Goal: Task Accomplishment & Management: Complete application form

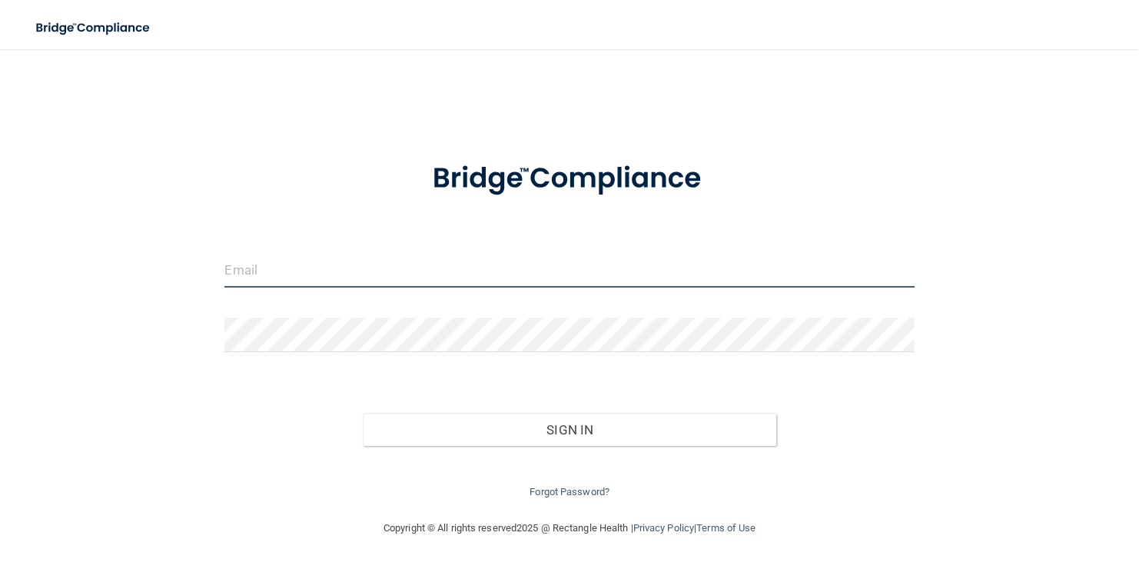
click at [295, 265] on input "email" at bounding box center [569, 270] width 690 height 35
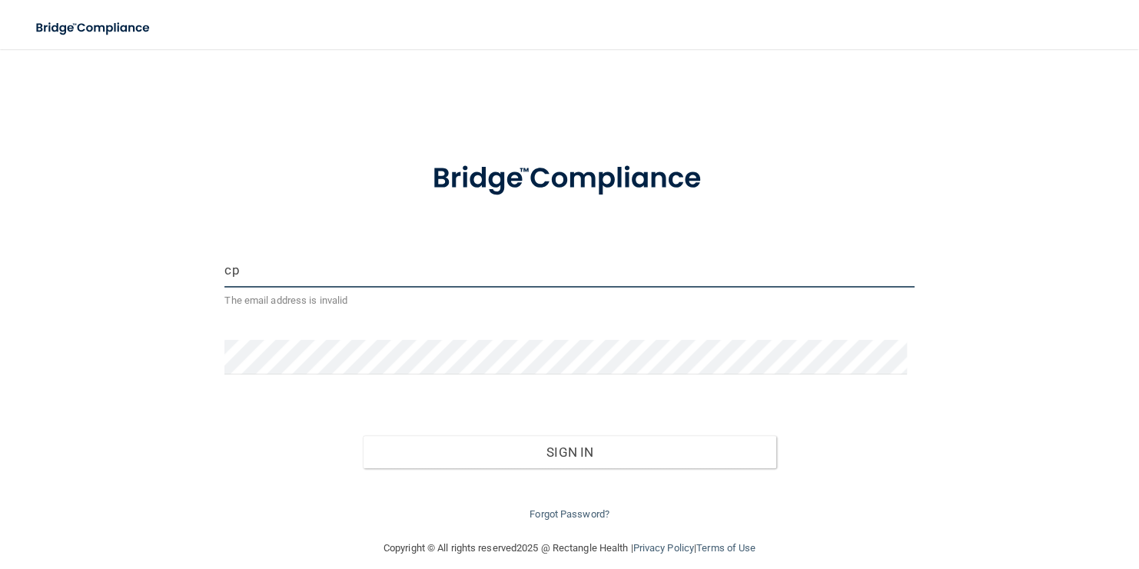
type input "c"
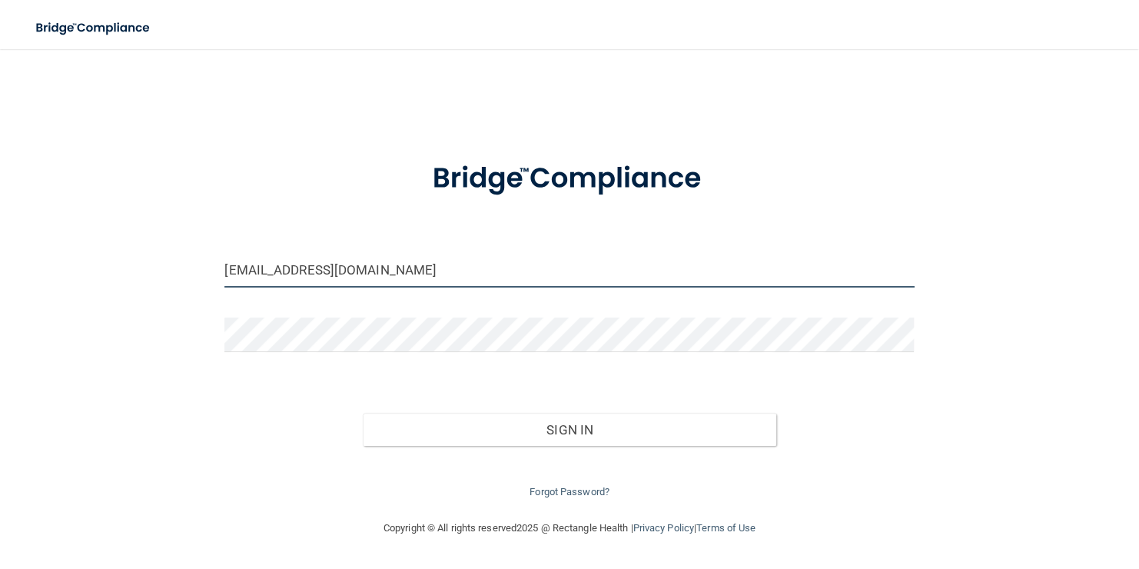
type input "[EMAIL_ADDRESS][DOMAIN_NAME]"
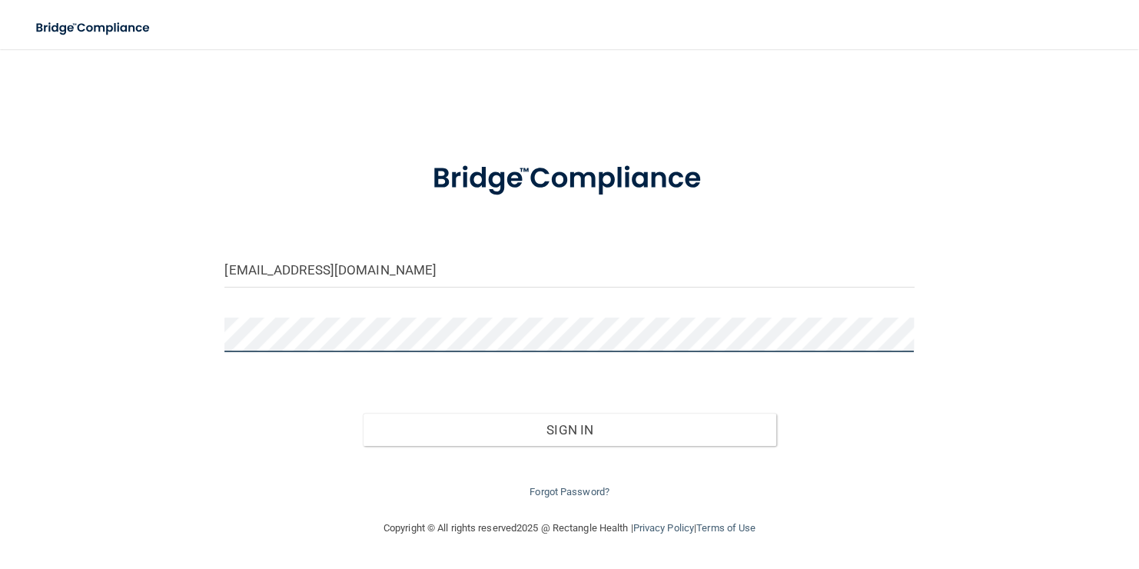
click at [363, 413] on button "Sign In" at bounding box center [570, 430] width 414 height 34
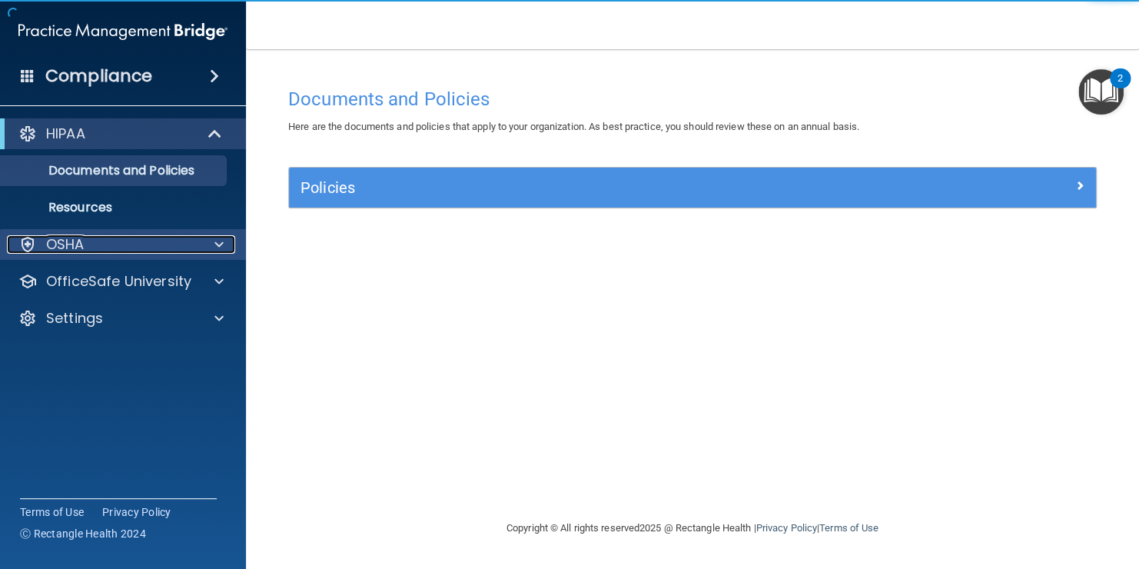
click at [214, 239] on span at bounding box center [218, 244] width 9 height 18
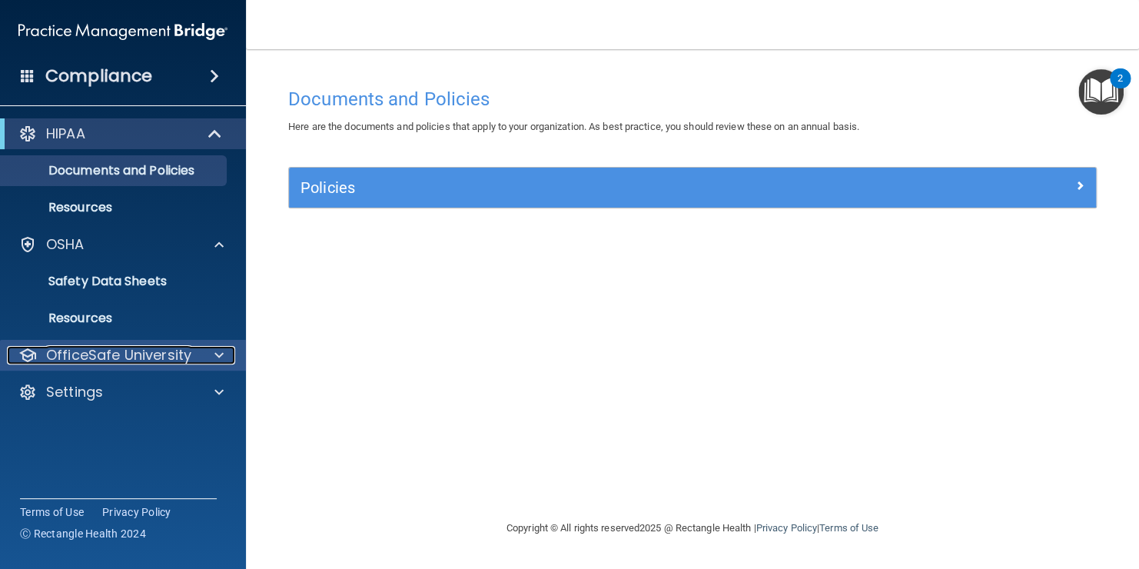
click at [215, 352] on span at bounding box center [218, 355] width 9 height 18
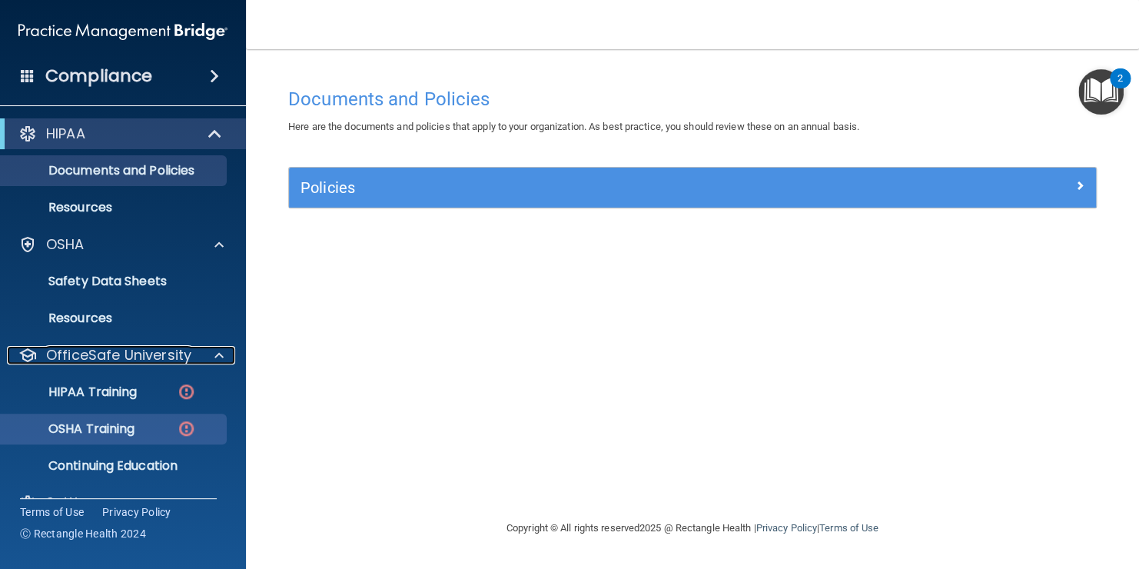
scroll to position [32, 0]
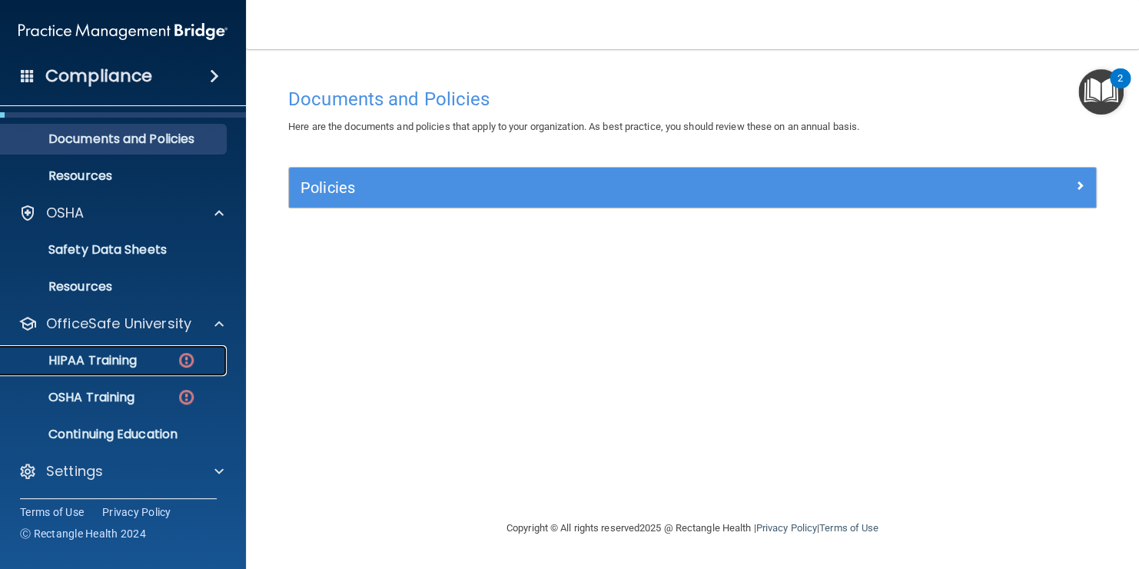
click at [121, 366] on p "HIPAA Training" at bounding box center [73, 360] width 127 height 15
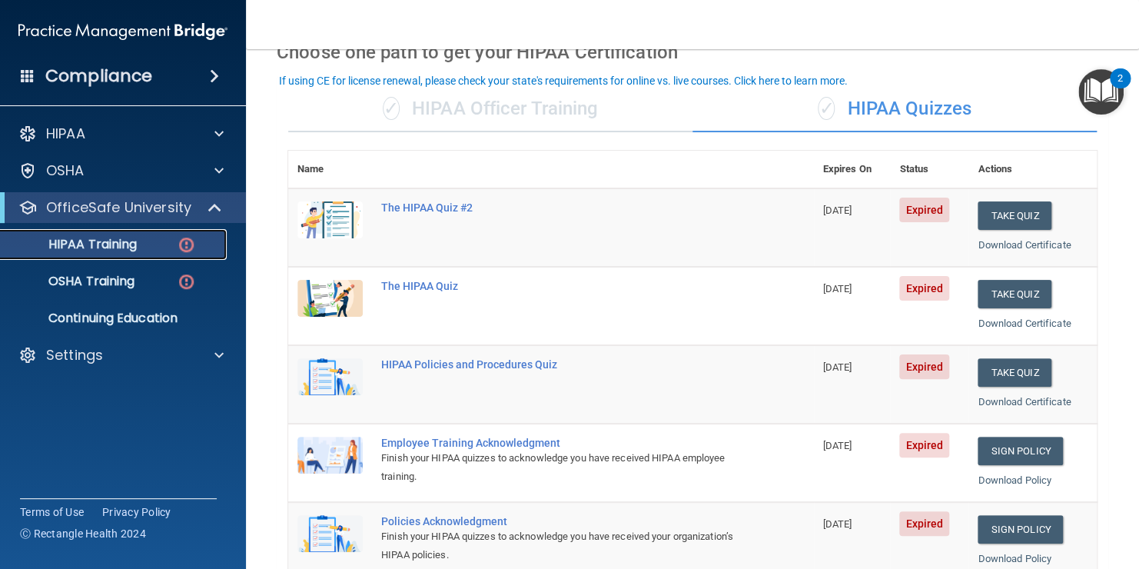
scroll to position [69, 0]
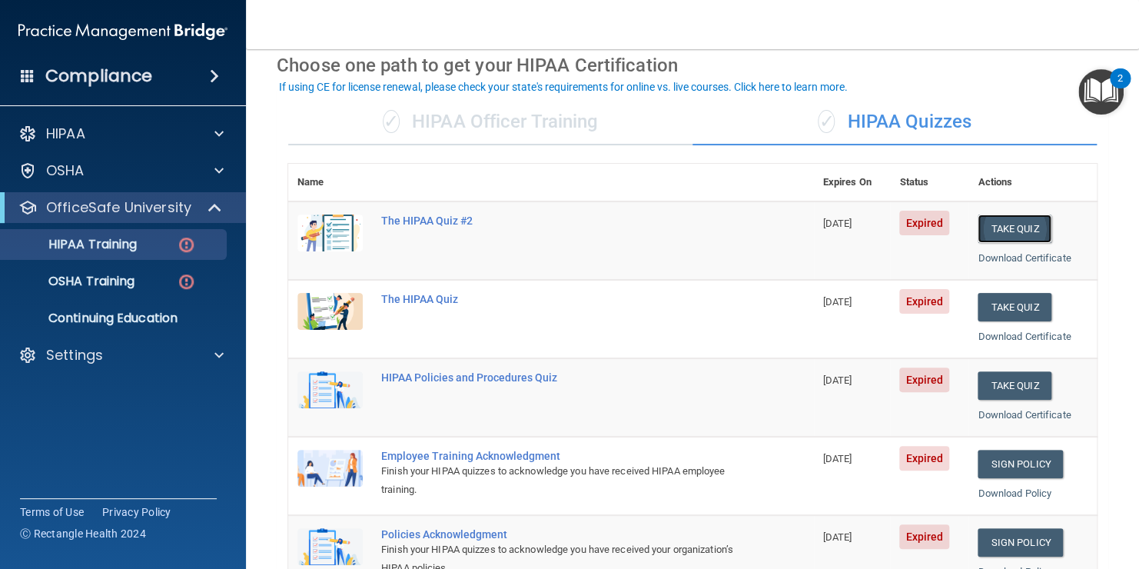
click at [1016, 221] on button "Take Quiz" at bounding box center [1015, 228] width 74 height 28
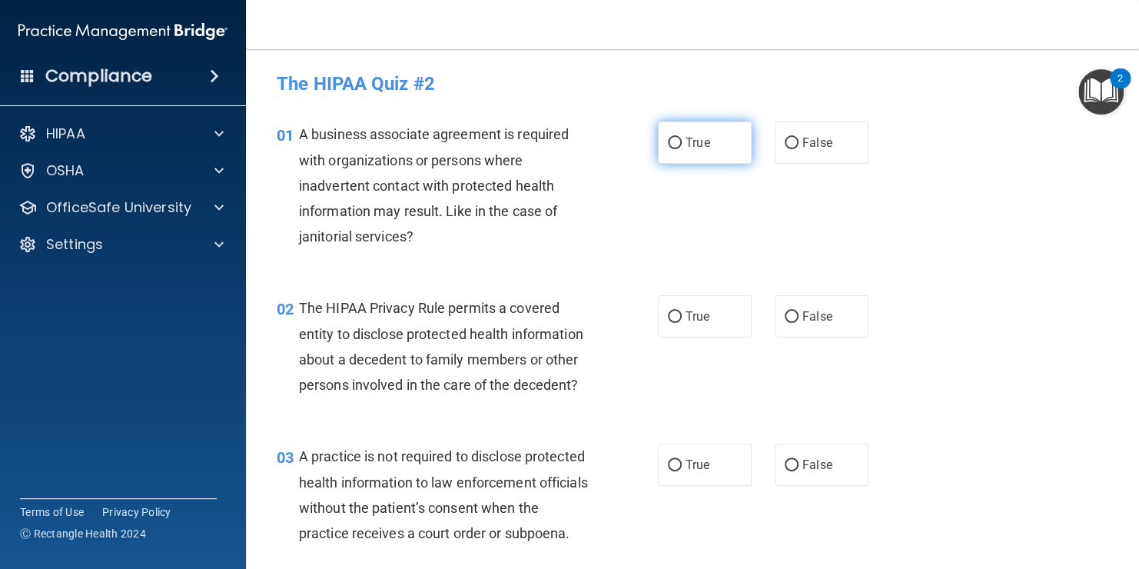
click at [694, 132] on label "True" at bounding box center [705, 142] width 94 height 42
click at [682, 138] on input "True" at bounding box center [675, 144] width 14 height 12
radio input "true"
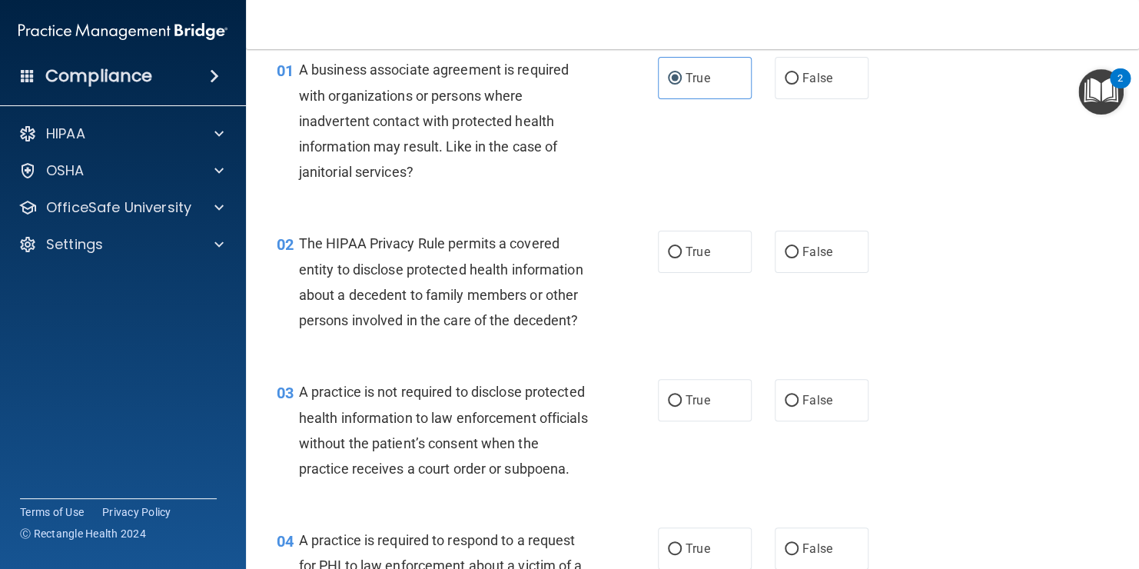
scroll to position [71, 0]
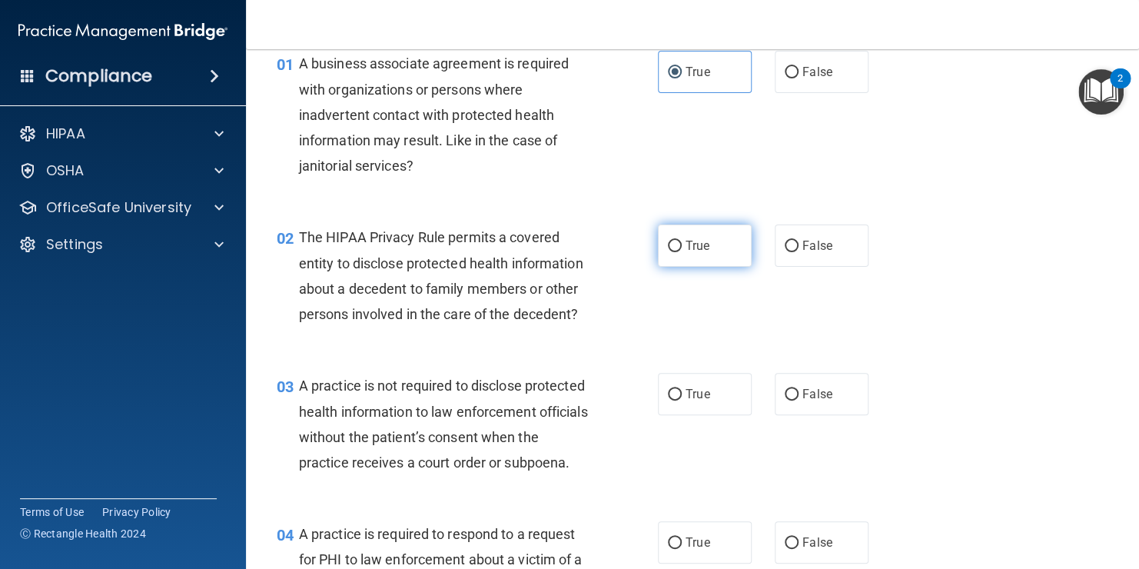
click at [717, 252] on label "True" at bounding box center [705, 245] width 94 height 42
click at [682, 252] on input "True" at bounding box center [675, 247] width 14 height 12
radio input "true"
click at [803, 241] on span "False" at bounding box center [818, 245] width 30 height 15
click at [799, 241] on input "False" at bounding box center [792, 247] width 14 height 12
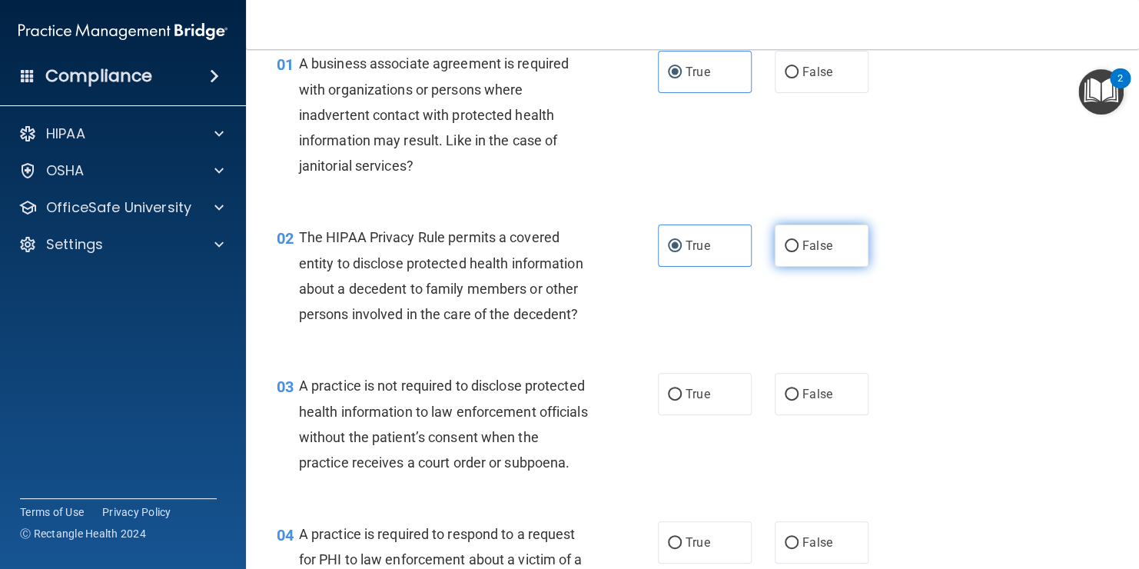
radio input "true"
radio input "false"
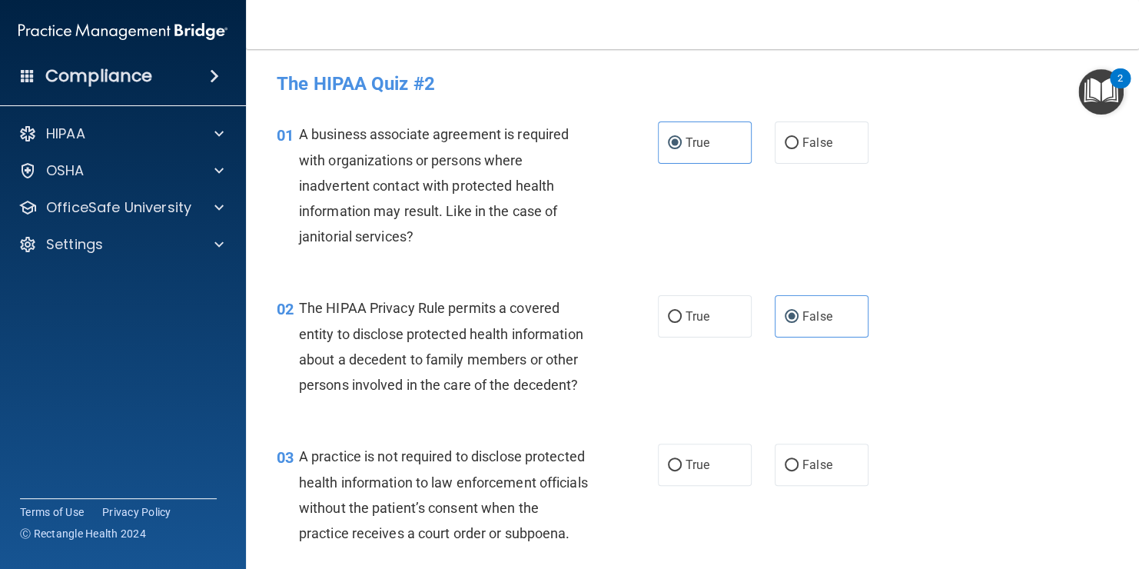
scroll to position [0, 0]
drag, startPoint x: 750, startPoint y: 256, endPoint x: 753, endPoint y: 223, distance: 33.2
click at [753, 223] on div "01 A business associate agreement is required with organizations or persons whe…" at bounding box center [692, 189] width 855 height 174
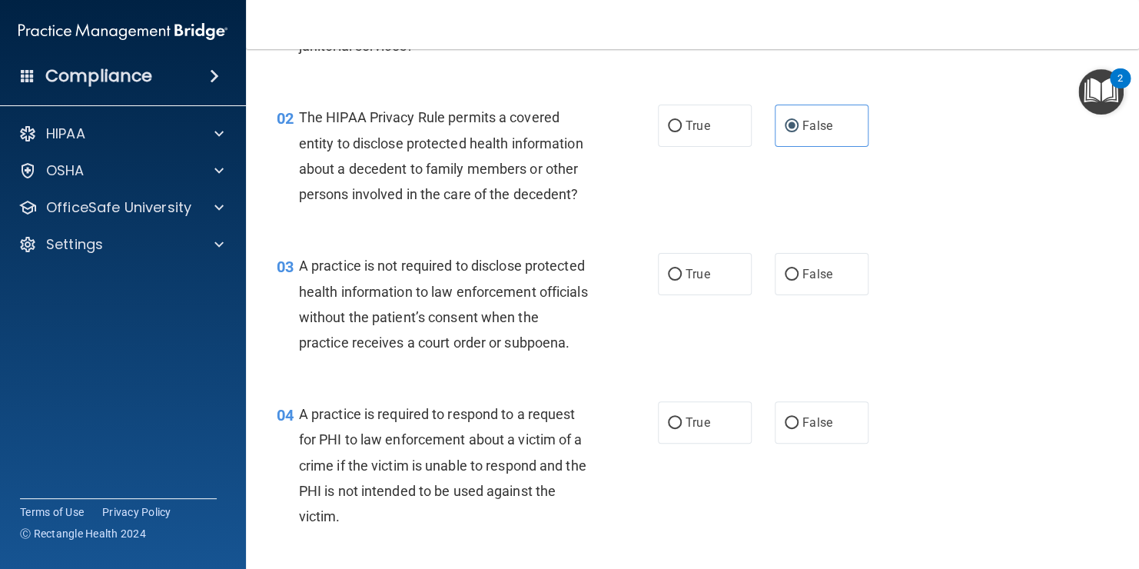
scroll to position [191, 0]
click at [688, 283] on label "True" at bounding box center [705, 274] width 94 height 42
click at [682, 281] on input "True" at bounding box center [675, 275] width 14 height 12
radio input "true"
click at [810, 260] on label "False" at bounding box center [822, 274] width 94 height 42
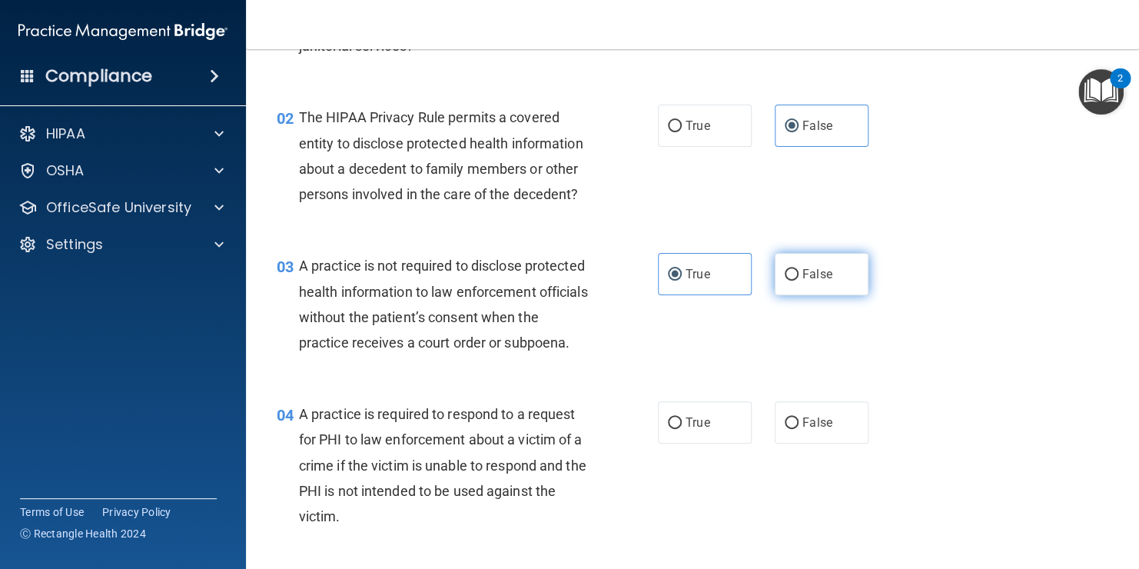
click at [799, 269] on input "False" at bounding box center [792, 275] width 14 height 12
radio input "true"
radio input "false"
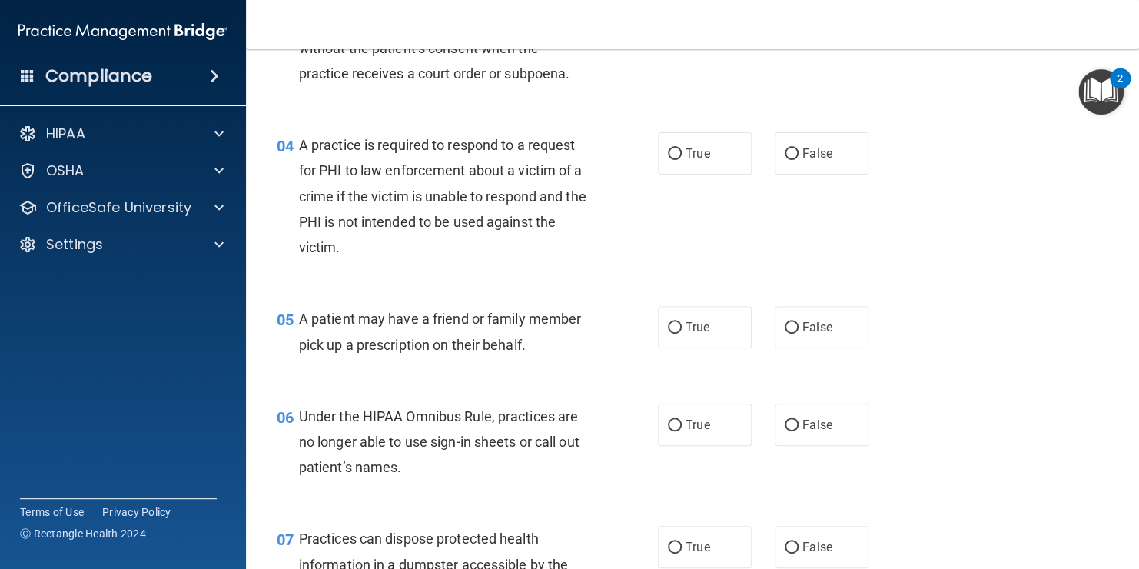
scroll to position [461, 0]
click at [706, 174] on label "True" at bounding box center [705, 152] width 94 height 42
click at [682, 159] on input "True" at bounding box center [675, 154] width 14 height 12
radio input "true"
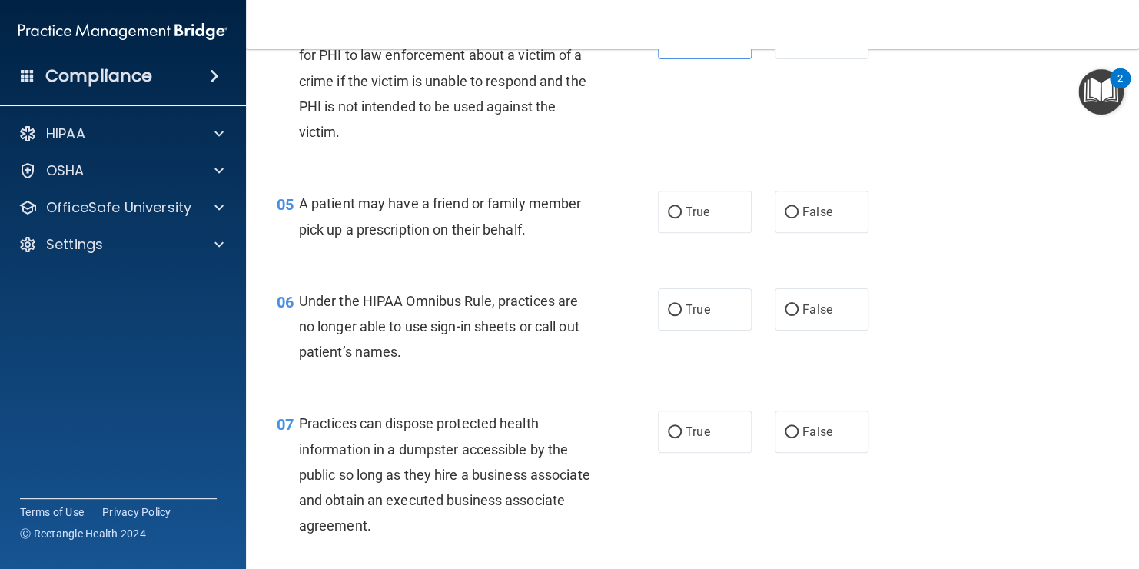
scroll to position [577, 0]
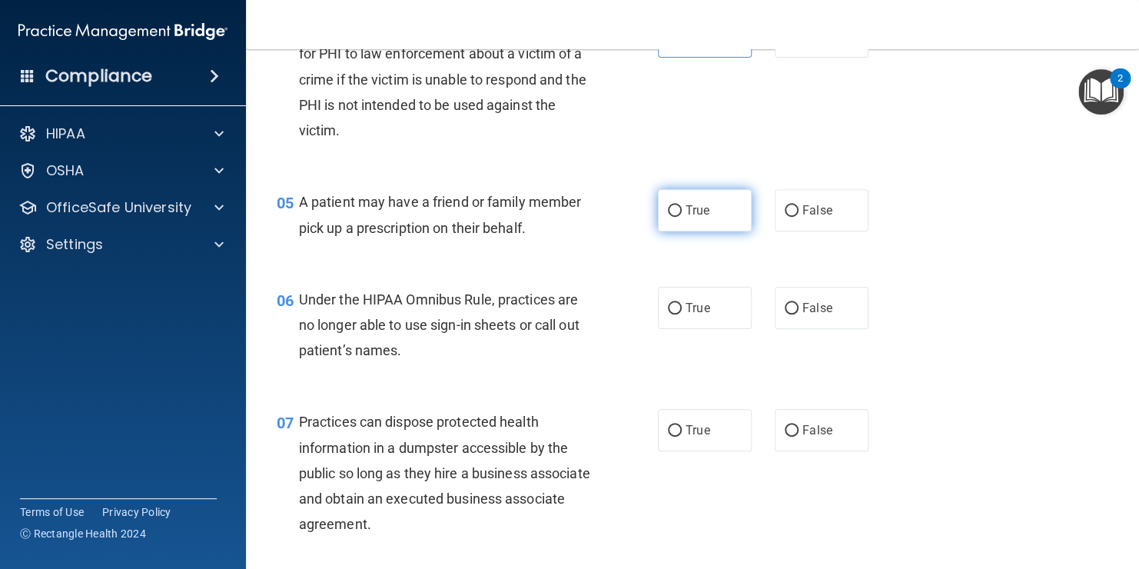
click at [700, 218] on span "True" at bounding box center [698, 210] width 24 height 15
click at [682, 217] on input "True" at bounding box center [675, 211] width 14 height 12
radio input "true"
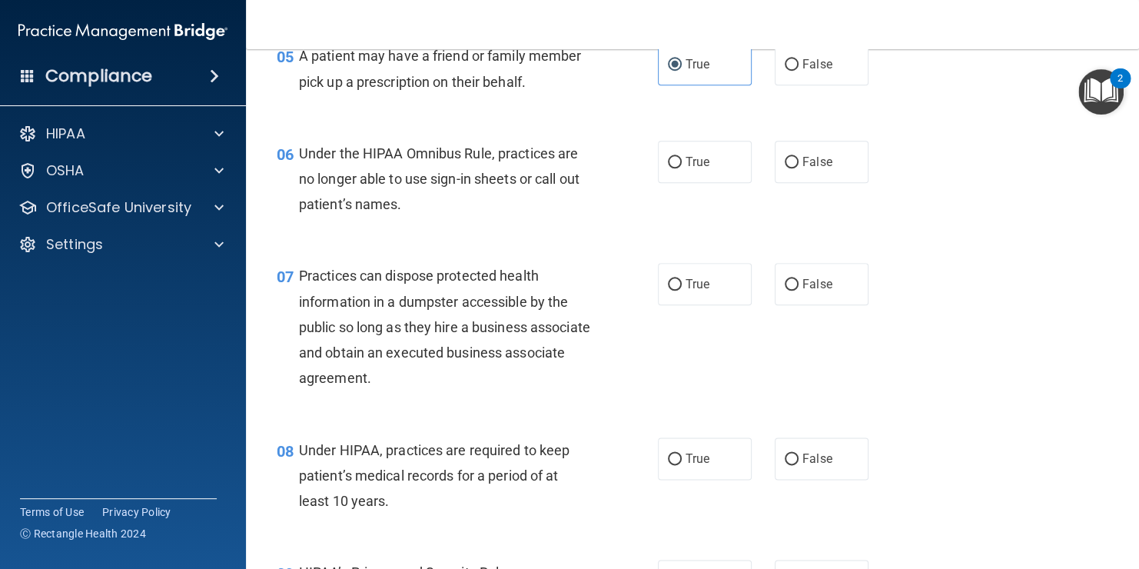
scroll to position [725, 0]
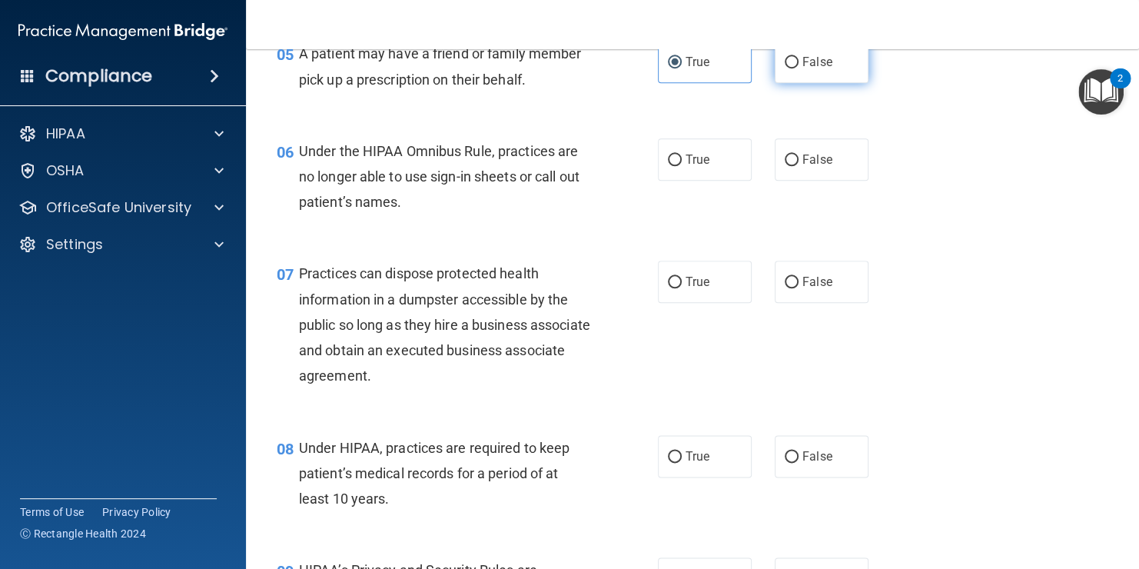
click at [782, 83] on label "False" at bounding box center [822, 62] width 94 height 42
click at [785, 68] on input "False" at bounding box center [792, 63] width 14 height 12
radio input "true"
radio input "false"
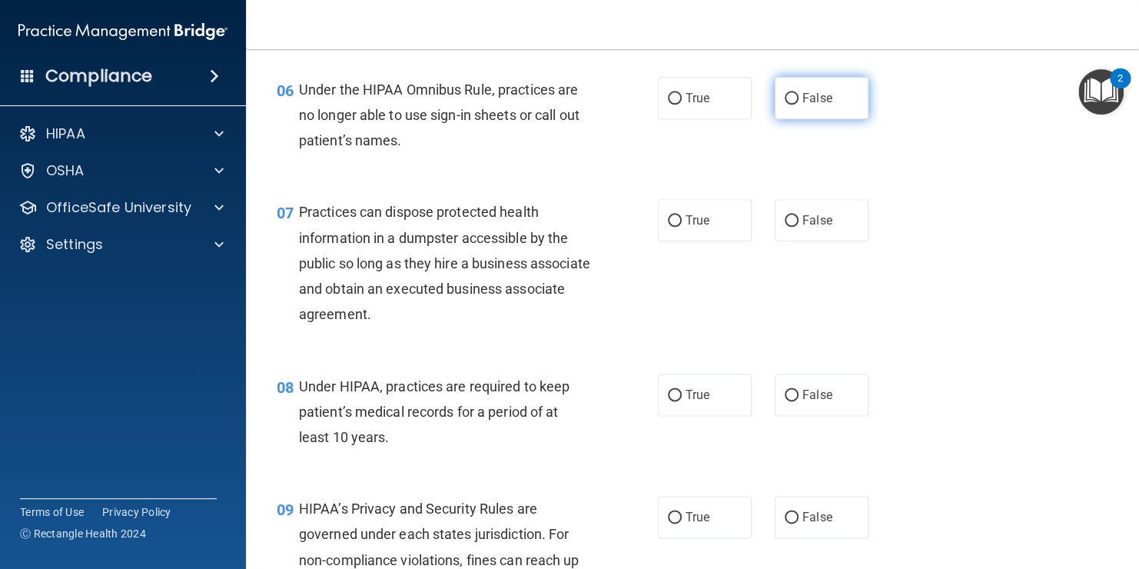
click at [822, 105] on span "False" at bounding box center [818, 98] width 30 height 15
click at [799, 105] on input "False" at bounding box center [792, 99] width 14 height 12
radio input "true"
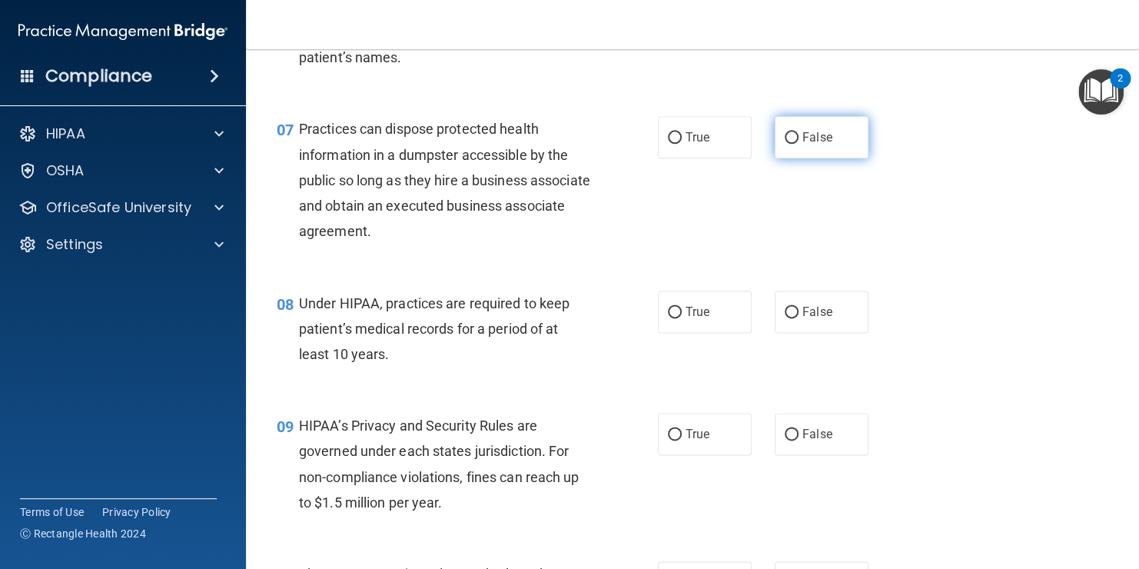
click at [803, 145] on span "False" at bounding box center [818, 137] width 30 height 15
click at [799, 144] on input "False" at bounding box center [792, 138] width 14 height 12
radio input "true"
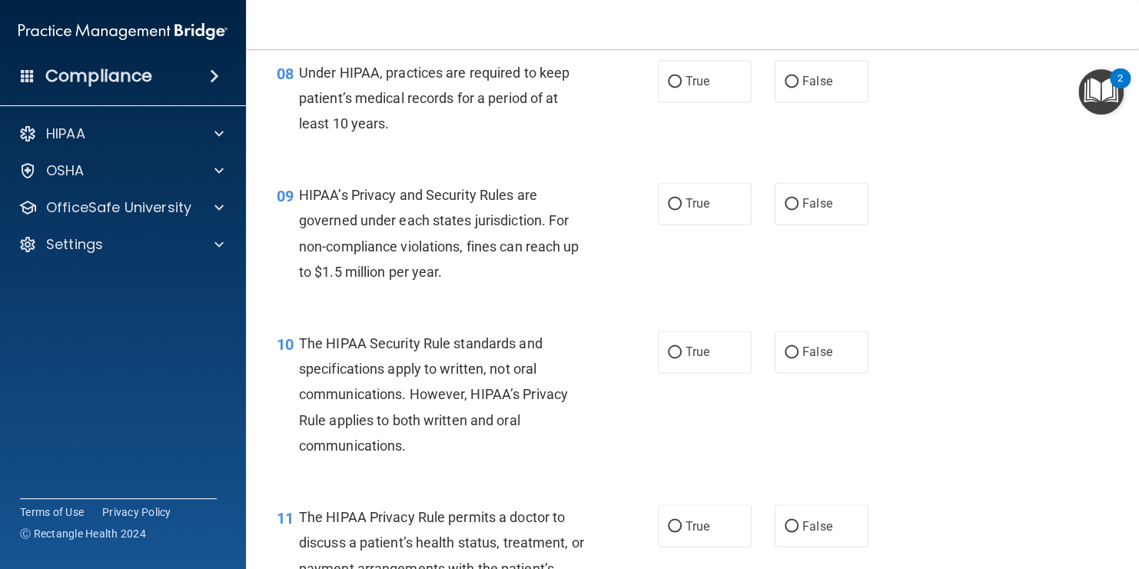
scroll to position [1104, 0]
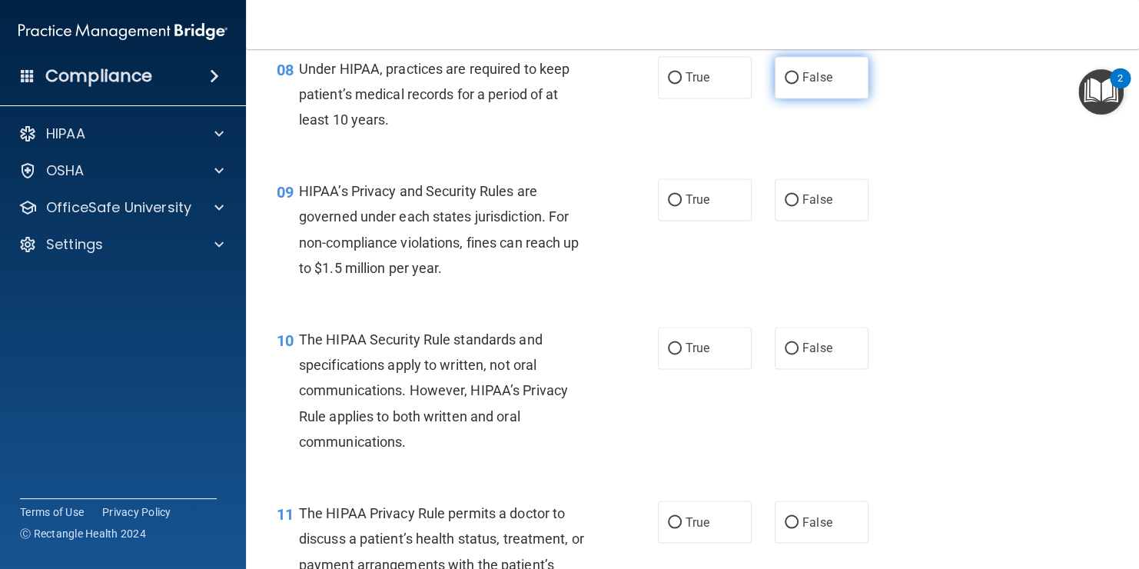
click at [793, 98] on label "False" at bounding box center [822, 77] width 94 height 42
click at [793, 84] on input "False" at bounding box center [792, 78] width 14 height 12
radio input "true"
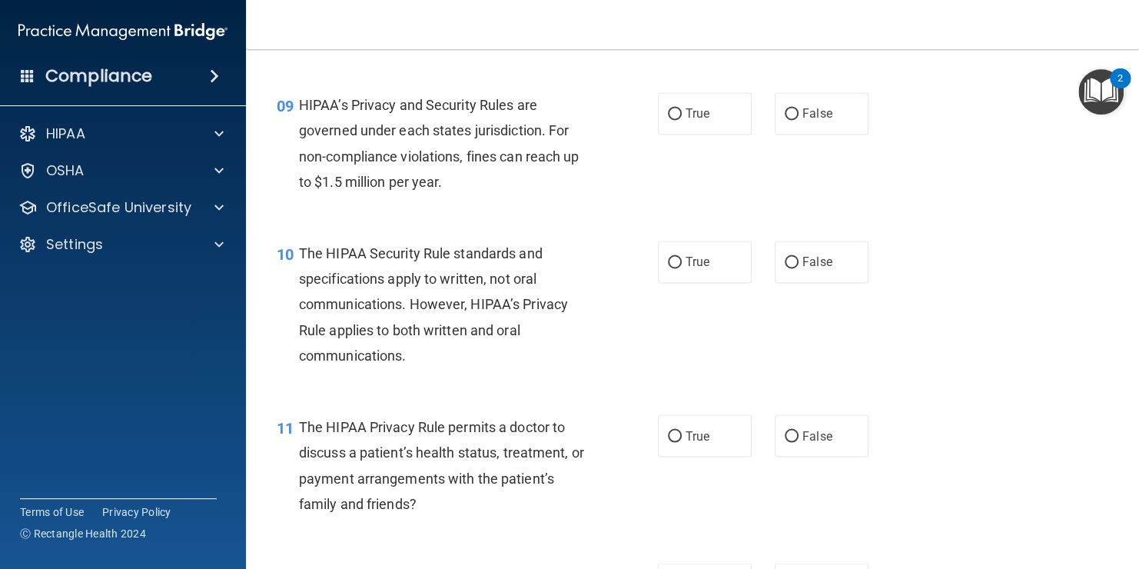
scroll to position [1192, 0]
click at [701, 133] on label "True" at bounding box center [705, 112] width 94 height 42
click at [682, 118] on input "True" at bounding box center [675, 113] width 14 height 12
radio input "true"
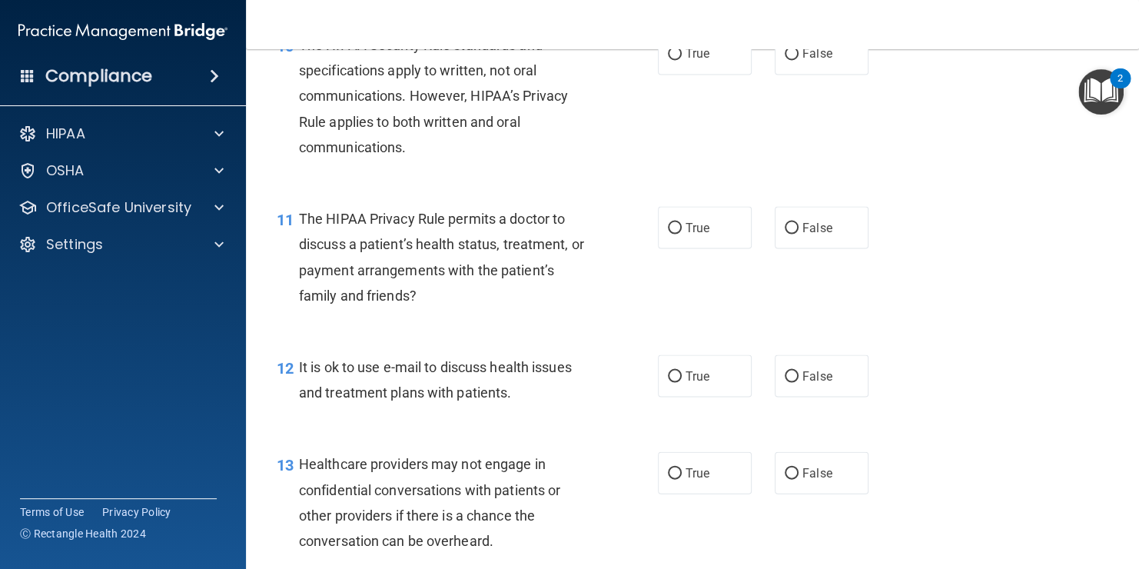
scroll to position [1384, 0]
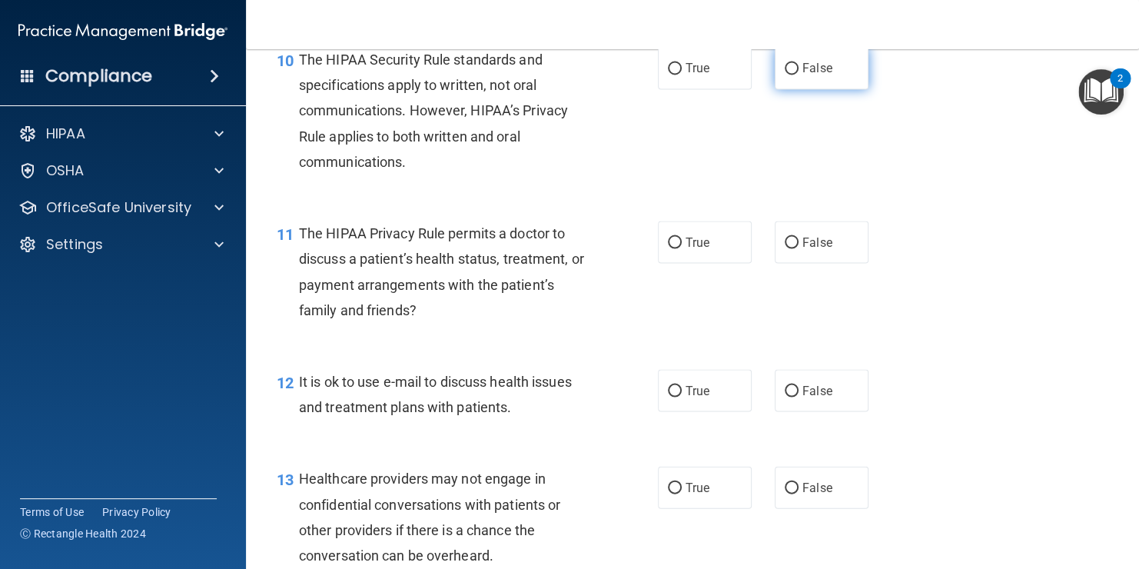
click at [785, 75] on input "False" at bounding box center [792, 69] width 14 height 12
radio input "true"
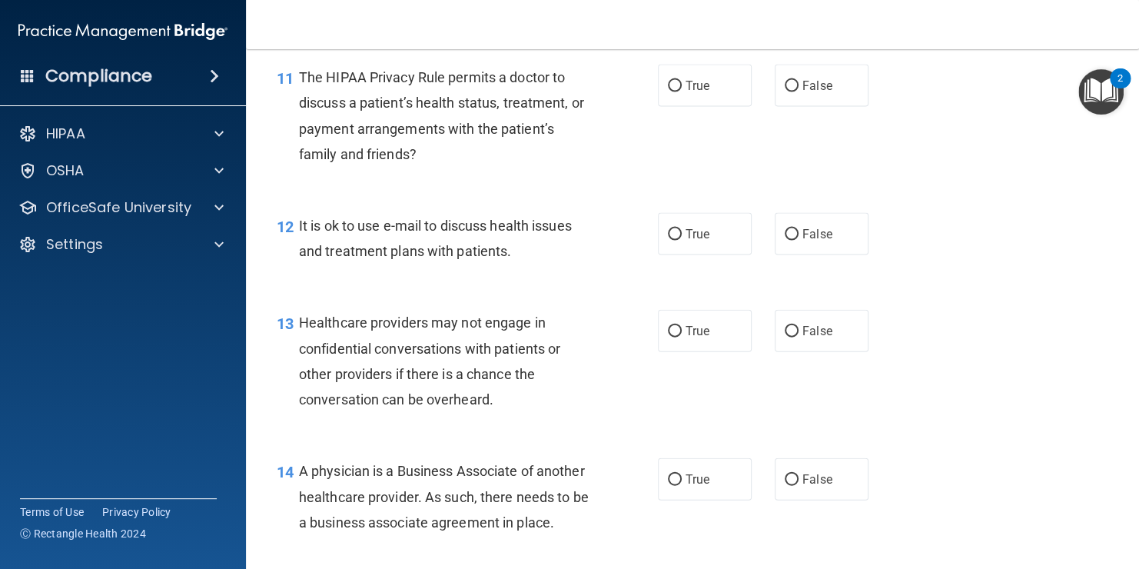
scroll to position [1540, 0]
click at [820, 93] on span "False" at bounding box center [818, 85] width 30 height 15
click at [799, 92] on input "False" at bounding box center [792, 87] width 14 height 12
radio input "true"
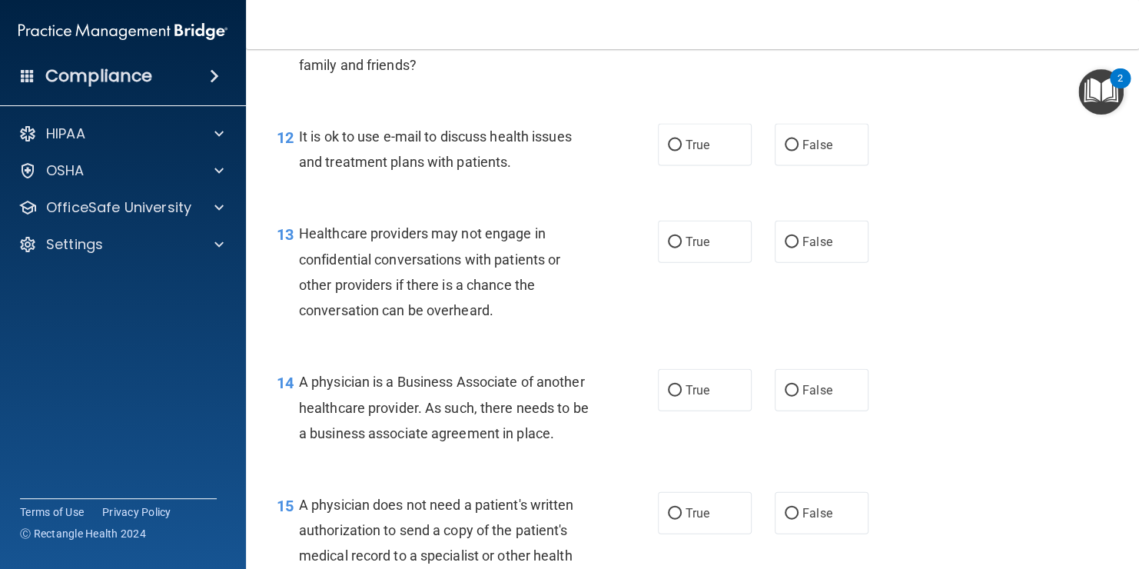
scroll to position [1676, 0]
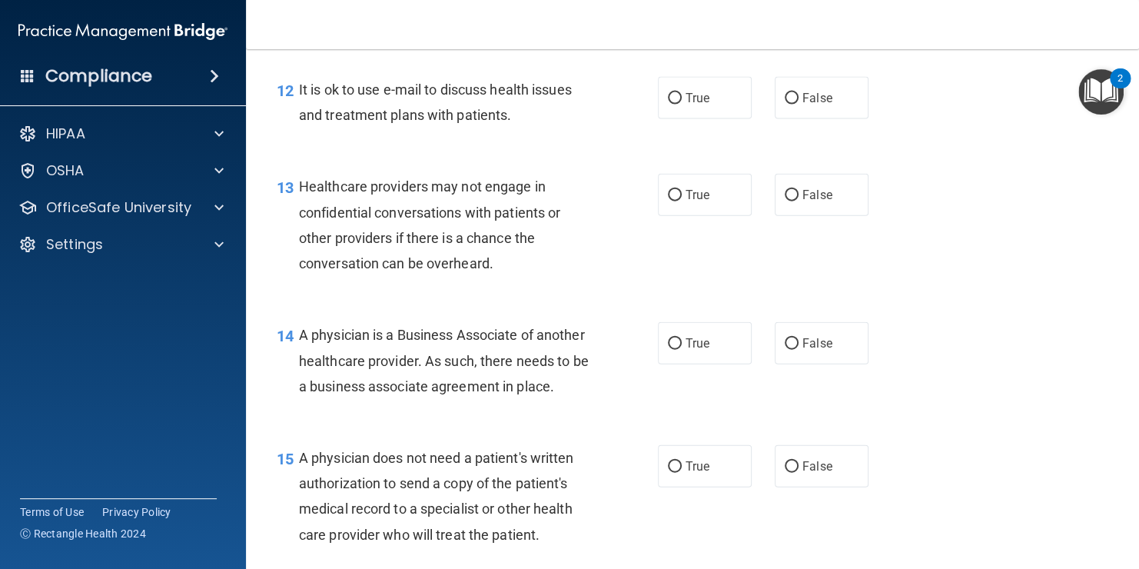
click at [958, 231] on div "13 Healthcare providers may not engage in confidential conversations with patie…" at bounding box center [692, 229] width 855 height 148
click at [806, 151] on div "12 It is ok to use e-mail to discuss health issues and treatment plans with pat…" at bounding box center [692, 106] width 855 height 97
click at [810, 119] on label "False" at bounding box center [822, 98] width 94 height 42
click at [799, 105] on input "False" at bounding box center [792, 99] width 14 height 12
radio input "true"
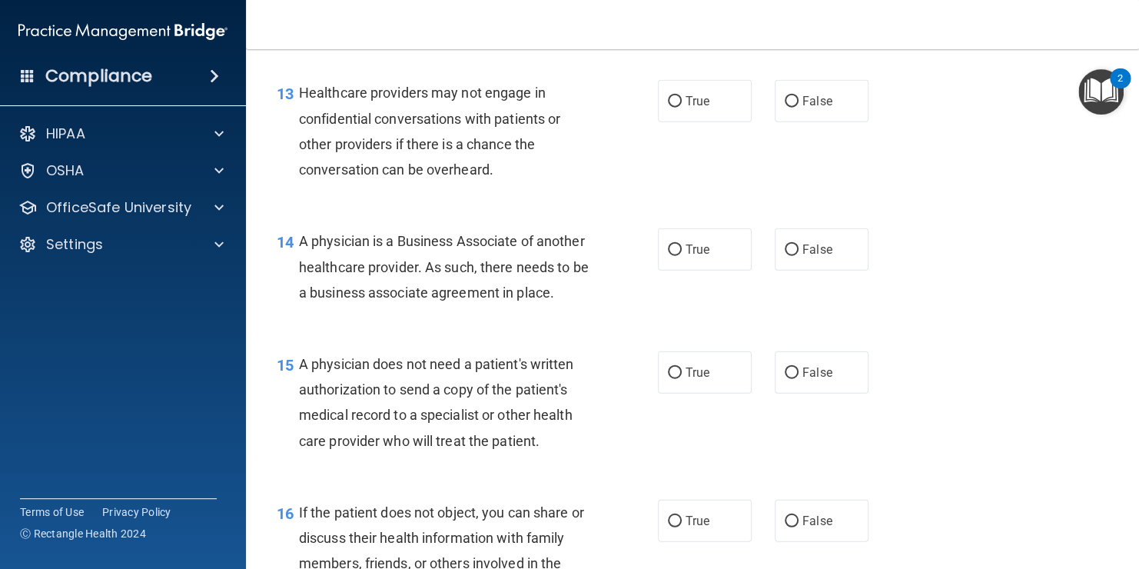
scroll to position [1771, 0]
click at [814, 107] on span "False" at bounding box center [818, 99] width 30 height 15
click at [799, 106] on input "False" at bounding box center [792, 101] width 14 height 12
radio input "true"
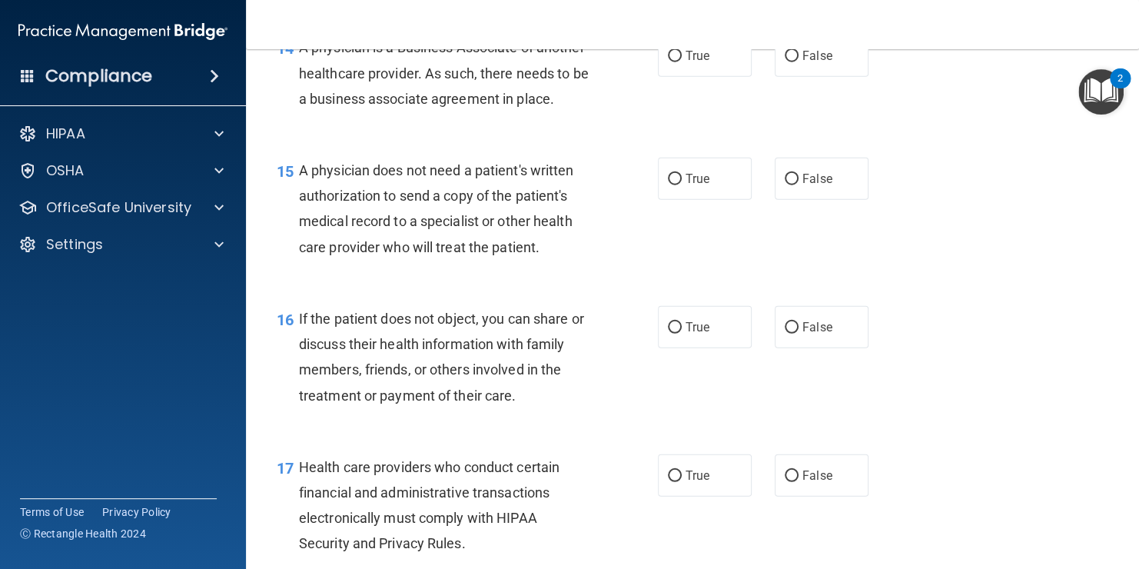
scroll to position [1965, 0]
click at [691, 62] on span "True" at bounding box center [698, 54] width 24 height 15
click at [682, 61] on input "True" at bounding box center [675, 55] width 14 height 12
radio input "true"
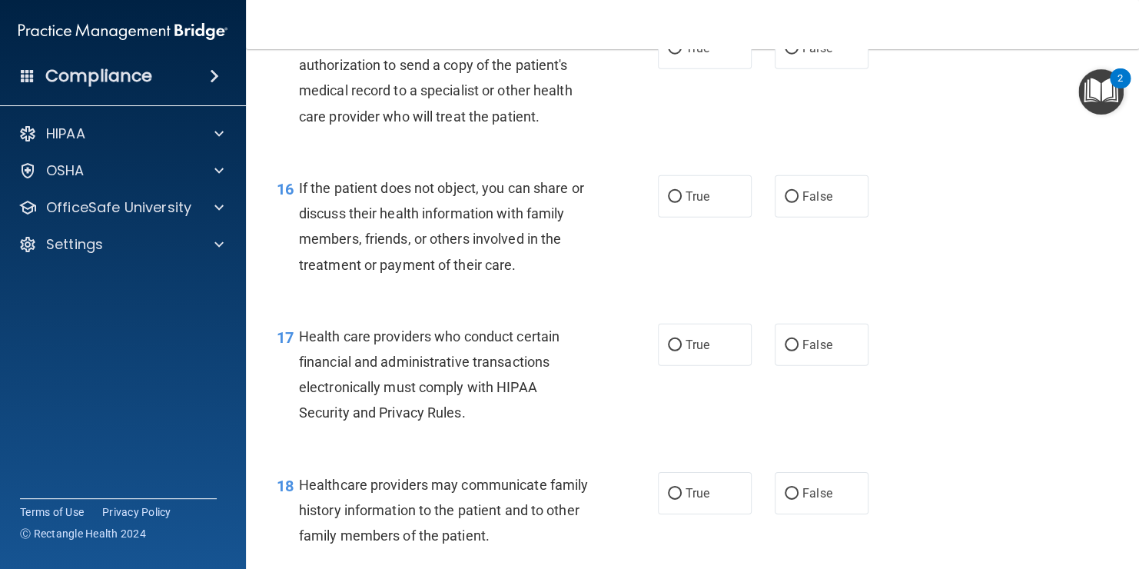
scroll to position [2097, 0]
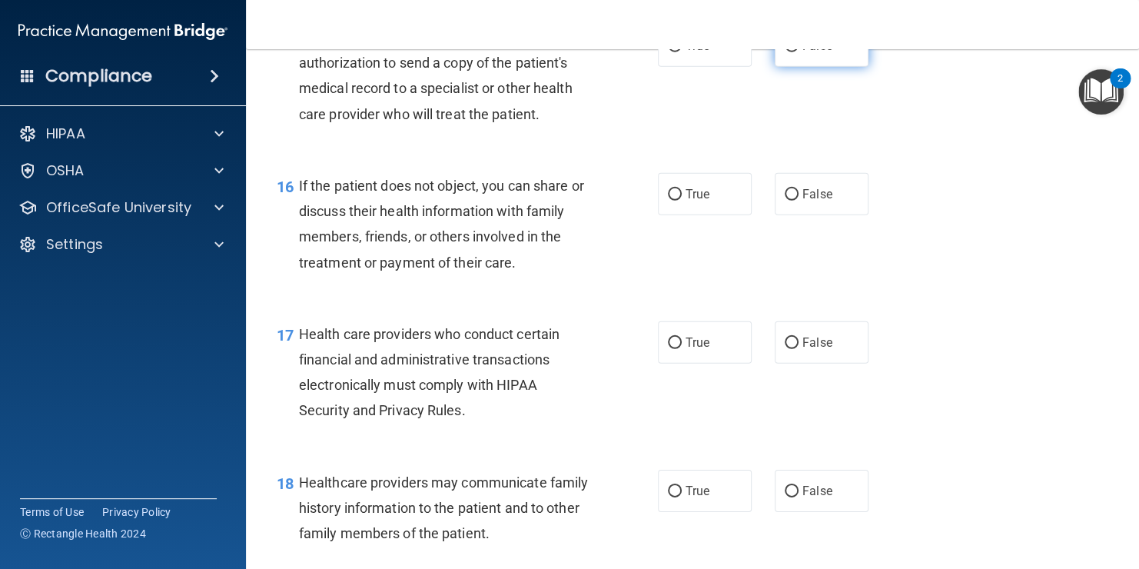
click at [779, 67] on label "False" at bounding box center [822, 46] width 94 height 42
click at [785, 52] on input "False" at bounding box center [792, 47] width 14 height 12
radio input "true"
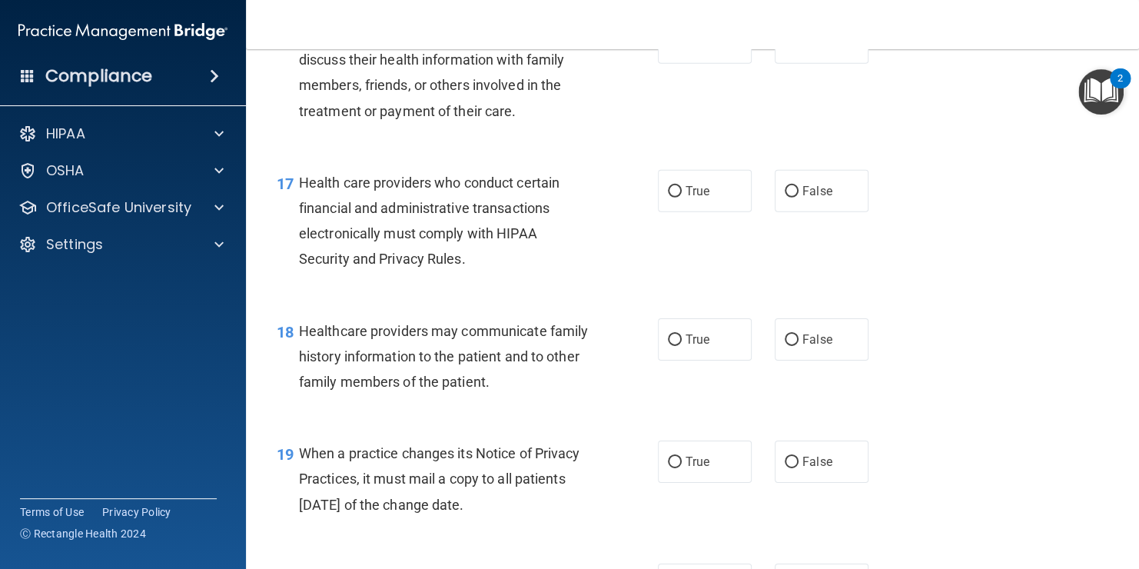
scroll to position [2245, 0]
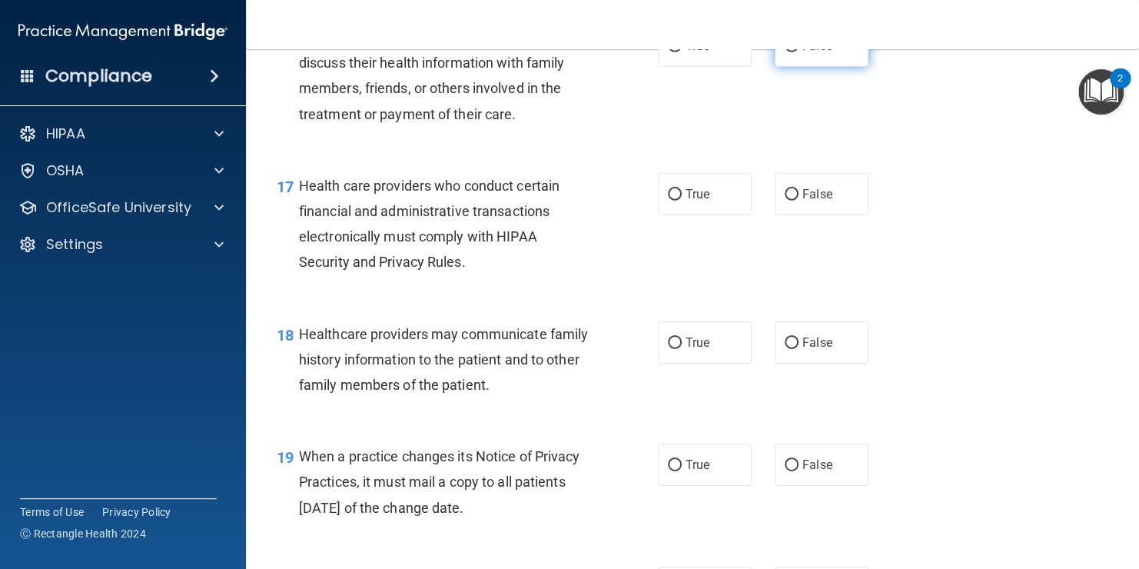
click at [803, 53] on span "False" at bounding box center [818, 45] width 30 height 15
click at [799, 52] on input "False" at bounding box center [792, 47] width 14 height 12
radio input "true"
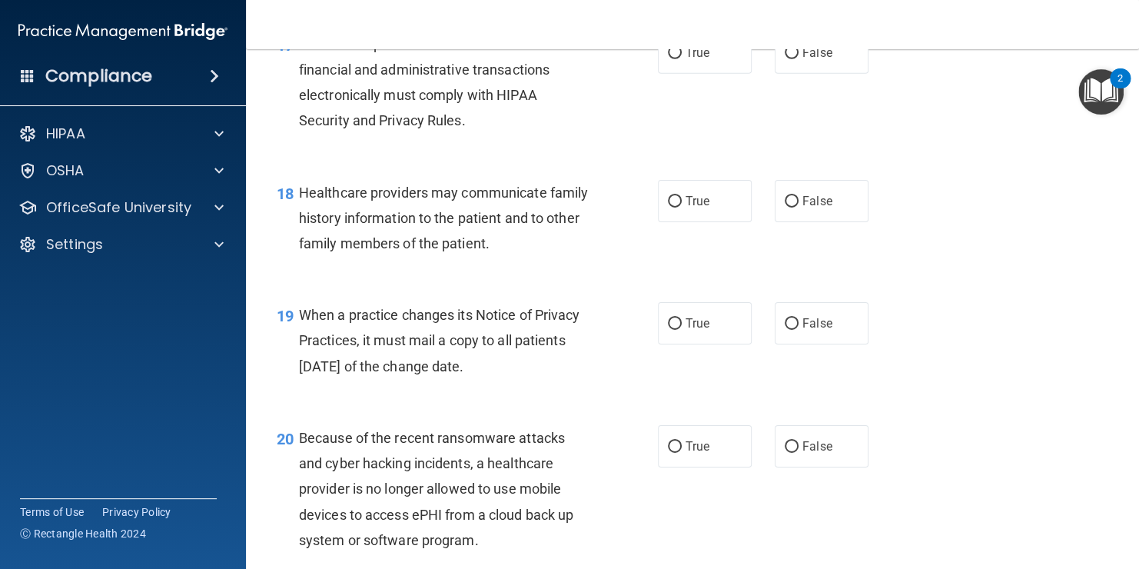
scroll to position [2388, 0]
click at [700, 58] on span "True" at bounding box center [698, 51] width 24 height 15
click at [682, 58] on input "True" at bounding box center [675, 52] width 14 height 12
radio input "true"
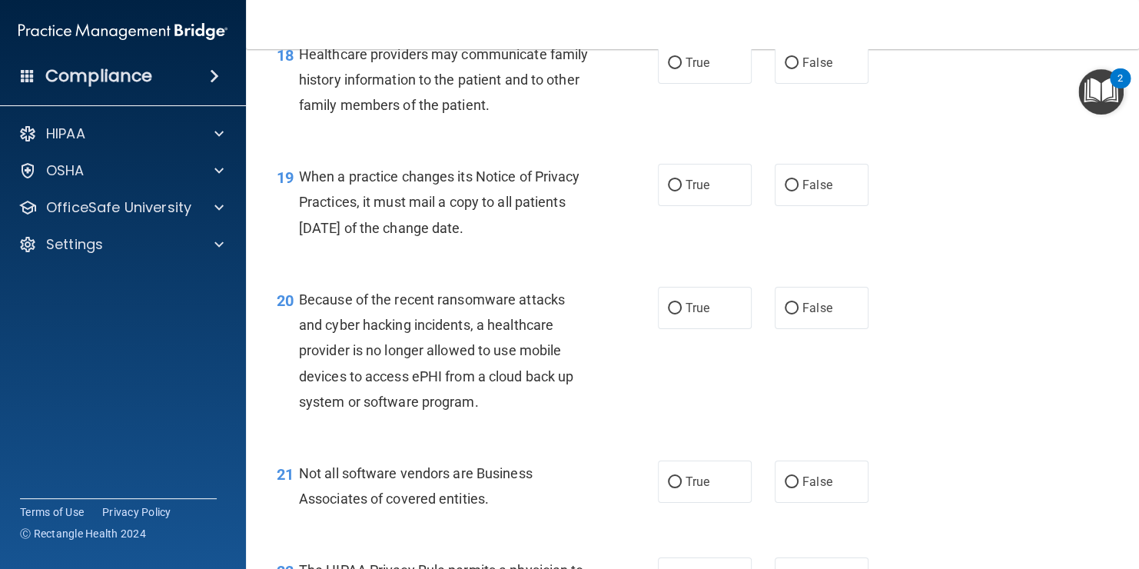
scroll to position [2523, 0]
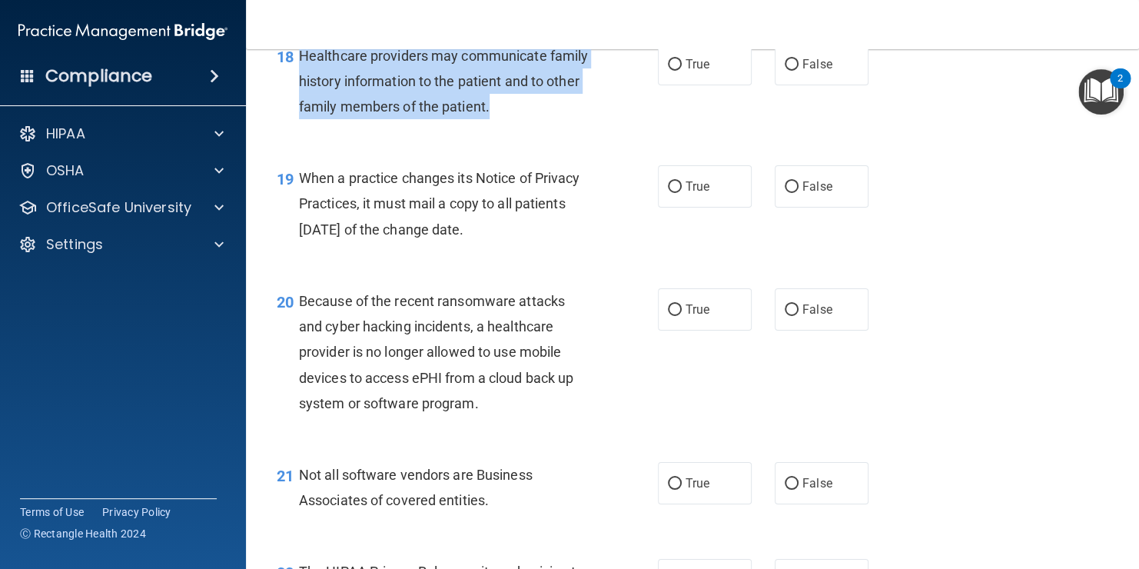
drag, startPoint x: 298, startPoint y: 108, endPoint x: 557, endPoint y: 165, distance: 264.7
click at [557, 120] on div "Healthcare providers may communicate family history information to the patient …" at bounding box center [451, 81] width 304 height 77
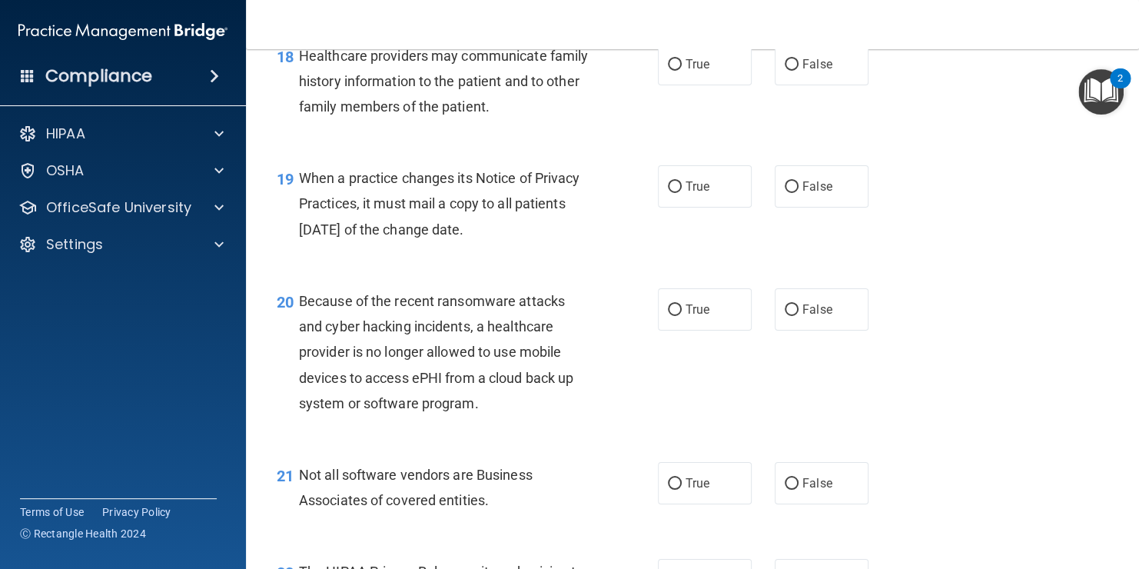
drag, startPoint x: 557, startPoint y: 165, endPoint x: 693, endPoint y: 171, distance: 136.2
click at [693, 147] on div "18 Healthcare providers may communicate family history information to the patie…" at bounding box center [692, 85] width 855 height 123
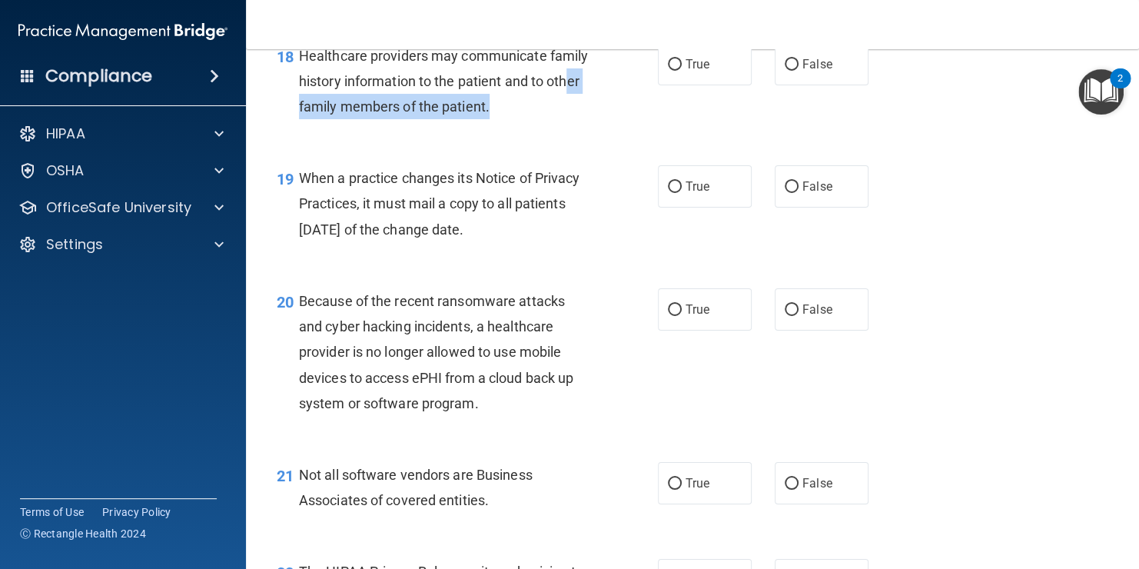
drag, startPoint x: 540, startPoint y: 154, endPoint x: 336, endPoint y: 155, distance: 203.7
click at [336, 115] on span "Healthcare providers may communicate family history information to the patient …" at bounding box center [443, 81] width 289 height 67
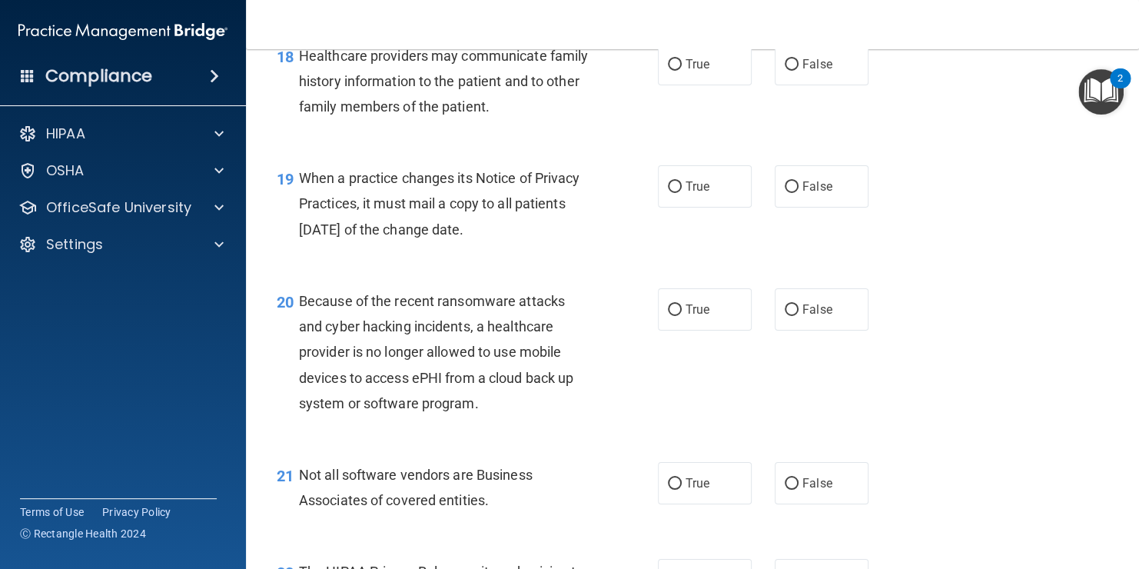
click at [533, 218] on div "When a practice changes its Notice of Privacy Practices, it must mail a copy to…" at bounding box center [451, 203] width 304 height 77
click at [806, 71] on span "False" at bounding box center [818, 64] width 30 height 15
click at [799, 71] on input "False" at bounding box center [792, 65] width 14 height 12
radio input "true"
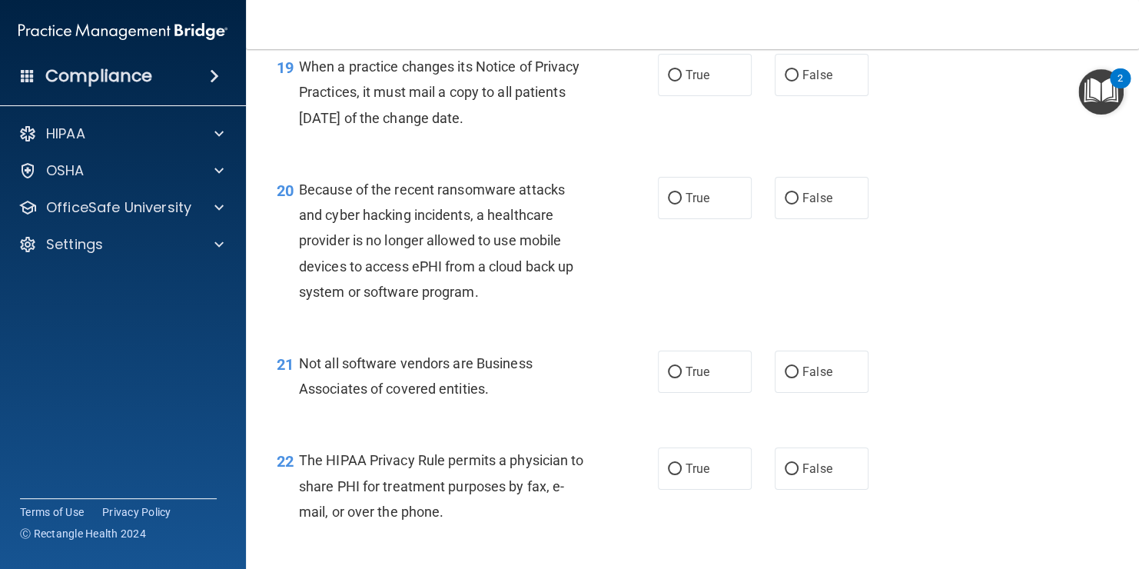
scroll to position [2637, 0]
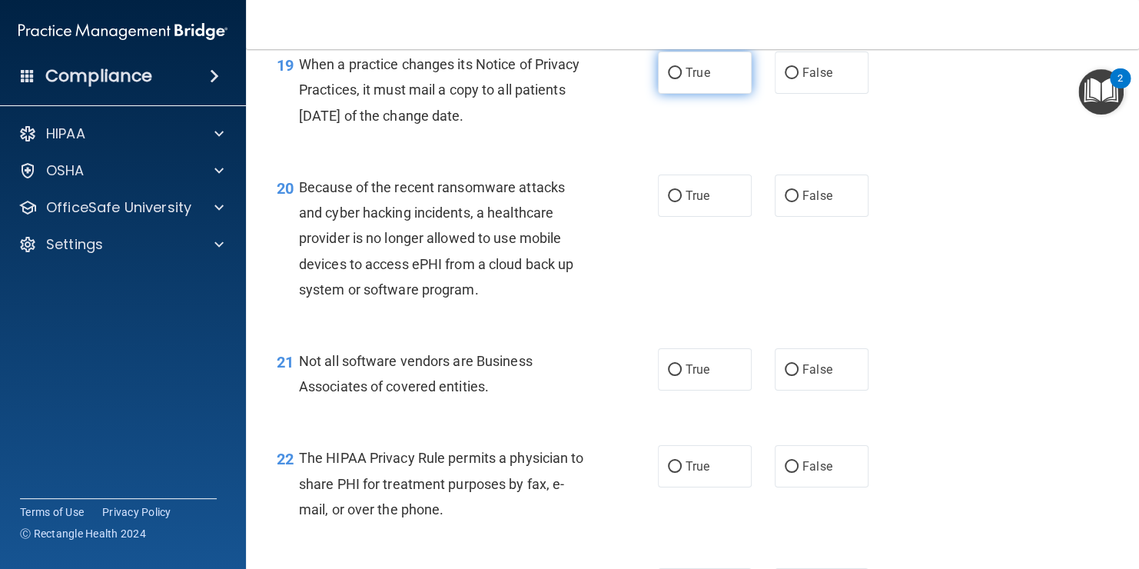
click at [660, 94] on label "True" at bounding box center [705, 73] width 94 height 42
click at [668, 79] on input "True" at bounding box center [675, 74] width 14 height 12
radio input "true"
click at [793, 94] on label "False" at bounding box center [822, 73] width 94 height 42
click at [793, 79] on input "False" at bounding box center [792, 74] width 14 height 12
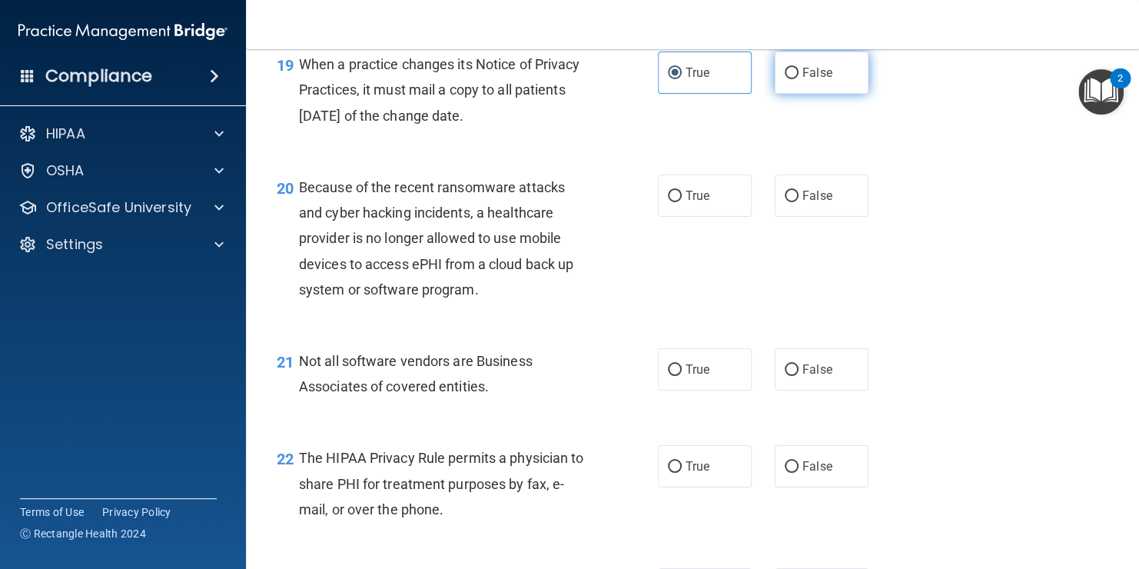
radio input "true"
radio input "false"
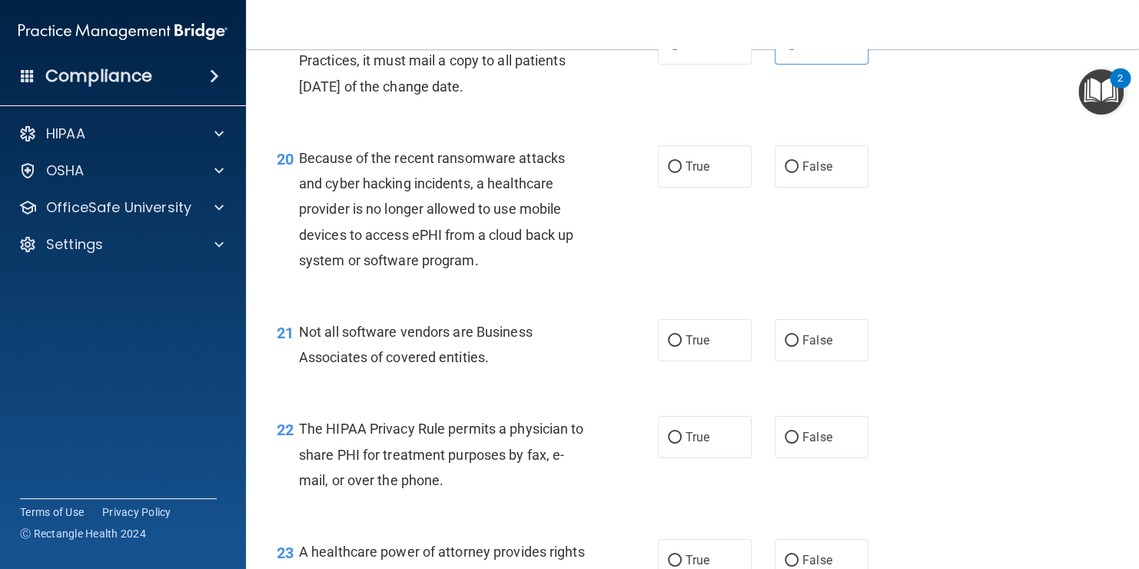
scroll to position [2666, 0]
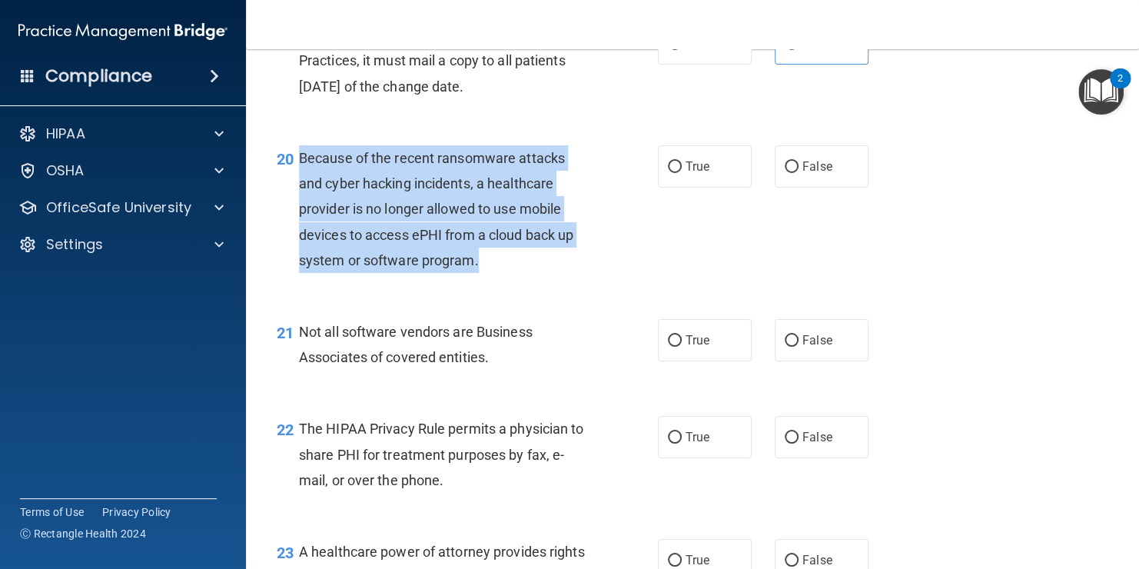
drag, startPoint x: 480, startPoint y: 318, endPoint x: 293, endPoint y: 208, distance: 217.2
click at [293, 208] on div "20 Because of the recent ransomware attacks and cyber hacking incidents, a heal…" at bounding box center [467, 212] width 427 height 135
click at [610, 209] on div "20 Because of the recent ransomware attacks and cyber hacking incidents, a heal…" at bounding box center [467, 212] width 427 height 135
drag, startPoint x: 504, startPoint y: 321, endPoint x: 298, endPoint y: 203, distance: 237.3
click at [299, 203] on div "Because of the recent ransomware attacks and cyber hacking incidents, a healthc…" at bounding box center [451, 209] width 304 height 128
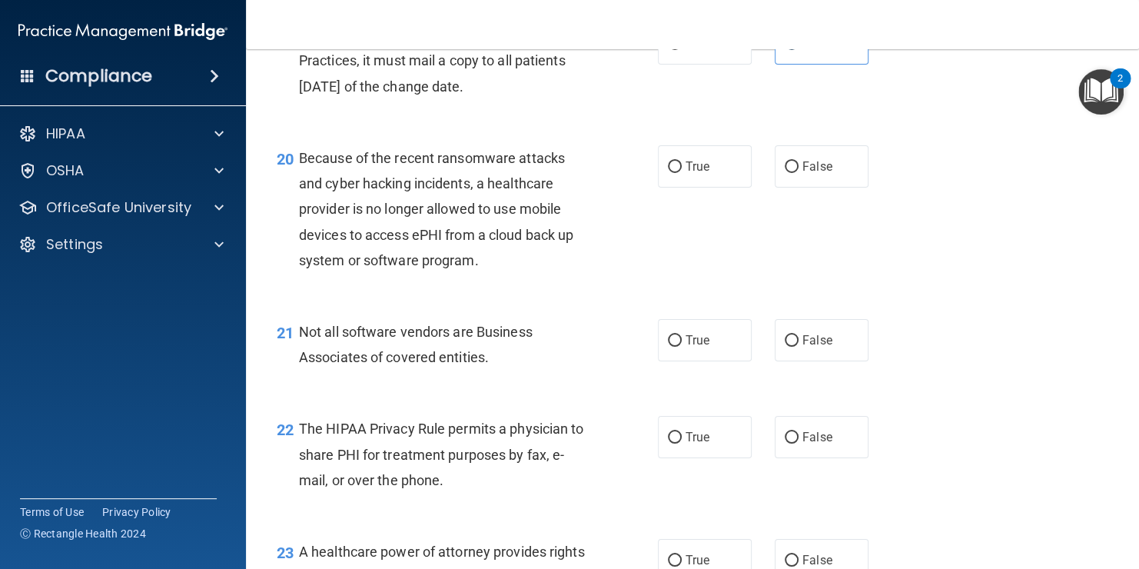
click at [604, 126] on div "19 When a practice changes its Notice of Privacy Practices, it must mail a copy…" at bounding box center [692, 64] width 855 height 123
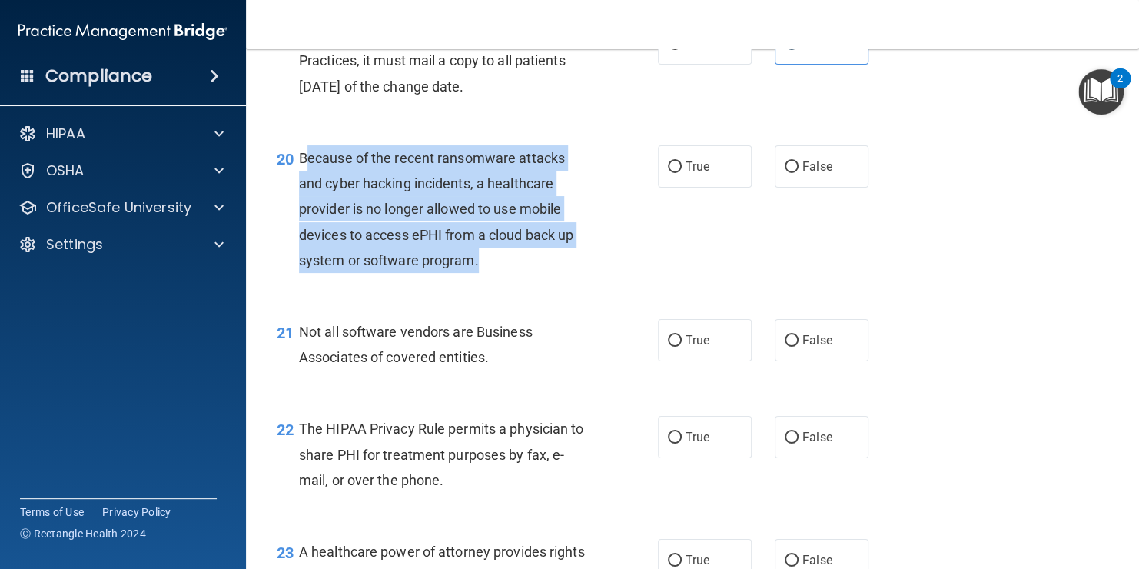
drag, startPoint x: 304, startPoint y: 204, endPoint x: 523, endPoint y: 321, distance: 248.3
click at [523, 273] on div "Because of the recent ransomware attacks and cyber hacking incidents, a healthc…" at bounding box center [451, 209] width 304 height 128
drag, startPoint x: 523, startPoint y: 321, endPoint x: 625, endPoint y: 325, distance: 102.4
click at [625, 281] on div "20 Because of the recent ransomware attacks and cyber hacking incidents, a heal…" at bounding box center [467, 212] width 427 height 135
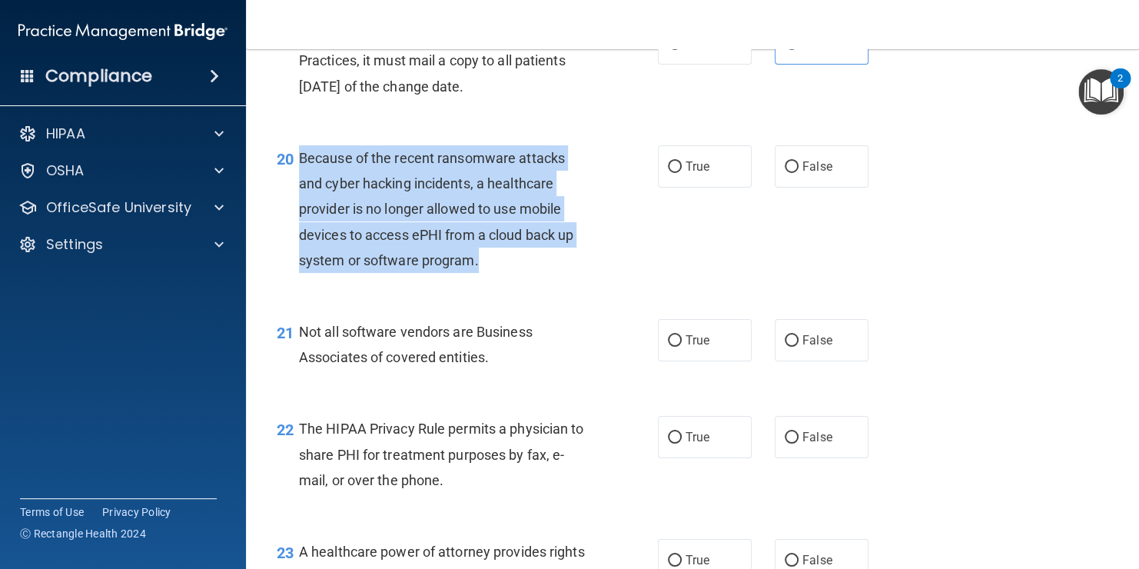
drag, startPoint x: 299, startPoint y: 203, endPoint x: 507, endPoint y: 308, distance: 232.4
click at [507, 273] on div "Because of the recent ransomware attacks and cyber hacking incidents, a healthc…" at bounding box center [451, 209] width 304 height 128
drag, startPoint x: 507, startPoint y: 308, endPoint x: 587, endPoint y: 320, distance: 80.9
click at [587, 273] on div "Because of the recent ransomware attacks and cyber hacking incidents, a healthc…" at bounding box center [451, 209] width 304 height 128
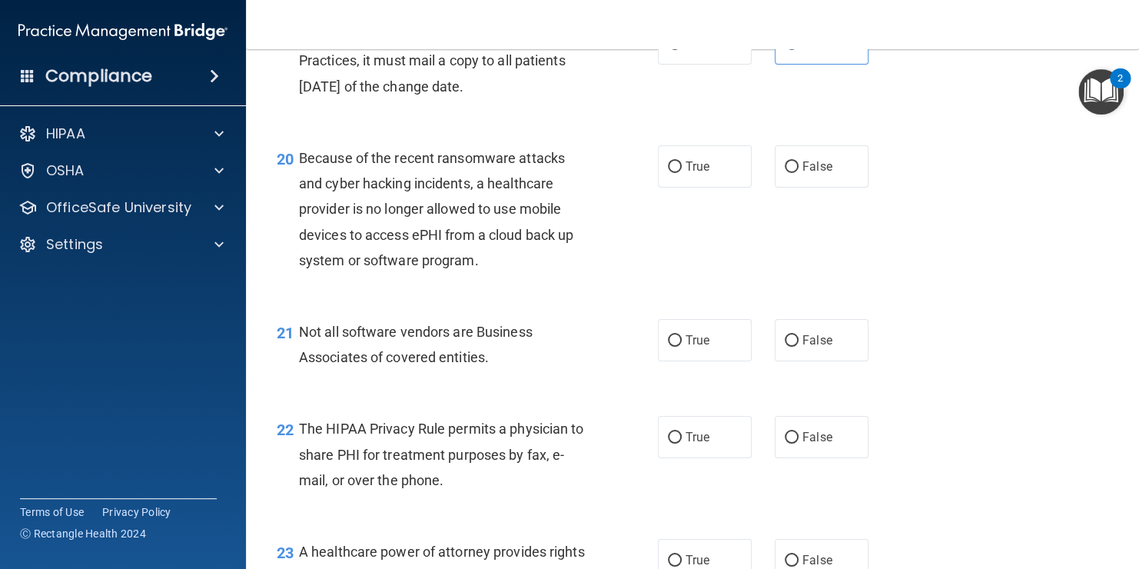
click at [782, 278] on div "20 Because of the recent ransomware attacks and cyber hacking incidents, a heal…" at bounding box center [692, 213] width 855 height 174
click at [794, 188] on label "False" at bounding box center [822, 166] width 94 height 42
click at [794, 173] on input "False" at bounding box center [792, 167] width 14 height 12
radio input "true"
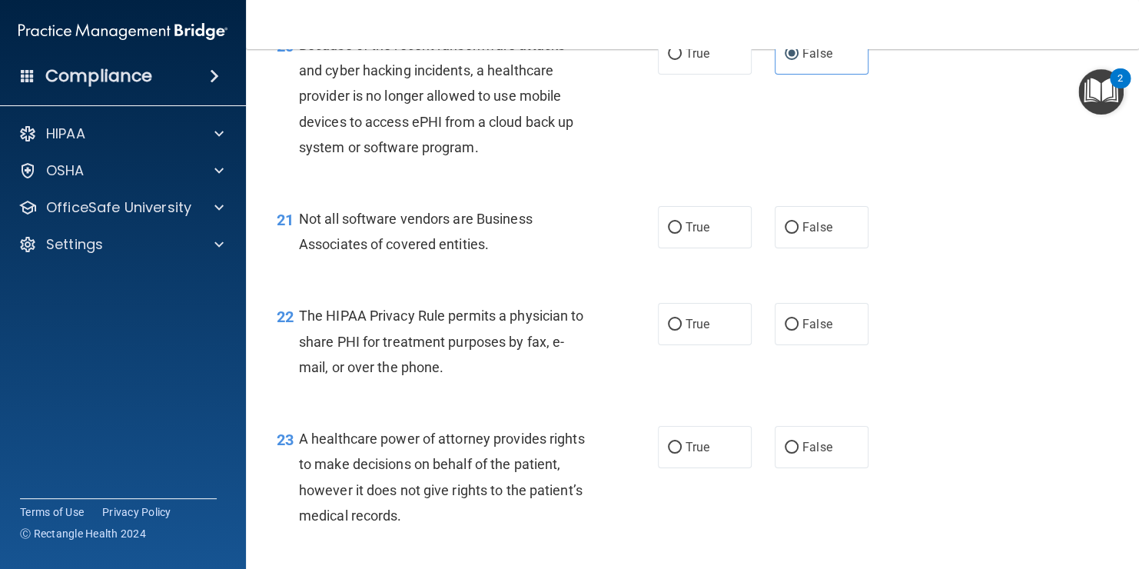
scroll to position [2780, 0]
click at [750, 283] on div "21 Not all software vendors are Business Associates of covered entities. True F…" at bounding box center [692, 234] width 855 height 97
click at [708, 248] on label "True" at bounding box center [705, 226] width 94 height 42
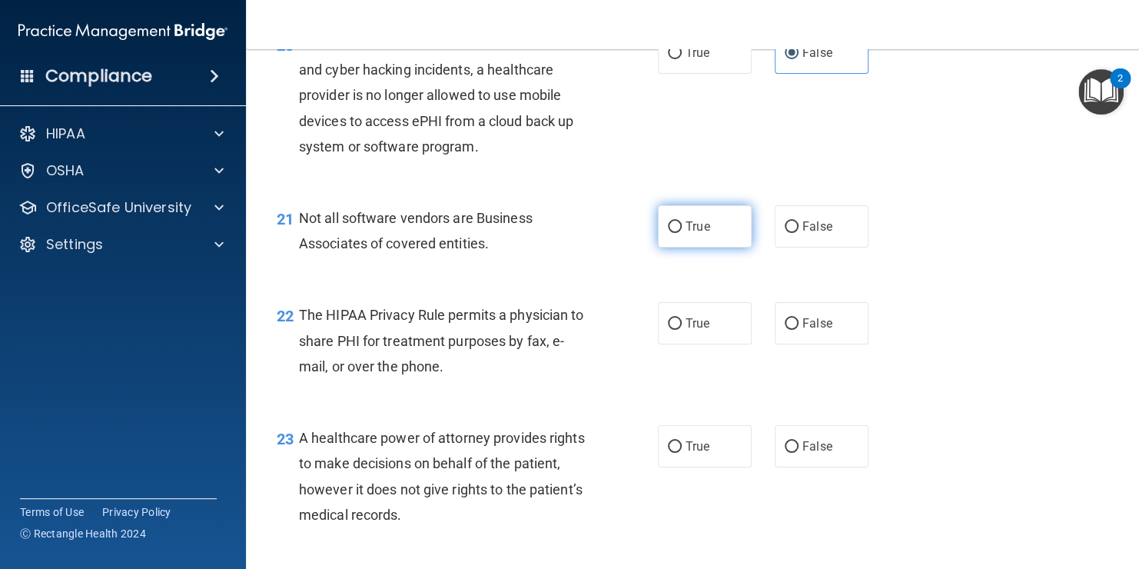
click at [682, 233] on input "True" at bounding box center [675, 227] width 14 height 12
radio input "true"
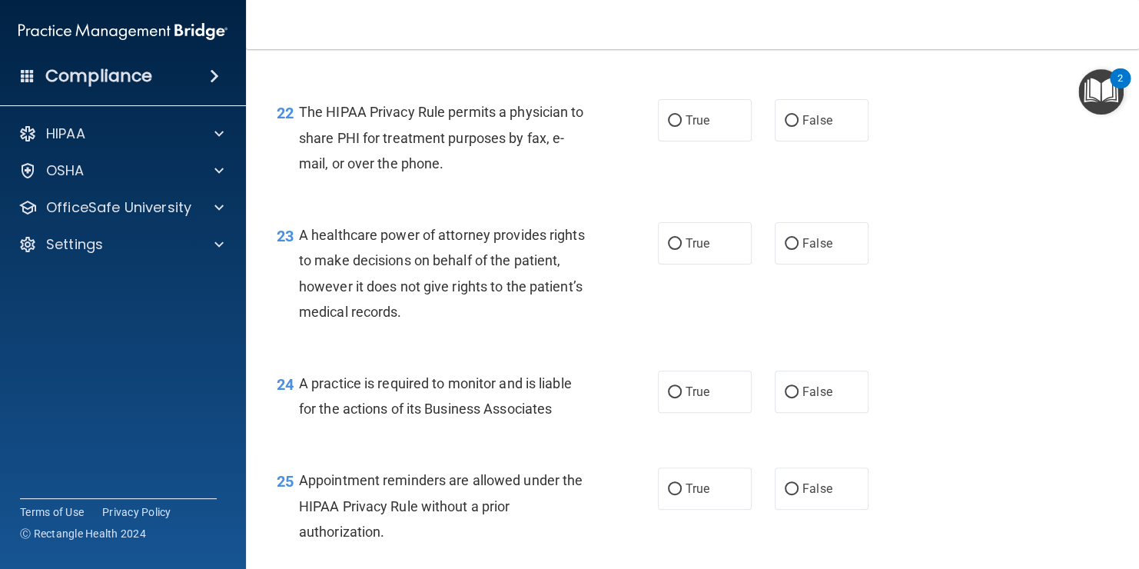
scroll to position [2983, 0]
click at [692, 141] on label "True" at bounding box center [705, 120] width 94 height 42
click at [682, 127] on input "True" at bounding box center [675, 121] width 14 height 12
radio input "true"
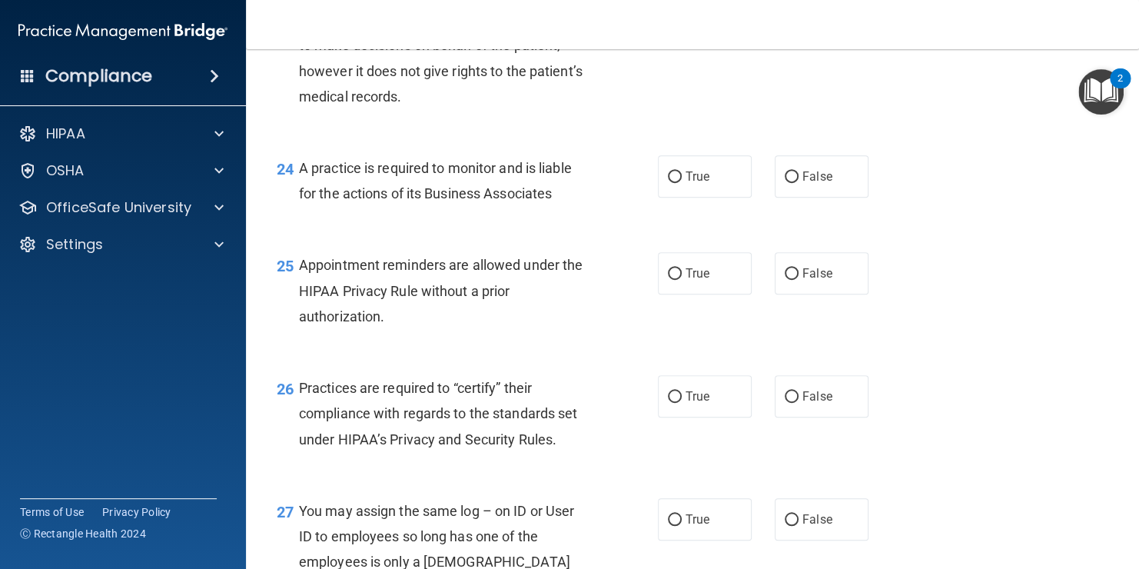
scroll to position [3198, 0]
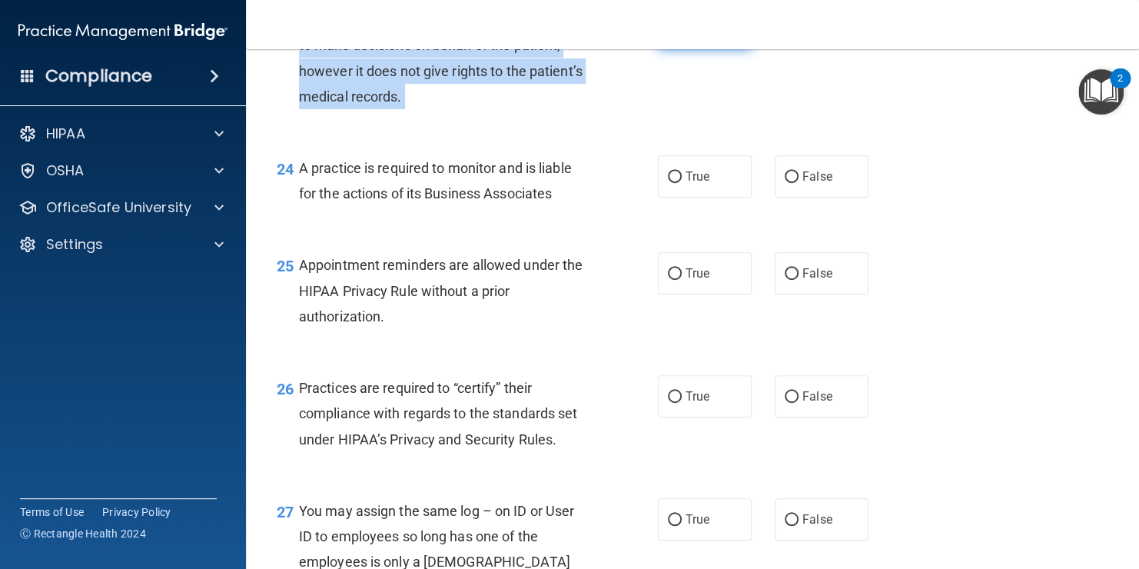
drag, startPoint x: 676, startPoint y: 105, endPoint x: 690, endPoint y: 74, distance: 34.7
click at [690, 74] on div "23 A healthcare power of attorney provides rights to make decisions on behalf o…" at bounding box center [692, 62] width 855 height 148
click at [690, 35] on span "True" at bounding box center [698, 28] width 24 height 15
click at [682, 35] on input "True" at bounding box center [675, 29] width 14 height 12
radio input "true"
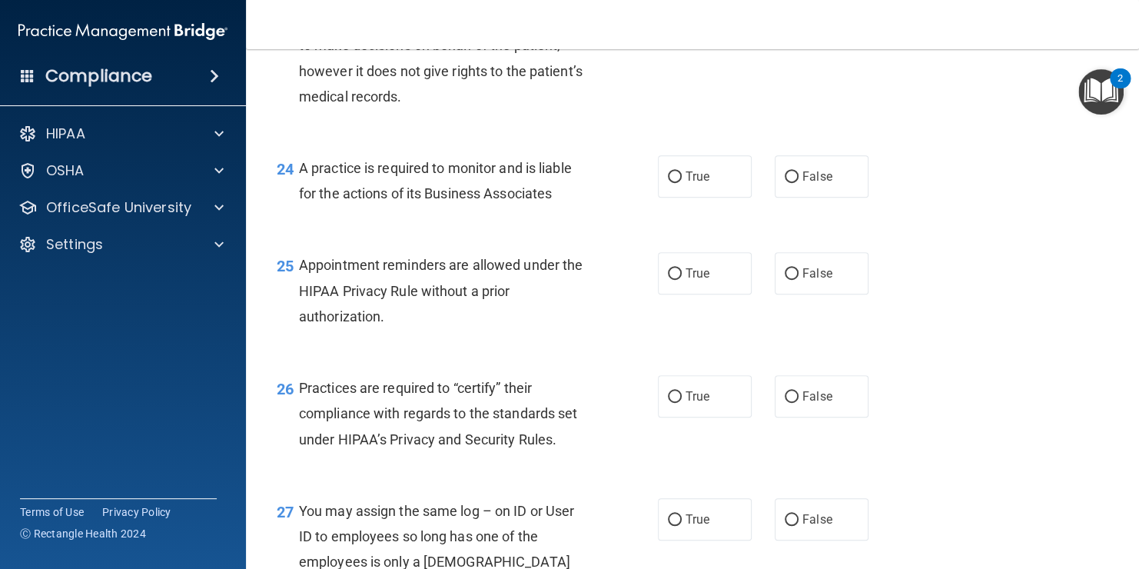
click at [708, 136] on div "23 A healthcare power of attorney provides rights to make decisions on behalf o…" at bounding box center [692, 62] width 855 height 148
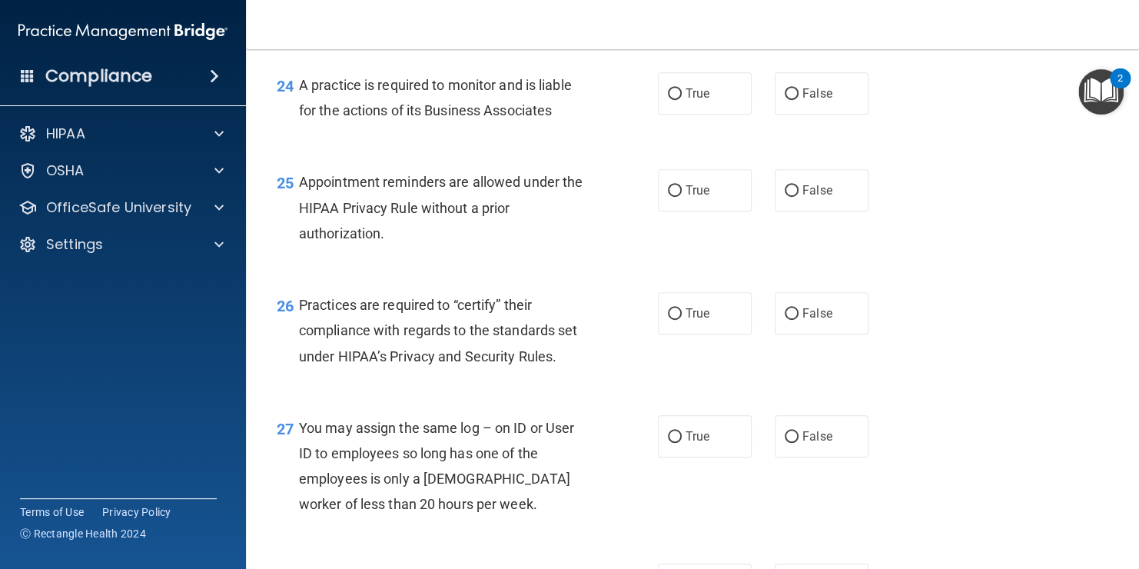
scroll to position [3284, 0]
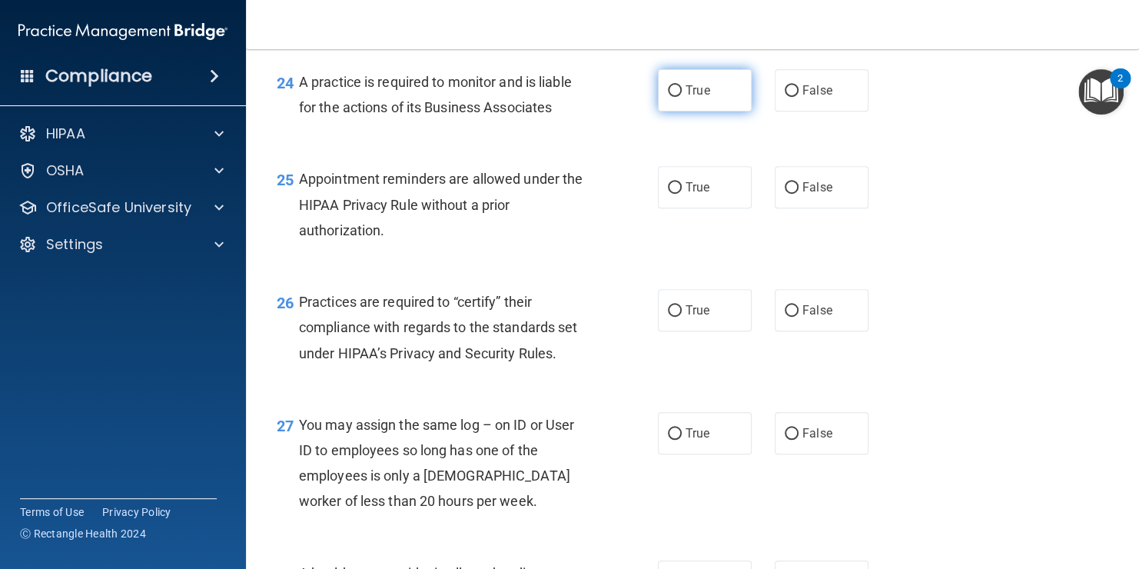
click at [717, 111] on label "True" at bounding box center [705, 90] width 94 height 42
click at [682, 97] on input "True" at bounding box center [675, 91] width 14 height 12
radio input "true"
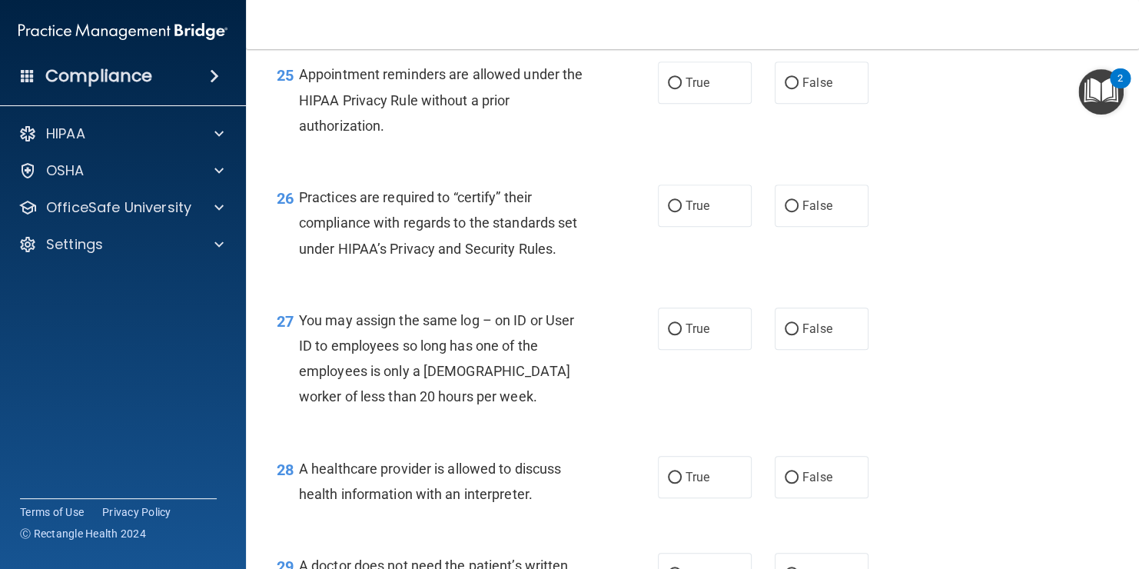
scroll to position [3389, 0]
click at [697, 104] on label "True" at bounding box center [705, 83] width 94 height 42
click at [682, 89] on input "True" at bounding box center [675, 84] width 14 height 12
radio input "true"
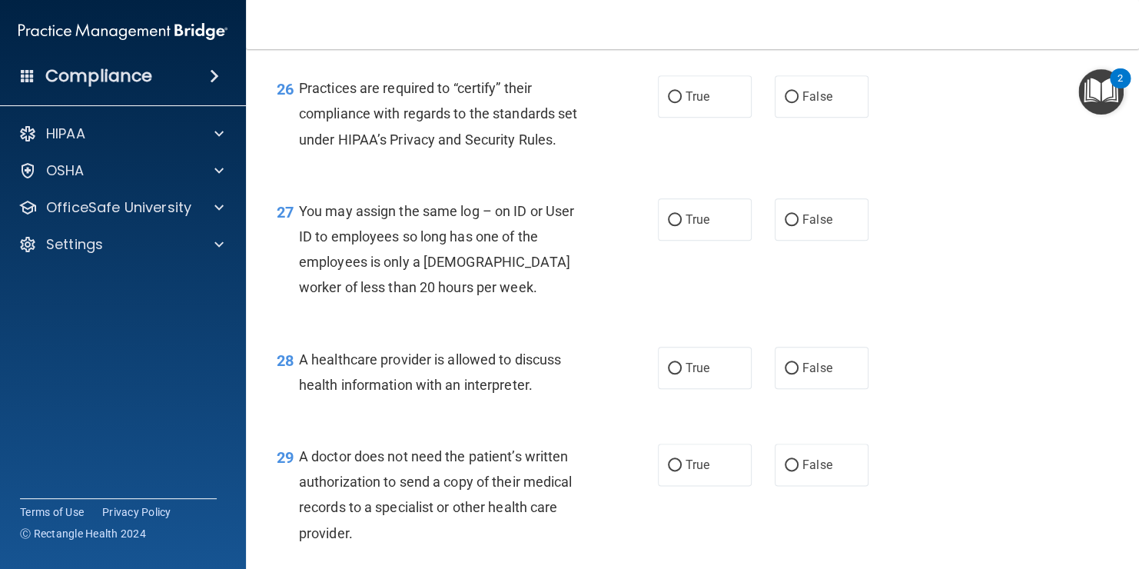
scroll to position [3499, 0]
click at [729, 117] on label "True" at bounding box center [705, 96] width 94 height 42
click at [682, 102] on input "True" at bounding box center [675, 97] width 14 height 12
radio input "true"
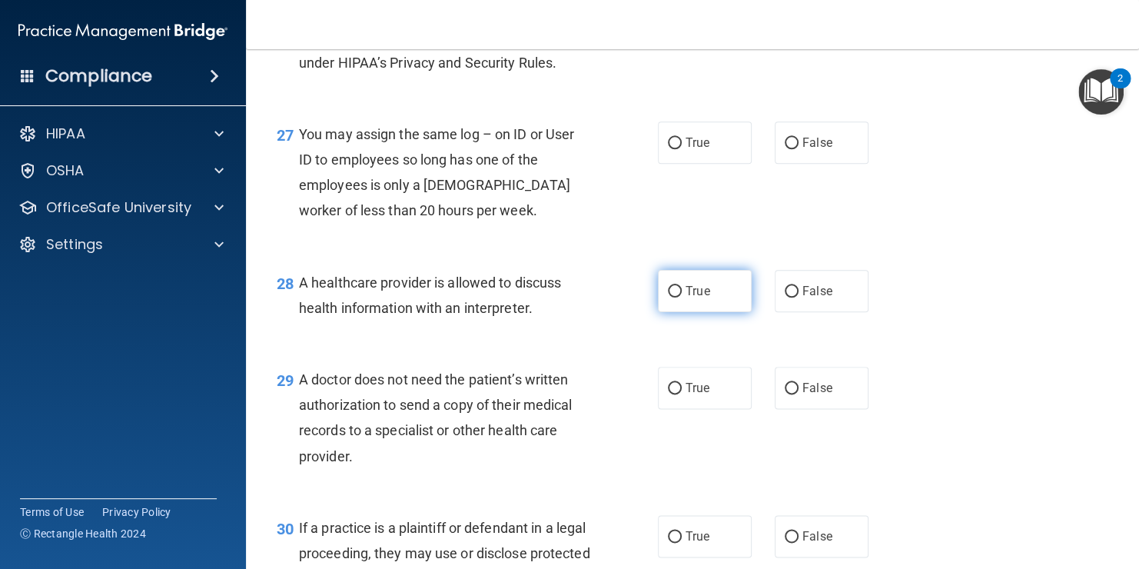
scroll to position [3552, 0]
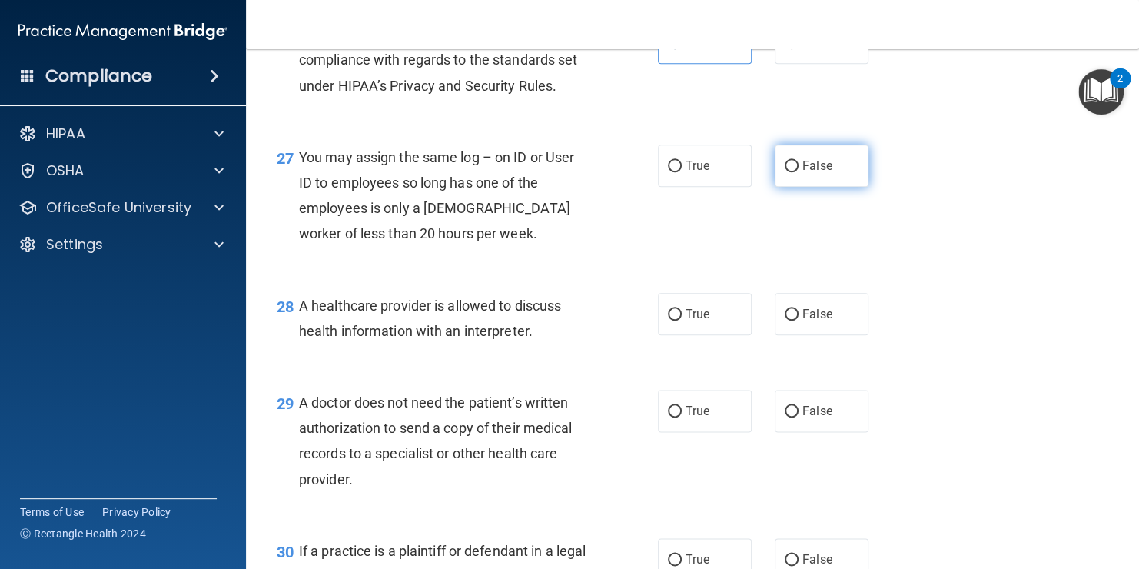
click at [810, 173] on span "False" at bounding box center [818, 165] width 30 height 15
click at [799, 172] on input "False" at bounding box center [792, 167] width 14 height 12
radio input "true"
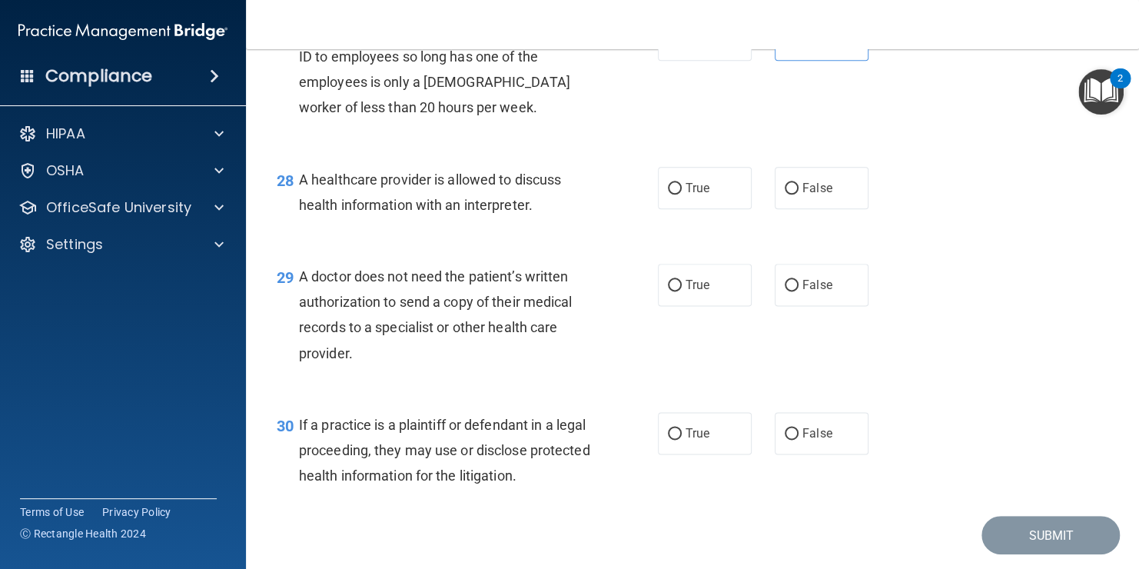
scroll to position [3681, 0]
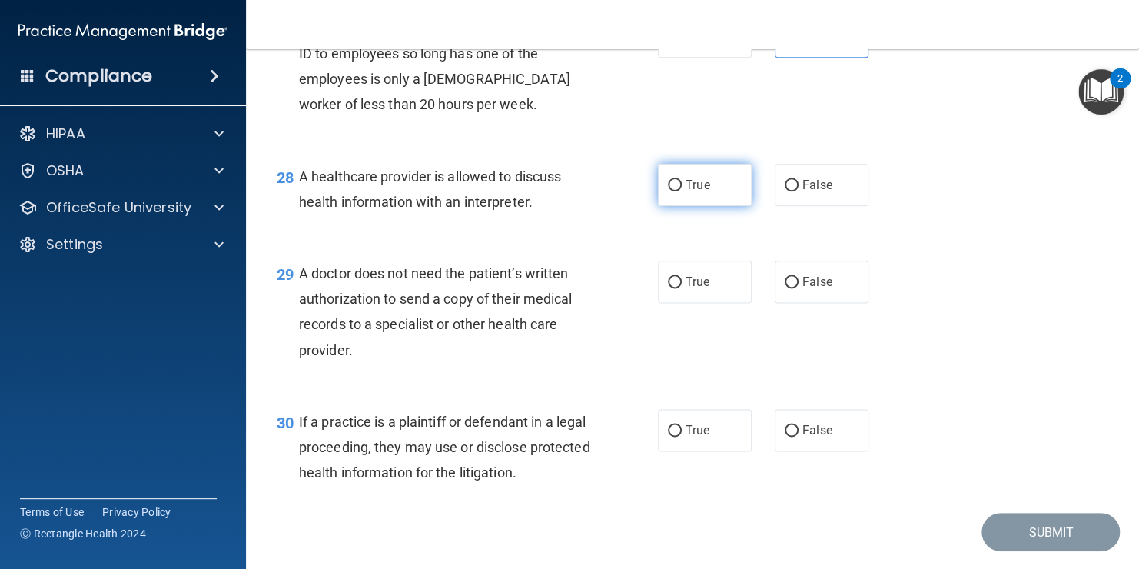
click at [688, 206] on label "True" at bounding box center [705, 185] width 94 height 42
click at [682, 191] on input "True" at bounding box center [675, 186] width 14 height 12
radio input "true"
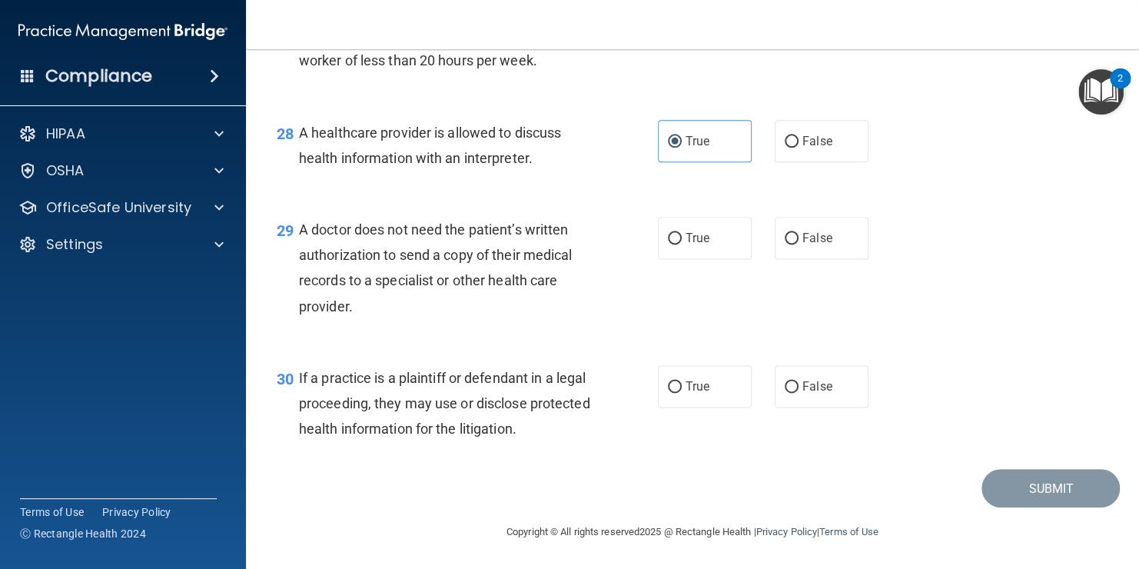
scroll to position [3776, 0]
click at [803, 236] on span "False" at bounding box center [818, 238] width 30 height 15
click at [799, 236] on input "False" at bounding box center [792, 239] width 14 height 12
radio input "true"
click at [803, 390] on span "False" at bounding box center [818, 386] width 30 height 15
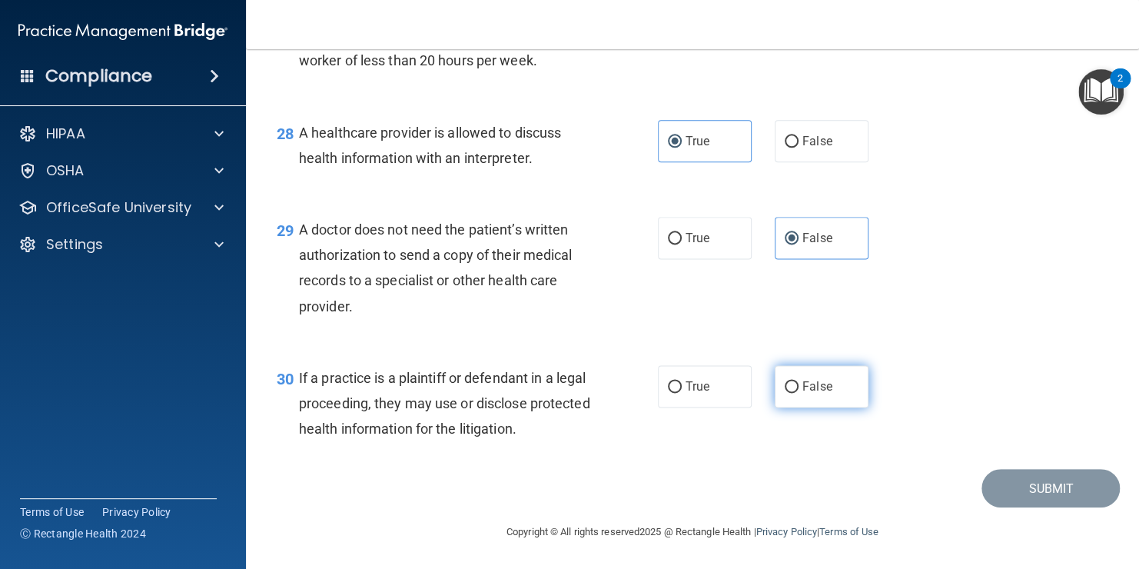
click at [798, 390] on input "False" at bounding box center [792, 387] width 14 height 12
radio input "true"
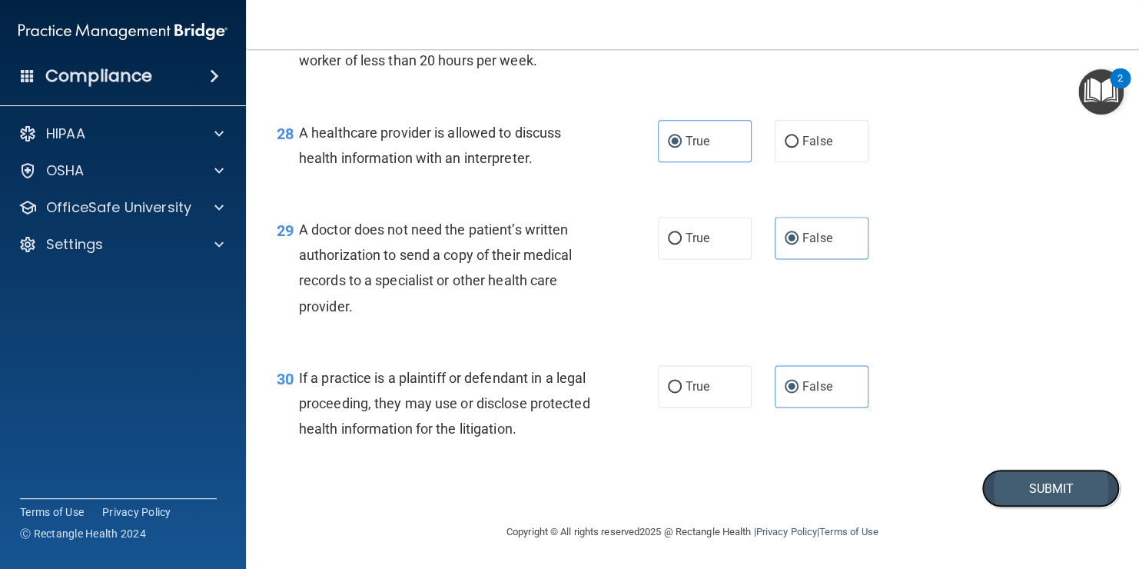
click at [994, 475] on button "Submit" at bounding box center [1051, 488] width 138 height 39
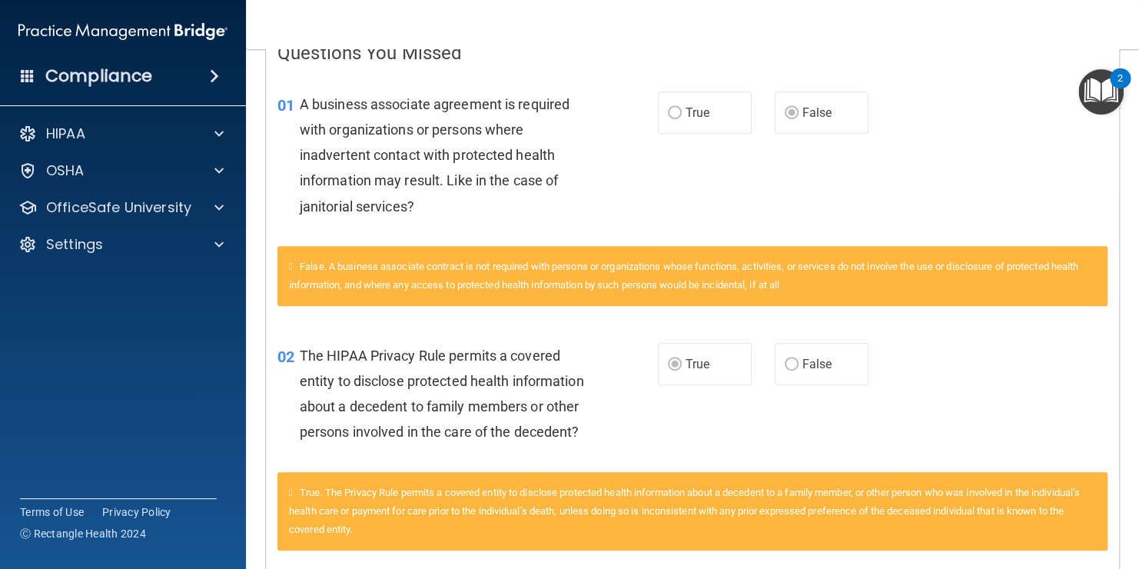
scroll to position [341, 0]
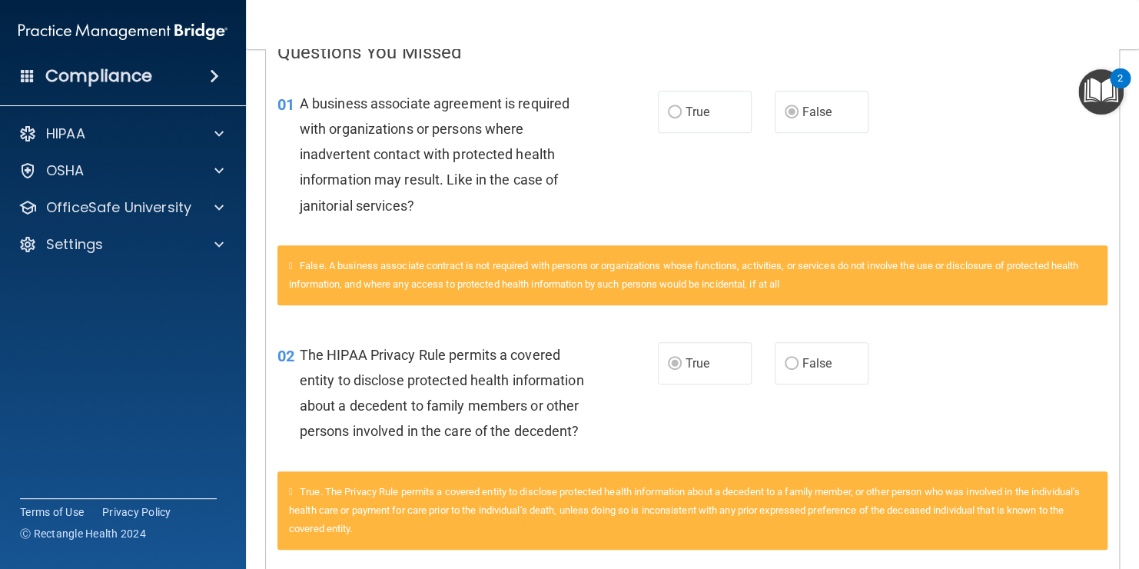
drag, startPoint x: 855, startPoint y: 217, endPoint x: 844, endPoint y: 251, distance: 35.5
click at [844, 251] on div "01 A business associate agreement is required with organizations or persons whe…" at bounding box center [693, 196] width 830 height 251
drag, startPoint x: 844, startPoint y: 251, endPoint x: 1003, endPoint y: 221, distance: 161.8
click at [1003, 221] on div "01 A business associate agreement is required with organizations or persons whe…" at bounding box center [692, 158] width 853 height 174
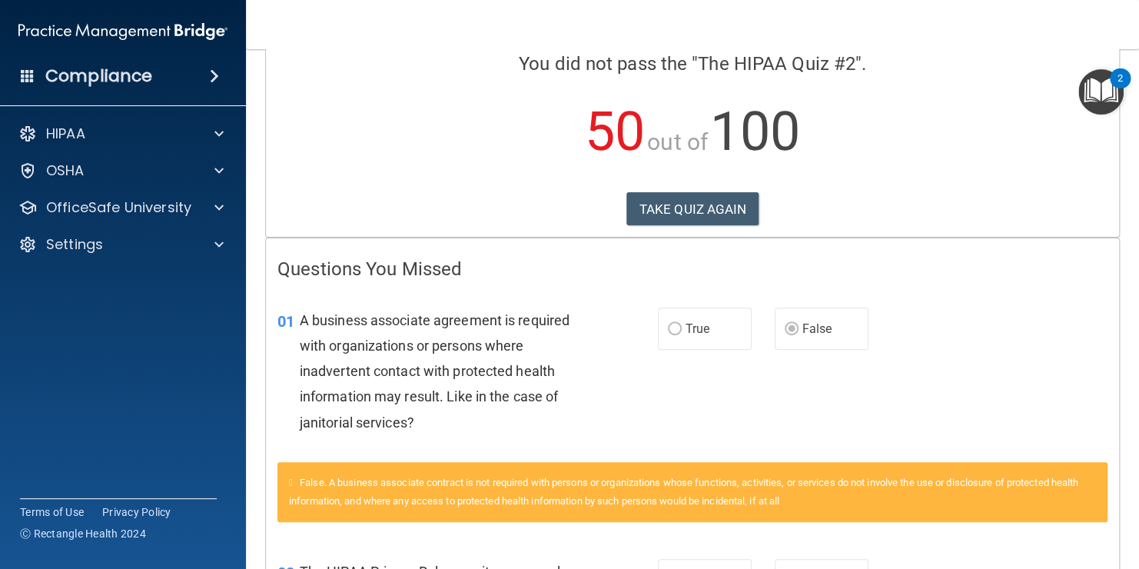
scroll to position [0, 0]
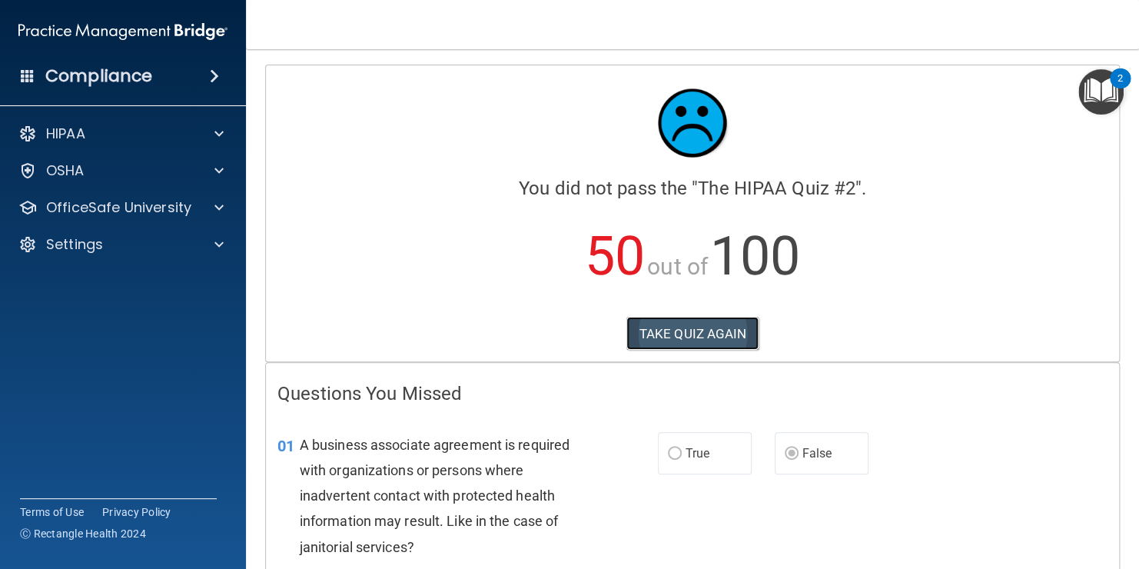
click at [687, 319] on button "TAKE QUIZ AGAIN" at bounding box center [693, 334] width 133 height 34
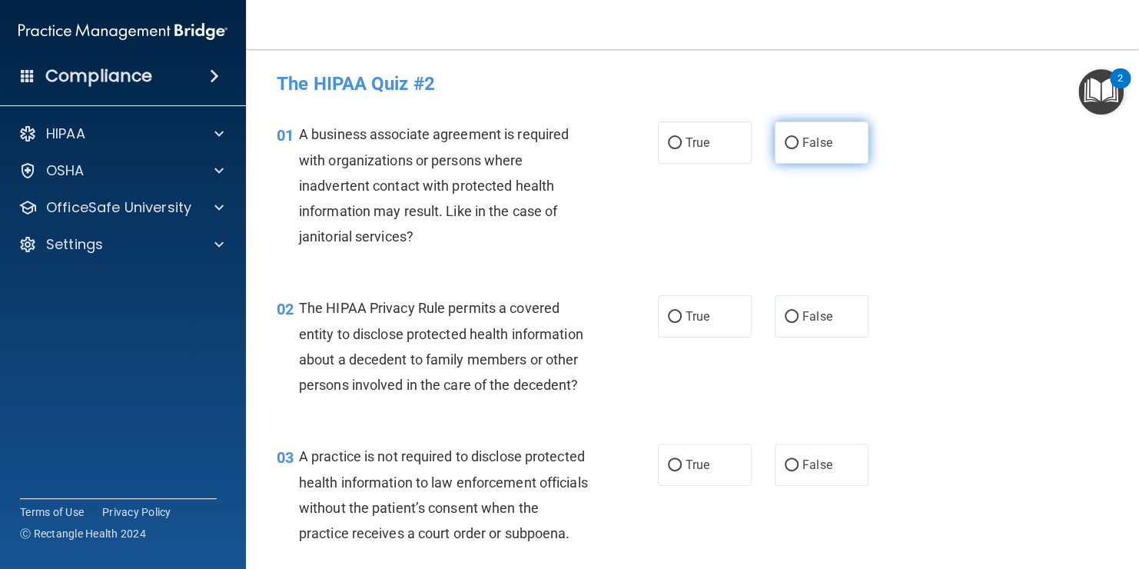
click at [782, 151] on label "False" at bounding box center [822, 142] width 94 height 42
click at [785, 149] on input "False" at bounding box center [792, 144] width 14 height 12
radio input "true"
click at [686, 316] on span "True" at bounding box center [698, 316] width 24 height 15
click at [682, 316] on input "True" at bounding box center [675, 317] width 14 height 12
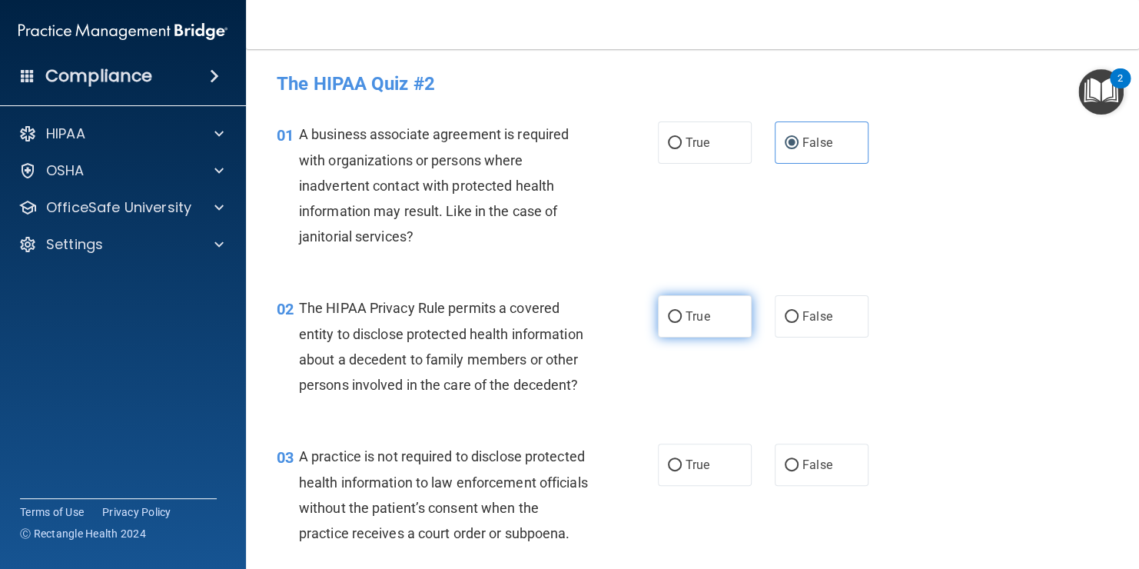
radio input "true"
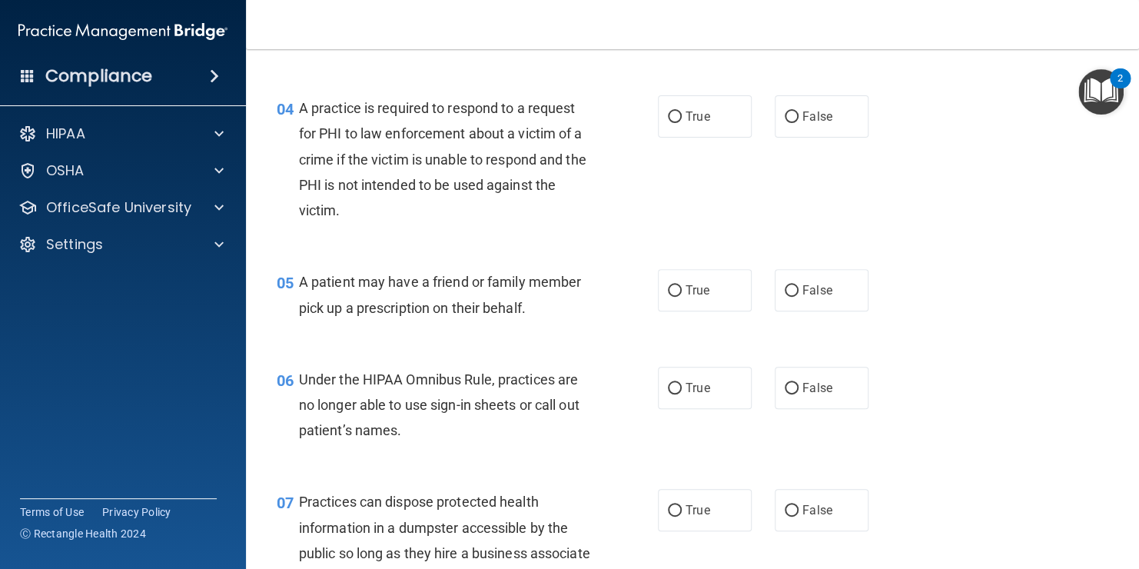
scroll to position [498, 0]
click at [697, 296] on span "True" at bounding box center [698, 288] width 24 height 15
click at [682, 295] on input "True" at bounding box center [675, 290] width 14 height 12
radio input "true"
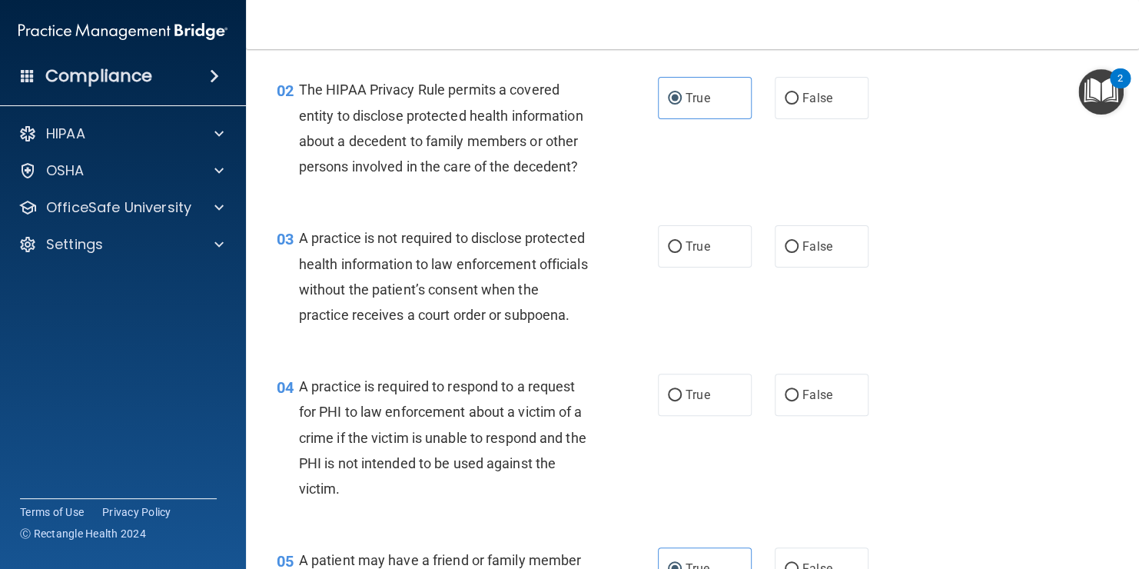
scroll to position [220, 0]
click at [694, 245] on span "True" at bounding box center [698, 245] width 24 height 15
click at [682, 245] on input "True" at bounding box center [675, 246] width 14 height 12
radio input "true"
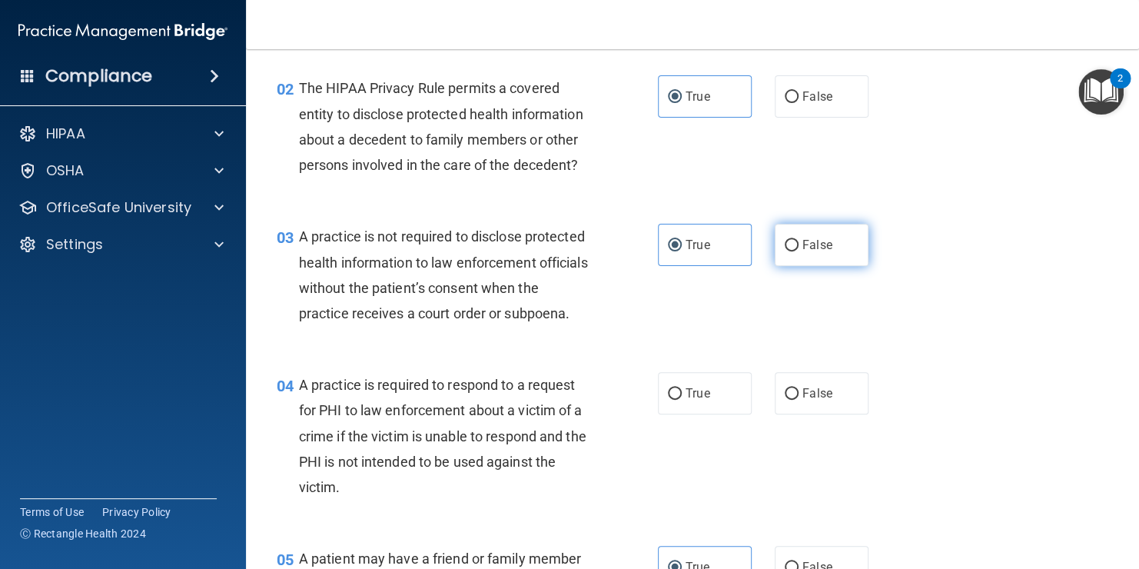
click at [833, 225] on label "False" at bounding box center [822, 245] width 94 height 42
click at [799, 240] on input "False" at bounding box center [792, 246] width 14 height 12
radio input "true"
radio input "false"
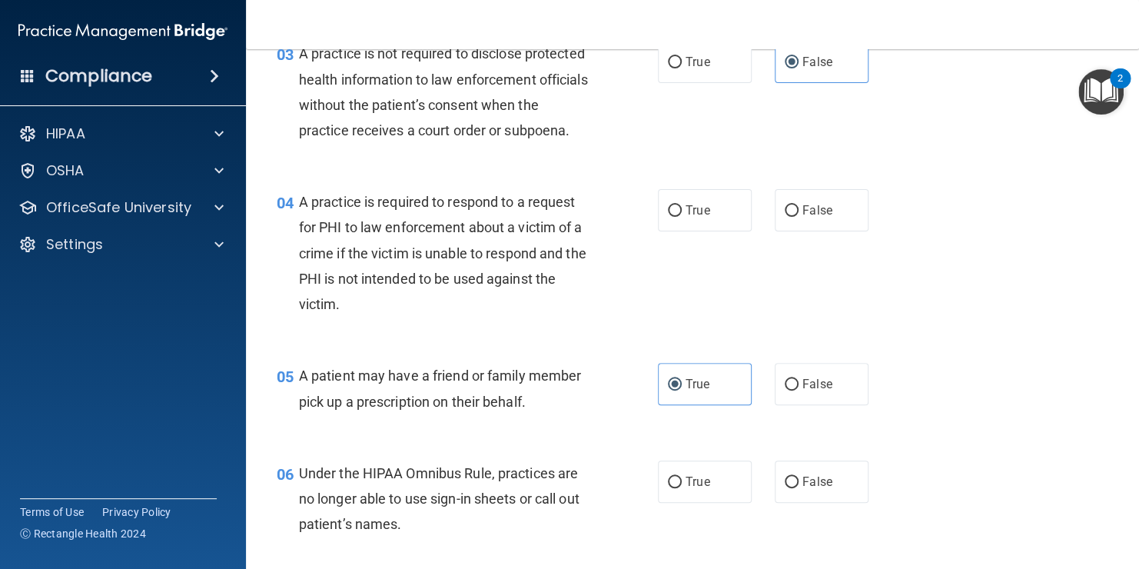
scroll to position [414, 0]
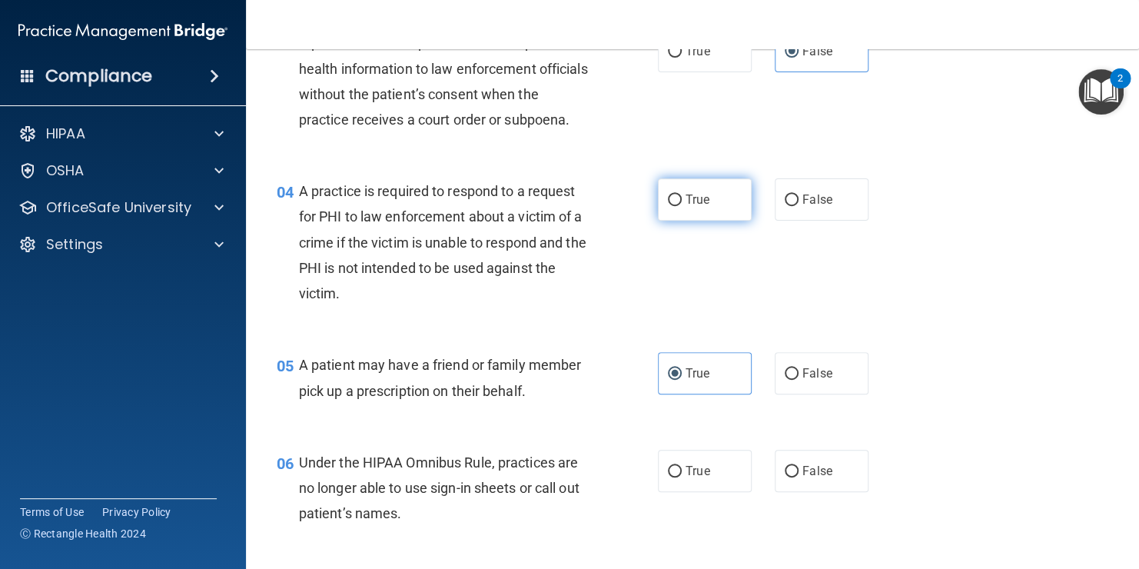
click at [723, 221] on label "True" at bounding box center [705, 199] width 94 height 42
click at [682, 206] on input "True" at bounding box center [675, 201] width 14 height 12
radio input "true"
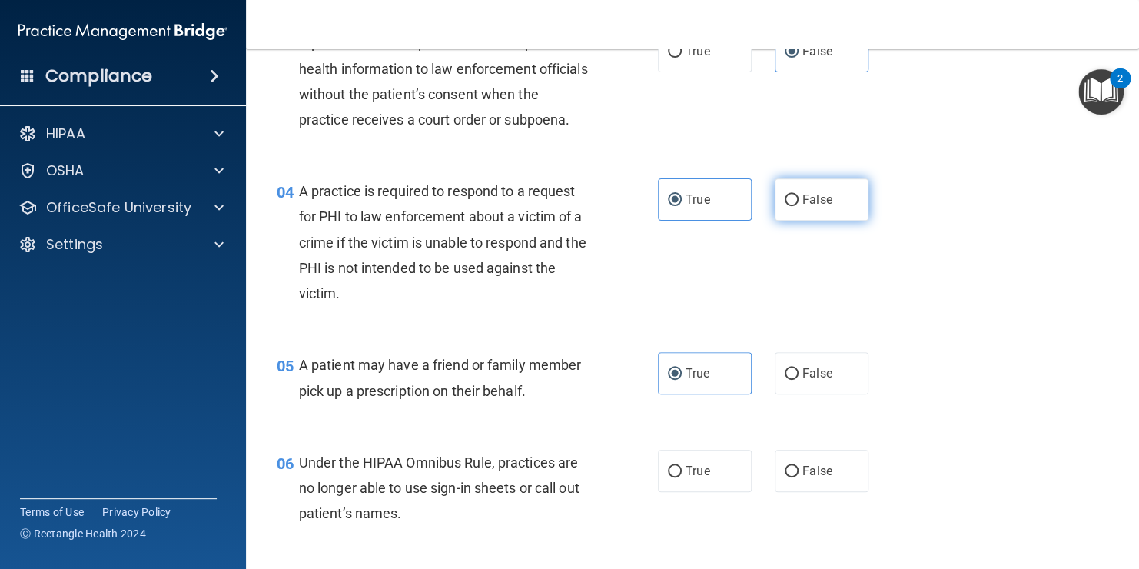
click at [807, 214] on label "False" at bounding box center [822, 199] width 94 height 42
click at [799, 206] on input "False" at bounding box center [792, 201] width 14 height 12
radio input "true"
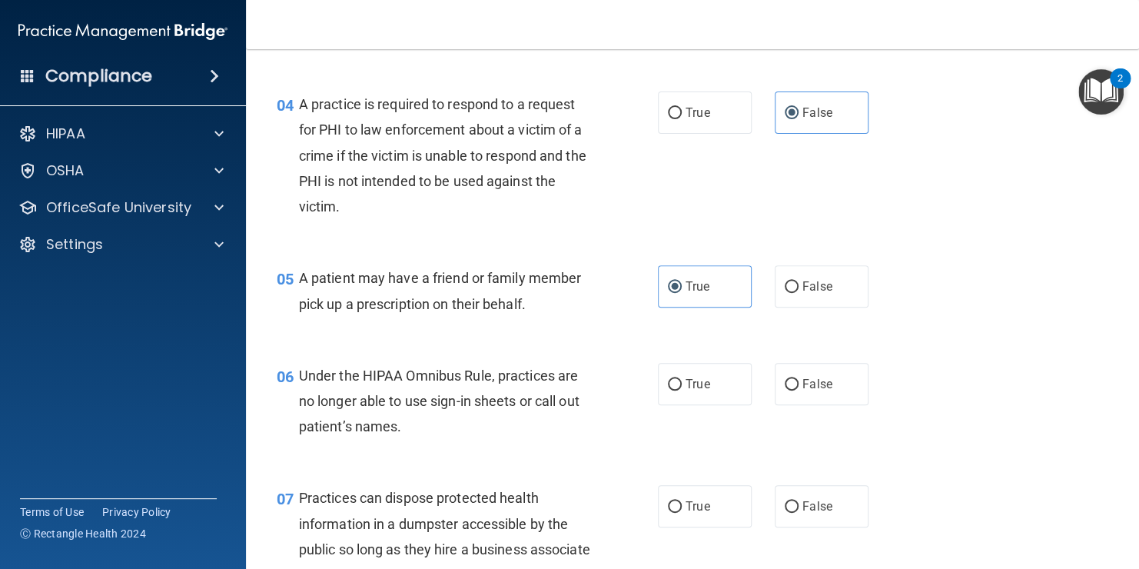
scroll to position [517, 0]
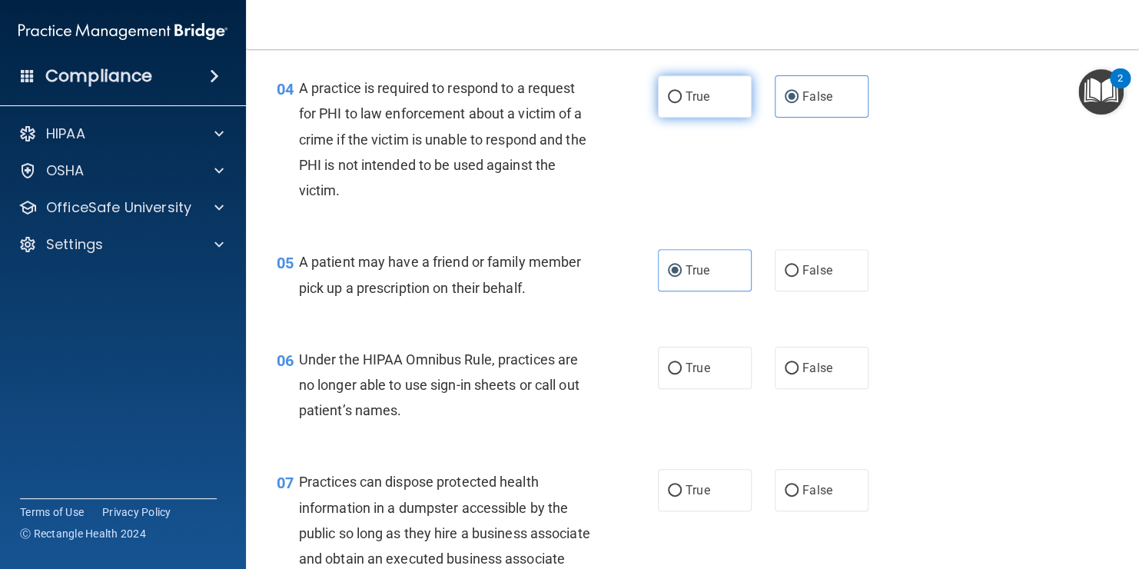
click at [702, 118] on label "True" at bounding box center [705, 96] width 94 height 42
click at [682, 103] on input "True" at bounding box center [675, 97] width 14 height 12
radio input "true"
click at [792, 118] on label "False" at bounding box center [822, 96] width 94 height 42
click at [792, 103] on input "False" at bounding box center [792, 97] width 14 height 12
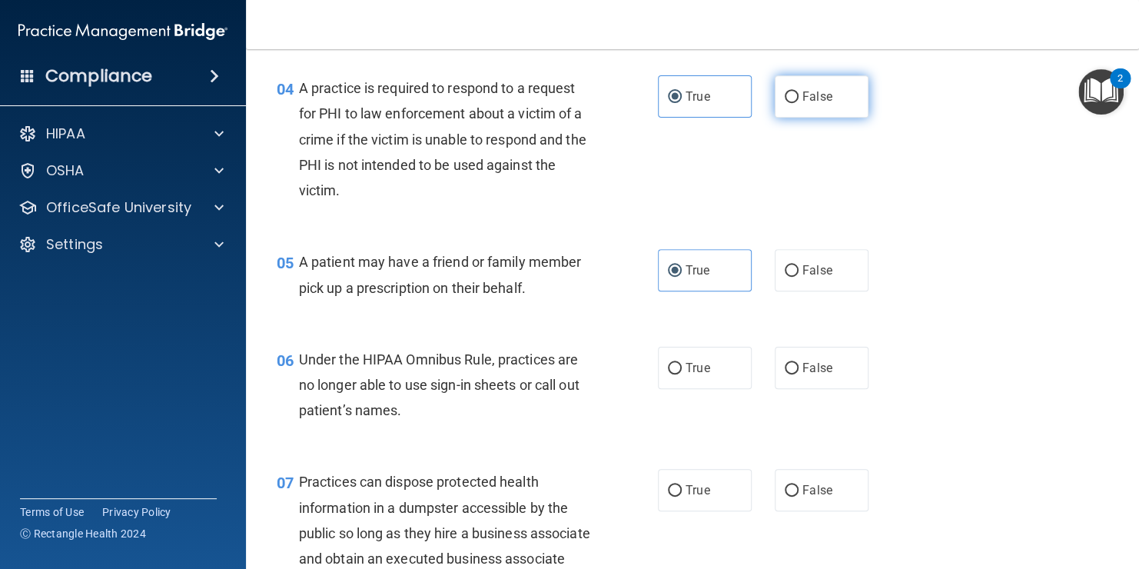
radio input "true"
radio input "false"
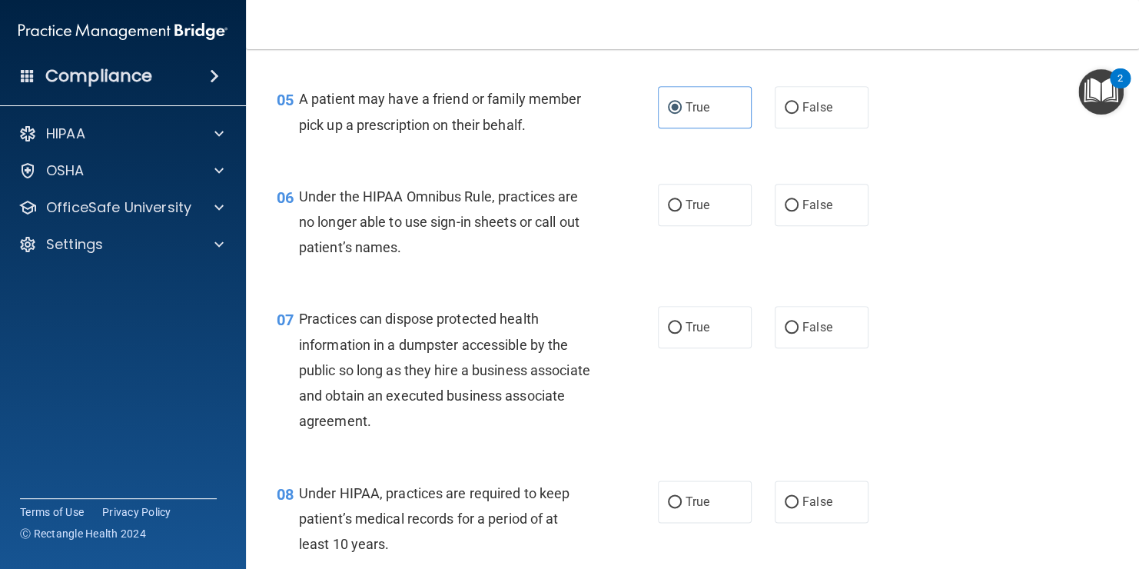
scroll to position [680, 0]
click at [792, 226] on label "False" at bounding box center [822, 205] width 94 height 42
click at [792, 211] on input "False" at bounding box center [792, 206] width 14 height 12
radio input "true"
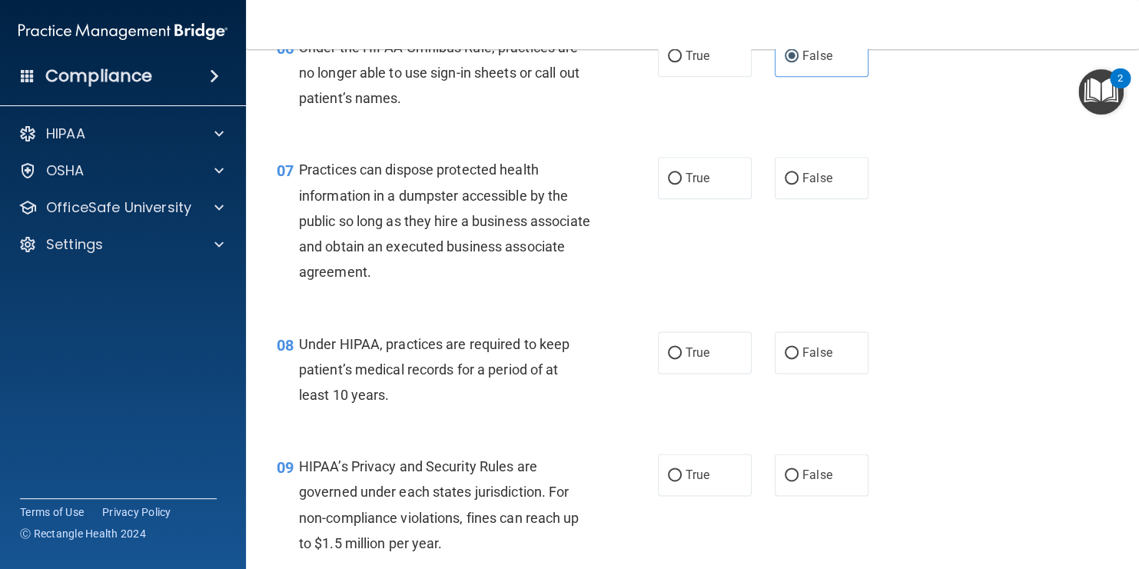
scroll to position [830, 0]
click at [788, 198] on label "False" at bounding box center [822, 177] width 94 height 42
click at [788, 184] on input "False" at bounding box center [792, 178] width 14 height 12
radio input "true"
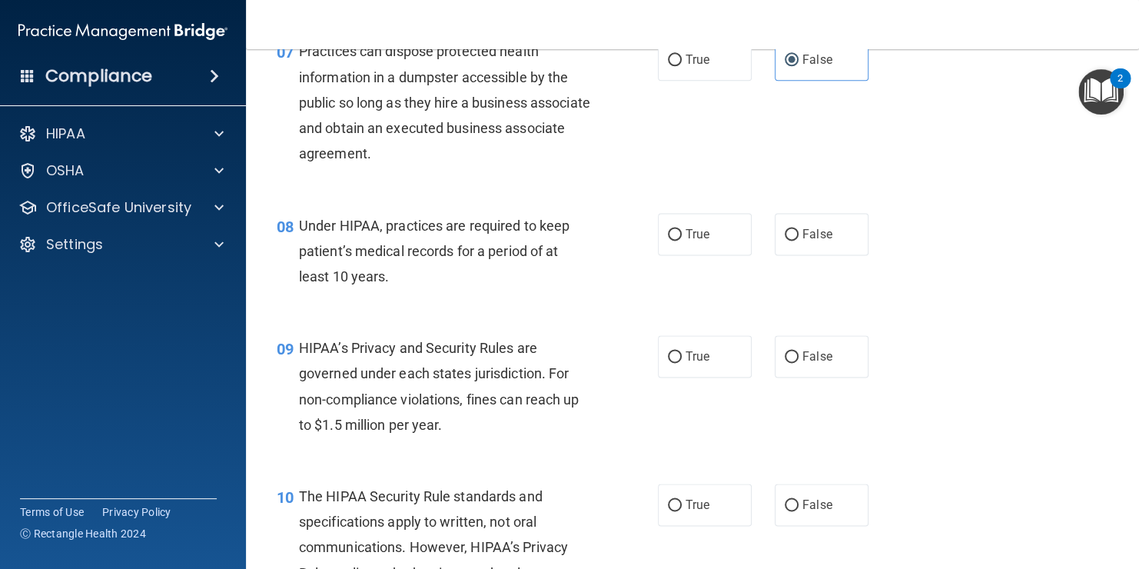
scroll to position [955, 0]
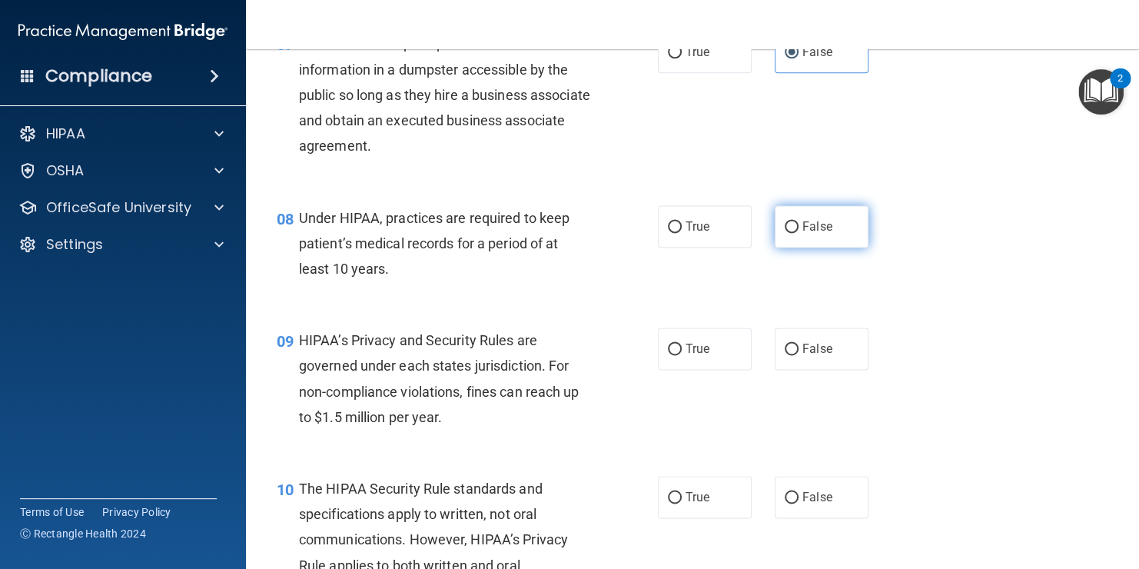
click at [792, 248] on label "False" at bounding box center [822, 226] width 94 height 42
click at [792, 233] on input "False" at bounding box center [792, 227] width 14 height 12
radio input "true"
click at [785, 355] on input "False" at bounding box center [792, 350] width 14 height 12
radio input "true"
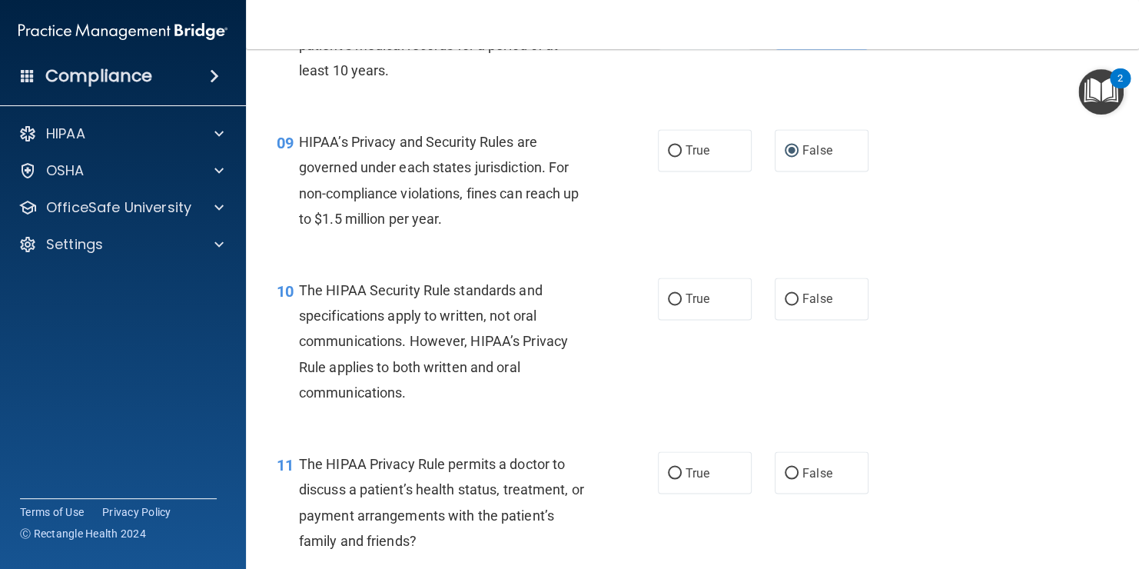
scroll to position [1159, 0]
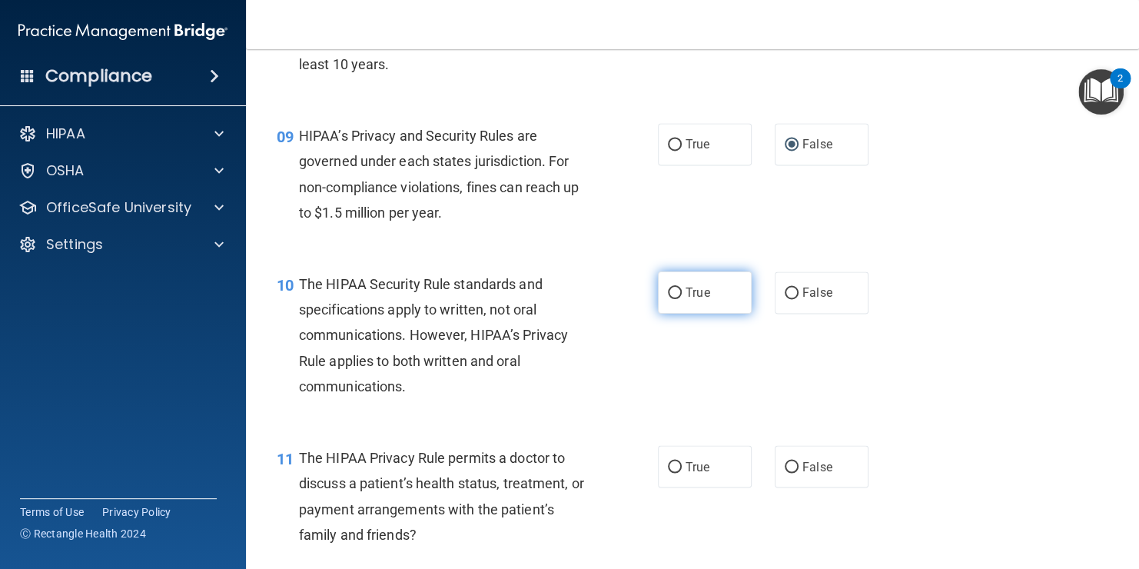
click at [718, 314] on label "True" at bounding box center [705, 292] width 94 height 42
click at [682, 299] on input "True" at bounding box center [675, 294] width 14 height 12
radio input "true"
click at [704, 487] on label "True" at bounding box center [705, 466] width 94 height 42
click at [682, 473] on input "True" at bounding box center [675, 467] width 14 height 12
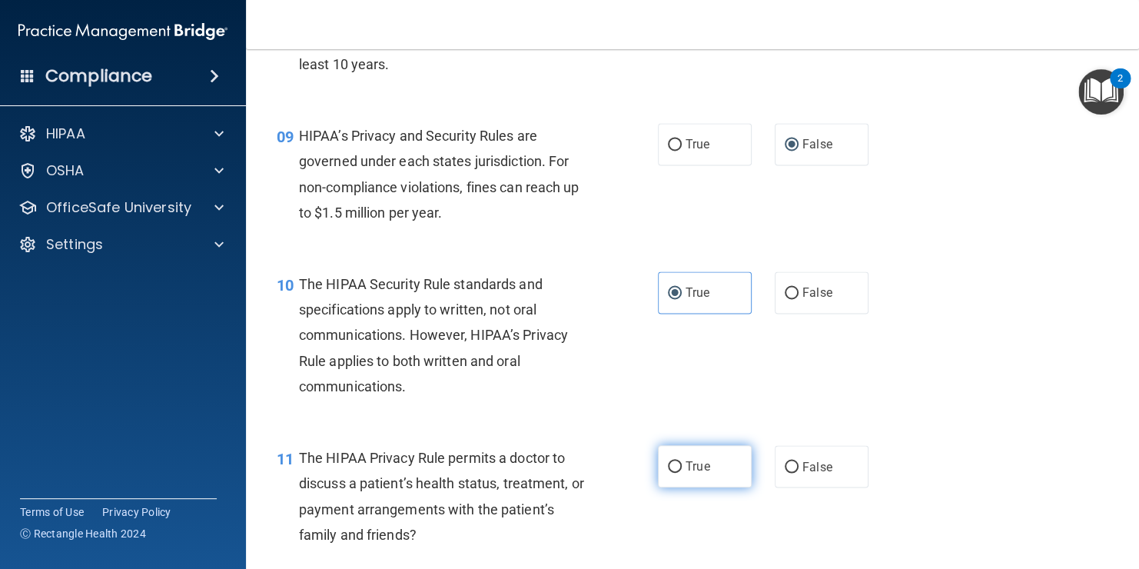
radio input "true"
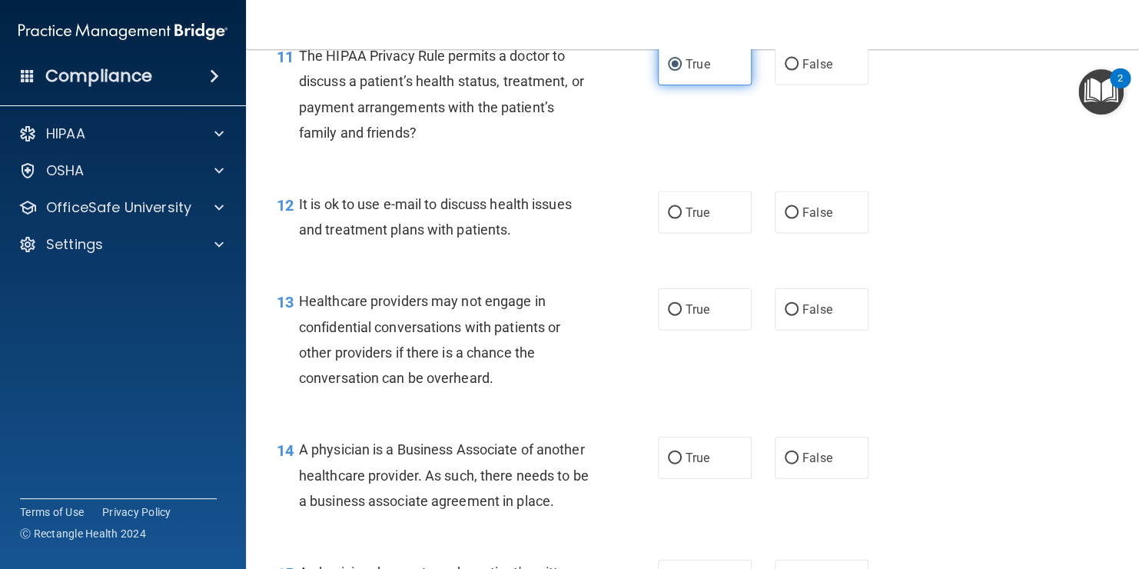
scroll to position [1562, 0]
click at [703, 219] on span "True" at bounding box center [698, 212] width 24 height 15
click at [682, 218] on input "True" at bounding box center [675, 213] width 14 height 12
radio input "true"
click at [819, 464] on span "False" at bounding box center [818, 457] width 30 height 15
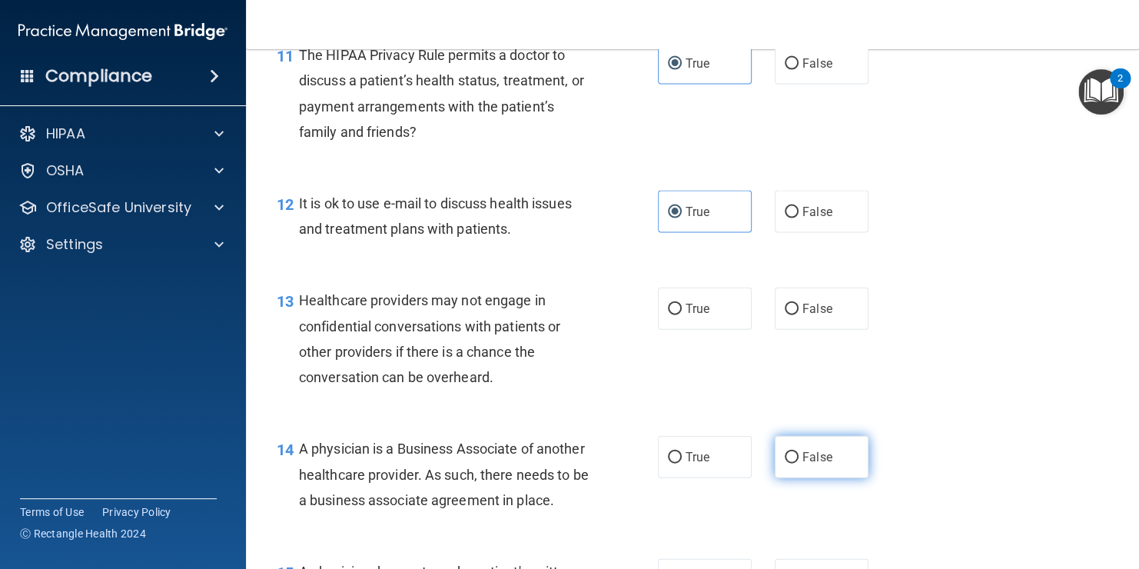
click at [799, 464] on input "False" at bounding box center [792, 458] width 14 height 12
radio input "true"
click at [822, 330] on label "False" at bounding box center [822, 309] width 94 height 42
click at [799, 315] on input "False" at bounding box center [792, 310] width 14 height 12
radio input "true"
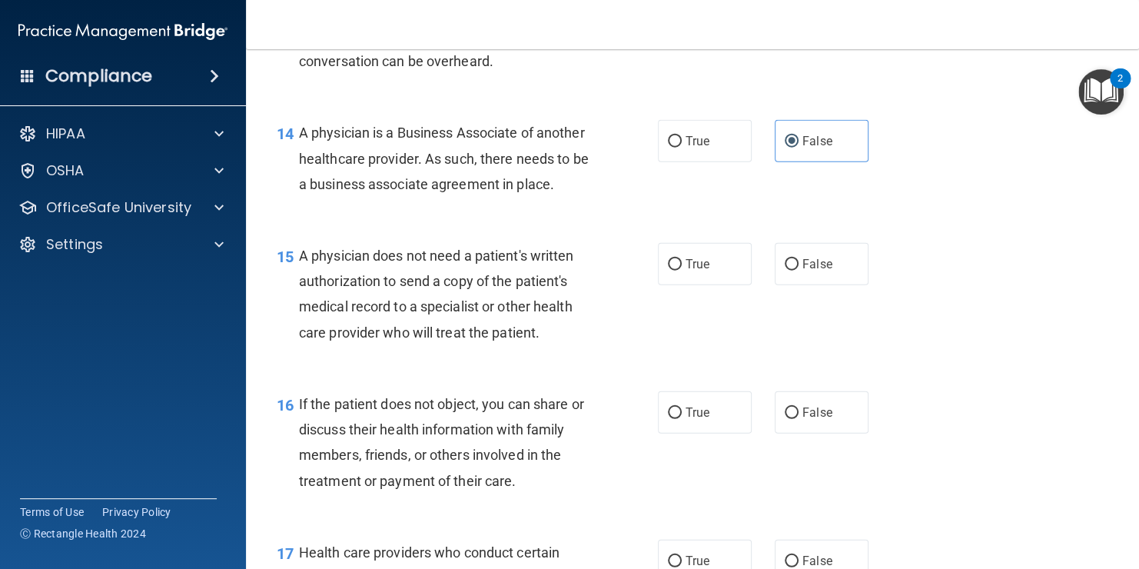
scroll to position [1879, 0]
click at [699, 271] on span "True" at bounding box center [698, 263] width 24 height 15
click at [682, 270] on input "True" at bounding box center [675, 264] width 14 height 12
radio input "true"
click at [700, 419] on span "True" at bounding box center [698, 411] width 24 height 15
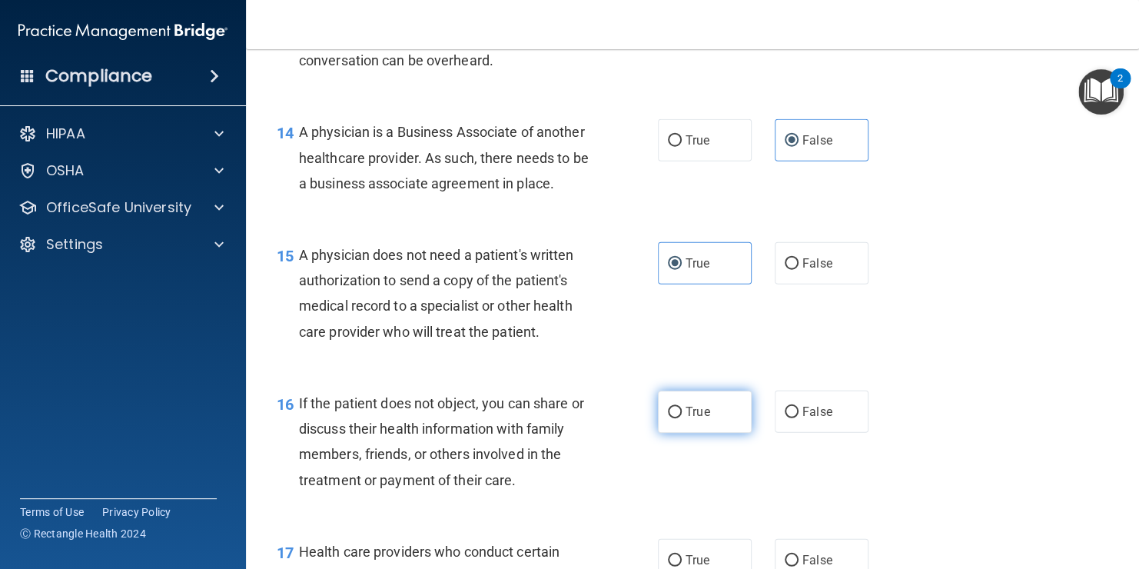
click at [682, 418] on input "True" at bounding box center [675, 413] width 14 height 12
radio input "true"
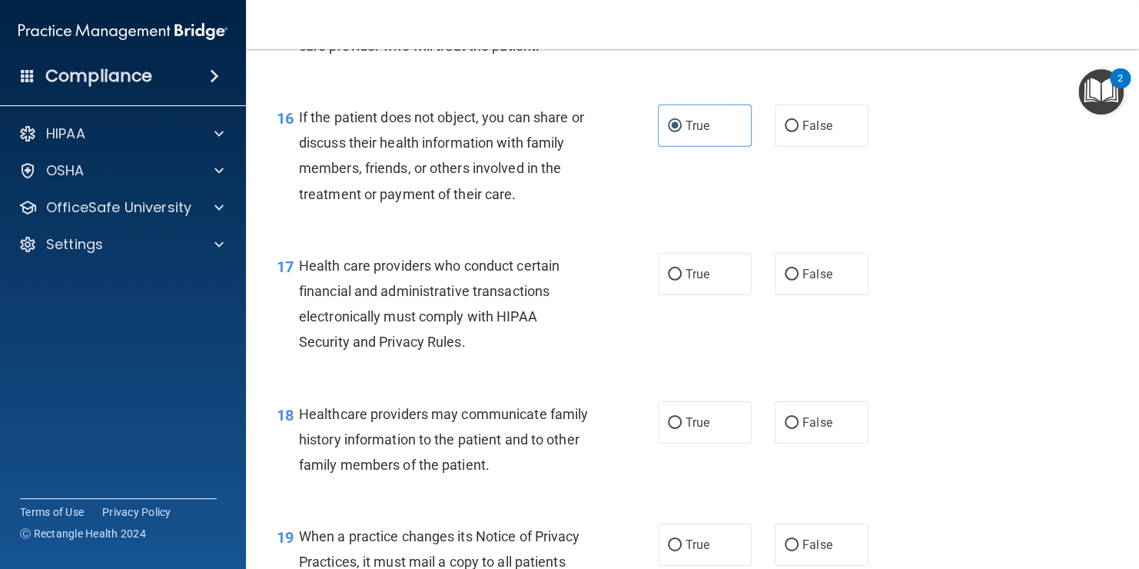
scroll to position [2225, 0]
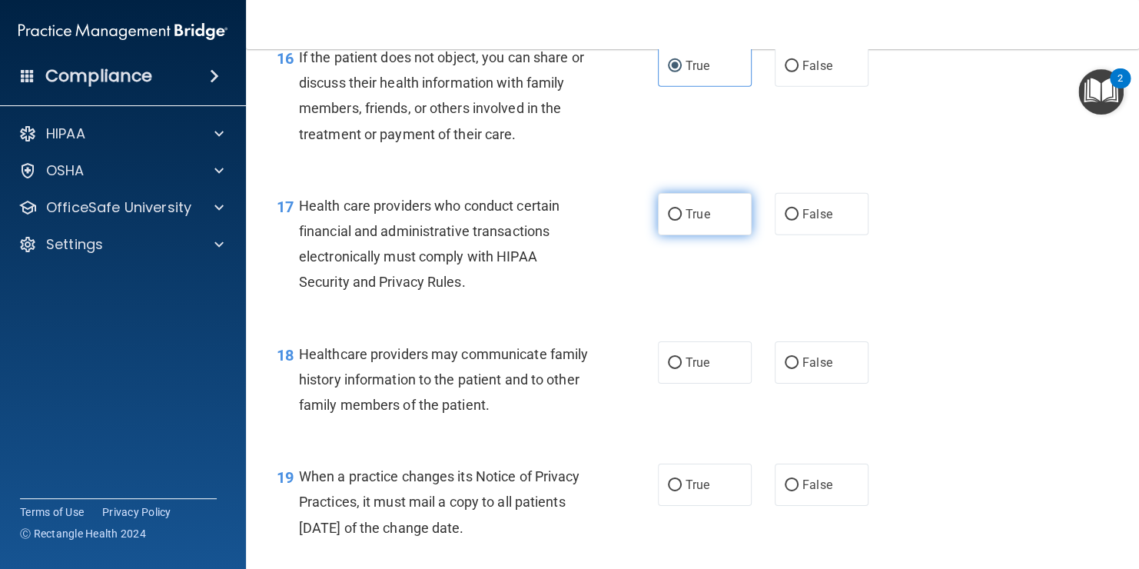
click at [683, 235] on label "True" at bounding box center [705, 214] width 94 height 42
click at [682, 221] on input "True" at bounding box center [675, 215] width 14 height 12
radio input "true"
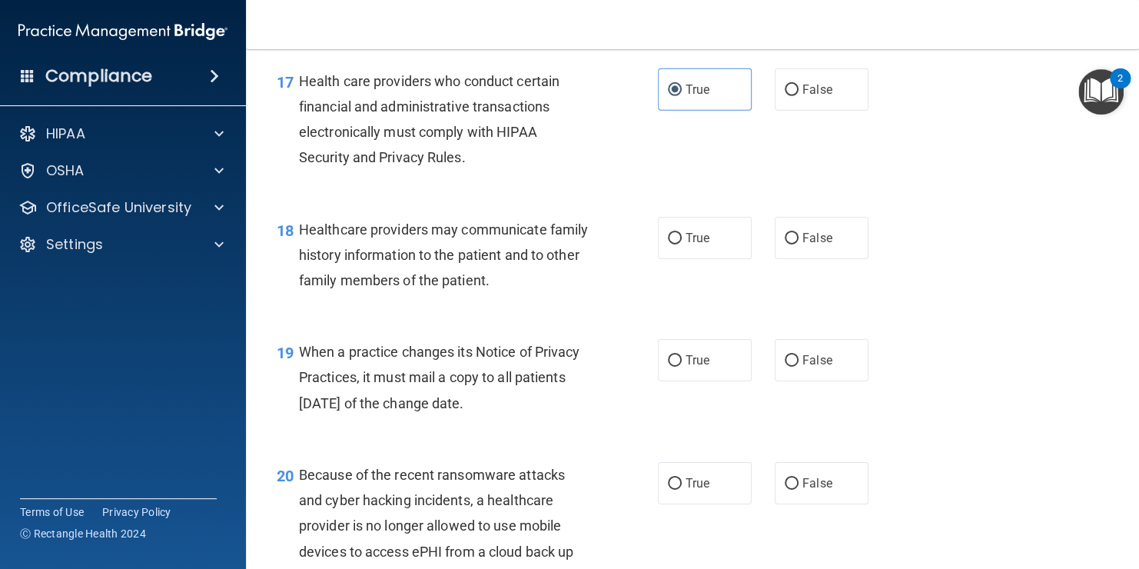
scroll to position [2355, 0]
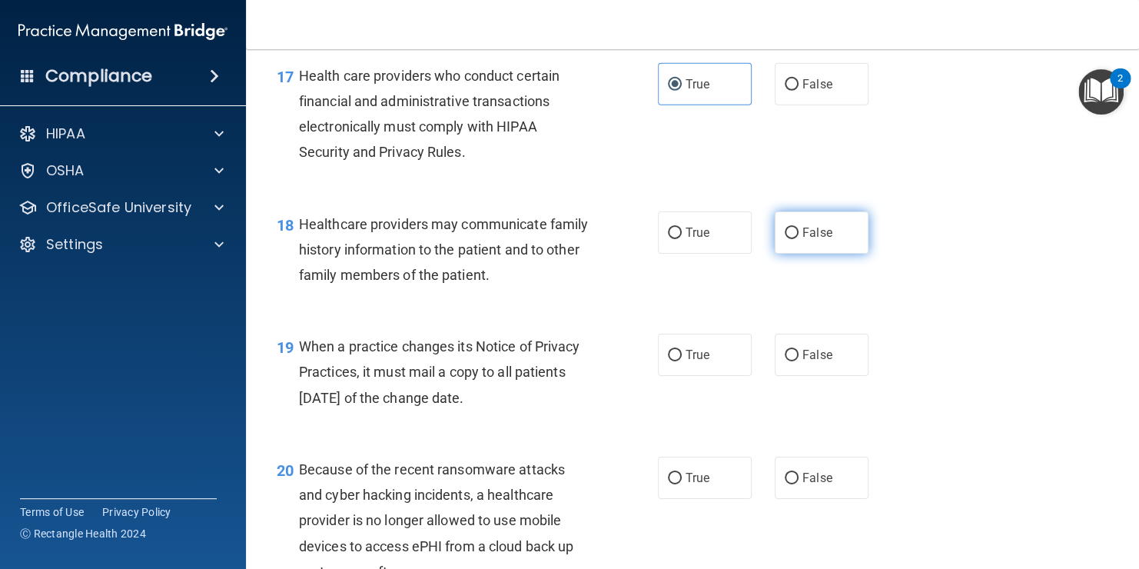
click at [812, 240] on span "False" at bounding box center [818, 232] width 30 height 15
click at [799, 239] on input "False" at bounding box center [792, 234] width 14 height 12
radio input "true"
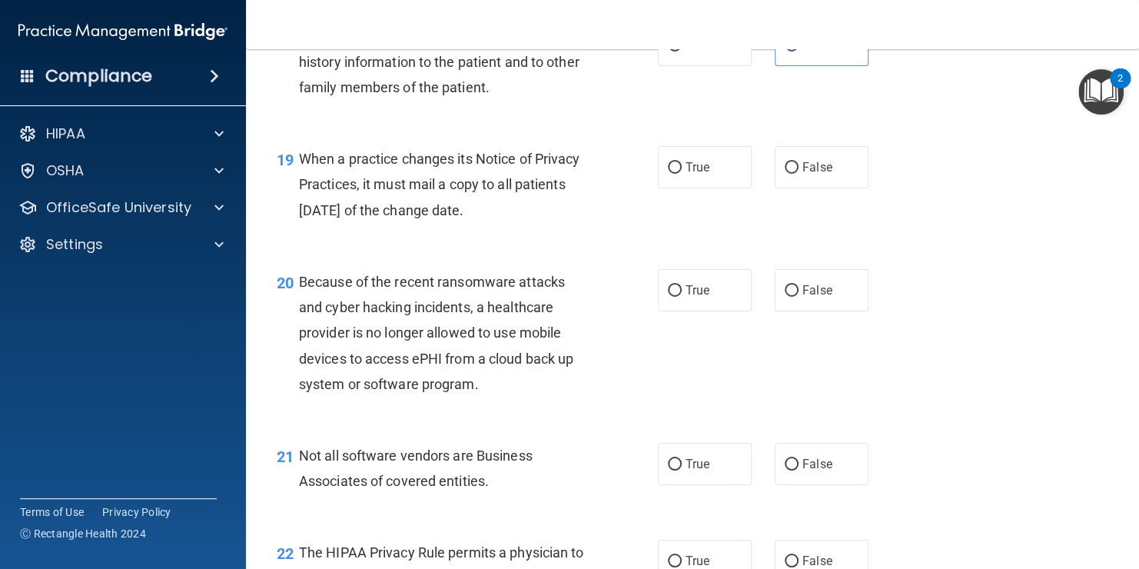
scroll to position [2543, 0]
click at [802, 188] on label "False" at bounding box center [822, 166] width 94 height 42
click at [799, 173] on input "False" at bounding box center [792, 167] width 14 height 12
radio input "true"
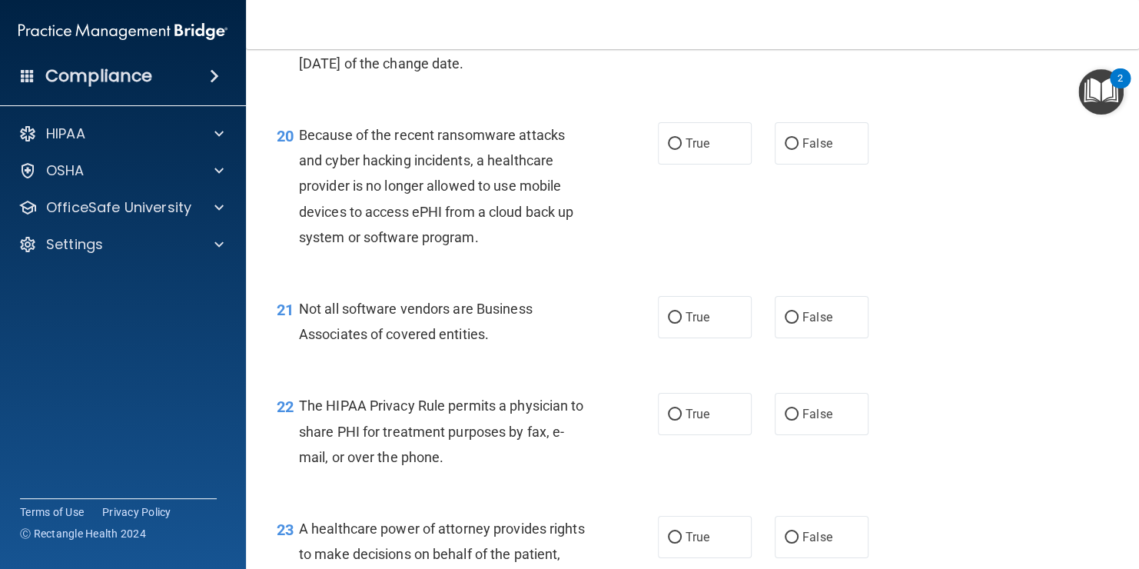
scroll to position [2690, 0]
click at [826, 164] on label "False" at bounding box center [822, 142] width 94 height 42
click at [799, 149] on input "False" at bounding box center [792, 144] width 14 height 12
radio input "true"
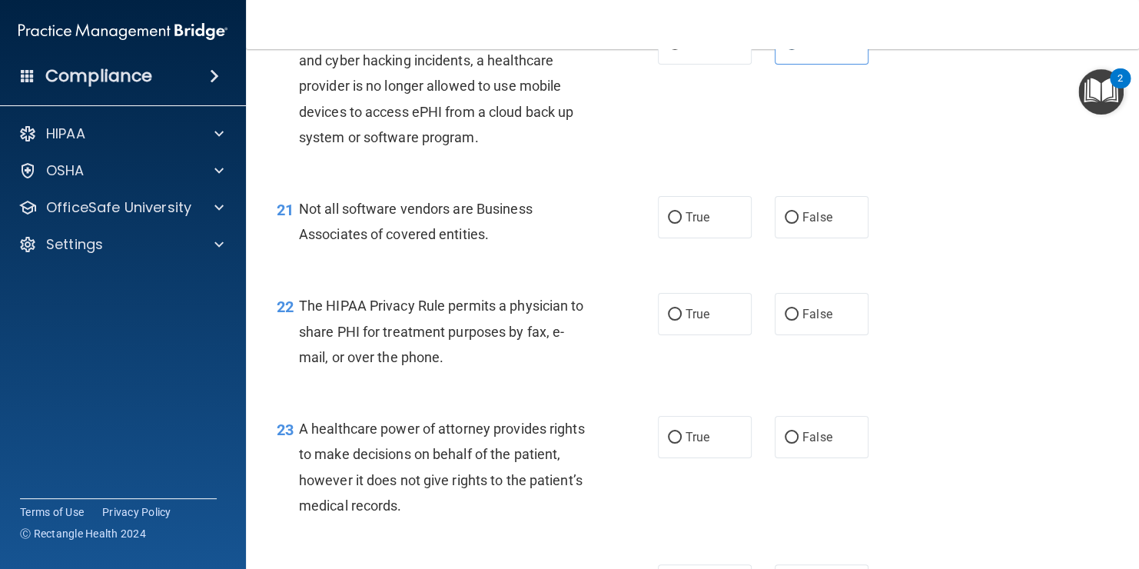
scroll to position [2789, 0]
click at [717, 238] on label "True" at bounding box center [705, 217] width 94 height 42
click at [682, 224] on input "True" at bounding box center [675, 218] width 14 height 12
radio input "true"
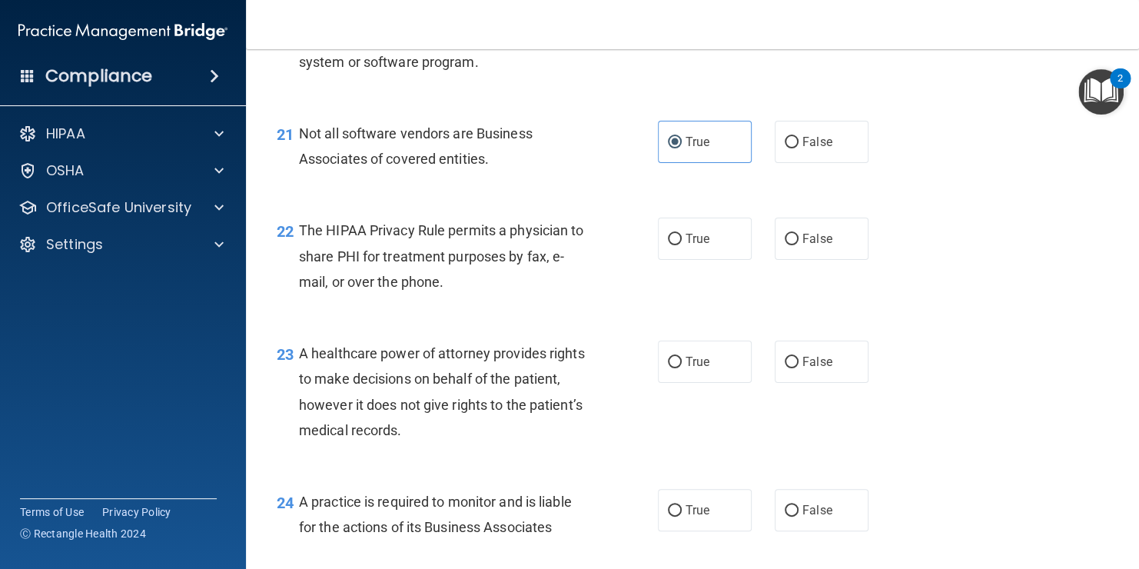
scroll to position [2866, 0]
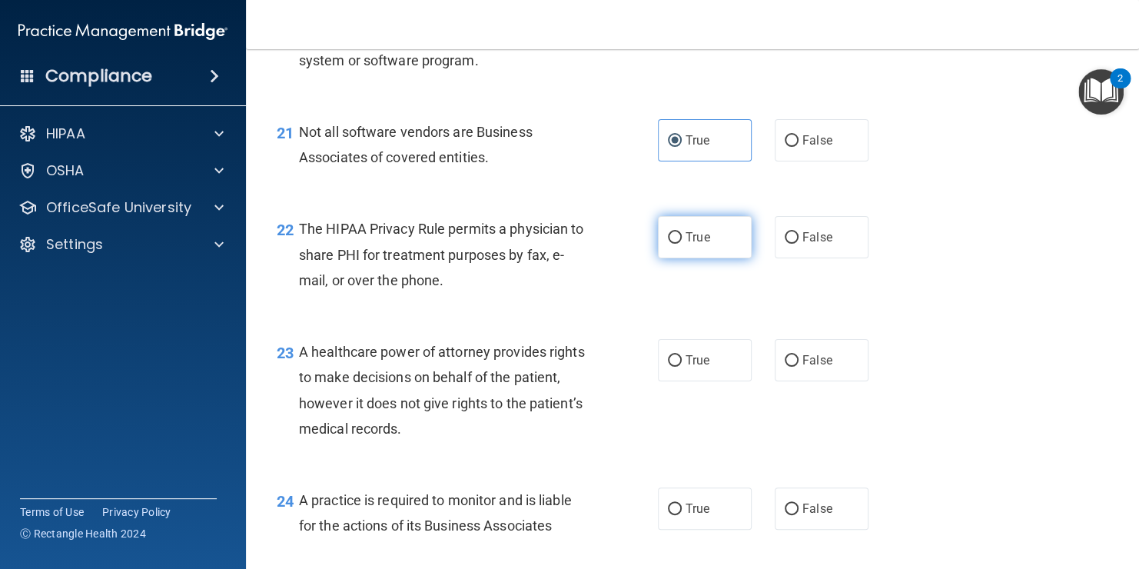
click at [697, 258] on label "True" at bounding box center [705, 237] width 94 height 42
click at [682, 244] on input "True" at bounding box center [675, 238] width 14 height 12
radio input "true"
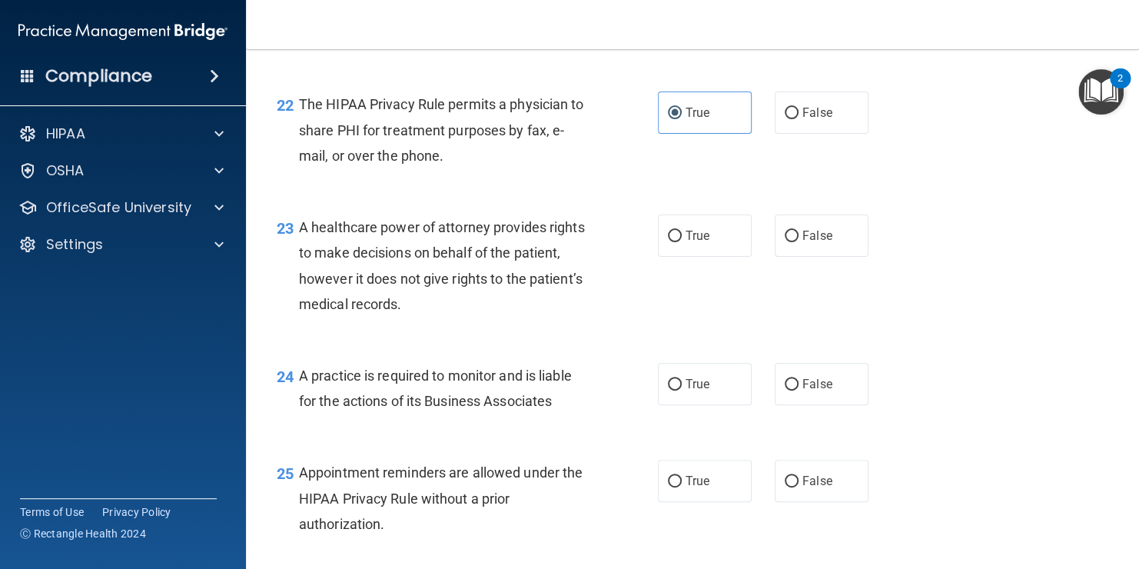
scroll to position [2992, 0]
click at [815, 241] on span "False" at bounding box center [818, 234] width 30 height 15
click at [799, 241] on input "False" at bounding box center [792, 235] width 14 height 12
radio input "true"
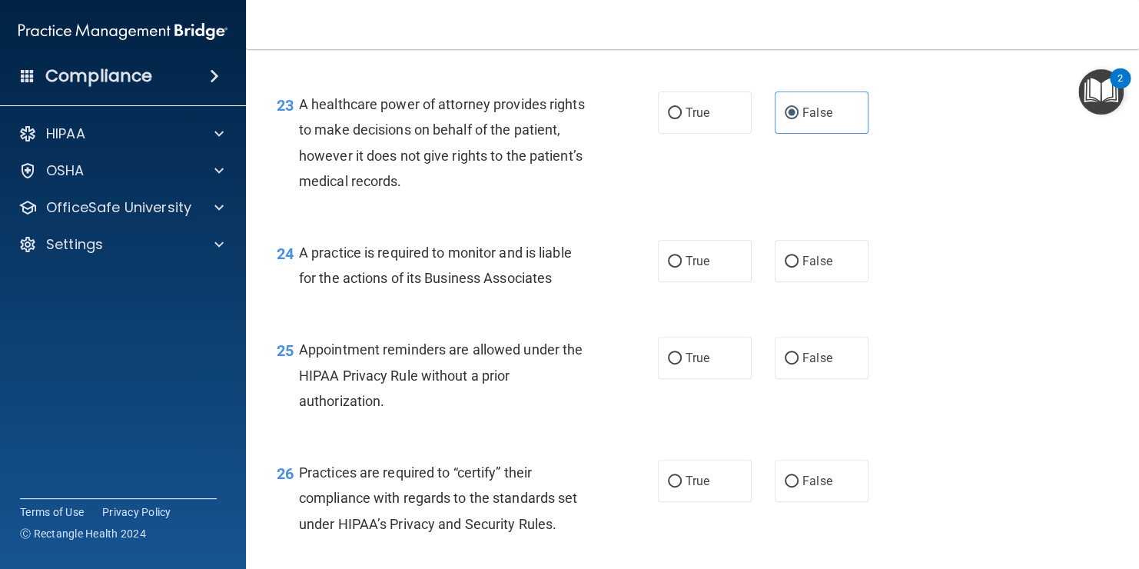
scroll to position [3115, 0]
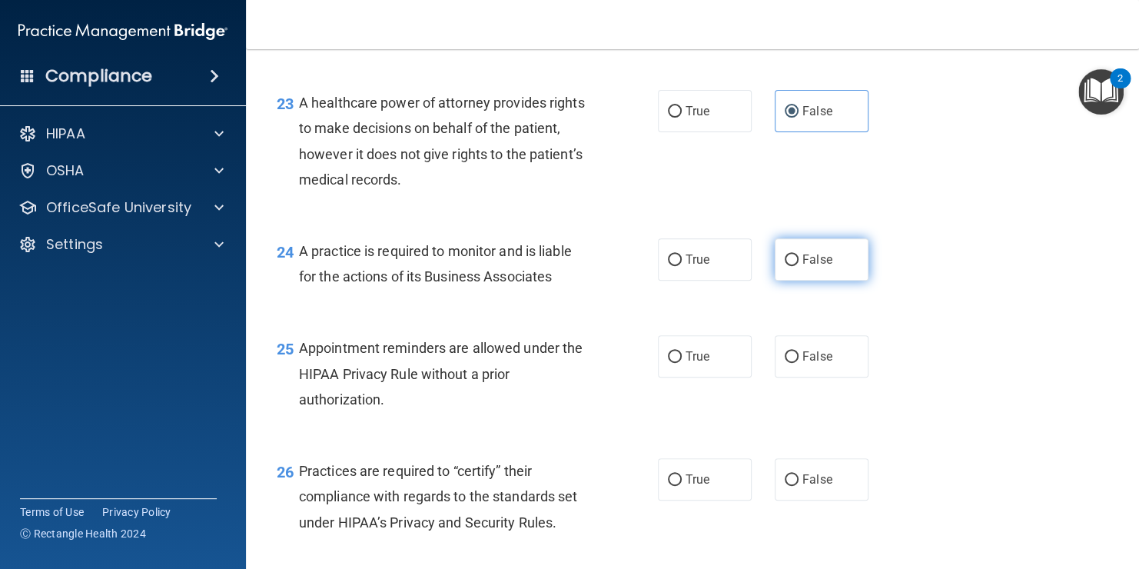
click at [803, 281] on label "False" at bounding box center [822, 259] width 94 height 42
click at [799, 266] on input "False" at bounding box center [792, 260] width 14 height 12
radio input "true"
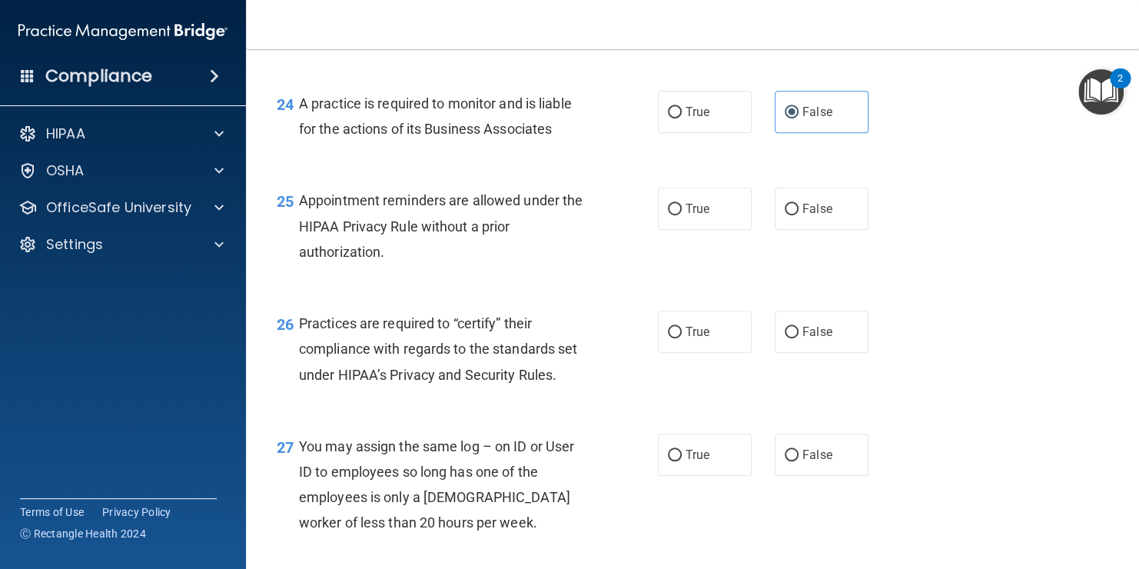
scroll to position [3269, 0]
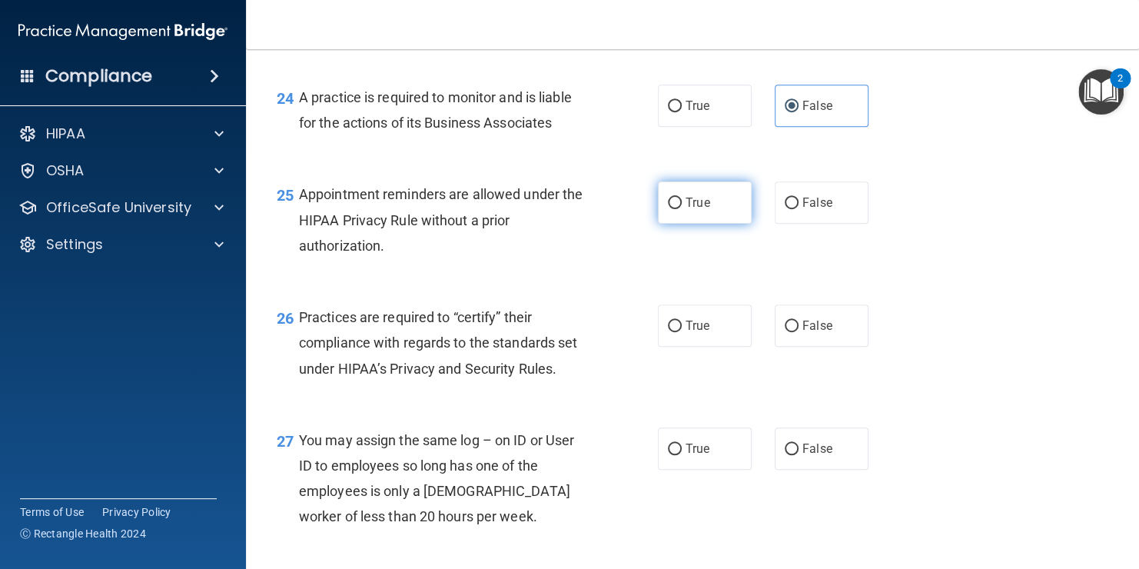
click at [717, 224] on label "True" at bounding box center [705, 202] width 94 height 42
click at [682, 209] on input "True" at bounding box center [675, 204] width 14 height 12
radio input "true"
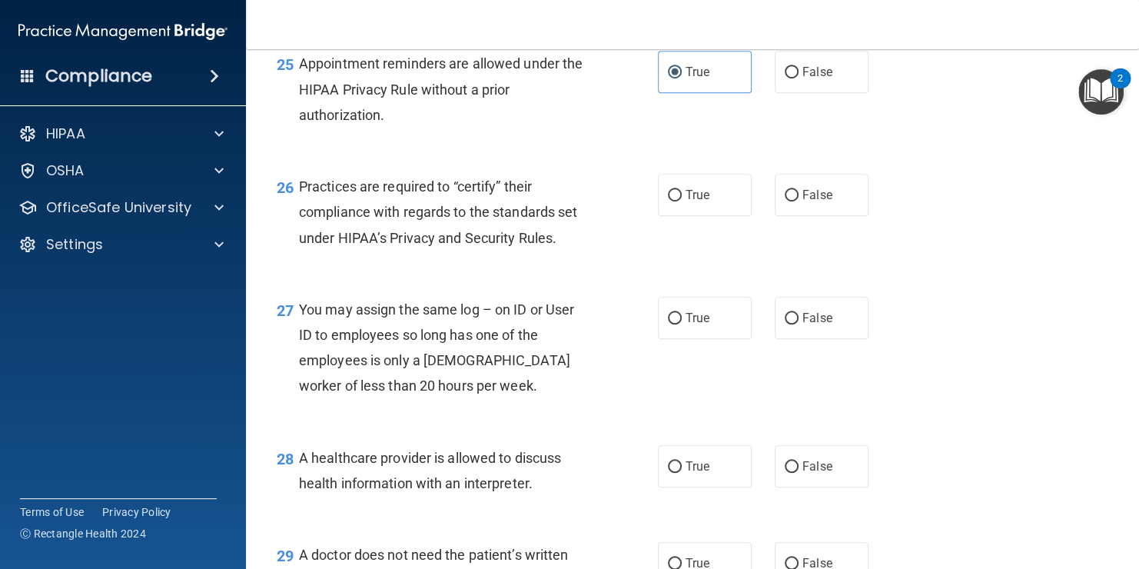
scroll to position [3400, 0]
click at [795, 92] on label "False" at bounding box center [822, 71] width 94 height 42
click at [795, 78] on input "False" at bounding box center [792, 72] width 14 height 12
radio input "true"
drag, startPoint x: 298, startPoint y: 237, endPoint x: 531, endPoint y: 283, distance: 238.2
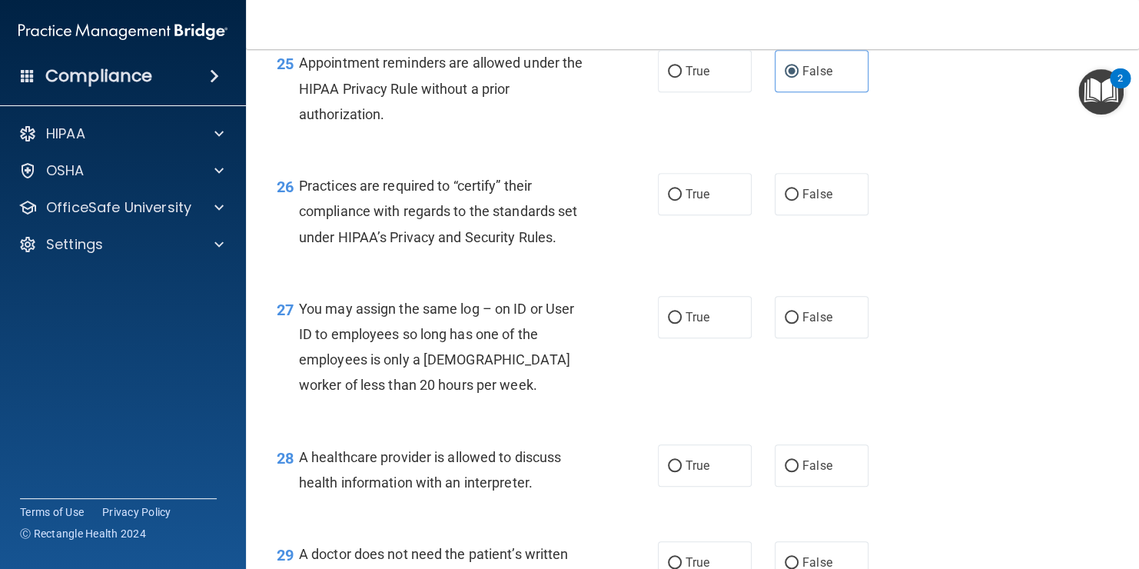
click at [531, 244] on span "Practices are required to “certify” their compliance with regards to the standa…" at bounding box center [438, 211] width 278 height 67
click at [706, 145] on div "25 Appointment reminders are allowed under the HIPAA Privacy Rule without a pri…" at bounding box center [692, 92] width 855 height 123
click at [706, 92] on label "True" at bounding box center [705, 71] width 94 height 42
click at [682, 78] on input "True" at bounding box center [675, 72] width 14 height 12
radio input "true"
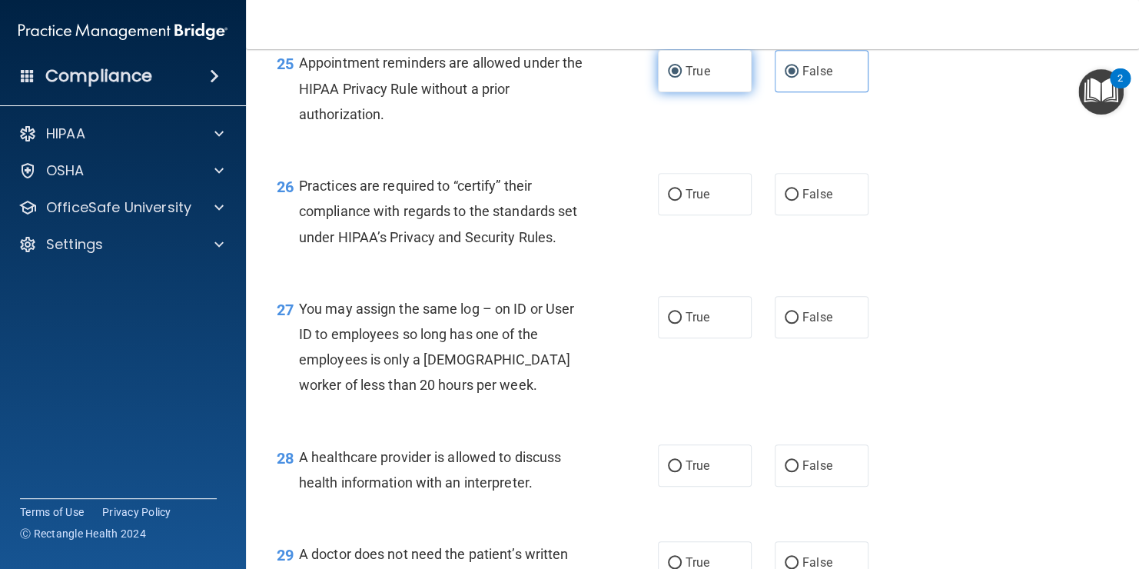
radio input "false"
click at [789, 201] on input "False" at bounding box center [792, 195] width 14 height 12
radio input "true"
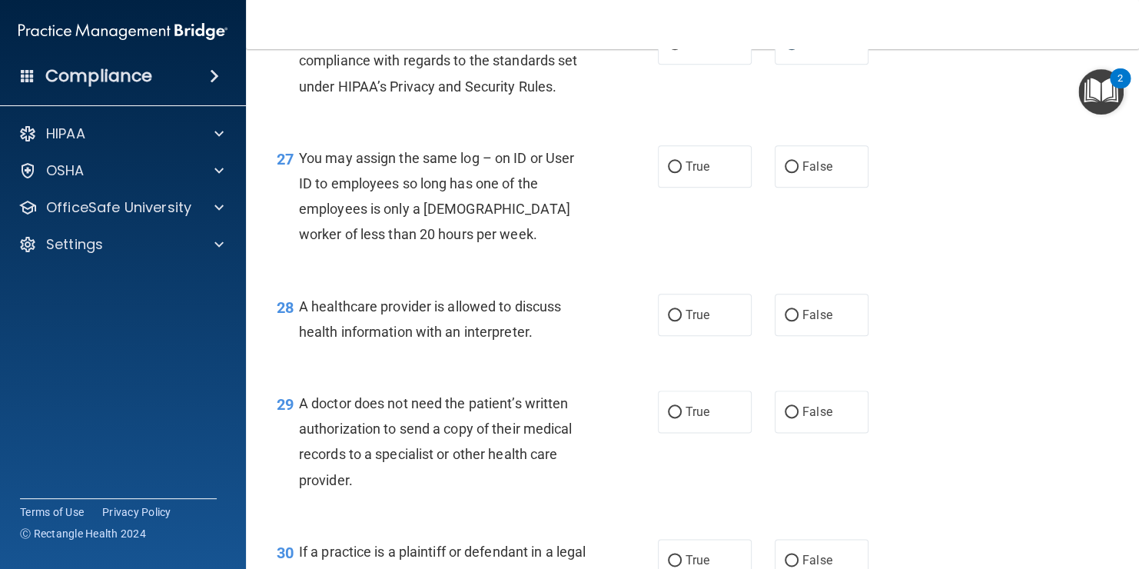
scroll to position [3552, 0]
click at [804, 187] on label "False" at bounding box center [822, 166] width 94 height 42
click at [799, 172] on input "False" at bounding box center [792, 167] width 14 height 12
radio input "true"
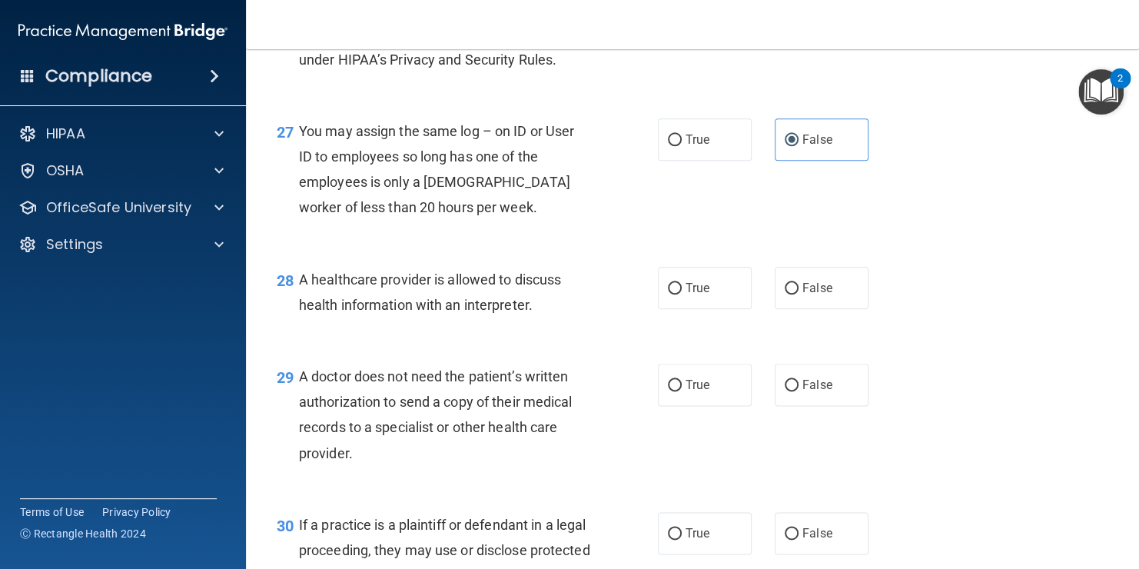
scroll to position [3580, 0]
click at [686, 391] on span "True" at bounding box center [698, 383] width 24 height 15
click at [682, 390] on input "True" at bounding box center [675, 384] width 14 height 12
radio input "true"
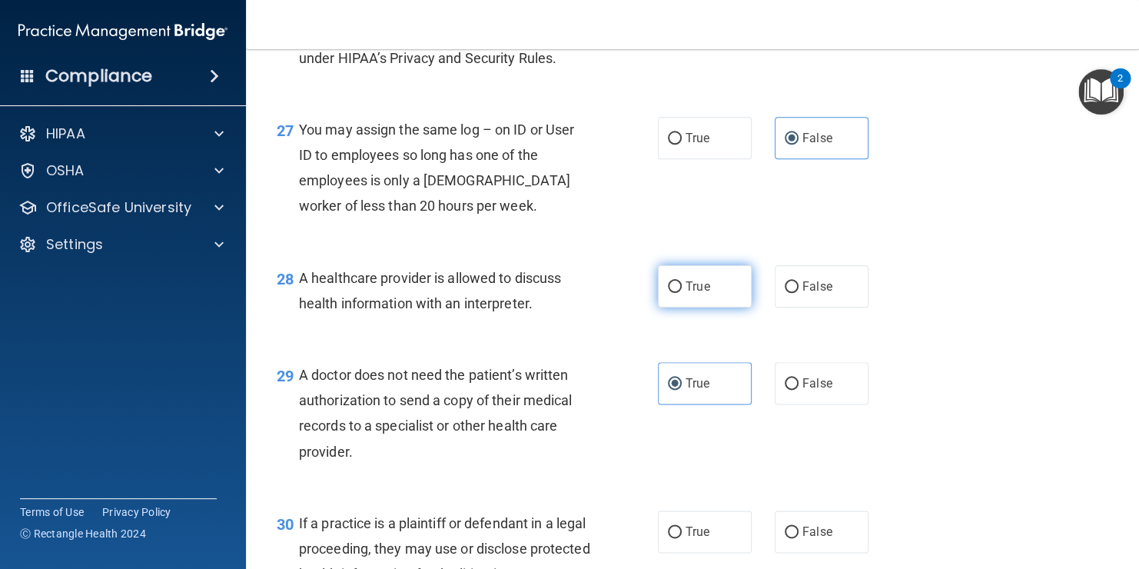
click at [718, 308] on label "True" at bounding box center [705, 286] width 94 height 42
click at [682, 293] on input "True" at bounding box center [675, 287] width 14 height 12
radio input "true"
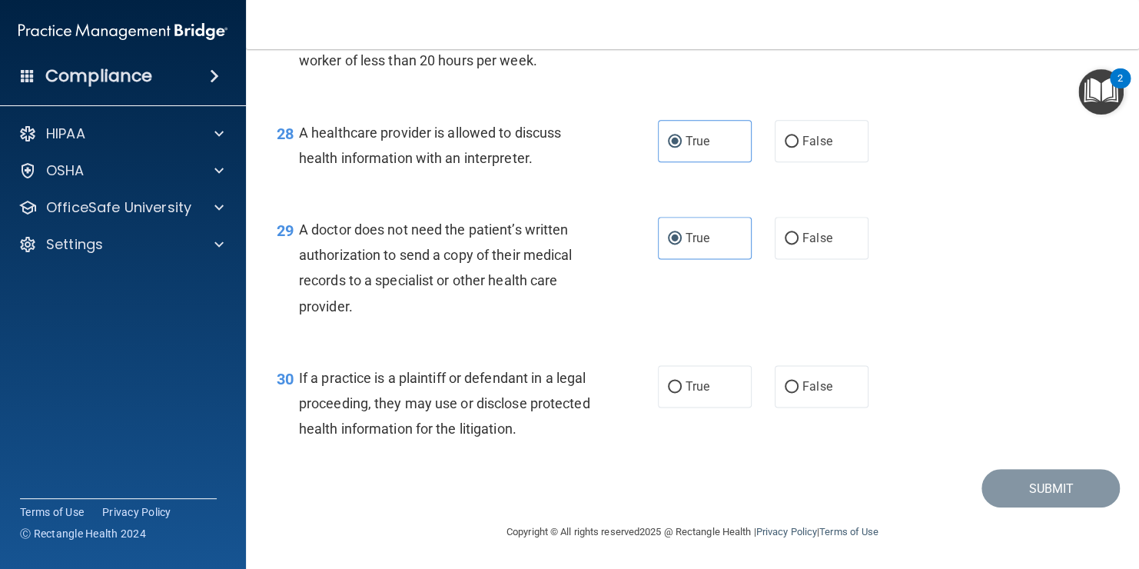
scroll to position [3776, 0]
click at [686, 391] on span "True" at bounding box center [698, 386] width 24 height 15
click at [682, 391] on input "True" at bounding box center [675, 387] width 14 height 12
radio input "true"
click at [1000, 477] on button "Submit" at bounding box center [1051, 488] width 138 height 39
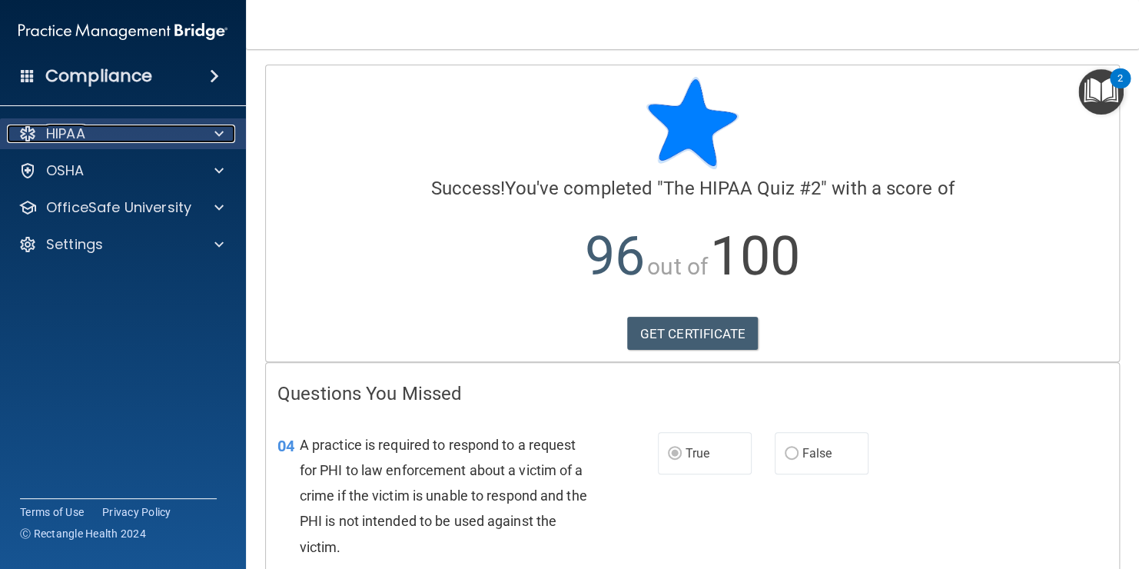
click at [106, 130] on div "HIPAA" at bounding box center [102, 134] width 191 height 18
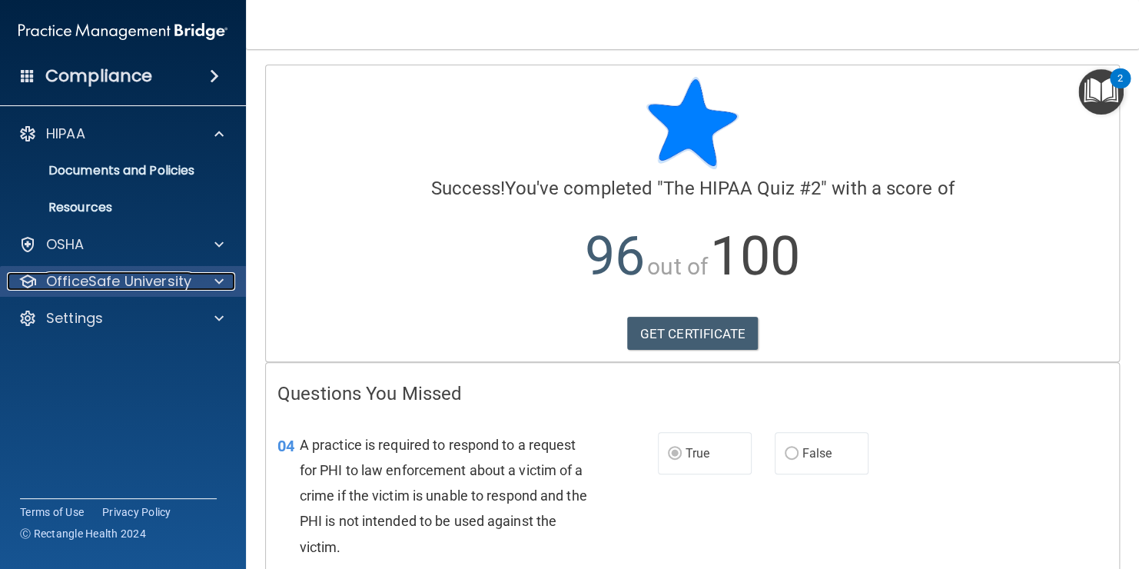
click at [226, 285] on div at bounding box center [217, 281] width 38 height 18
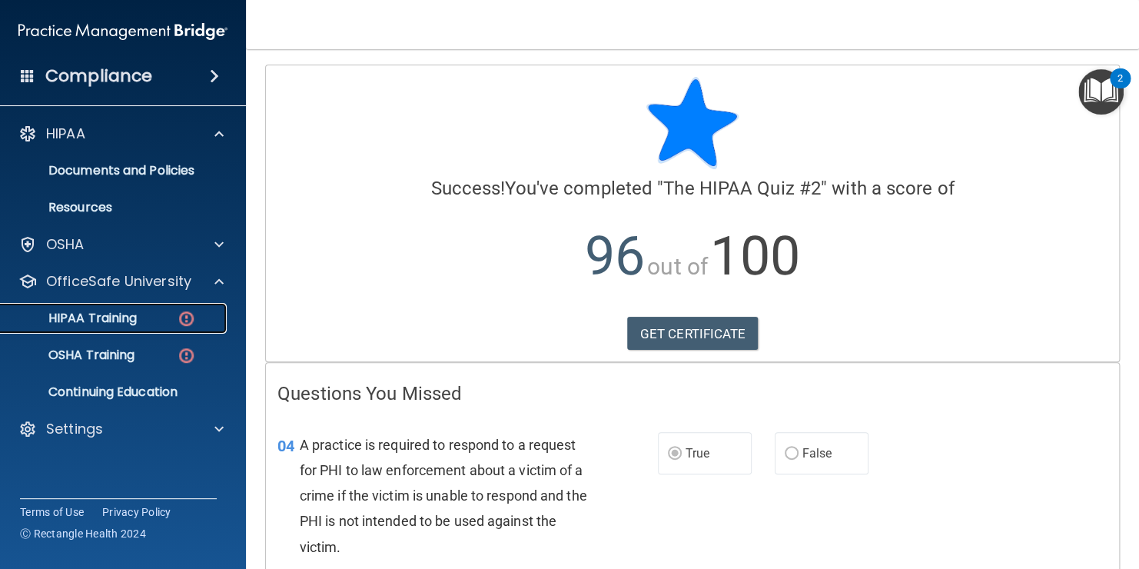
click at [154, 320] on div "HIPAA Training" at bounding box center [115, 318] width 210 height 15
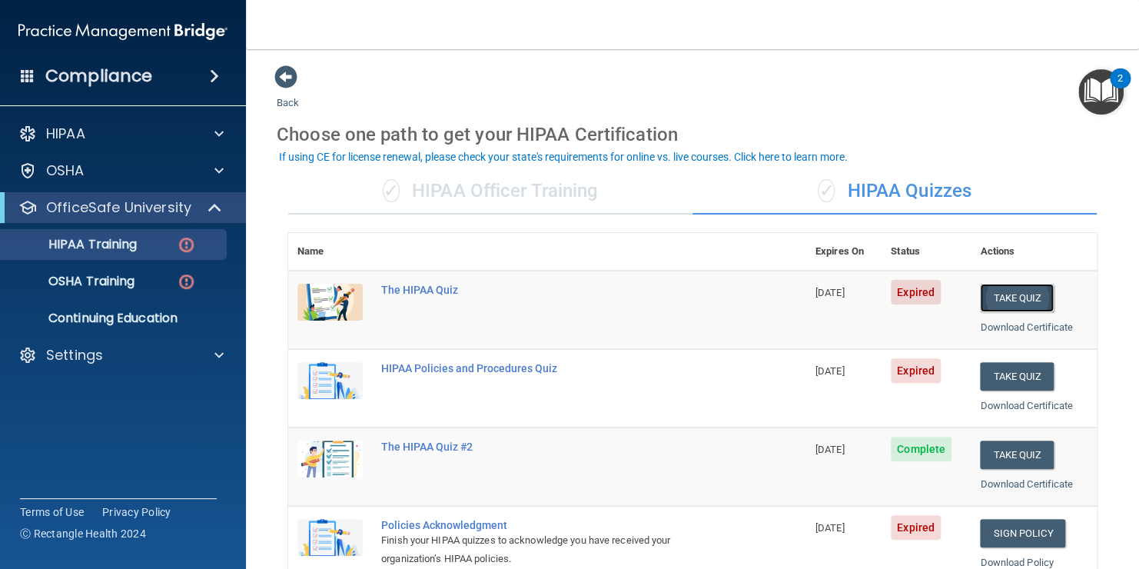
click at [1013, 284] on button "Take Quiz" at bounding box center [1017, 298] width 74 height 28
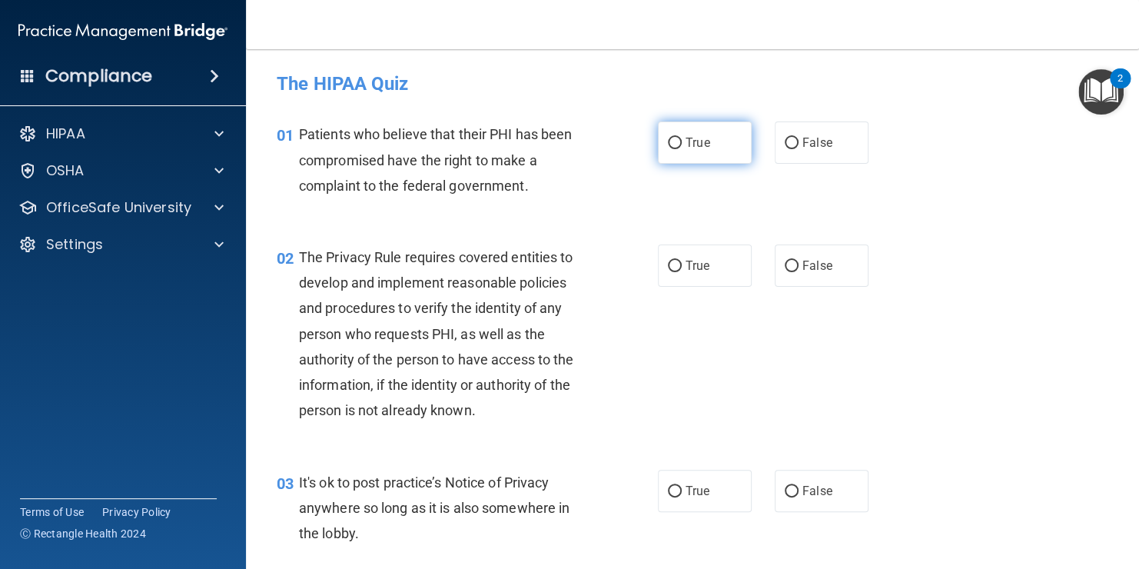
click at [695, 152] on label "True" at bounding box center [705, 142] width 94 height 42
click at [682, 149] on input "True" at bounding box center [675, 144] width 14 height 12
radio input "true"
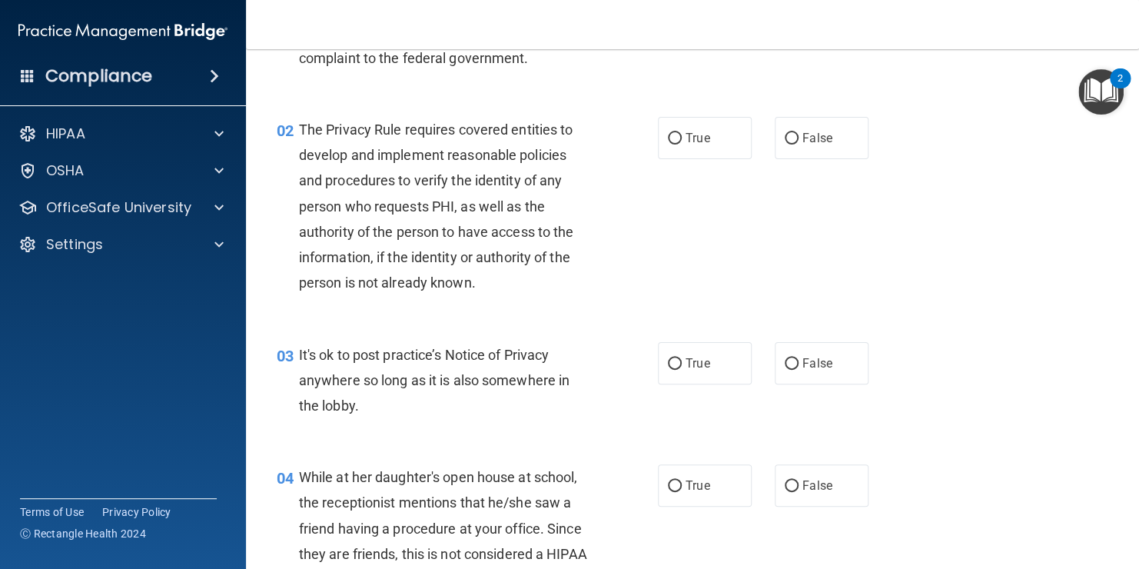
scroll to position [129, 0]
click at [694, 136] on span "True" at bounding box center [698, 136] width 24 height 15
click at [682, 136] on input "True" at bounding box center [675, 137] width 14 height 12
radio input "true"
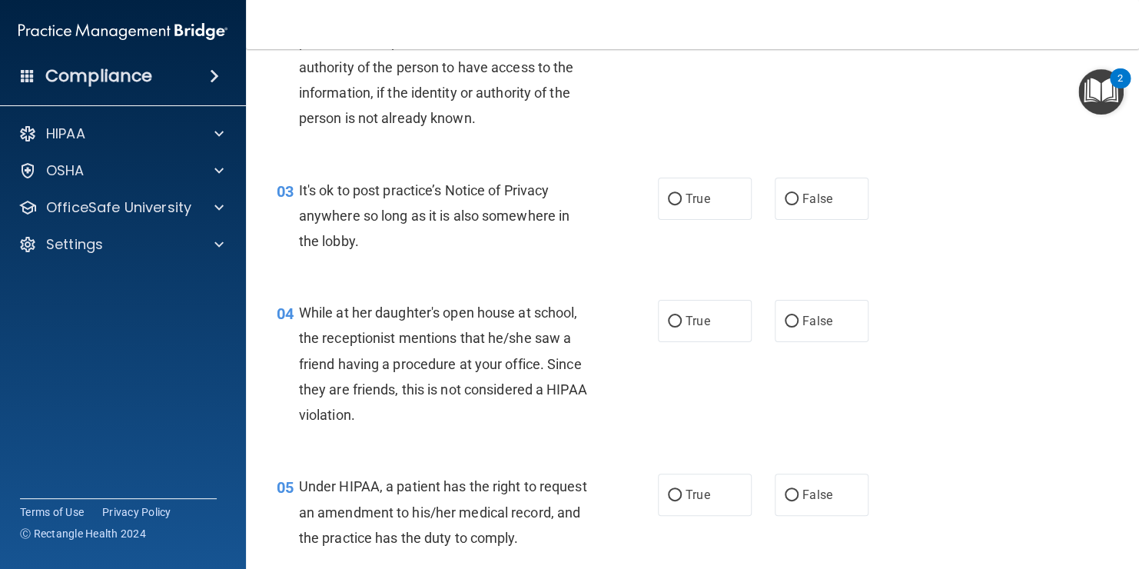
scroll to position [292, 0]
click at [803, 194] on span "False" at bounding box center [818, 198] width 30 height 15
click at [799, 194] on input "False" at bounding box center [792, 200] width 14 height 12
radio input "true"
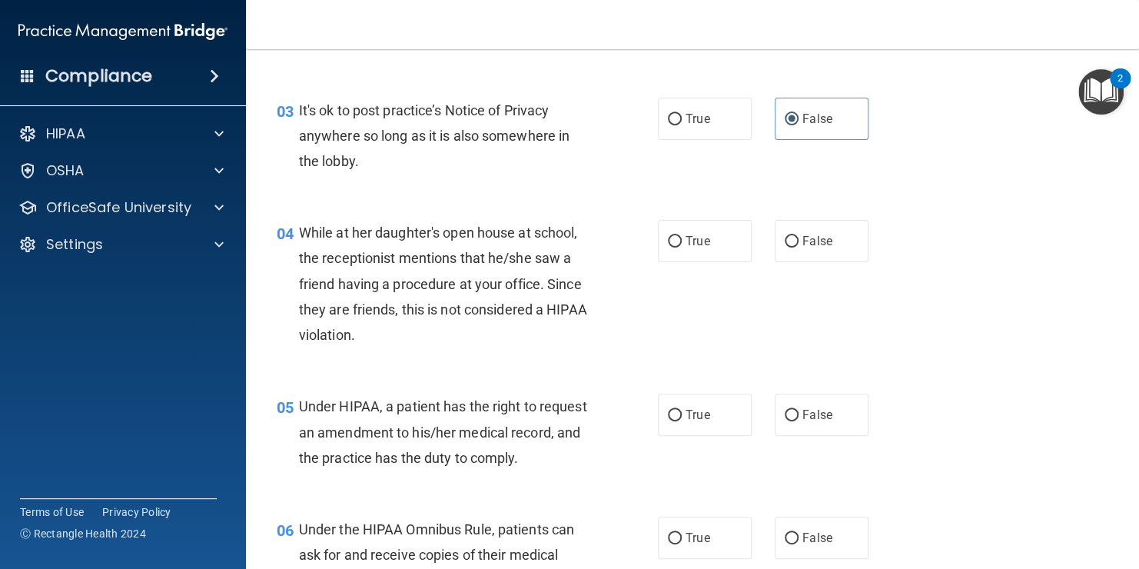
scroll to position [375, 0]
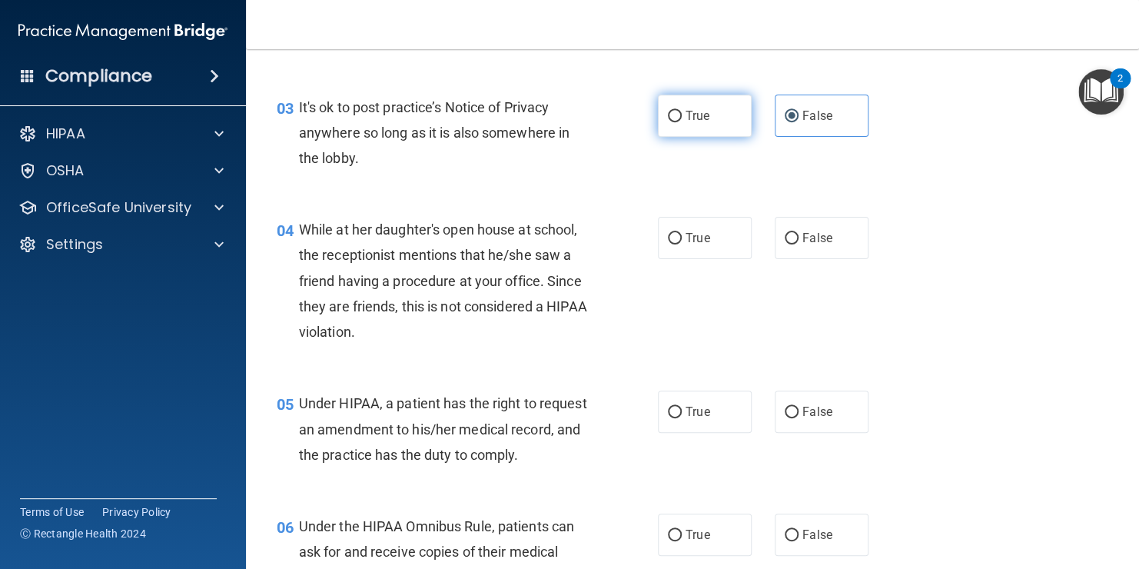
click at [727, 121] on label "True" at bounding box center [705, 116] width 94 height 42
click at [682, 121] on input "True" at bounding box center [675, 117] width 14 height 12
radio input "true"
radio input "false"
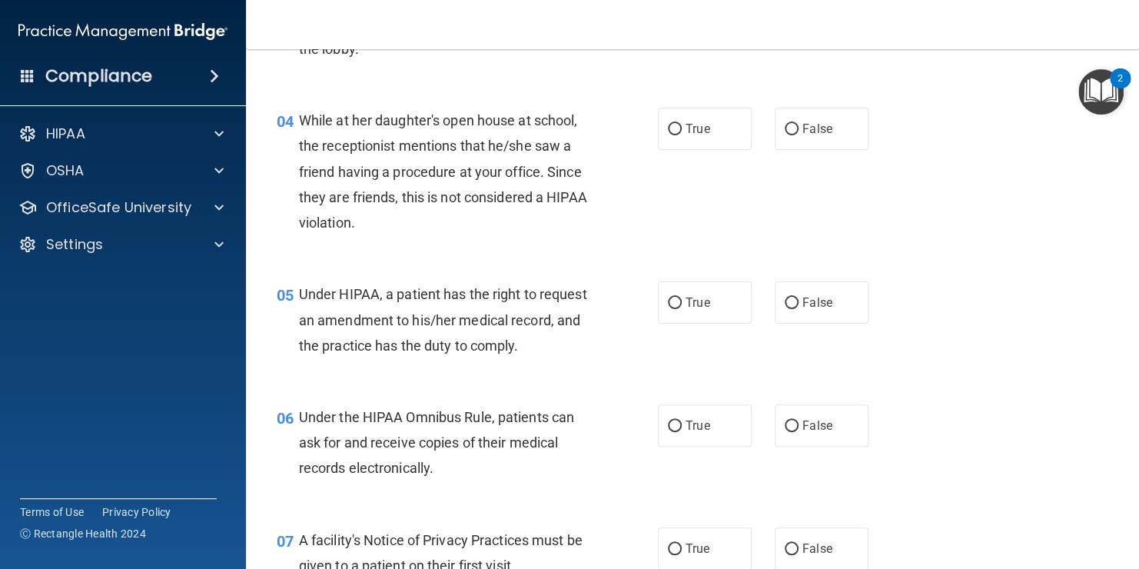
scroll to position [485, 0]
click at [809, 136] on label "False" at bounding box center [822, 128] width 94 height 42
click at [799, 135] on input "False" at bounding box center [792, 129] width 14 height 12
radio input "true"
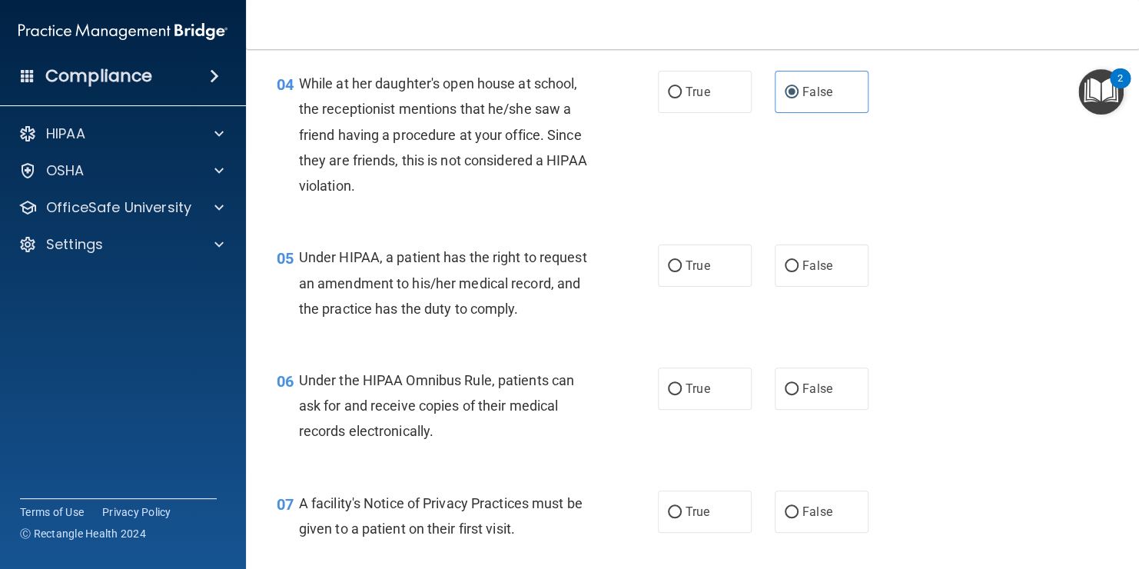
scroll to position [523, 0]
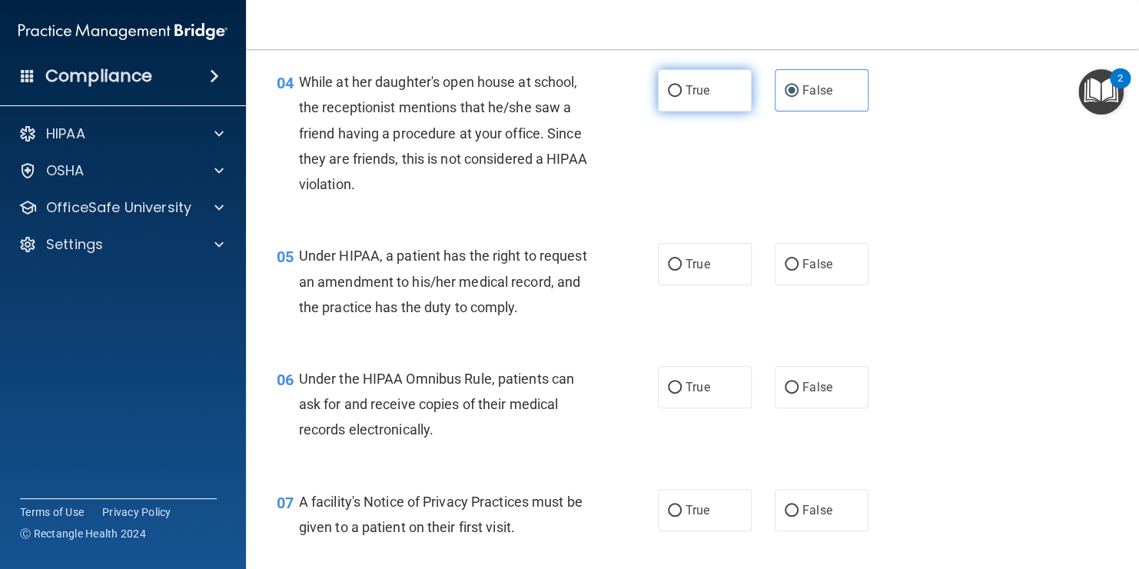
click at [696, 83] on span "True" at bounding box center [698, 90] width 24 height 15
click at [682, 85] on input "True" at bounding box center [675, 91] width 14 height 12
radio input "true"
click at [833, 88] on label "False" at bounding box center [822, 90] width 94 height 42
click at [799, 88] on input "False" at bounding box center [792, 91] width 14 height 12
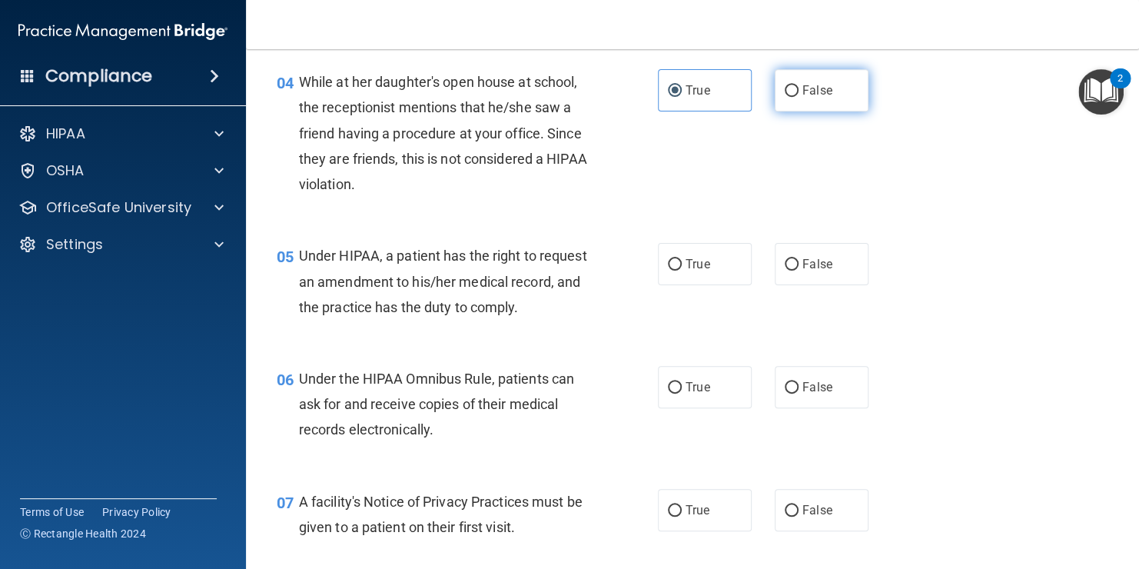
radio input "true"
click at [693, 89] on span "True" at bounding box center [698, 90] width 24 height 15
click at [682, 89] on input "True" at bounding box center [675, 91] width 14 height 12
radio input "true"
radio input "false"
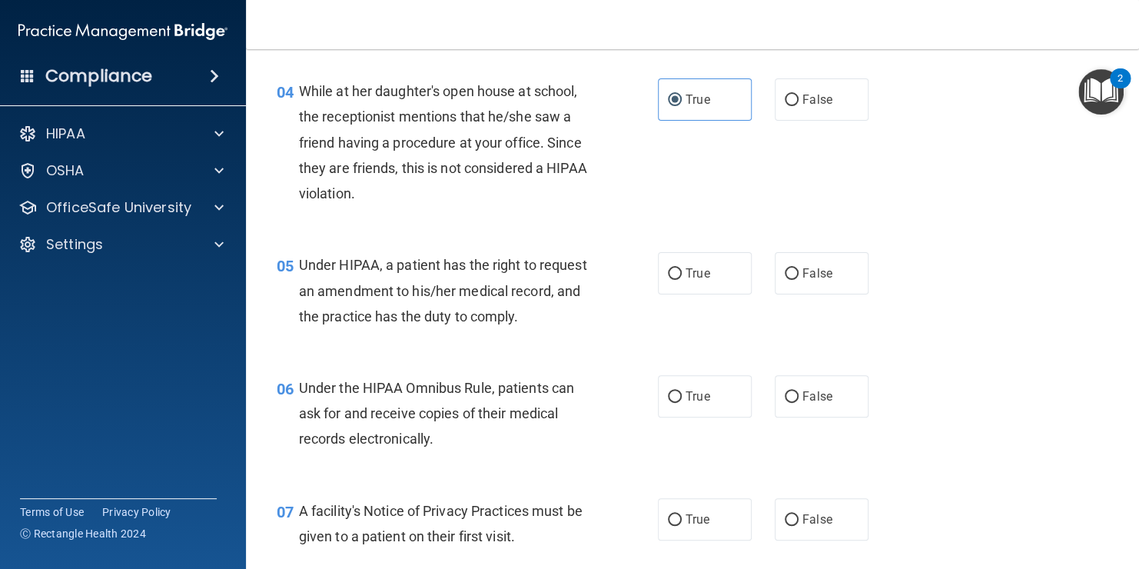
scroll to position [507, 0]
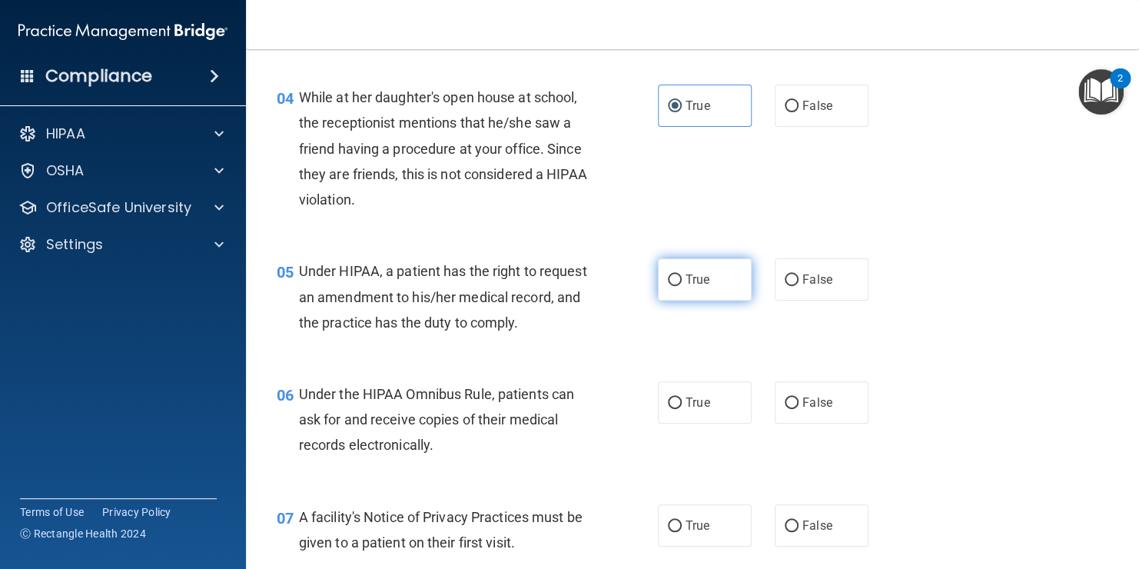
click at [707, 278] on label "True" at bounding box center [705, 279] width 94 height 42
click at [682, 278] on input "True" at bounding box center [675, 280] width 14 height 12
radio input "true"
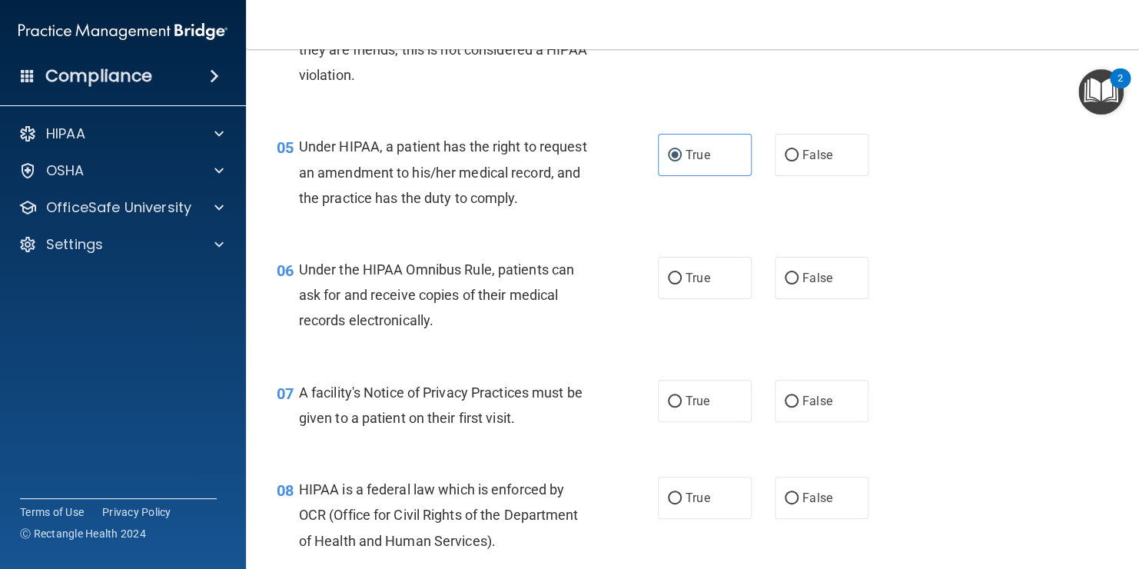
scroll to position [646, 0]
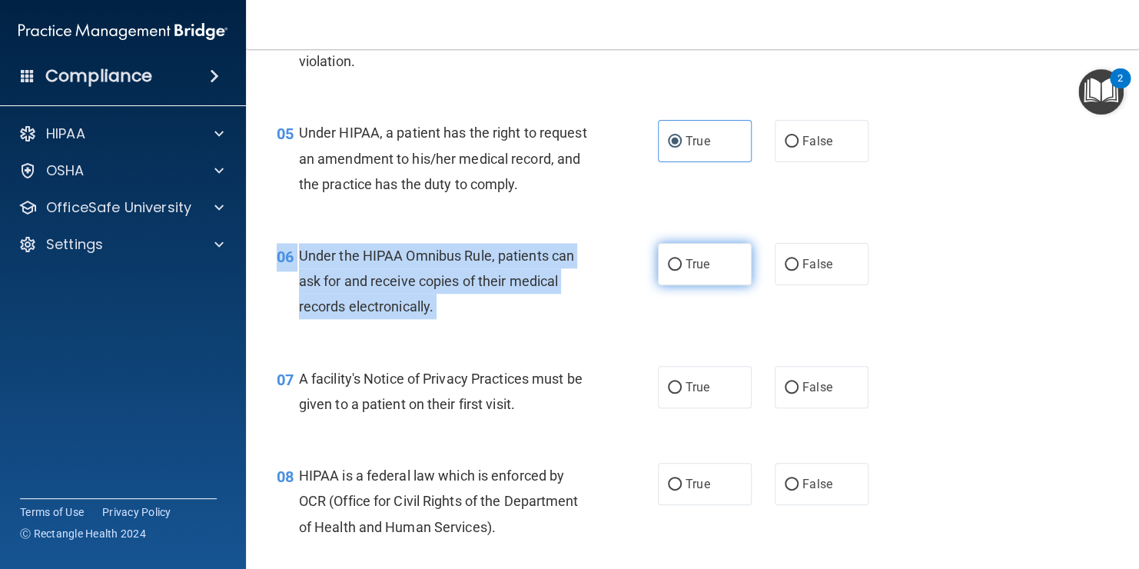
drag, startPoint x: 640, startPoint y: 264, endPoint x: 686, endPoint y: 294, distance: 54.6
click at [686, 294] on div "06 Under the HIPAA Omnibus Rule, patients can ask for and receive copies of the…" at bounding box center [692, 285] width 855 height 123
click at [686, 271] on span "True" at bounding box center [698, 264] width 24 height 15
click at [682, 271] on input "True" at bounding box center [675, 265] width 14 height 12
radio input "true"
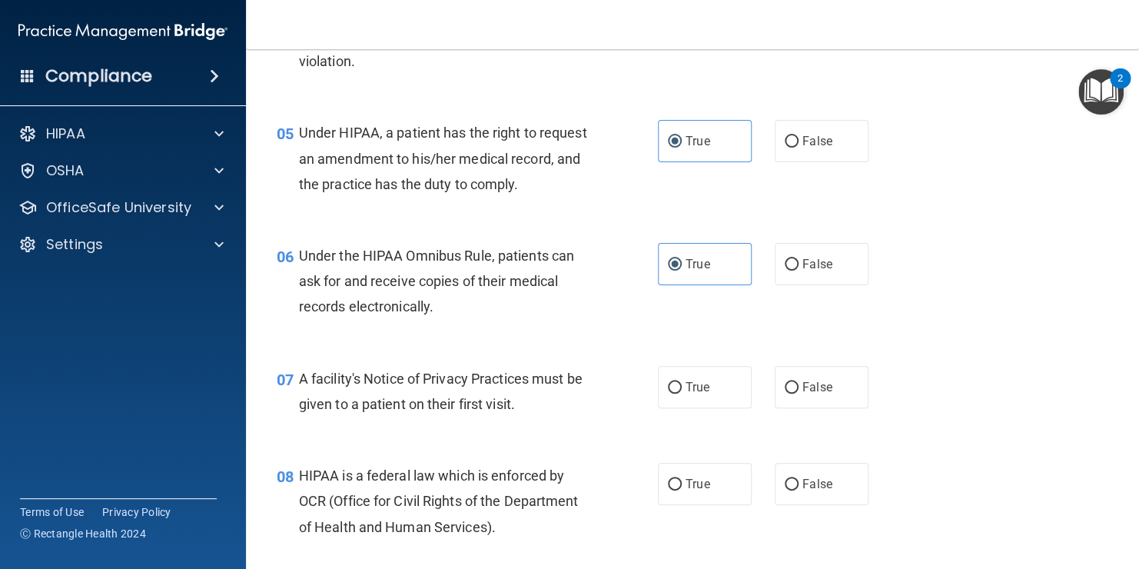
click at [734, 327] on div "06 Under the HIPAA Omnibus Rule, patients can ask for and receive copies of the…" at bounding box center [692, 285] width 855 height 123
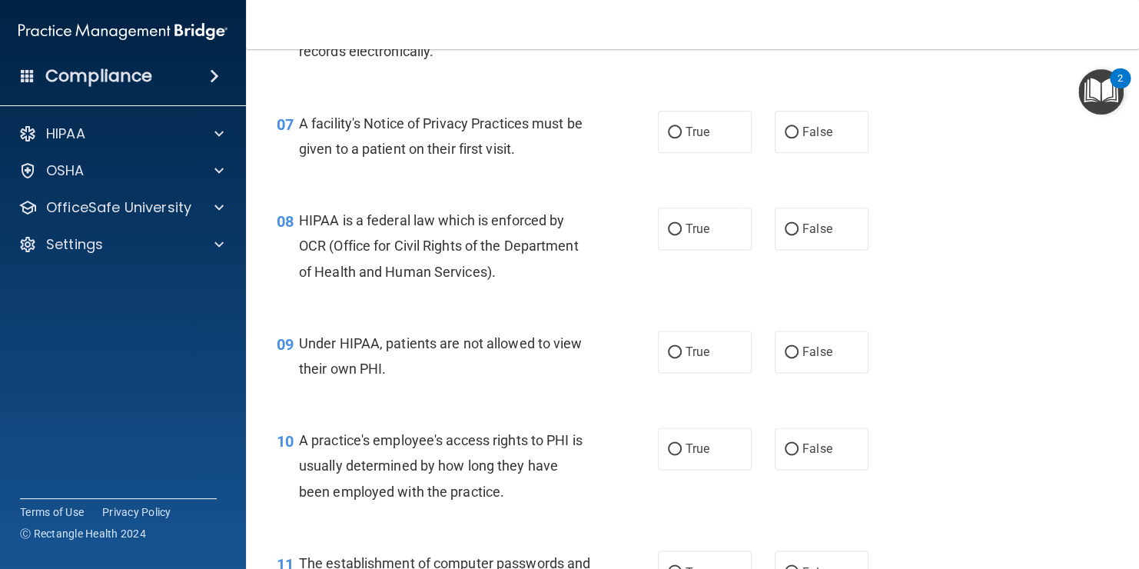
scroll to position [904, 0]
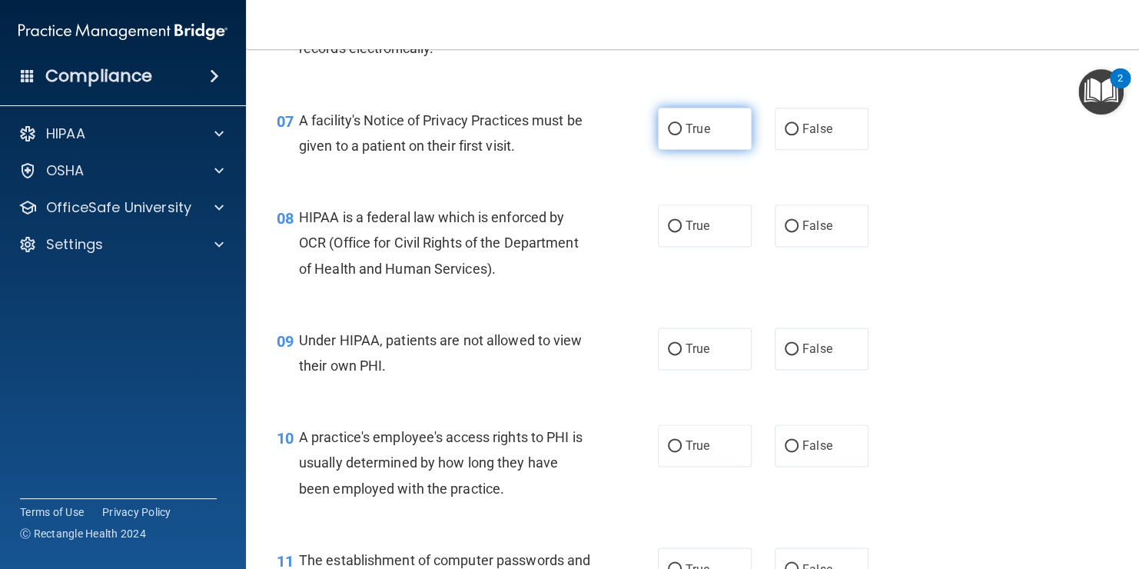
click at [715, 150] on label "True" at bounding box center [705, 129] width 94 height 42
click at [682, 135] on input "True" at bounding box center [675, 130] width 14 height 12
radio input "true"
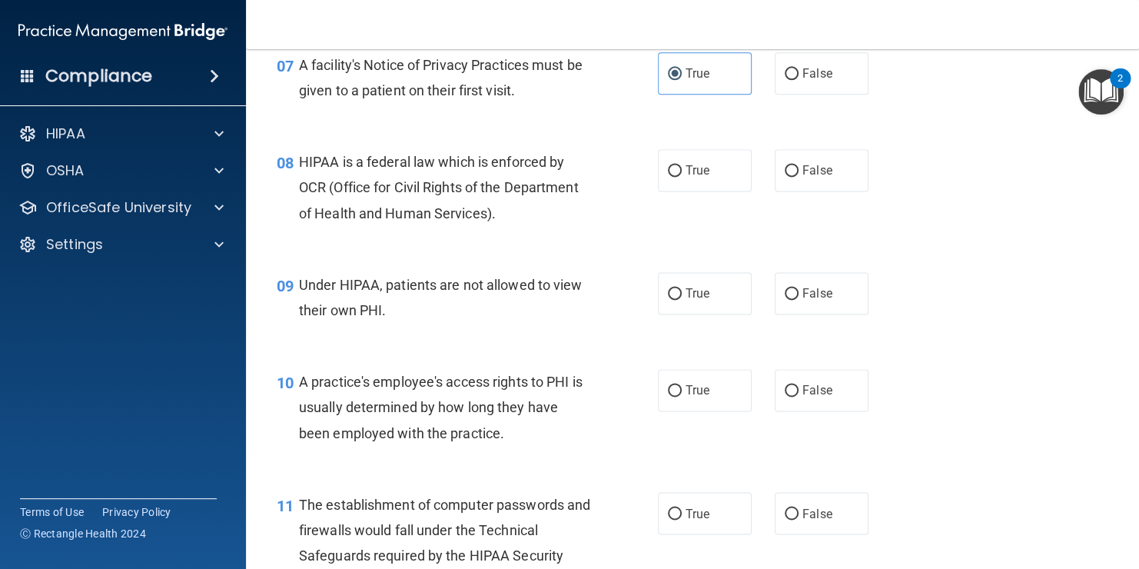
scroll to position [963, 0]
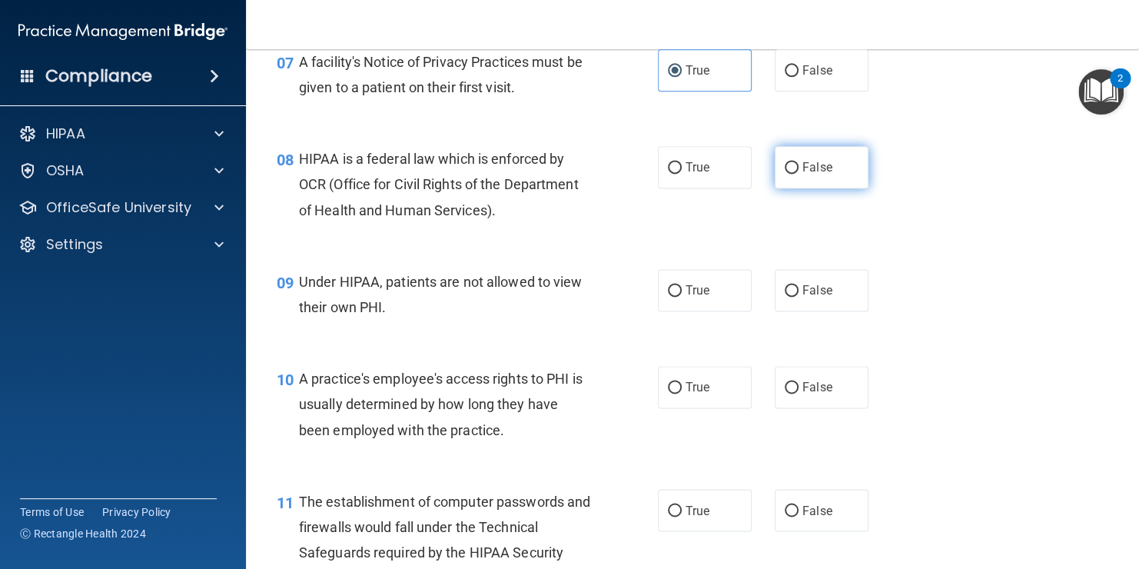
click at [840, 188] on label "False" at bounding box center [822, 167] width 94 height 42
click at [799, 174] on input "False" at bounding box center [792, 168] width 14 height 12
radio input "true"
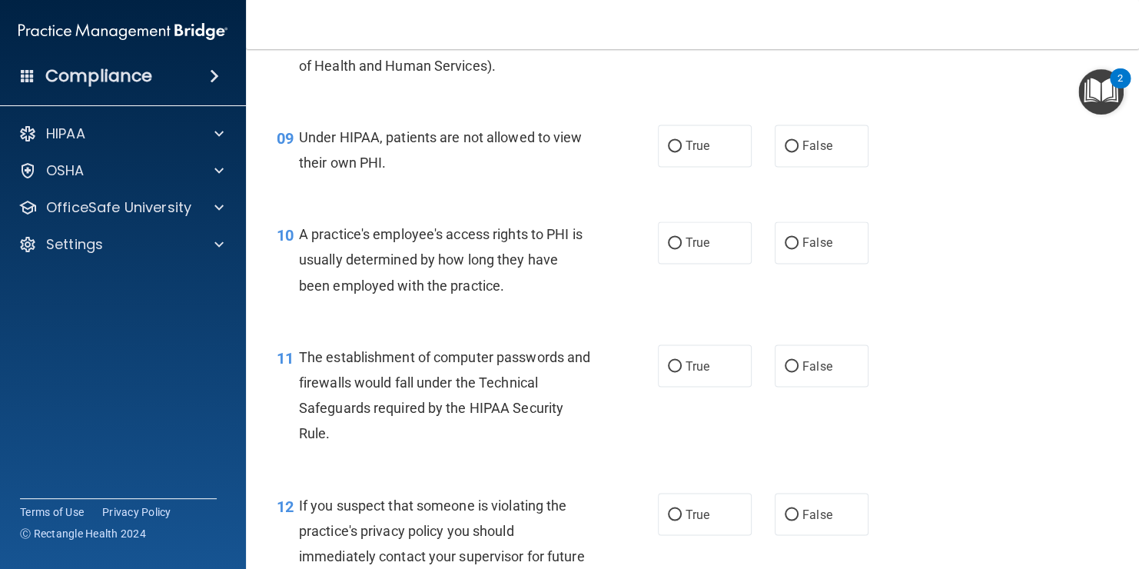
scroll to position [1109, 0]
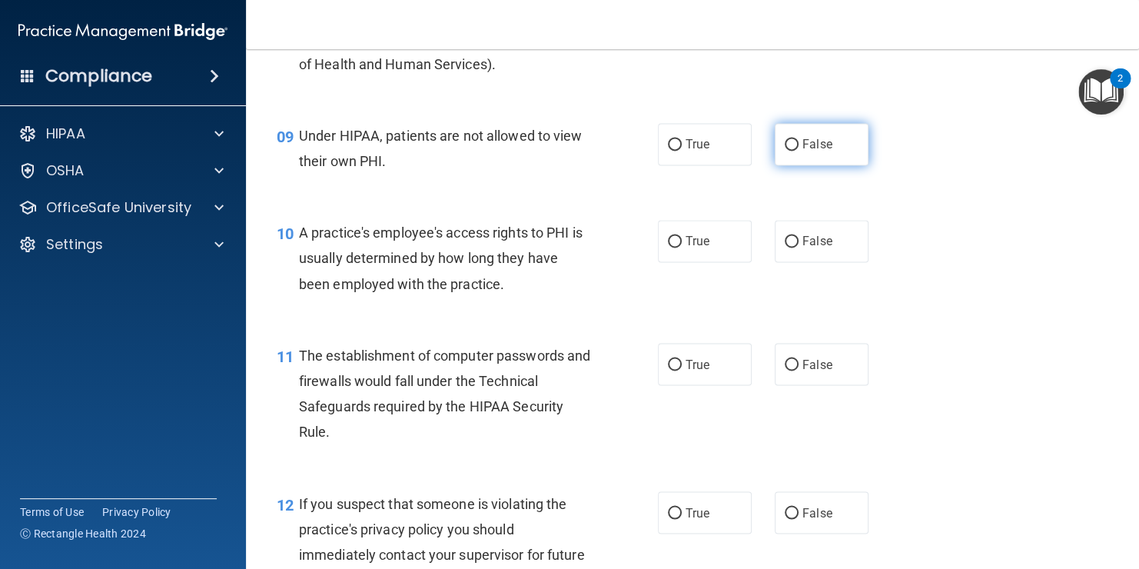
click at [830, 165] on label "False" at bounding box center [822, 144] width 94 height 42
click at [799, 151] on input "False" at bounding box center [792, 145] width 14 height 12
radio input "true"
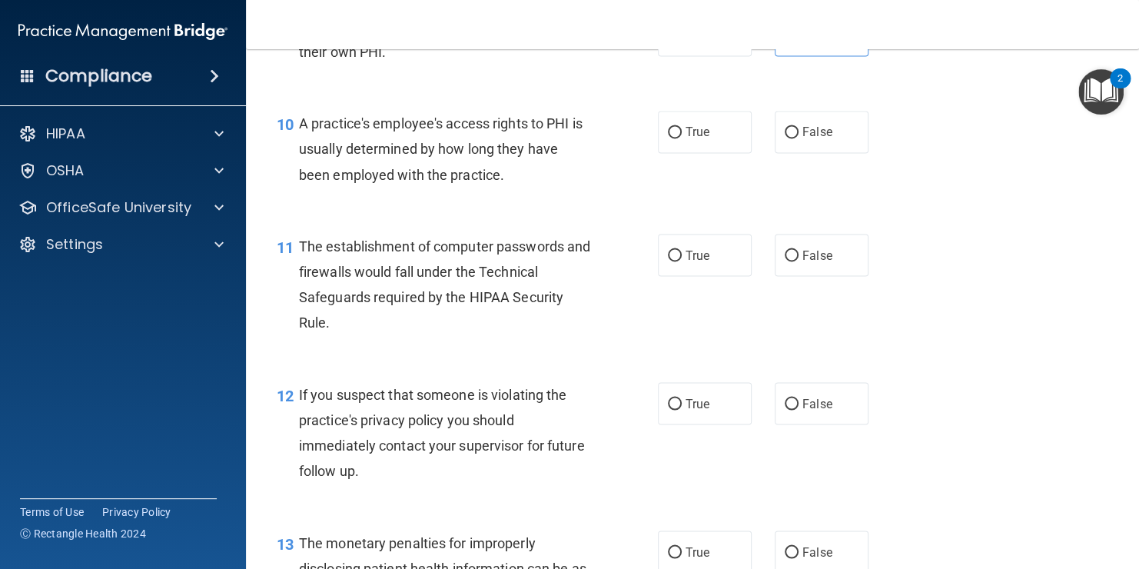
scroll to position [1221, 0]
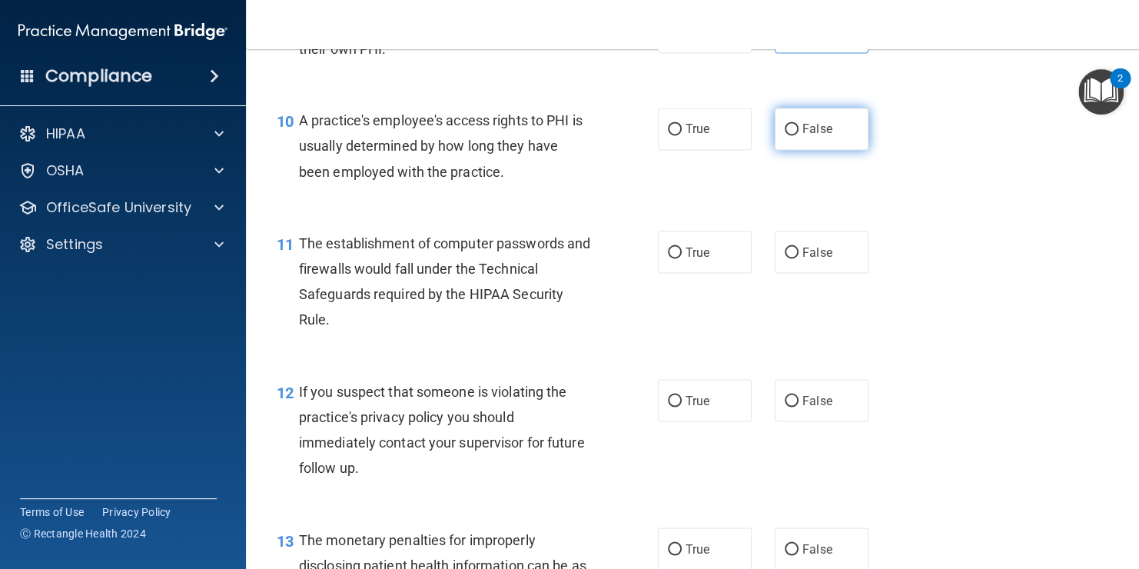
click at [818, 150] on label "False" at bounding box center [822, 129] width 94 height 42
click at [799, 135] on input "False" at bounding box center [792, 130] width 14 height 12
radio input "true"
click at [742, 360] on div "11 The establishment of computer passwords and firewalls would fall under the T…" at bounding box center [692, 285] width 855 height 148
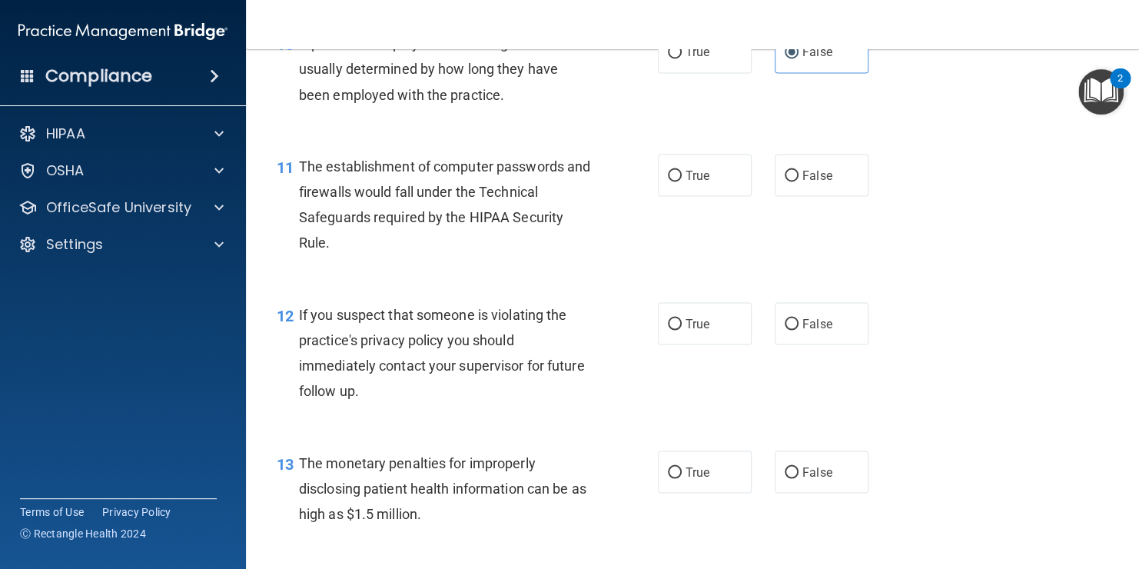
scroll to position [1298, 0]
click at [810, 406] on div "12 If you suspect that someone is violating the practice's privacy policy you s…" at bounding box center [692, 357] width 855 height 148
click at [803, 182] on span "False" at bounding box center [818, 175] width 30 height 15
click at [796, 181] on input "False" at bounding box center [792, 176] width 14 height 12
radio input "true"
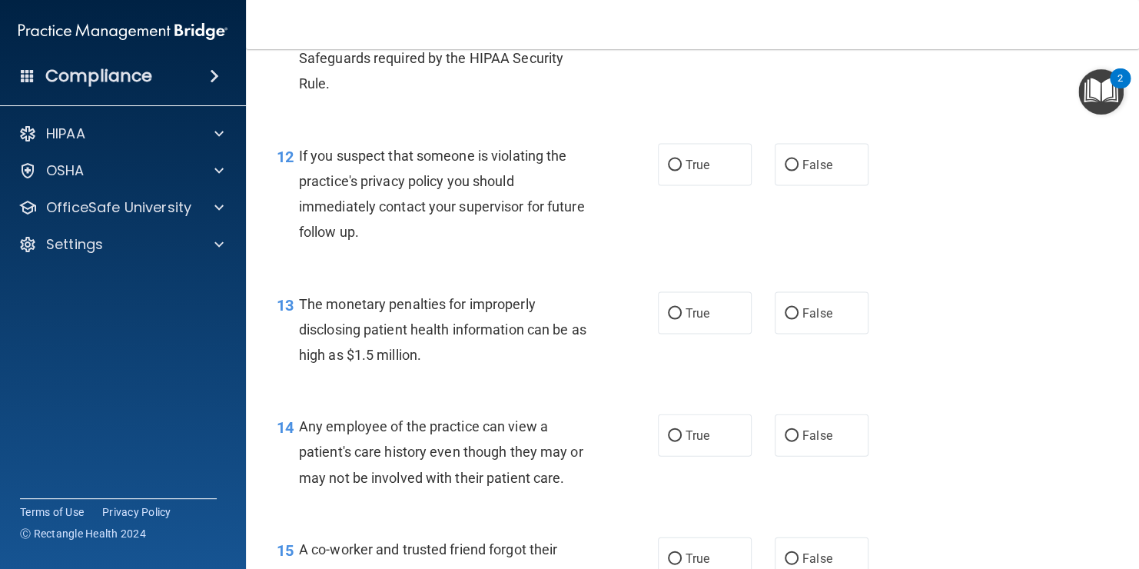
scroll to position [1458, 0]
click at [717, 185] on label "True" at bounding box center [705, 163] width 94 height 42
click at [682, 170] on input "True" at bounding box center [675, 164] width 14 height 12
radio input "true"
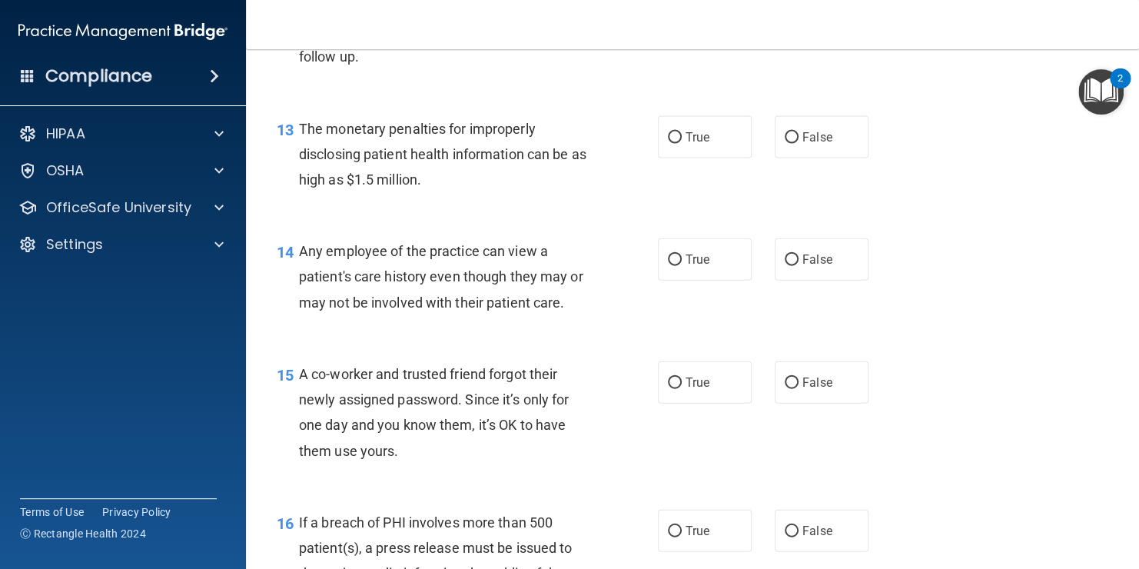
scroll to position [1644, 0]
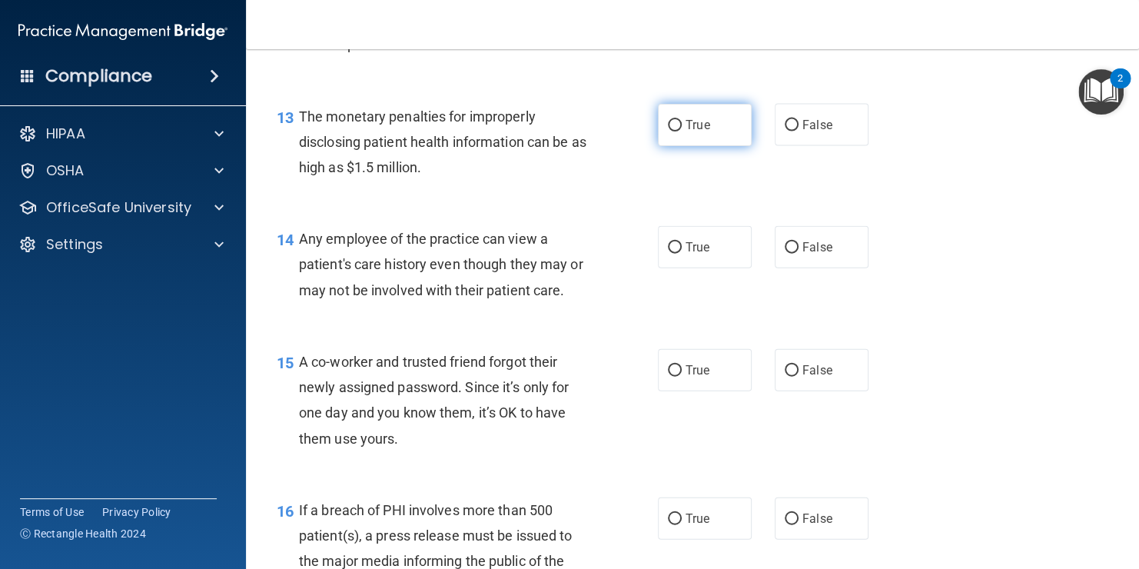
click at [670, 131] on input "True" at bounding box center [675, 126] width 14 height 12
radio input "true"
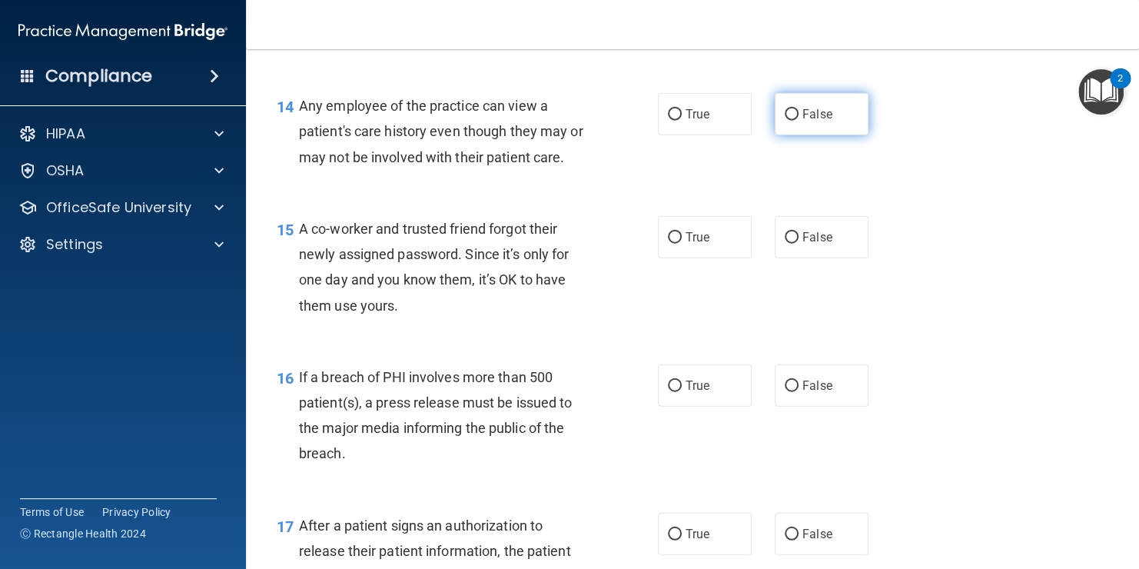
click at [818, 121] on span "False" at bounding box center [818, 114] width 30 height 15
click at [799, 121] on input "False" at bounding box center [792, 115] width 14 height 12
radio input "true"
click at [803, 121] on span "False" at bounding box center [818, 114] width 30 height 15
click at [799, 121] on input "False" at bounding box center [792, 115] width 14 height 12
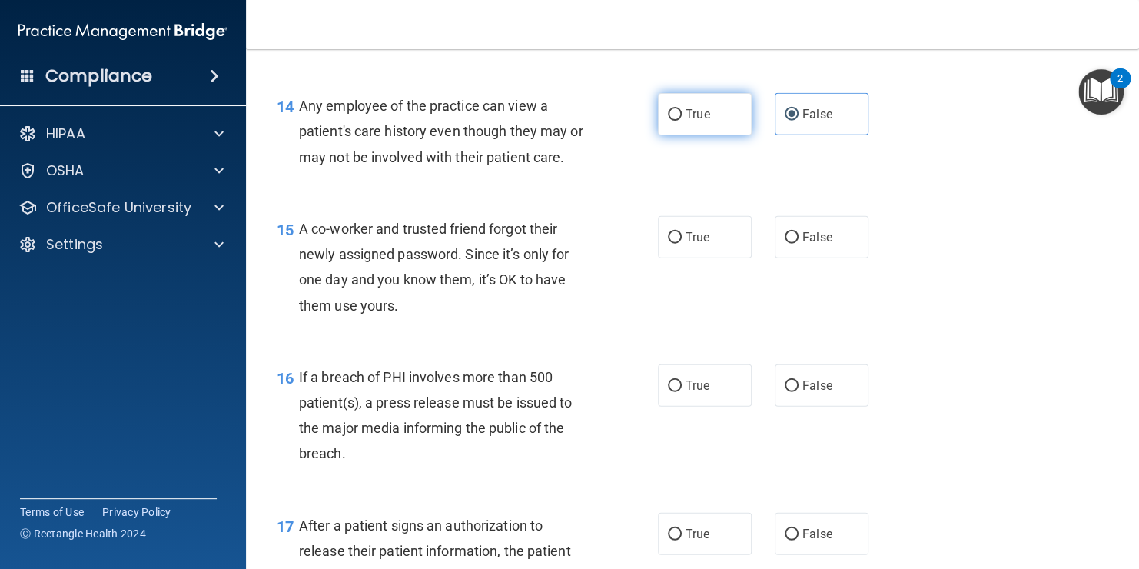
click at [693, 121] on span "True" at bounding box center [698, 114] width 24 height 15
click at [682, 121] on input "True" at bounding box center [675, 115] width 14 height 12
radio input "true"
radio input "false"
click at [818, 197] on div "14 Any employee of the practice can view a patient's care history even though t…" at bounding box center [692, 135] width 855 height 123
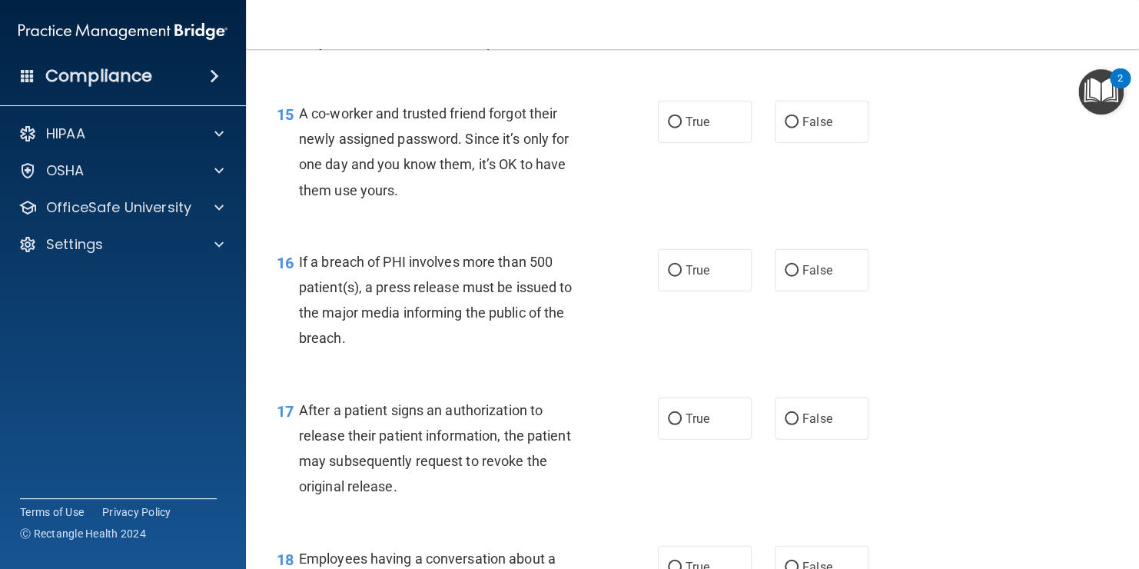
scroll to position [1894, 0]
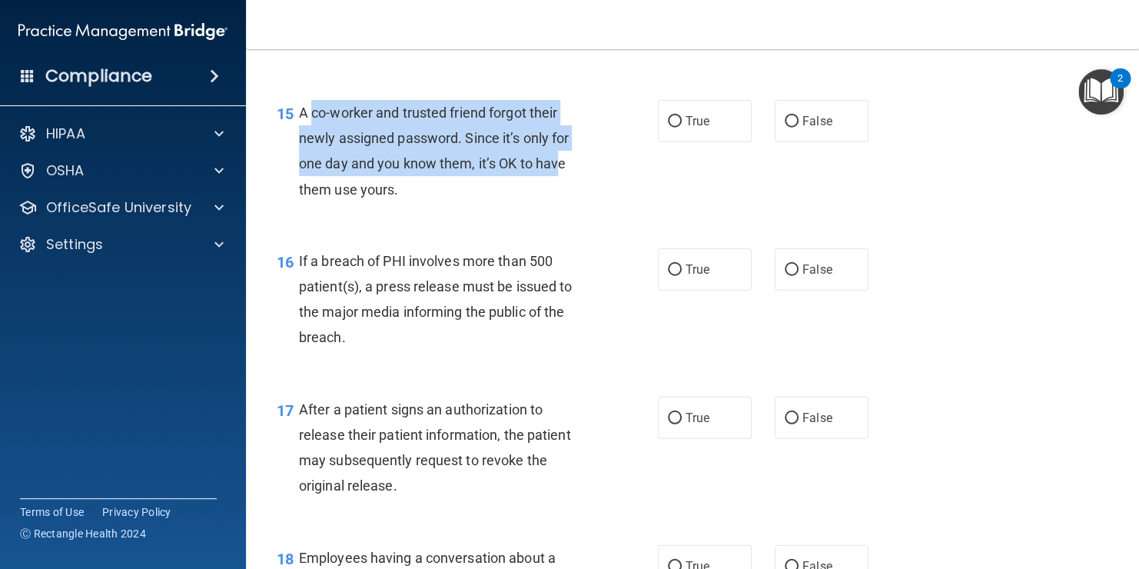
drag, startPoint x: 309, startPoint y: 129, endPoint x: 564, endPoint y: 204, distance: 265.9
click at [564, 202] on div "A co-worker and trusted friend forgot their newly assigned password. Since it’s…" at bounding box center [451, 151] width 304 height 102
drag, startPoint x: 564, startPoint y: 204, endPoint x: 594, endPoint y: 225, distance: 36.9
click at [594, 202] on div "A co-worker and trusted friend forgot their newly assigned password. Since it’s…" at bounding box center [451, 151] width 304 height 102
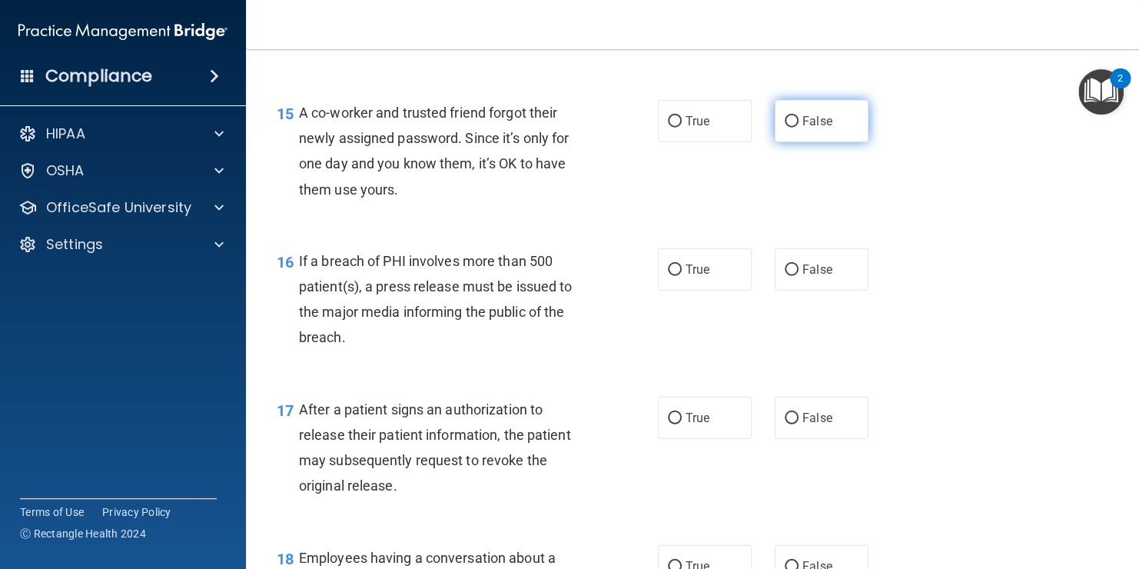
click at [794, 142] on label "False" at bounding box center [822, 121] width 94 height 42
click at [794, 128] on input "False" at bounding box center [792, 122] width 14 height 12
radio input "true"
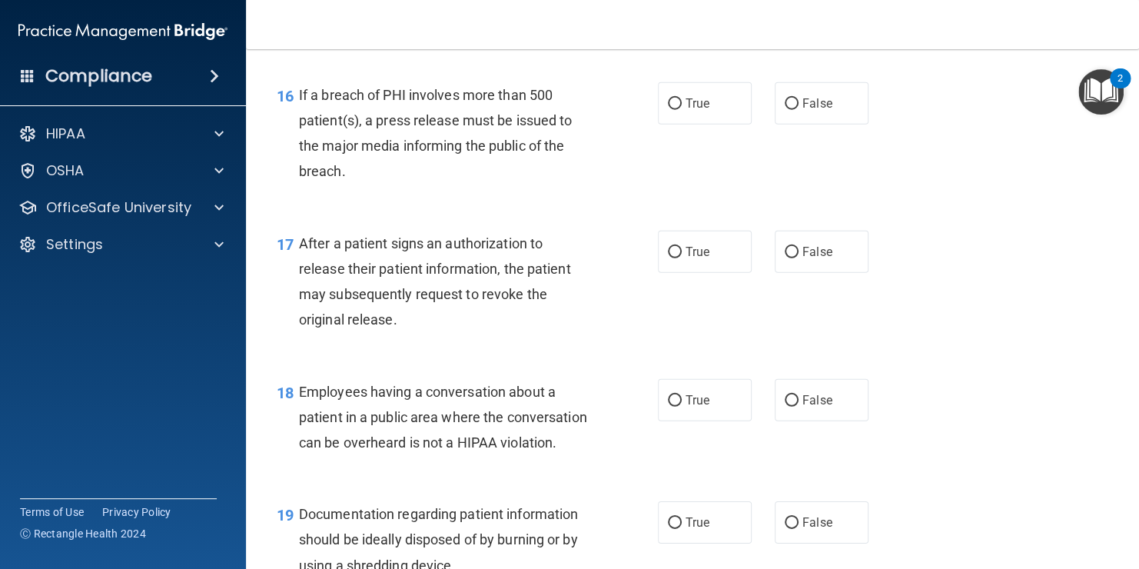
scroll to position [2060, 0]
click at [785, 109] on input "False" at bounding box center [792, 104] width 14 height 12
radio input "true"
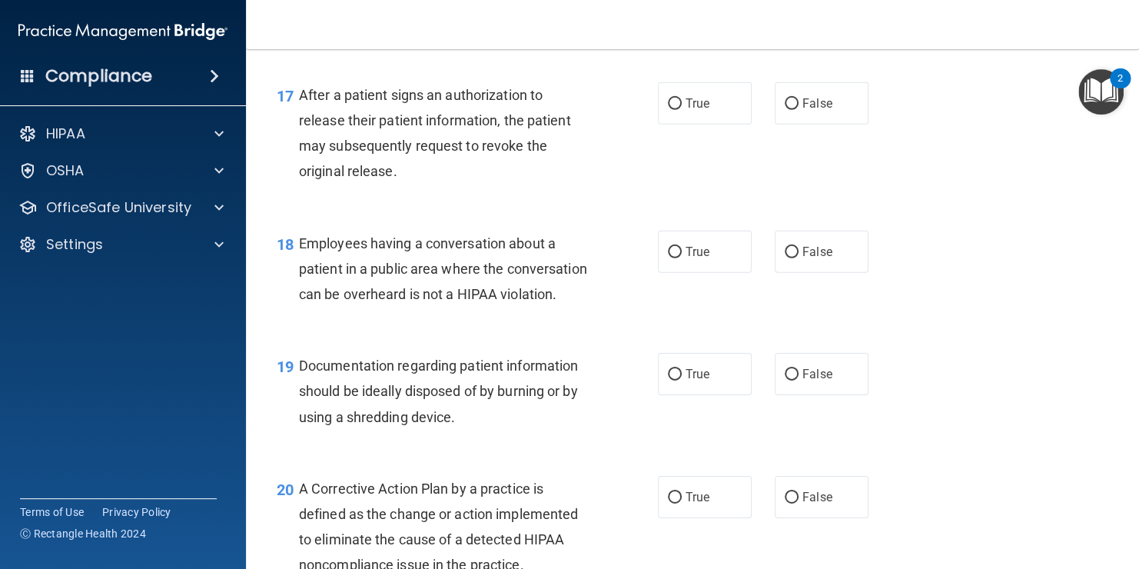
scroll to position [2214, 0]
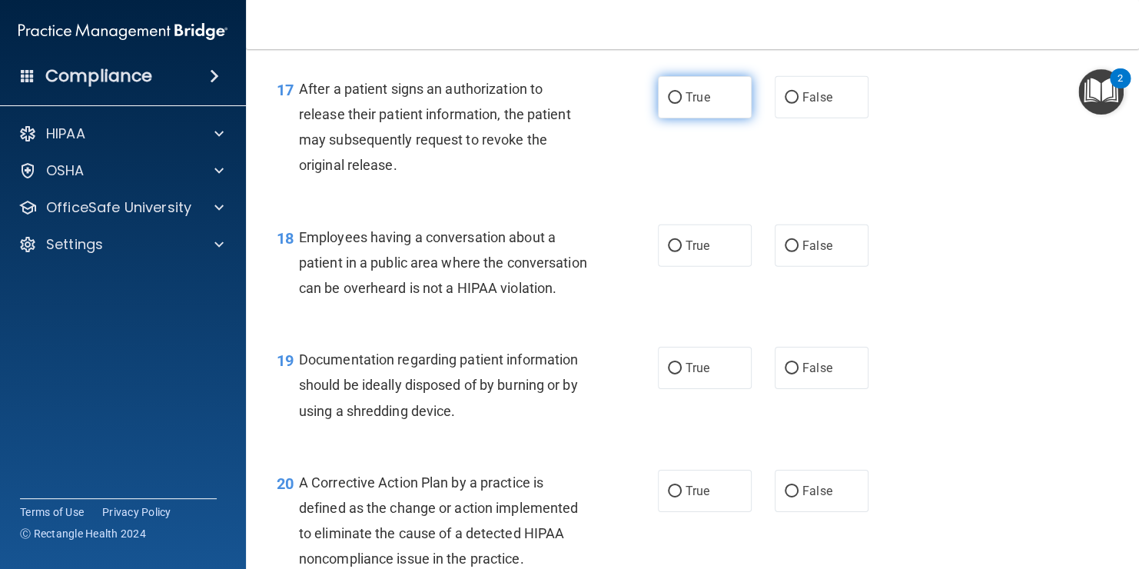
click at [727, 118] on label "True" at bounding box center [705, 97] width 94 height 42
click at [682, 104] on input "True" at bounding box center [675, 98] width 14 height 12
radio input "true"
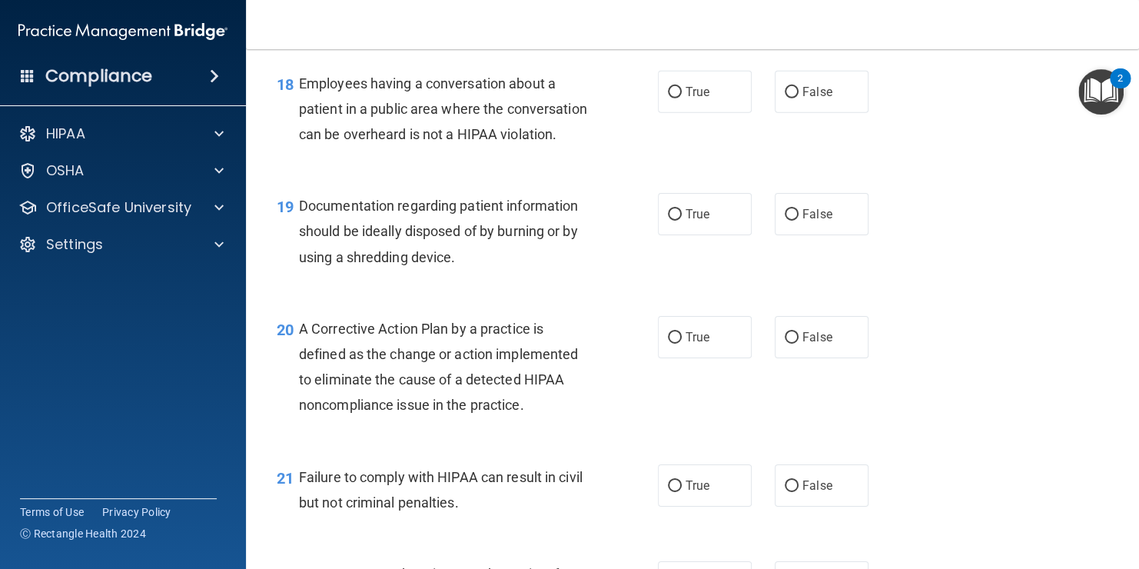
scroll to position [2368, 0]
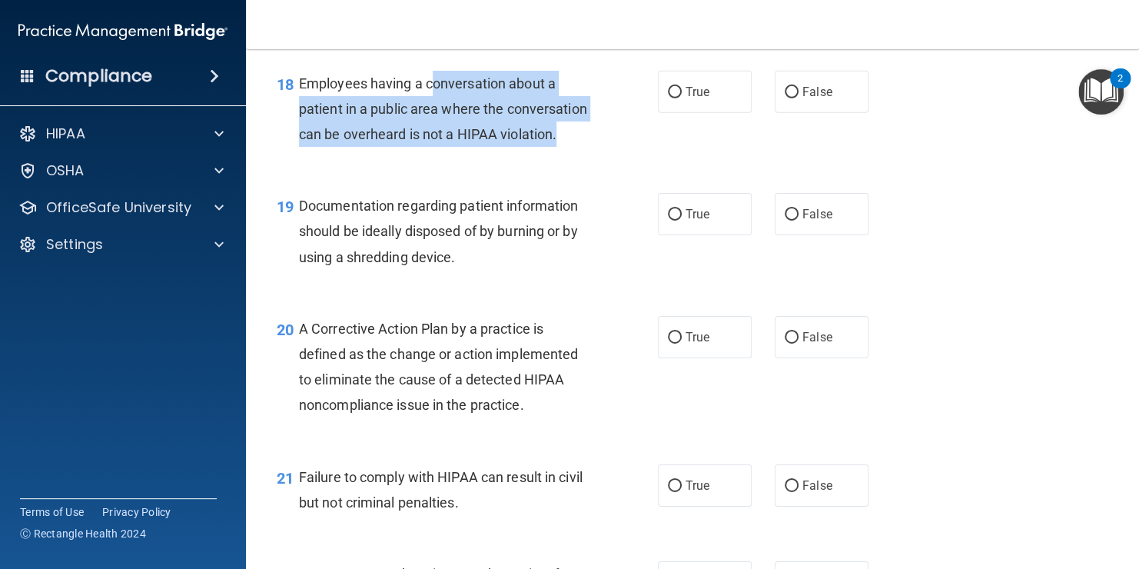
drag, startPoint x: 431, startPoint y: 105, endPoint x: 582, endPoint y: 203, distance: 179.6
click at [582, 155] on div "18 Employees having a conversation about a patient in a public area where the c…" at bounding box center [467, 113] width 427 height 85
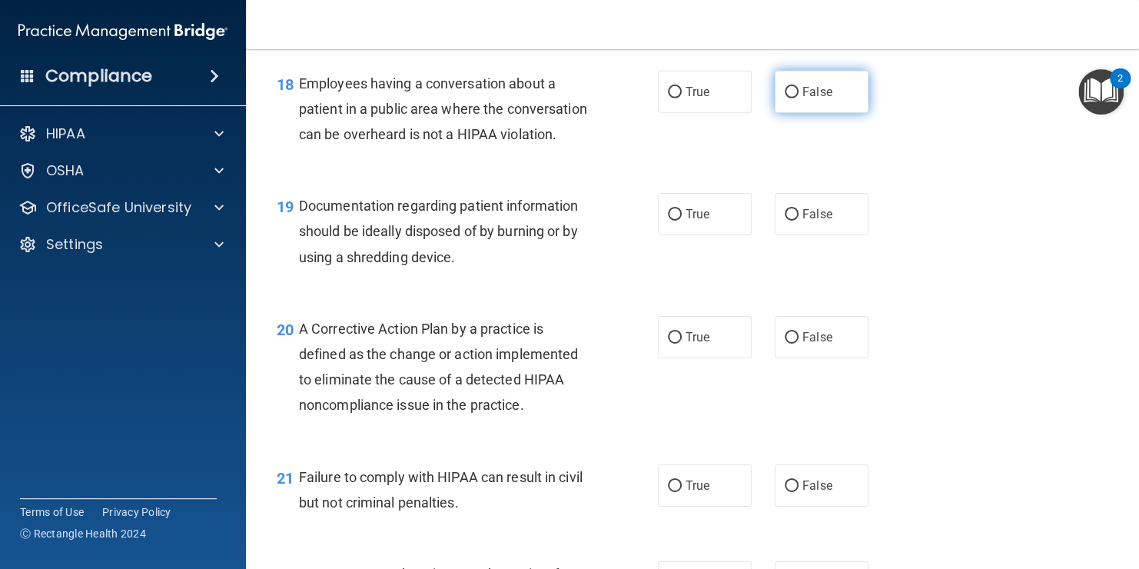
click at [810, 99] on span "False" at bounding box center [818, 92] width 30 height 15
click at [799, 98] on input "False" at bounding box center [792, 93] width 14 height 12
radio input "true"
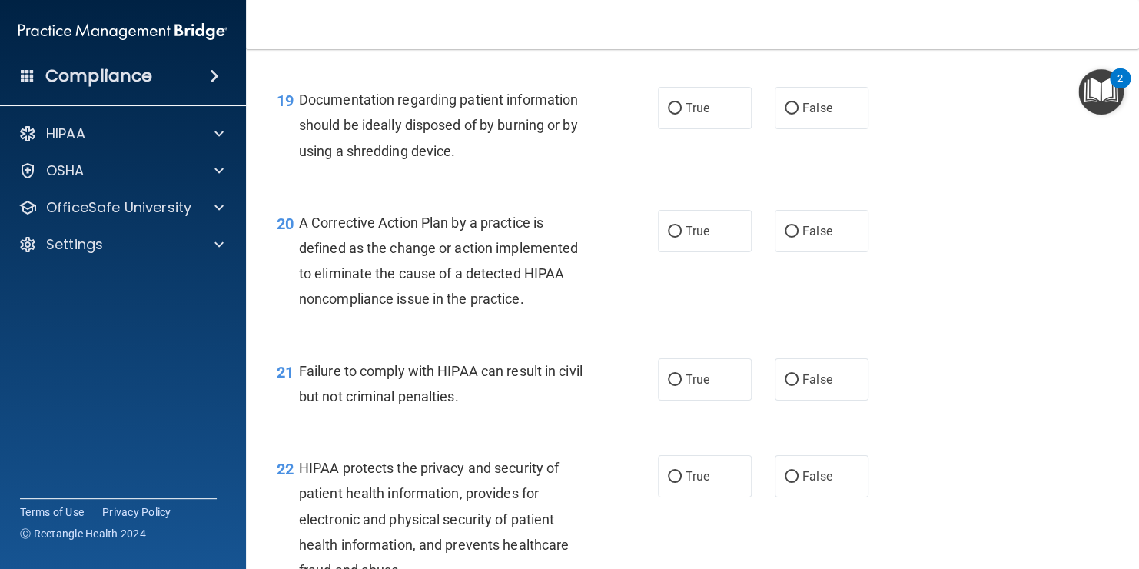
scroll to position [2475, 0]
click at [808, 115] on span "False" at bounding box center [818, 107] width 30 height 15
click at [799, 114] on input "False" at bounding box center [792, 108] width 14 height 12
radio input "true"
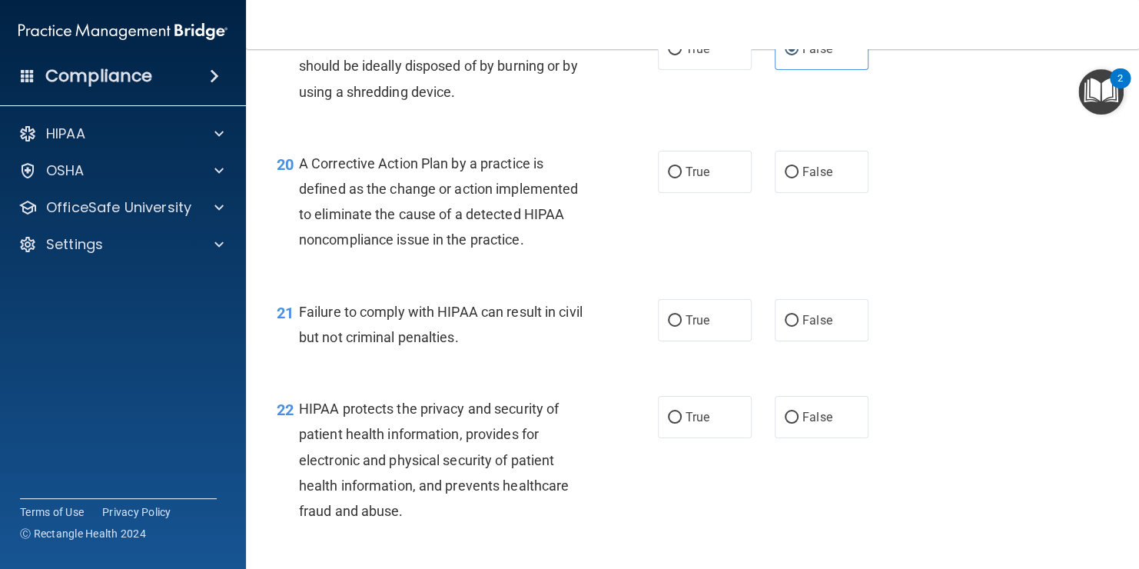
scroll to position [2534, 0]
click at [711, 69] on label "True" at bounding box center [705, 48] width 94 height 42
click at [682, 55] on input "True" at bounding box center [675, 49] width 14 height 12
radio input "true"
radio input "false"
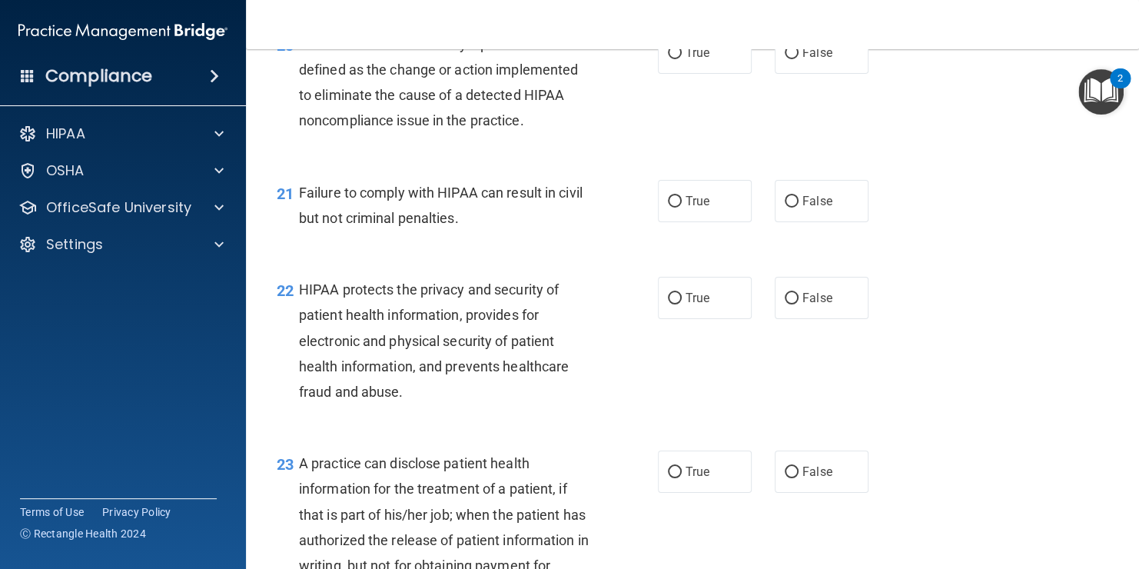
scroll to position [2654, 0]
click at [699, 58] on span "True" at bounding box center [698, 51] width 24 height 15
click at [682, 58] on input "True" at bounding box center [675, 52] width 14 height 12
radio input "true"
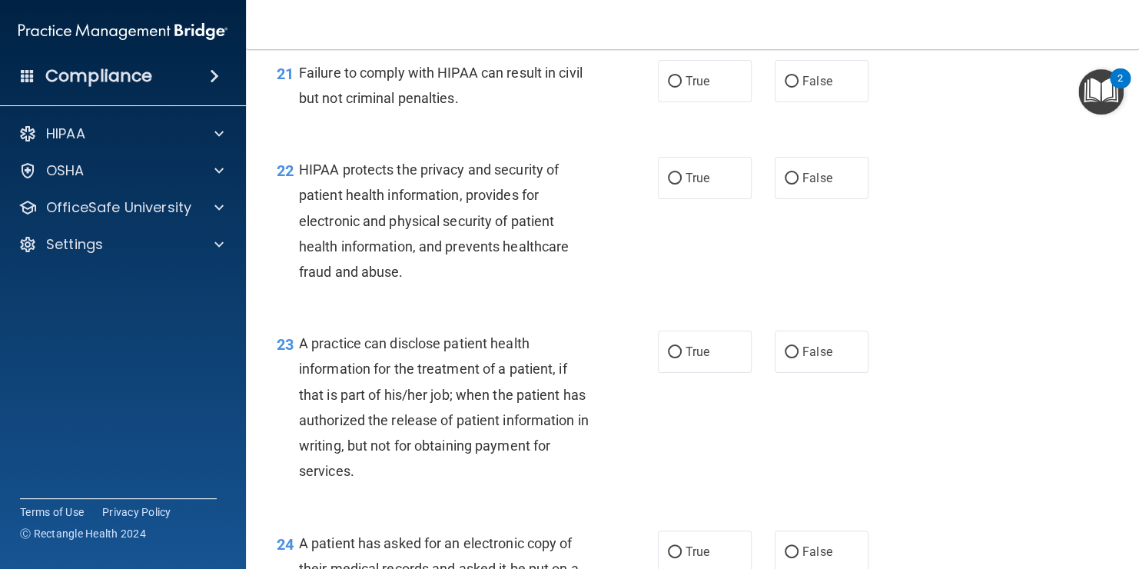
scroll to position [2777, 0]
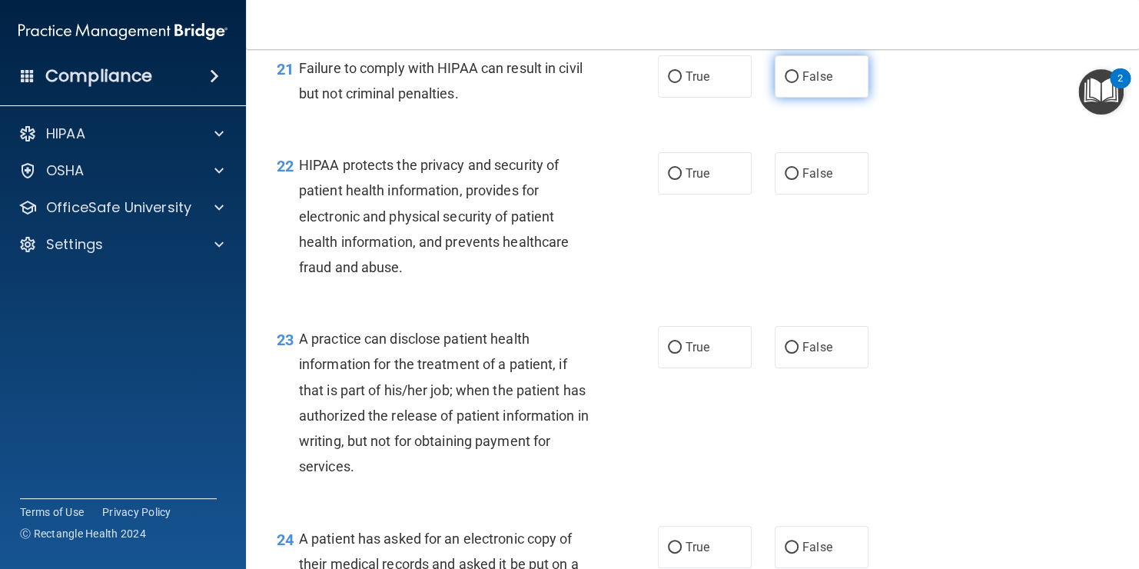
click at [813, 98] on label "False" at bounding box center [822, 76] width 94 height 42
click at [799, 83] on input "False" at bounding box center [792, 77] width 14 height 12
radio input "true"
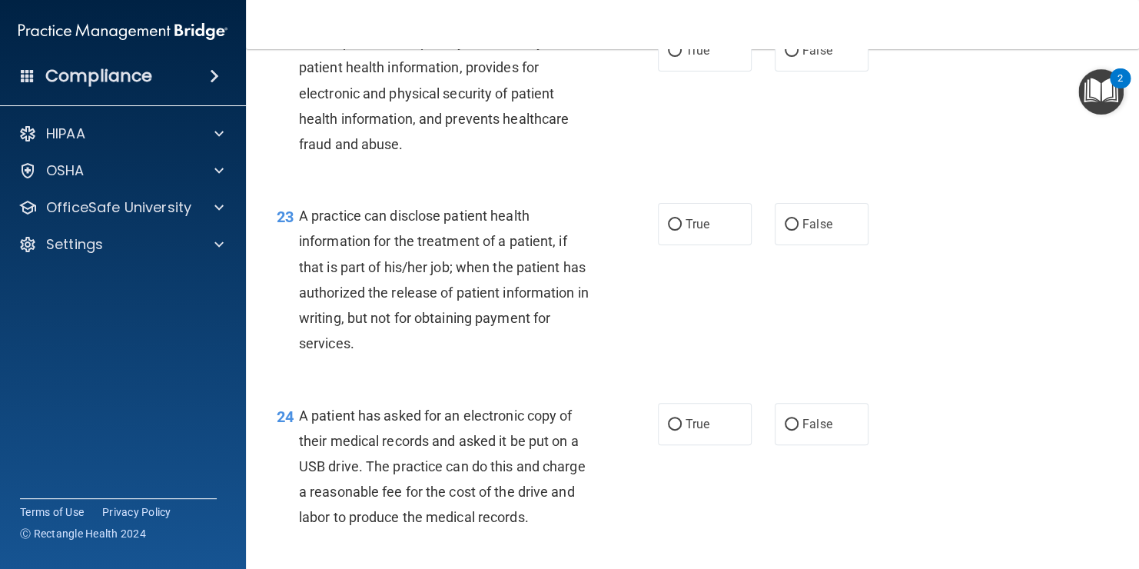
scroll to position [2900, 0]
click at [680, 71] on label "True" at bounding box center [705, 50] width 94 height 42
click at [680, 57] on input "True" at bounding box center [675, 51] width 14 height 12
radio input "true"
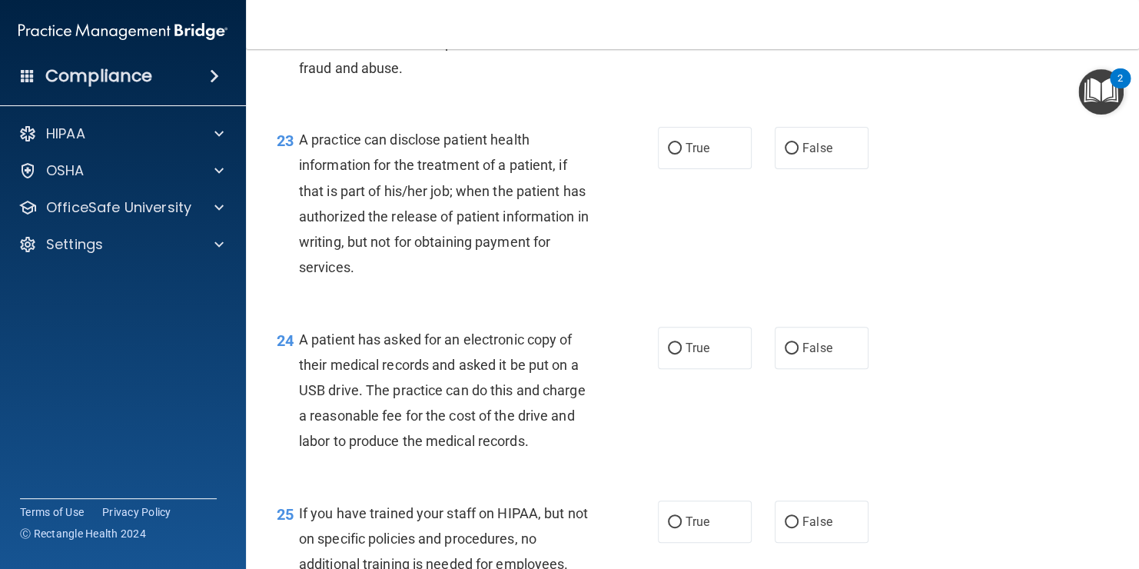
scroll to position [2978, 0]
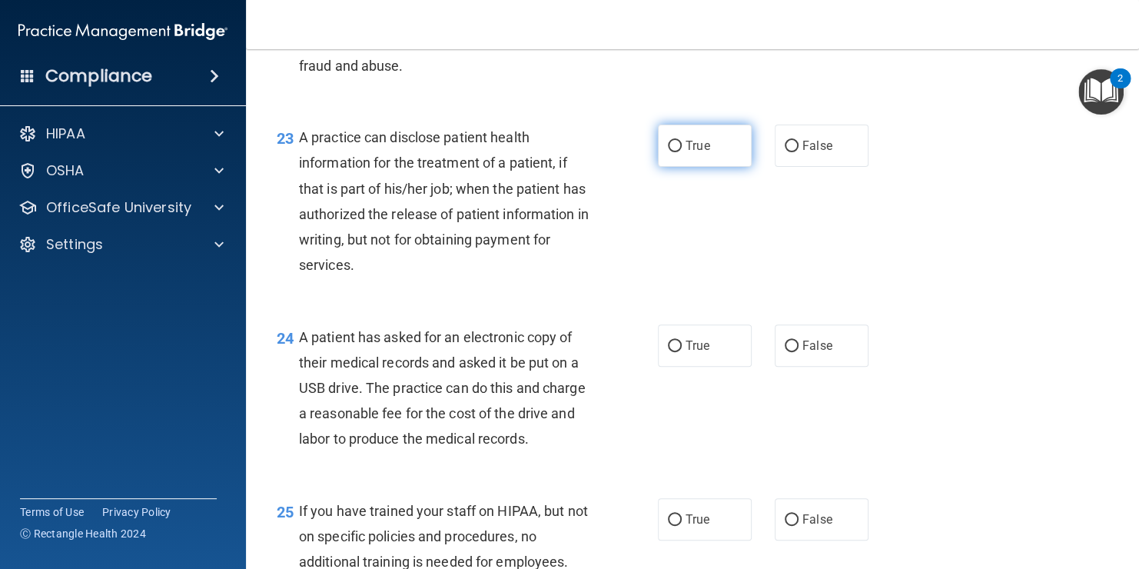
click at [696, 153] on span "True" at bounding box center [698, 145] width 24 height 15
click at [682, 152] on input "True" at bounding box center [675, 147] width 14 height 12
radio input "true"
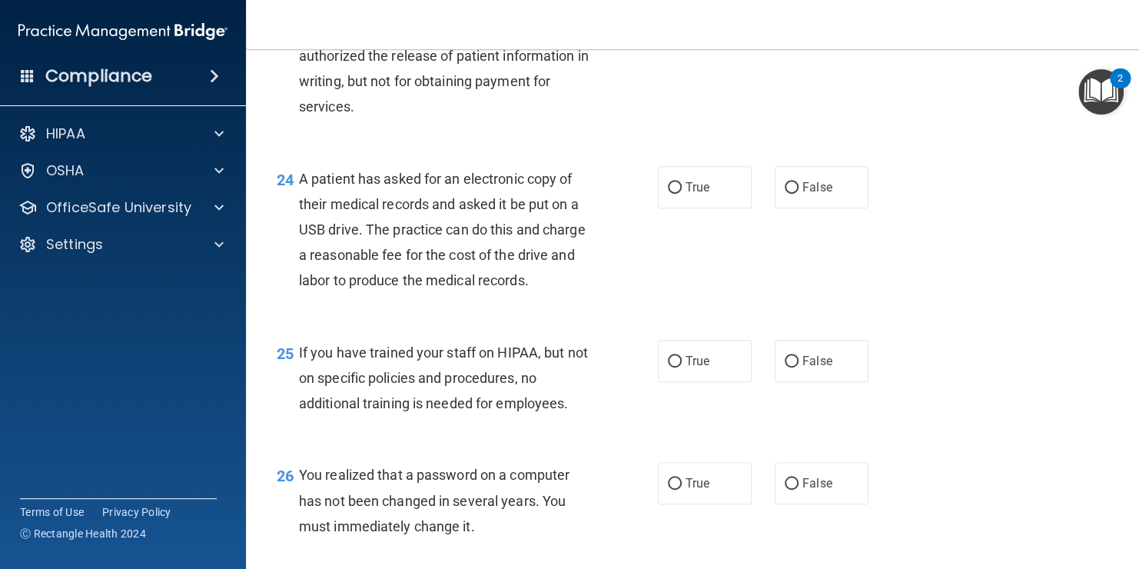
scroll to position [3140, 0]
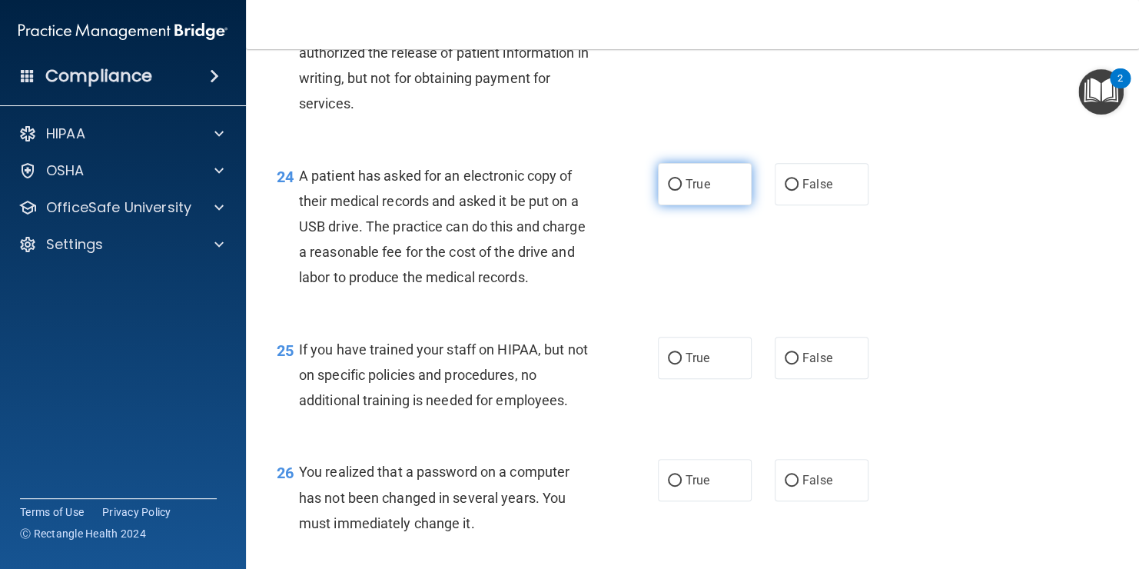
click at [696, 191] on span "True" at bounding box center [698, 184] width 24 height 15
click at [682, 191] on input "True" at bounding box center [675, 185] width 14 height 12
radio input "true"
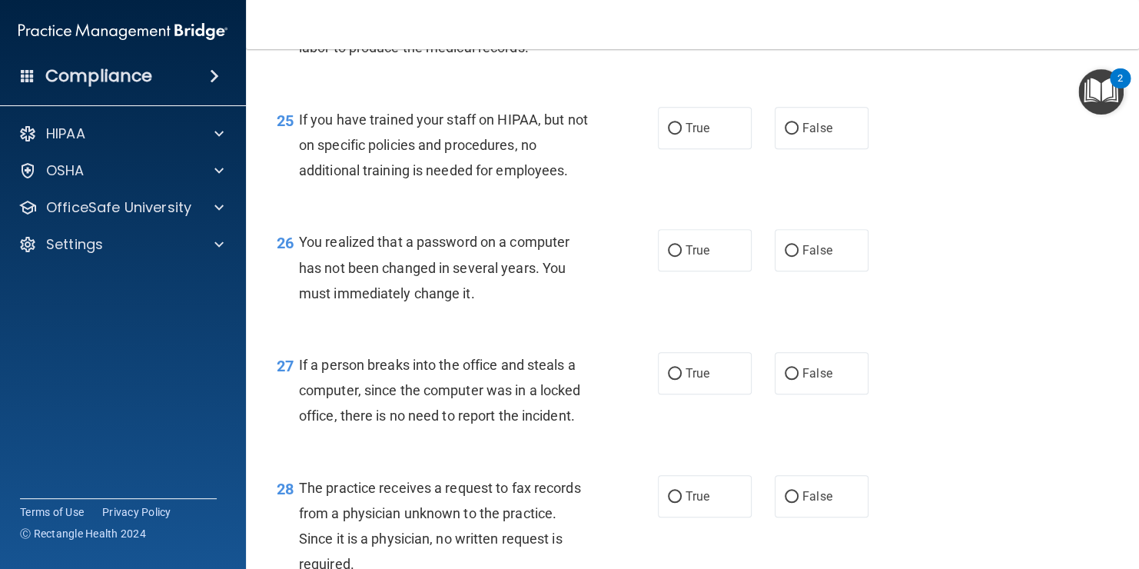
scroll to position [3370, 0]
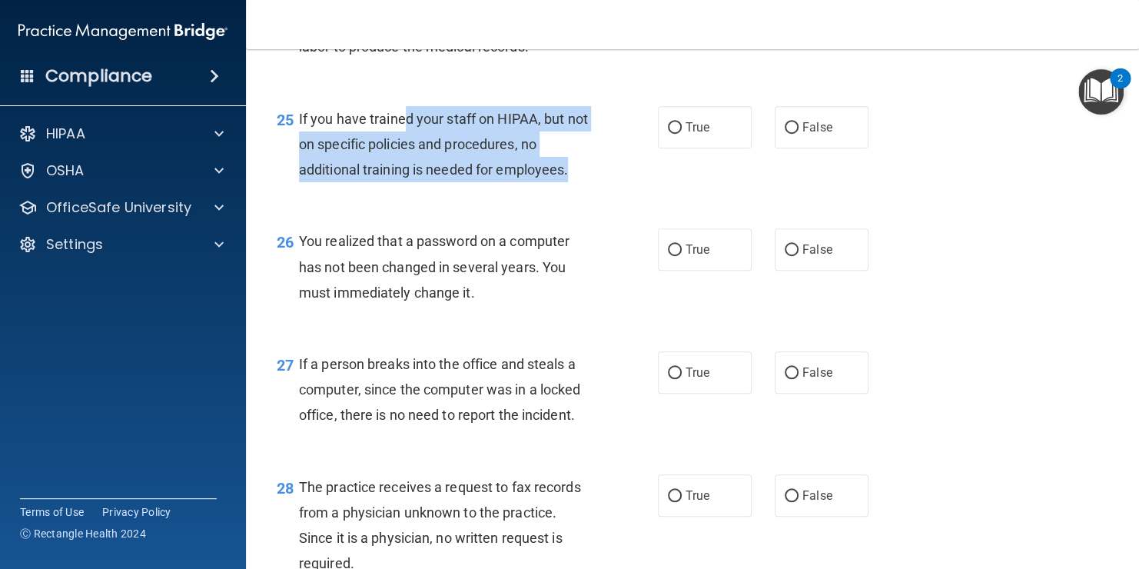
drag, startPoint x: 403, startPoint y: 199, endPoint x: 585, endPoint y: 262, distance: 192.8
click at [585, 191] on div "25 If you have trained your staff on HIPAA, but not on specific policies and pr…" at bounding box center [467, 148] width 427 height 85
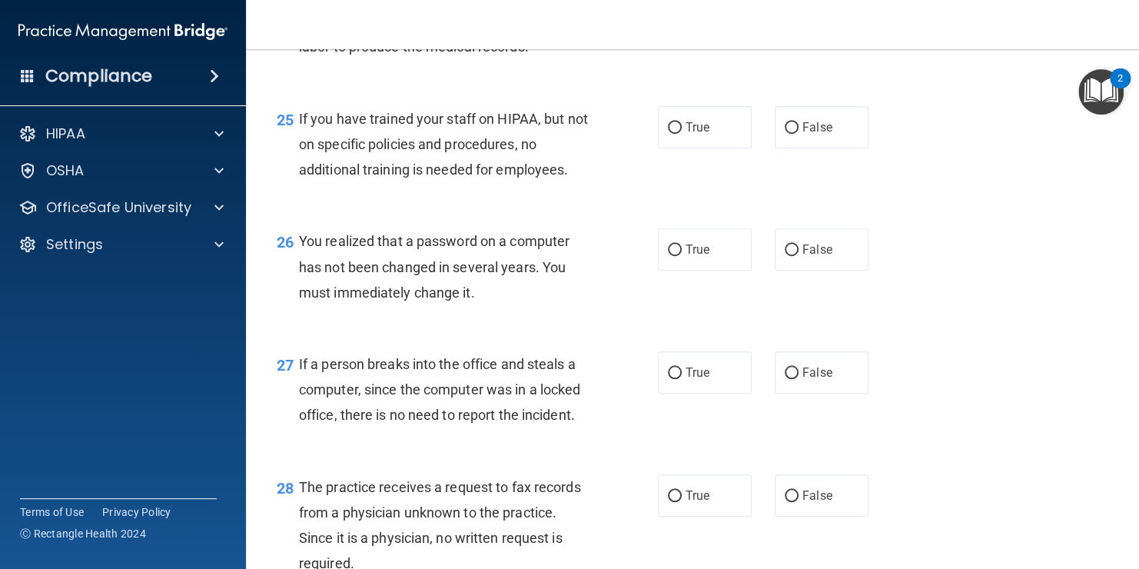
drag, startPoint x: 585, startPoint y: 262, endPoint x: 540, endPoint y: 297, distance: 57.0
click at [540, 297] on div "26 You realized that a password on a computer has not been changed in several y…" at bounding box center [692, 270] width 855 height 123
click at [791, 134] on input "False" at bounding box center [792, 128] width 14 height 12
radio input "true"
click at [906, 303] on div "26 You realized that a password on a computer has not been changed in several y…" at bounding box center [692, 270] width 855 height 123
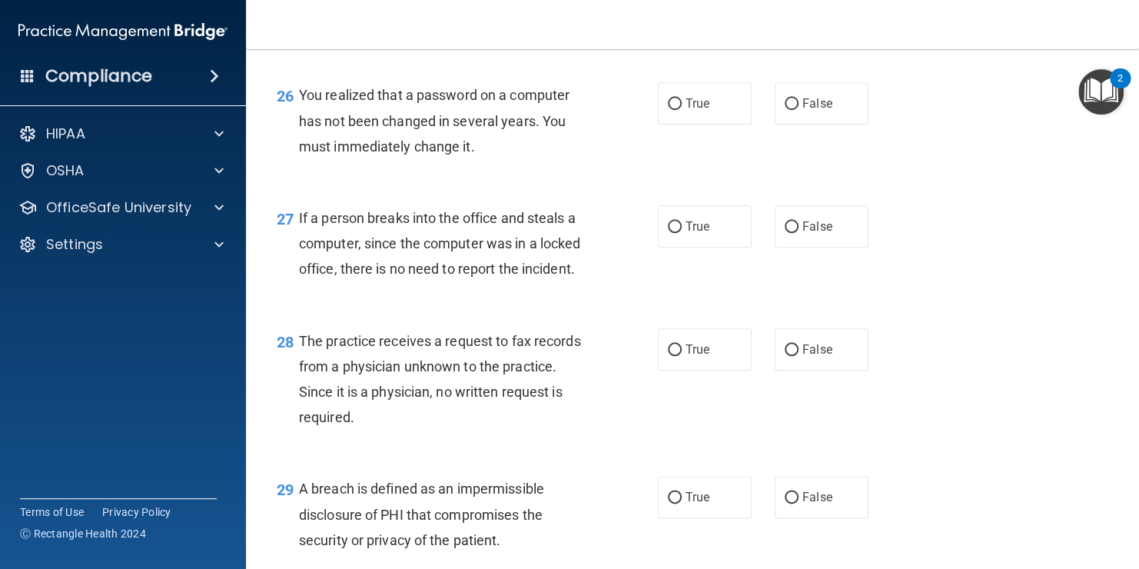
scroll to position [3518, 0]
click at [732, 123] on label "True" at bounding box center [705, 102] width 94 height 42
click at [682, 108] on input "True" at bounding box center [675, 103] width 14 height 12
radio input "true"
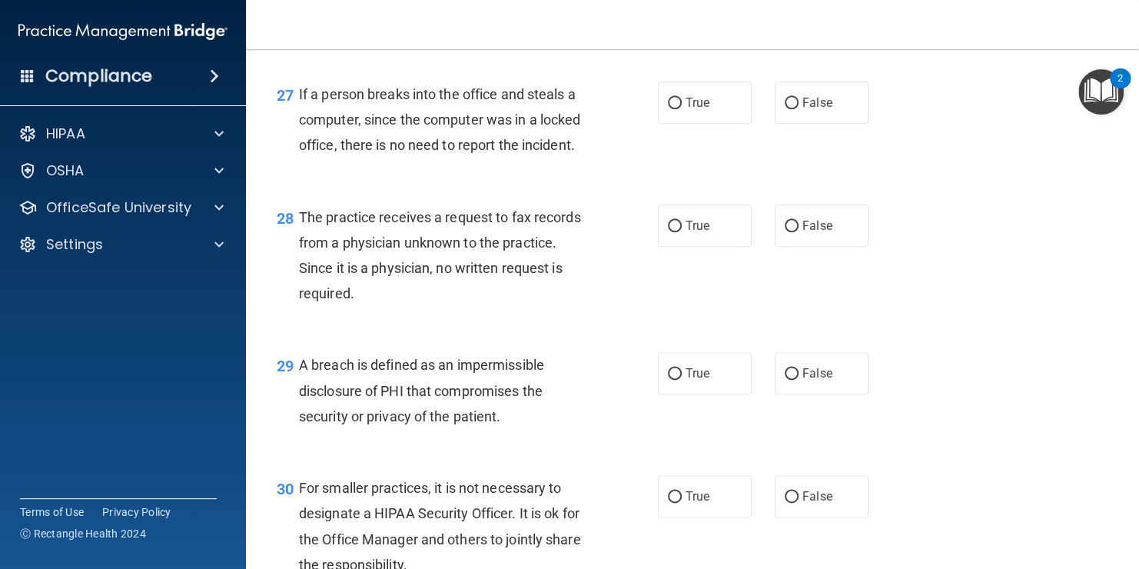
scroll to position [3641, 0]
click at [790, 123] on label "False" at bounding box center [822, 102] width 94 height 42
click at [790, 108] on input "False" at bounding box center [792, 103] width 14 height 12
radio input "true"
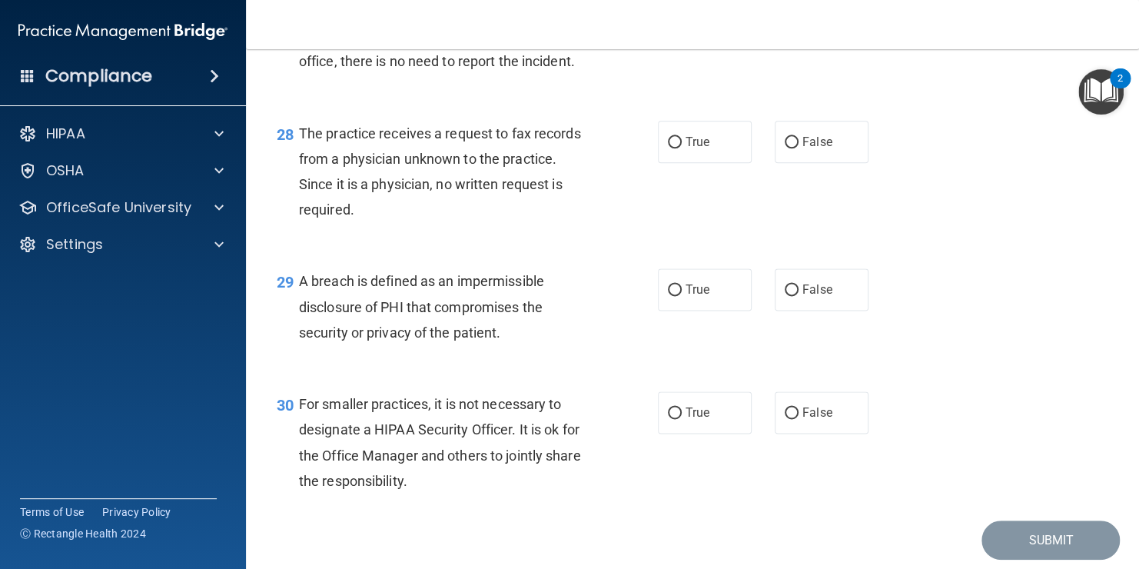
scroll to position [3730, 0]
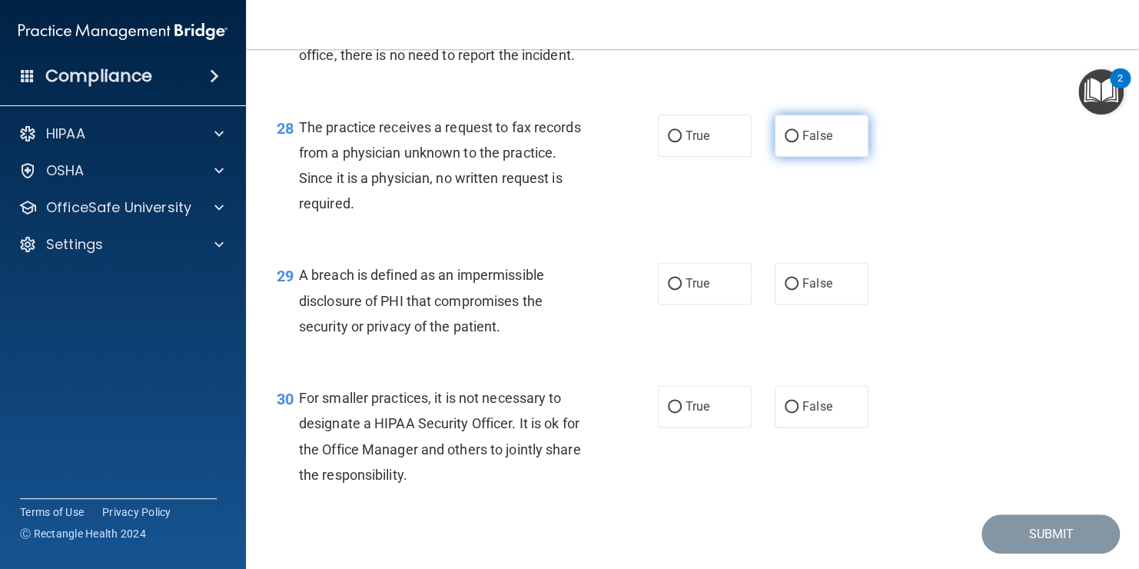
click at [788, 157] on label "False" at bounding box center [822, 136] width 94 height 42
click at [788, 142] on input "False" at bounding box center [792, 137] width 14 height 12
radio input "true"
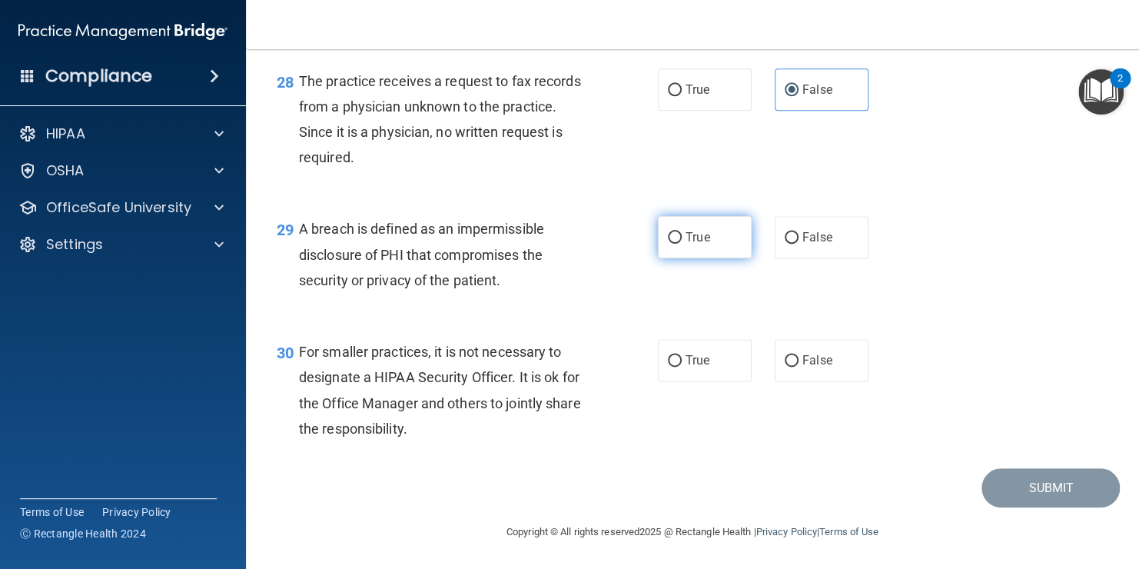
click at [679, 245] on label "True" at bounding box center [705, 237] width 94 height 42
click at [679, 244] on input "True" at bounding box center [675, 238] width 14 height 12
radio input "true"
click at [675, 363] on input "True" at bounding box center [675, 361] width 14 height 12
radio input "true"
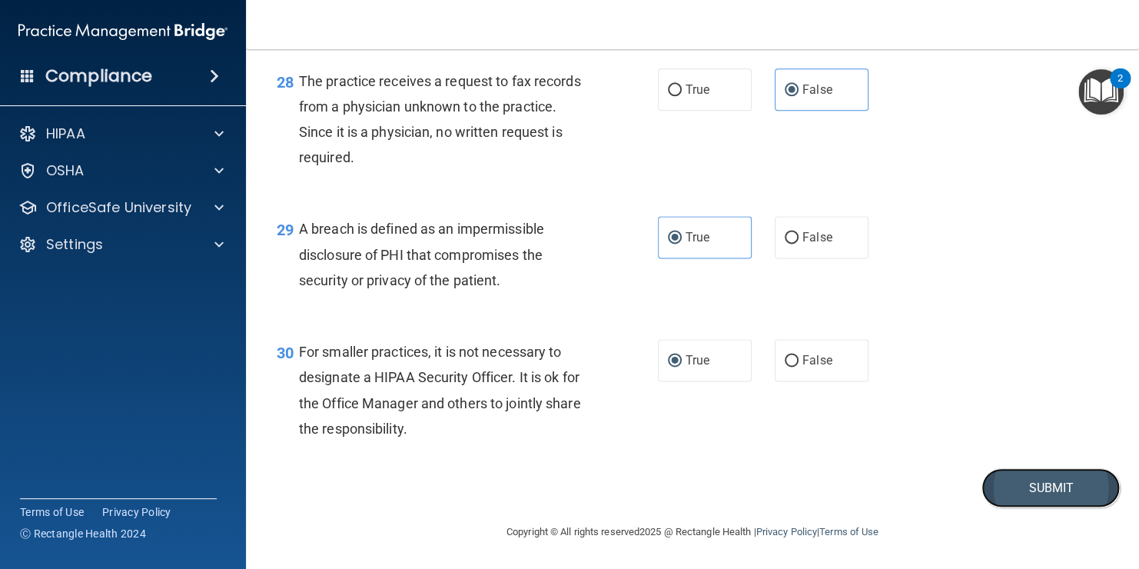
click at [999, 481] on button "Submit" at bounding box center [1051, 487] width 138 height 39
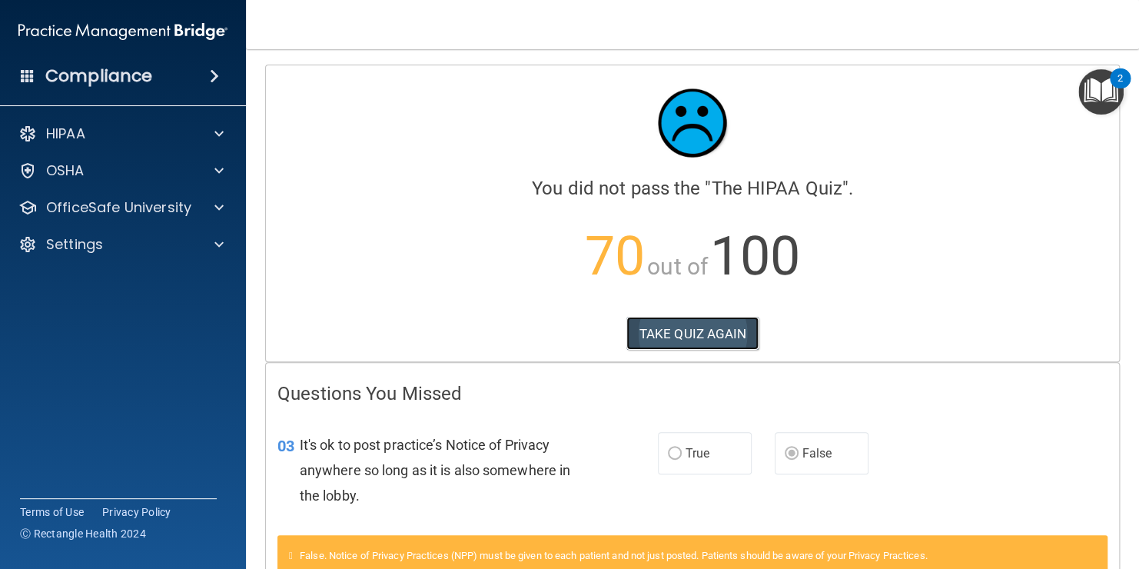
click at [727, 333] on button "TAKE QUIZ AGAIN" at bounding box center [693, 334] width 133 height 34
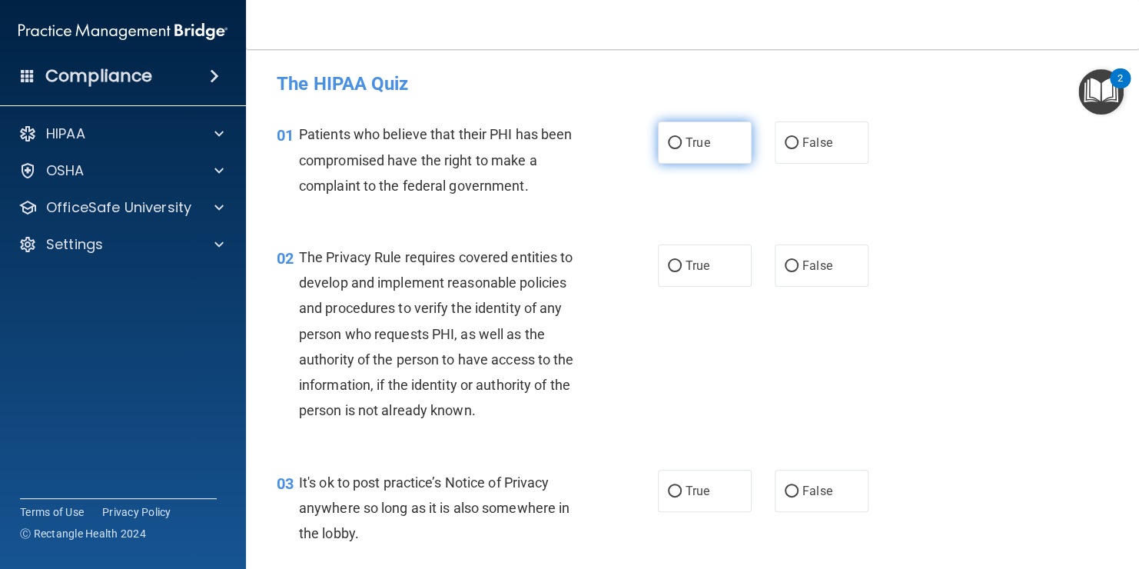
click at [696, 138] on span "True" at bounding box center [698, 142] width 24 height 15
click at [682, 138] on input "True" at bounding box center [675, 144] width 14 height 12
radio input "true"
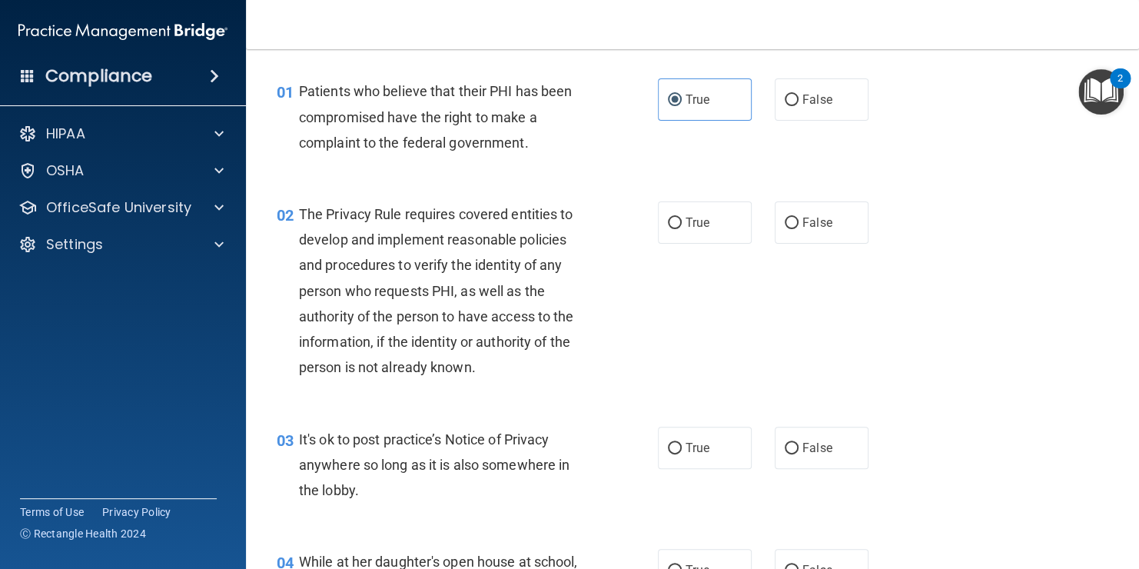
scroll to position [52, 0]
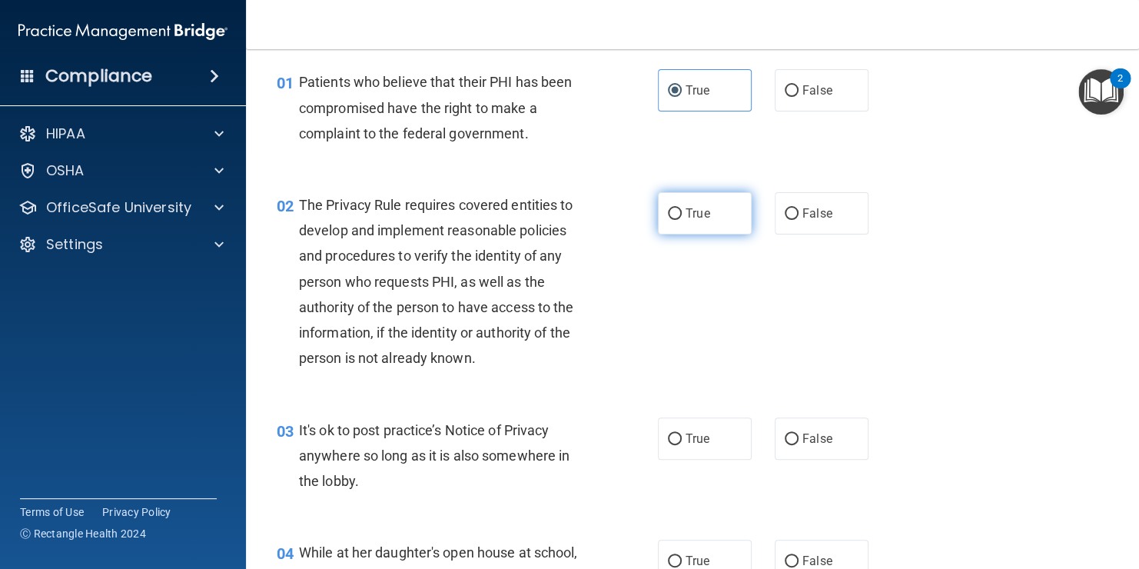
click at [686, 211] on span "True" at bounding box center [698, 213] width 24 height 15
click at [680, 211] on input "True" at bounding box center [675, 214] width 14 height 12
radio input "true"
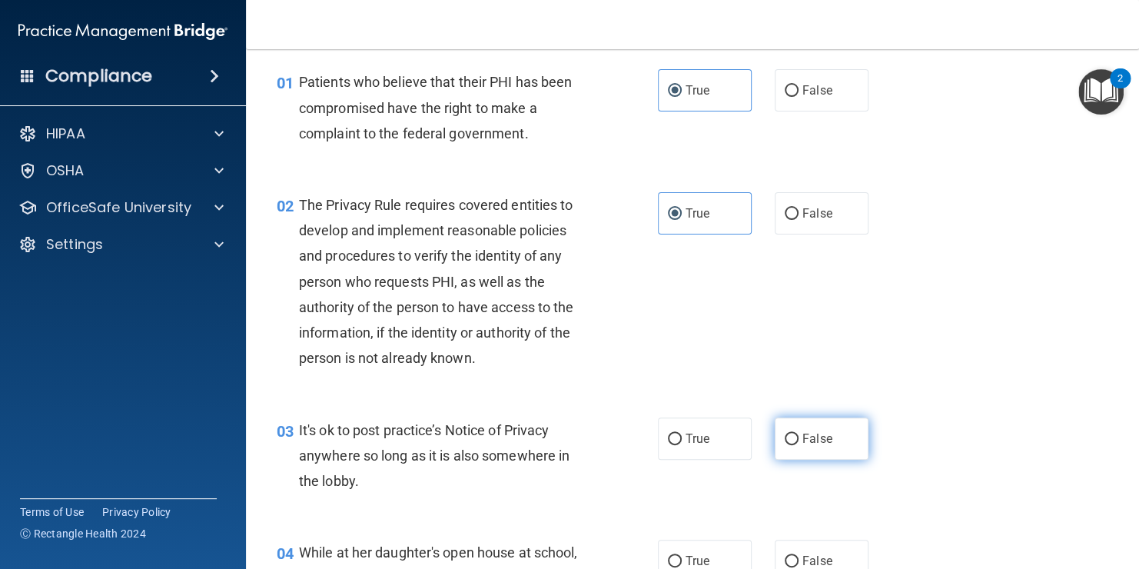
click at [785, 440] on input "False" at bounding box center [792, 440] width 14 height 12
radio input "true"
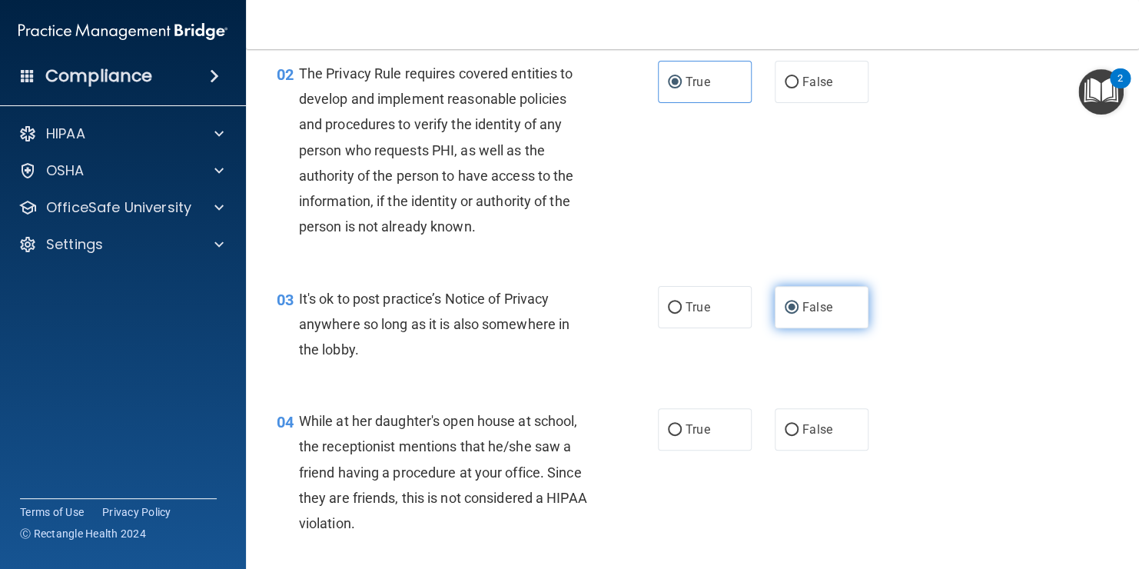
scroll to position [185, 0]
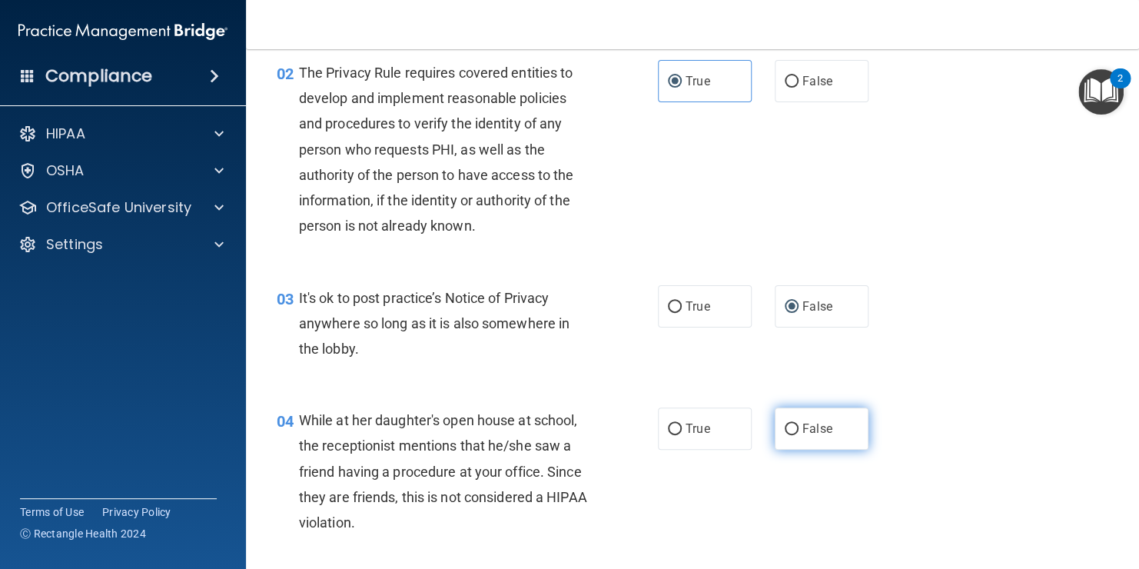
click at [791, 425] on label "False" at bounding box center [822, 428] width 94 height 42
click at [791, 425] on input "False" at bounding box center [792, 430] width 14 height 12
radio input "true"
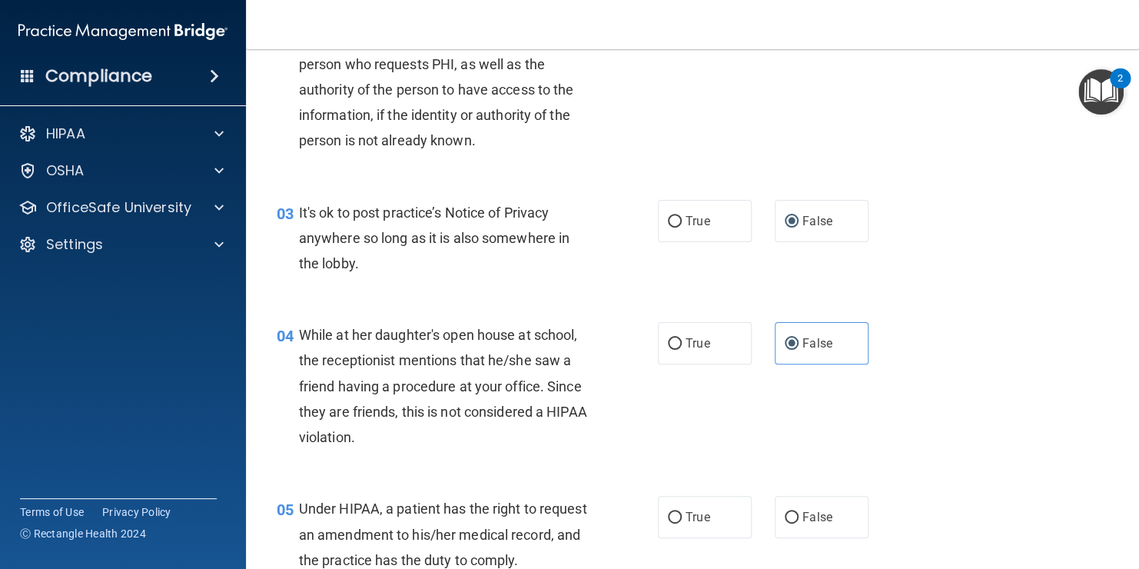
scroll to position [320, 0]
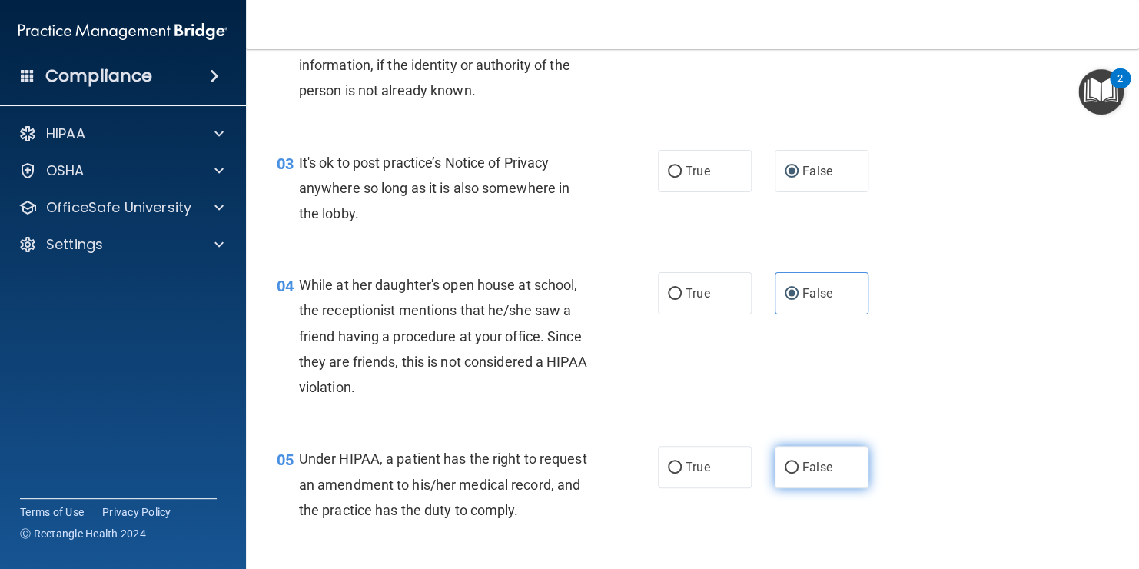
click at [822, 466] on span "False" at bounding box center [818, 467] width 30 height 15
click at [799, 466] on input "False" at bounding box center [792, 468] width 14 height 12
radio input "true"
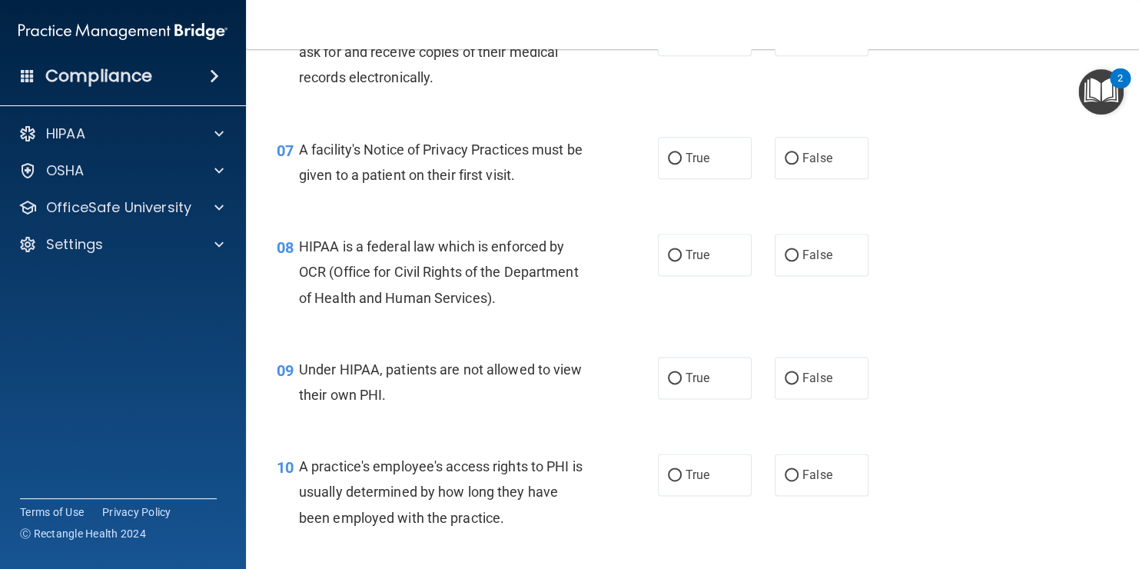
scroll to position [873, 0]
click at [670, 278] on label "True" at bounding box center [705, 256] width 94 height 42
click at [670, 263] on input "True" at bounding box center [675, 257] width 14 height 12
radio input "true"
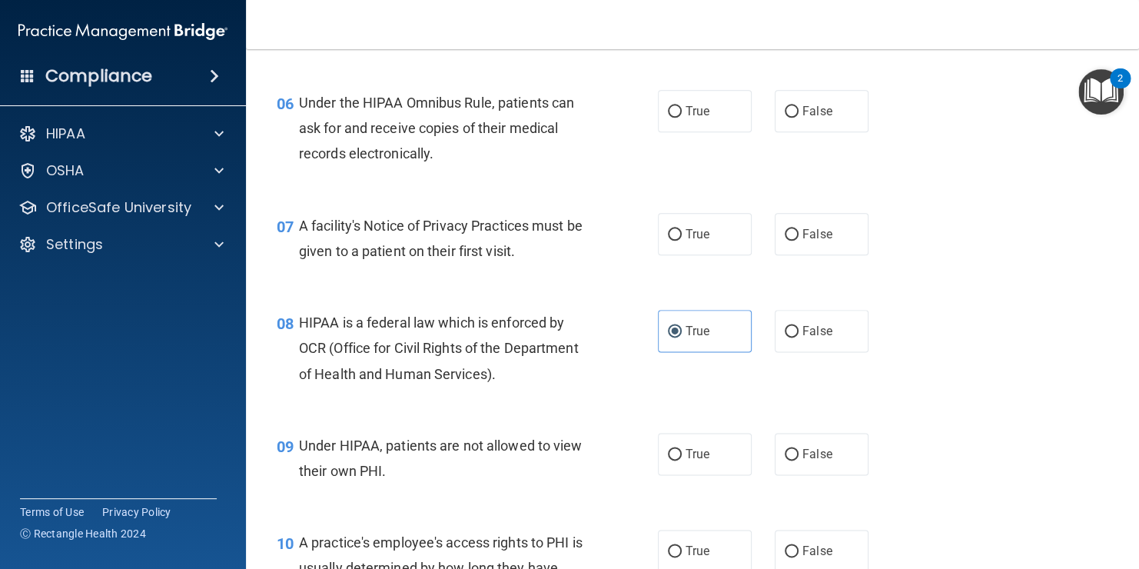
scroll to position [784, 0]
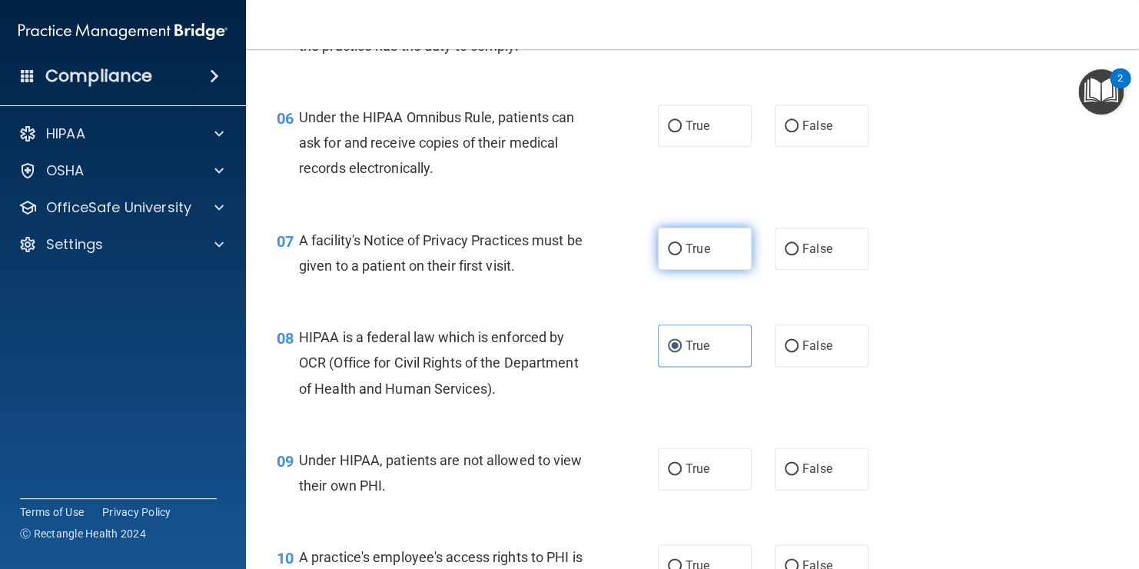
click at [712, 270] on label "True" at bounding box center [705, 249] width 94 height 42
click at [682, 255] on input "True" at bounding box center [675, 250] width 14 height 12
radio input "true"
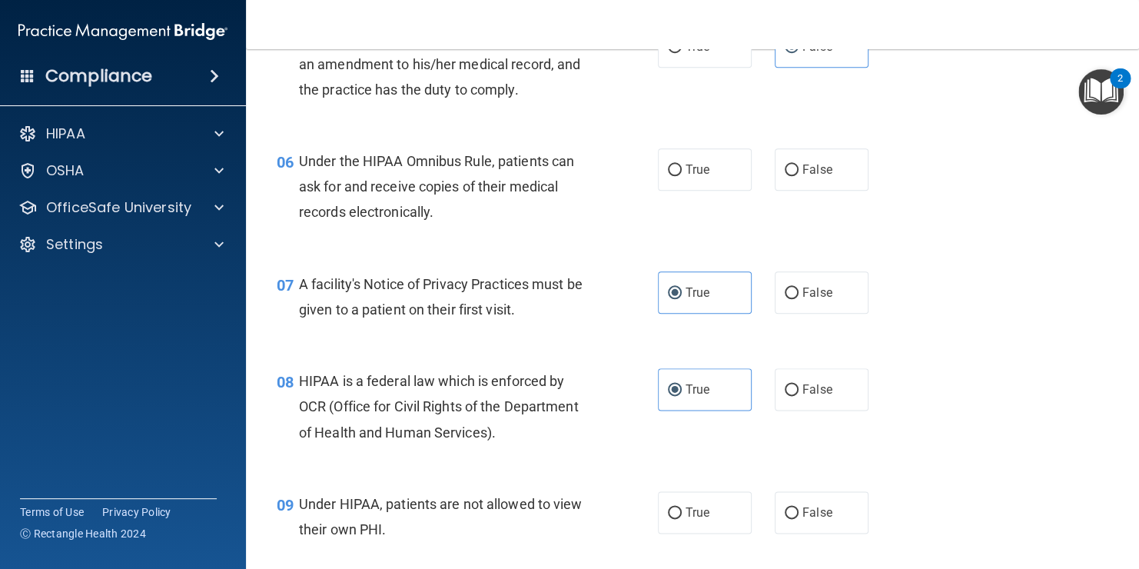
scroll to position [732, 0]
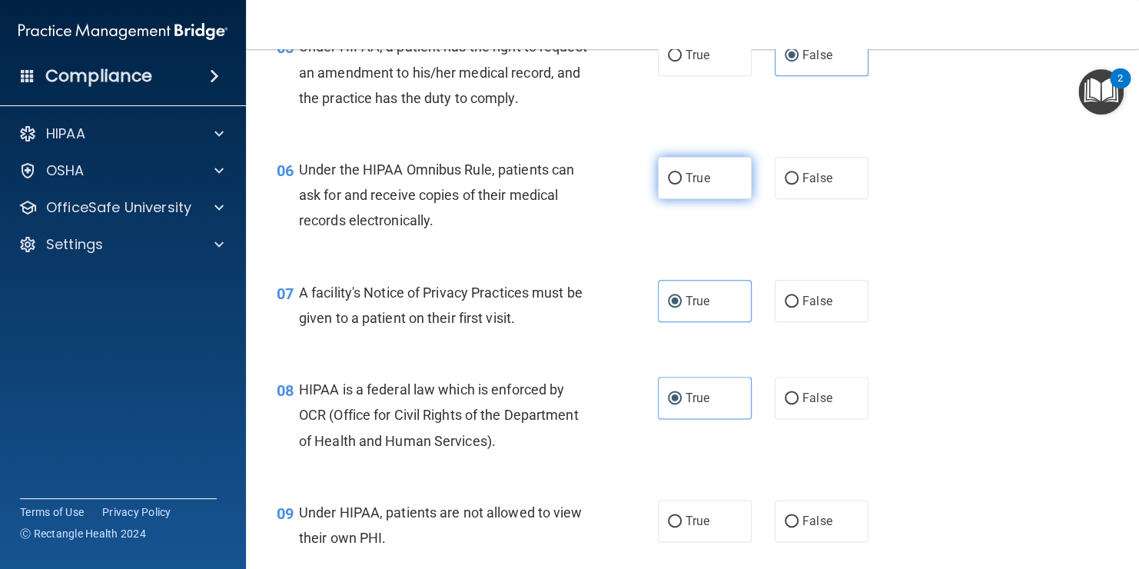
click at [717, 199] on label "True" at bounding box center [705, 178] width 94 height 42
click at [682, 185] on input "True" at bounding box center [675, 179] width 14 height 12
radio input "true"
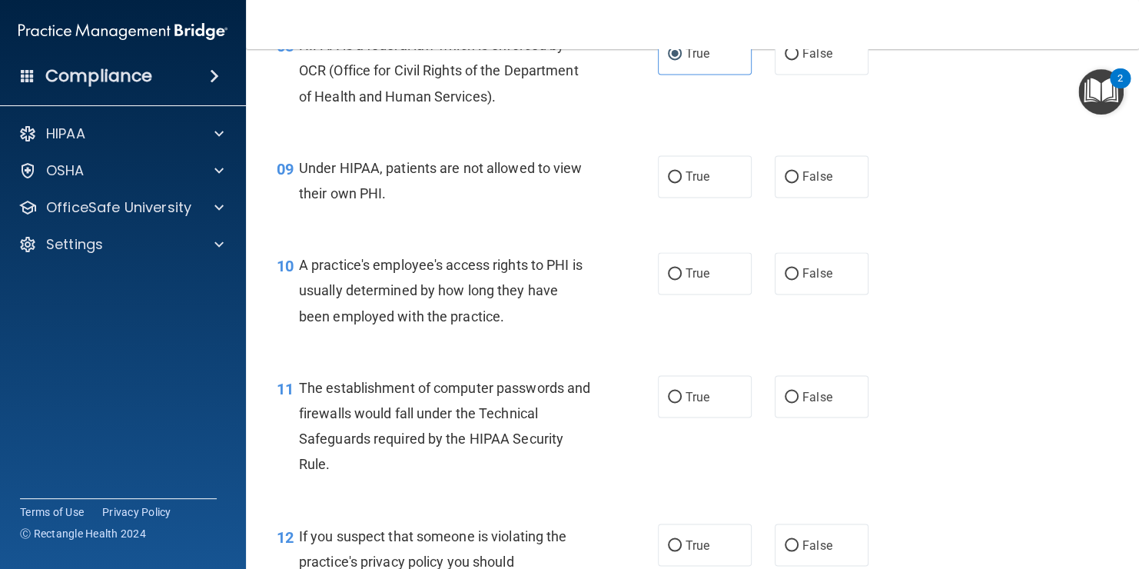
scroll to position [1091, 0]
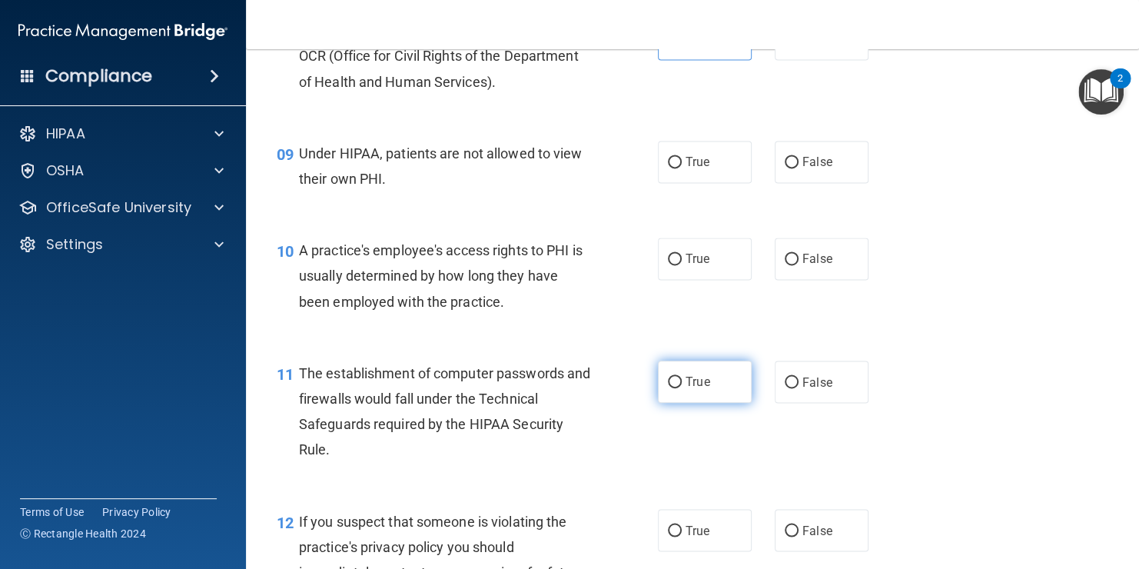
click at [687, 389] on span "True" at bounding box center [698, 381] width 24 height 15
click at [682, 388] on input "True" at bounding box center [675, 383] width 14 height 12
radio input "true"
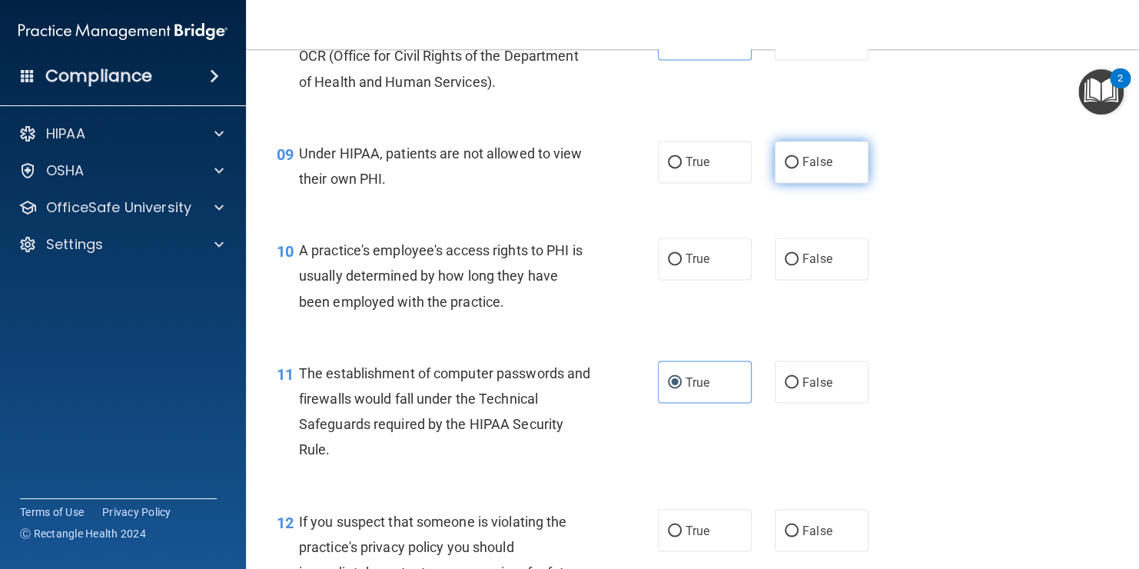
click at [813, 183] on label "False" at bounding box center [822, 162] width 94 height 42
click at [799, 168] on input "False" at bounding box center [792, 163] width 14 height 12
radio input "true"
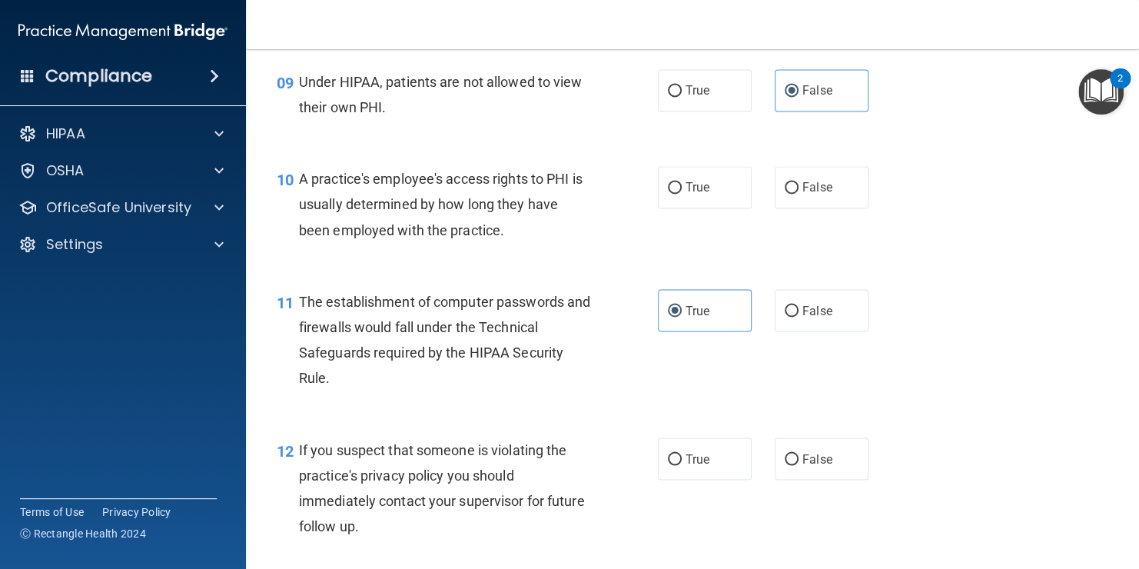
scroll to position [1164, 0]
click at [806, 193] on span "False" at bounding box center [818, 185] width 30 height 15
click at [799, 192] on input "False" at bounding box center [792, 187] width 14 height 12
radio input "true"
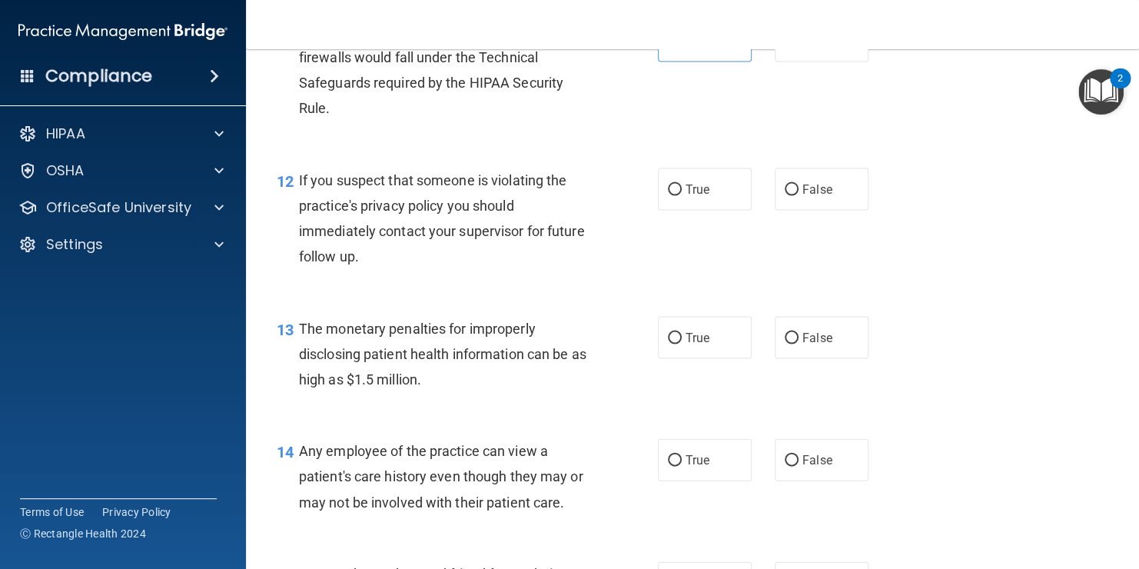
scroll to position [1438, 0]
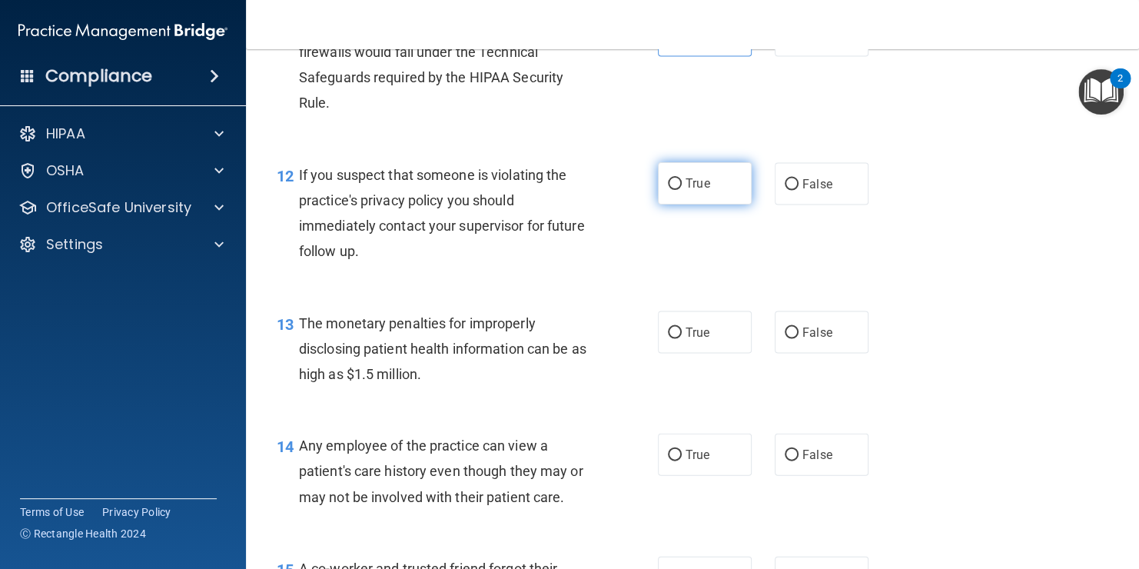
click at [687, 191] on span "True" at bounding box center [698, 183] width 24 height 15
click at [682, 190] on input "True" at bounding box center [675, 184] width 14 height 12
radio input "true"
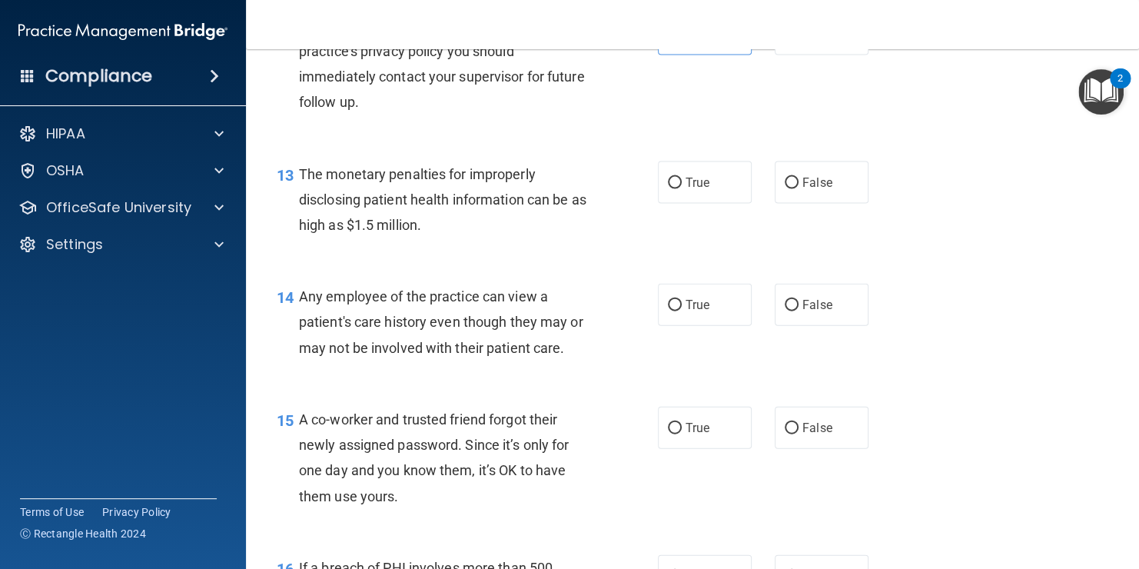
scroll to position [1587, 0]
click at [736, 204] on label "True" at bounding box center [705, 182] width 94 height 42
click at [682, 189] on input "True" at bounding box center [675, 184] width 14 height 12
radio input "true"
click at [820, 312] on span "False" at bounding box center [818, 305] width 30 height 15
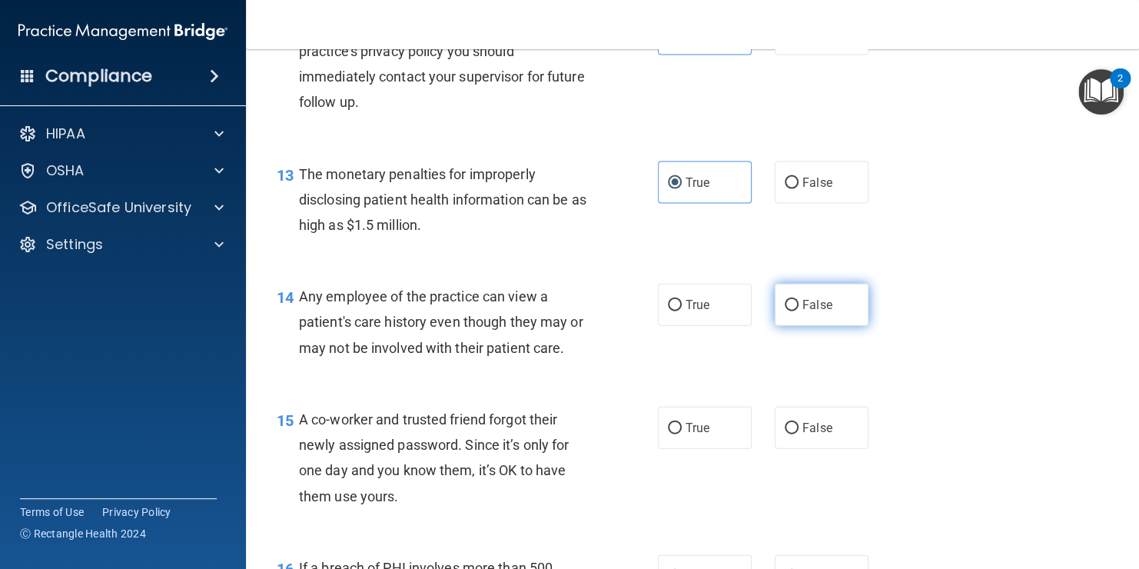
click at [799, 311] on input "False" at bounding box center [792, 306] width 14 height 12
radio input "true"
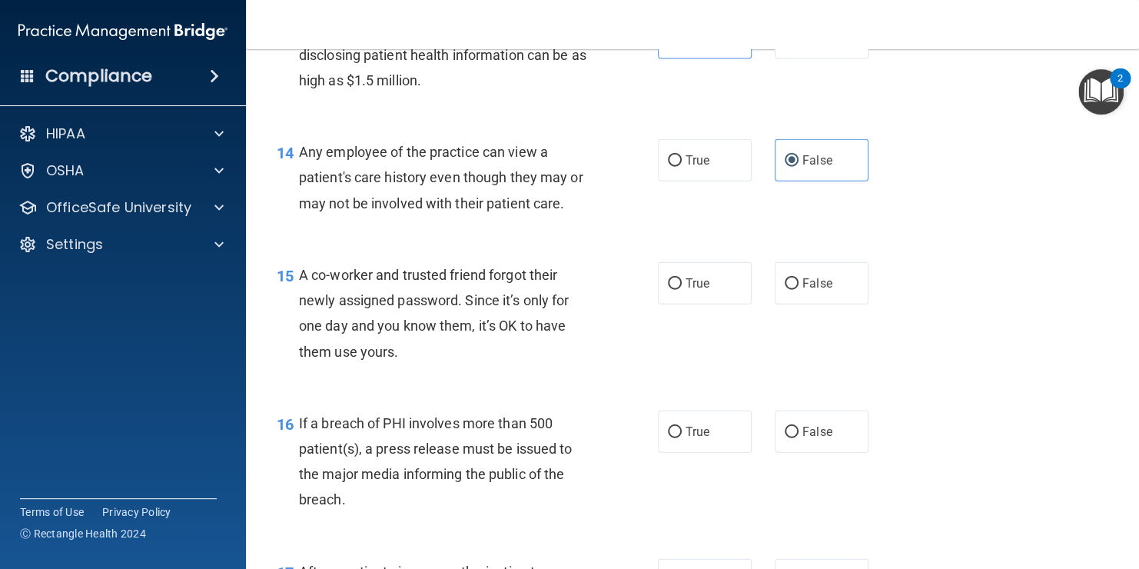
scroll to position [1747, 0]
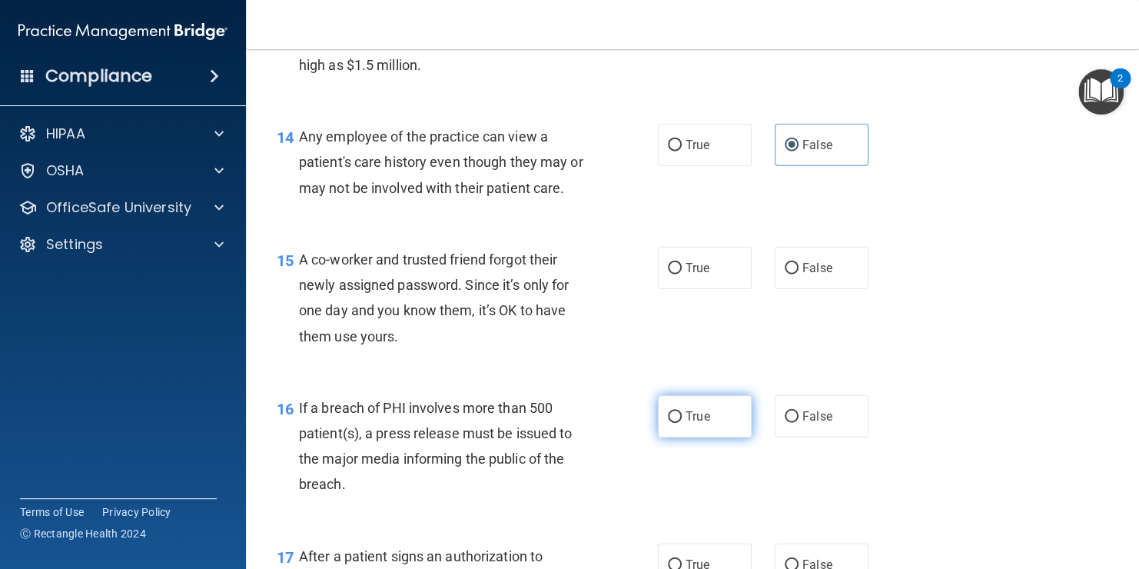
click at [720, 425] on label "True" at bounding box center [705, 416] width 94 height 42
click at [682, 423] on input "True" at bounding box center [675, 417] width 14 height 12
radio input "true"
click at [825, 289] on label "False" at bounding box center [822, 268] width 94 height 42
click at [799, 274] on input "False" at bounding box center [792, 269] width 14 height 12
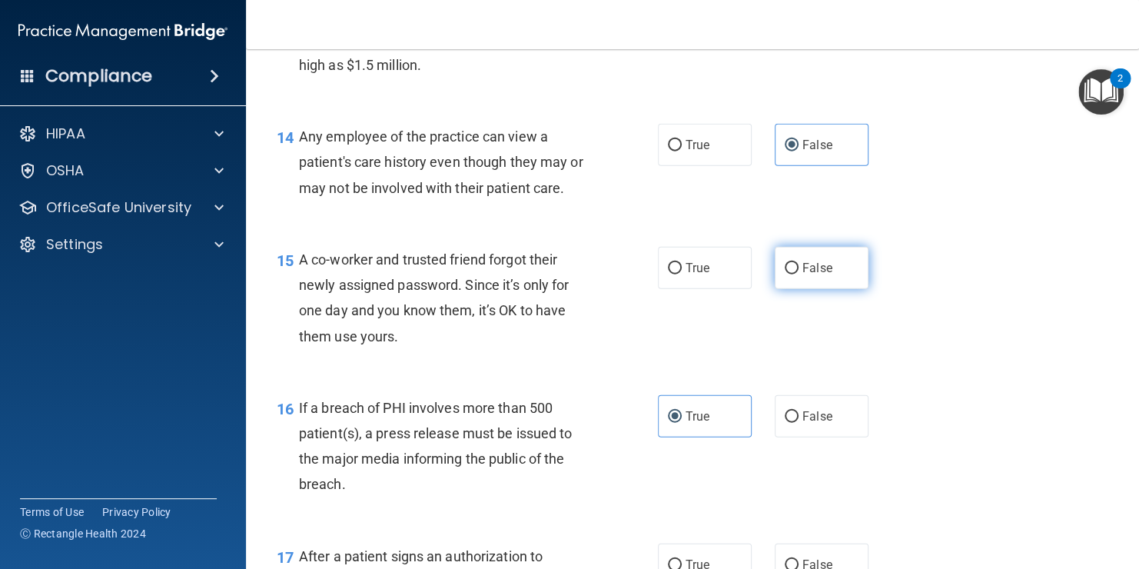
radio input "true"
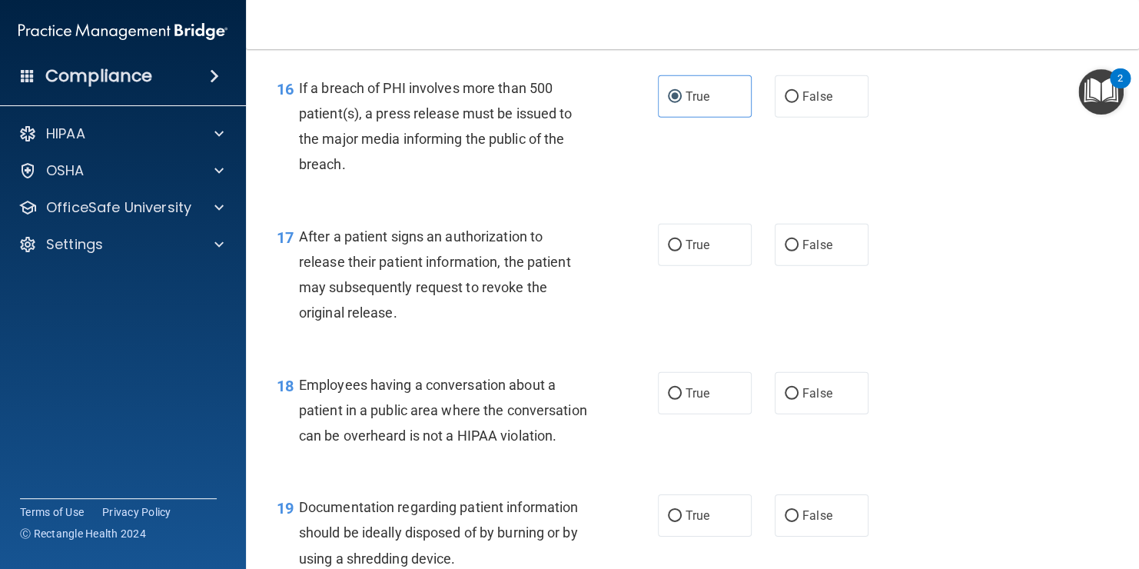
scroll to position [2068, 0]
click at [709, 264] on label "True" at bounding box center [705, 243] width 94 height 42
click at [682, 250] on input "True" at bounding box center [675, 244] width 14 height 12
radio input "true"
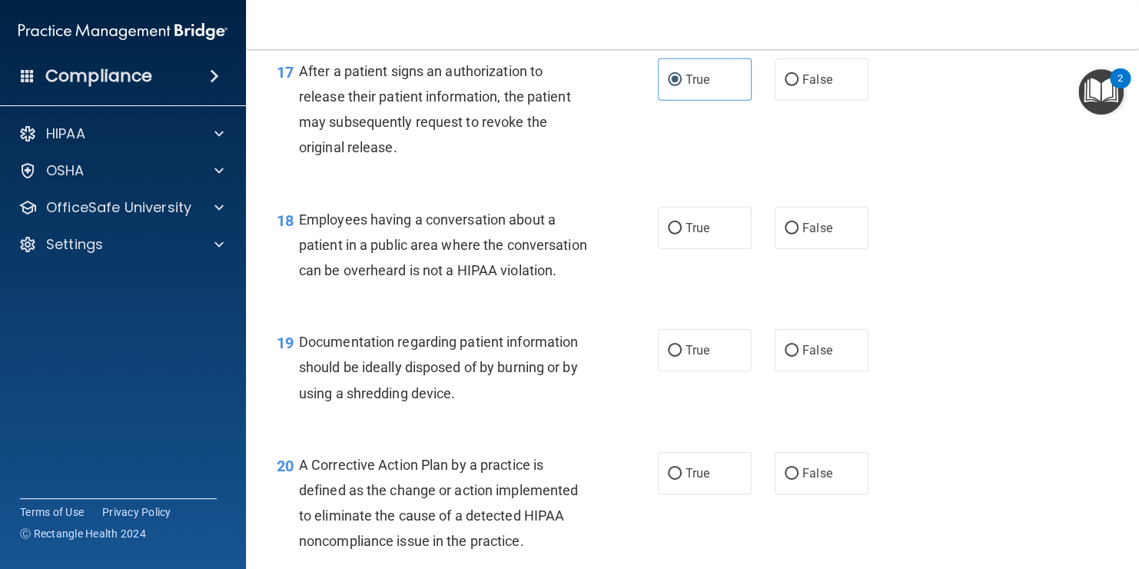
scroll to position [2239, 0]
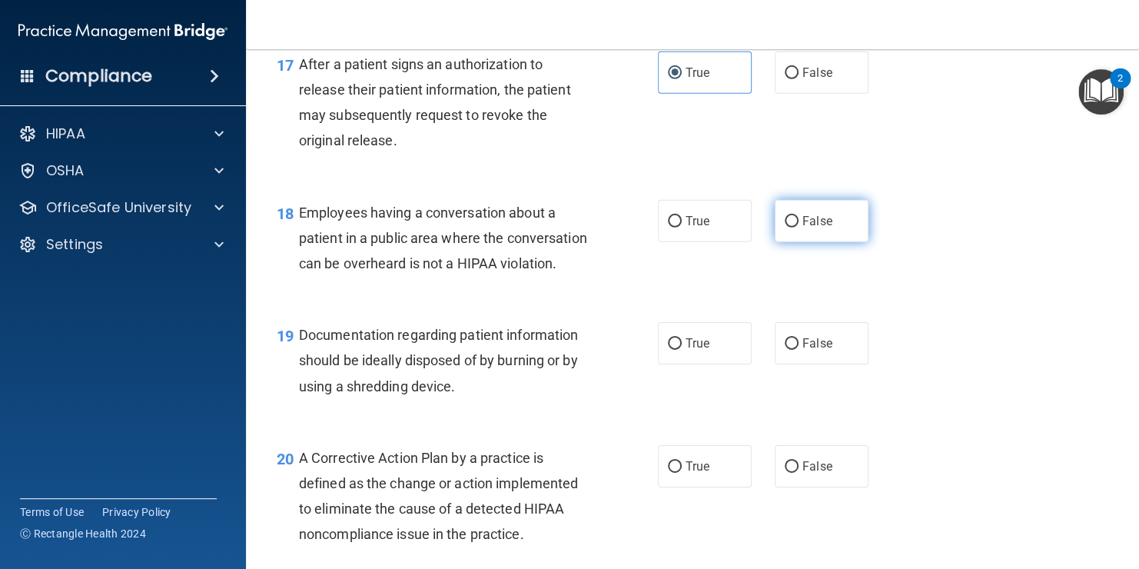
click at [815, 242] on label "False" at bounding box center [822, 221] width 94 height 42
click at [799, 228] on input "False" at bounding box center [792, 222] width 14 height 12
radio input "true"
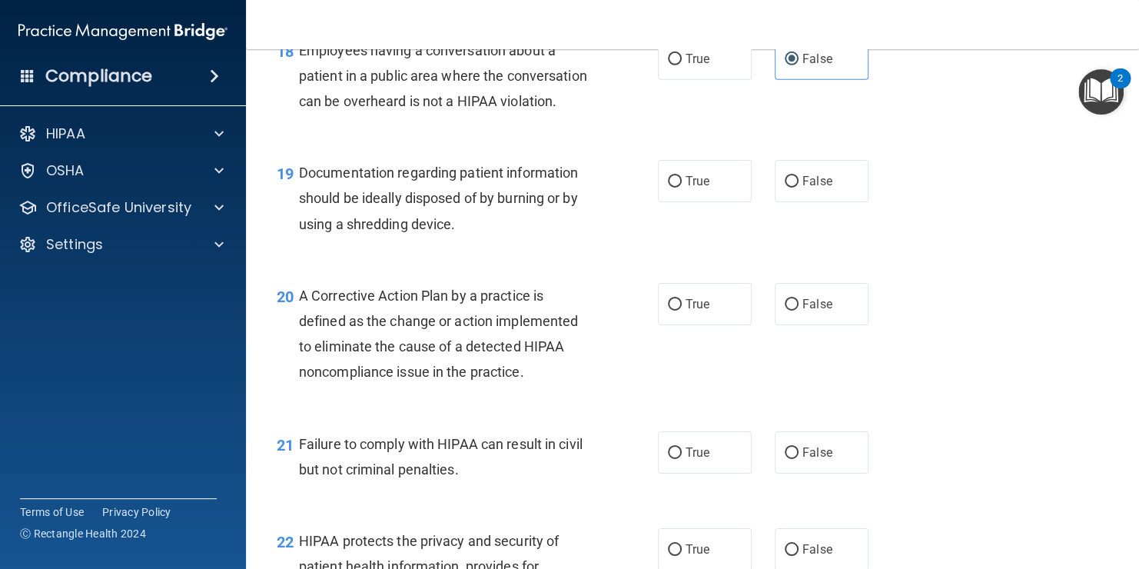
scroll to position [2402, 0]
click at [680, 201] on label "True" at bounding box center [705, 180] width 94 height 42
click at [680, 187] on input "True" at bounding box center [675, 181] width 14 height 12
radio input "true"
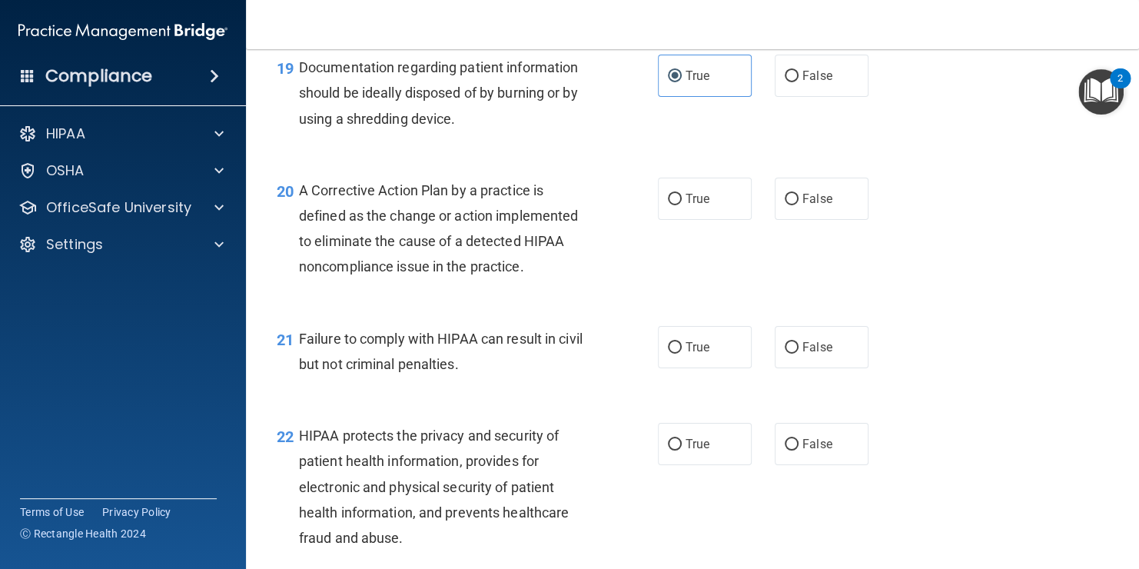
scroll to position [2509, 0]
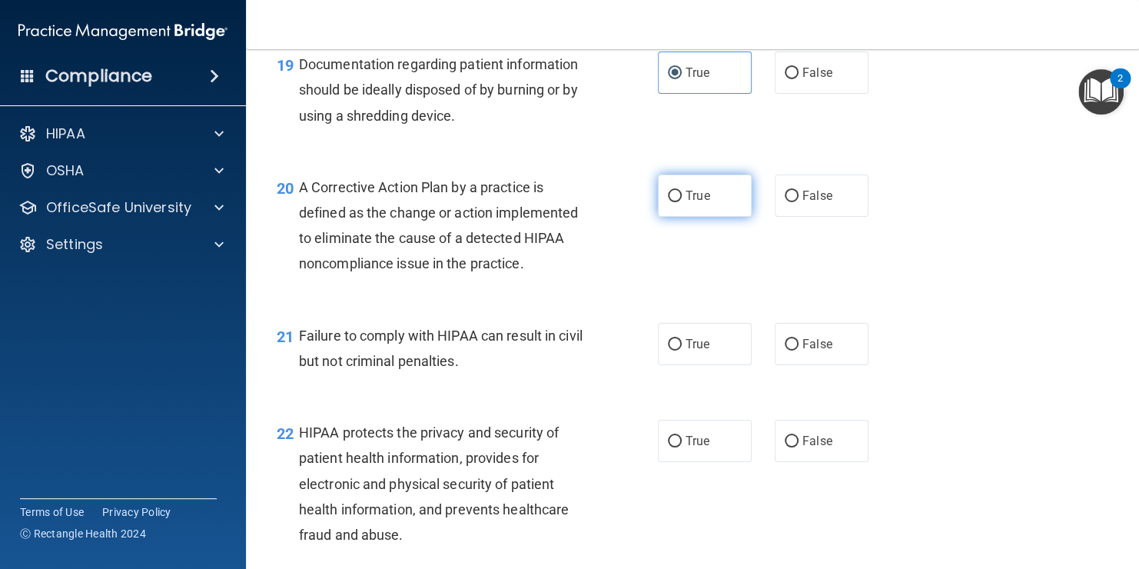
click at [703, 203] on span "True" at bounding box center [698, 195] width 24 height 15
click at [682, 202] on input "True" at bounding box center [675, 197] width 14 height 12
radio input "true"
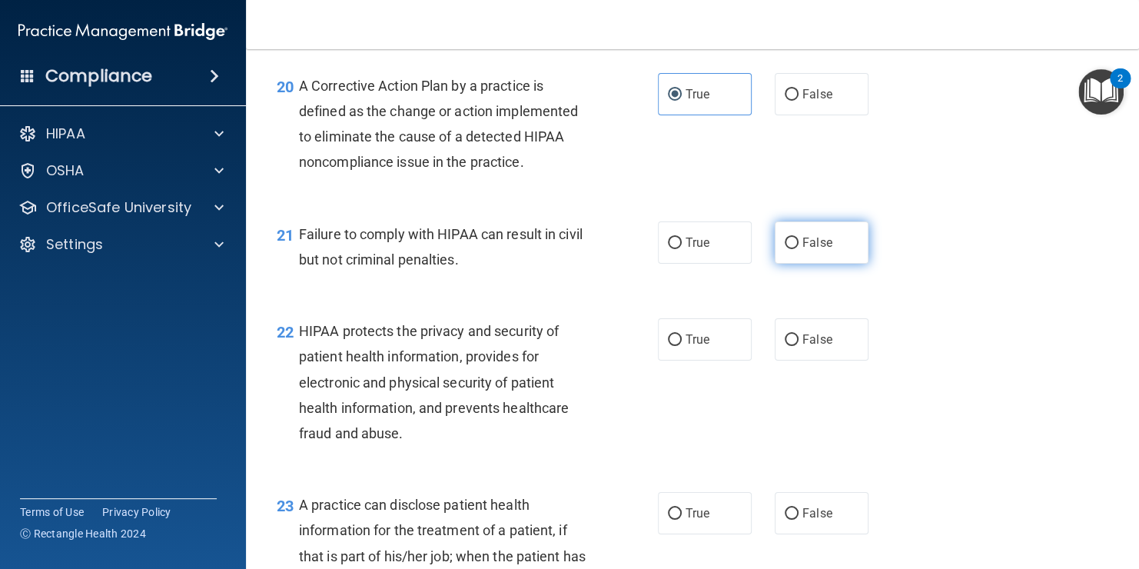
click at [791, 249] on input "False" at bounding box center [792, 244] width 14 height 12
radio input "true"
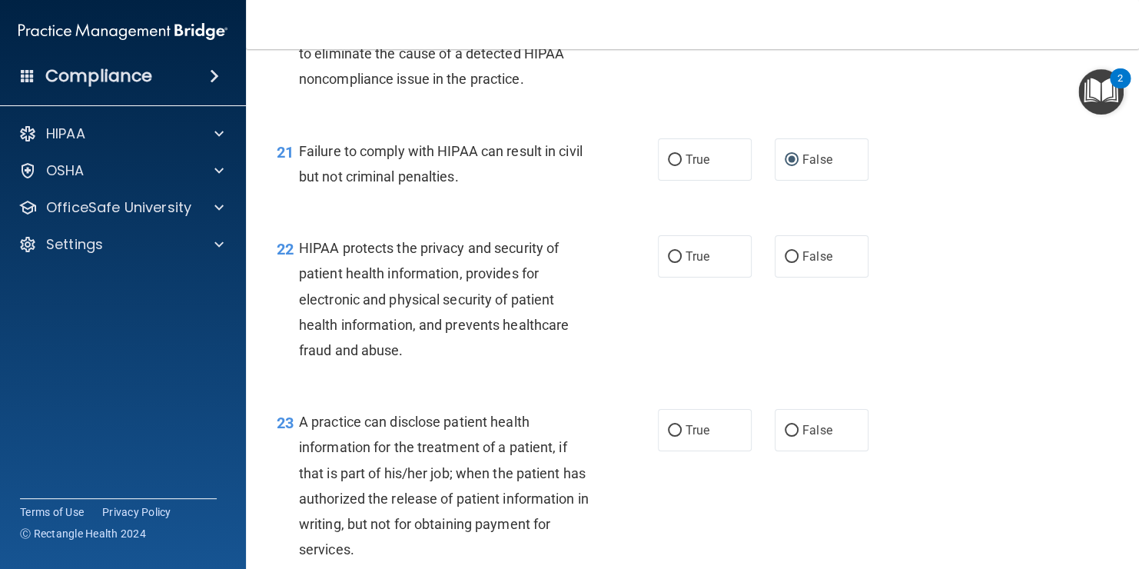
scroll to position [2694, 0]
click at [703, 264] on span "True" at bounding box center [698, 256] width 24 height 15
click at [682, 263] on input "True" at bounding box center [675, 257] width 14 height 12
radio input "true"
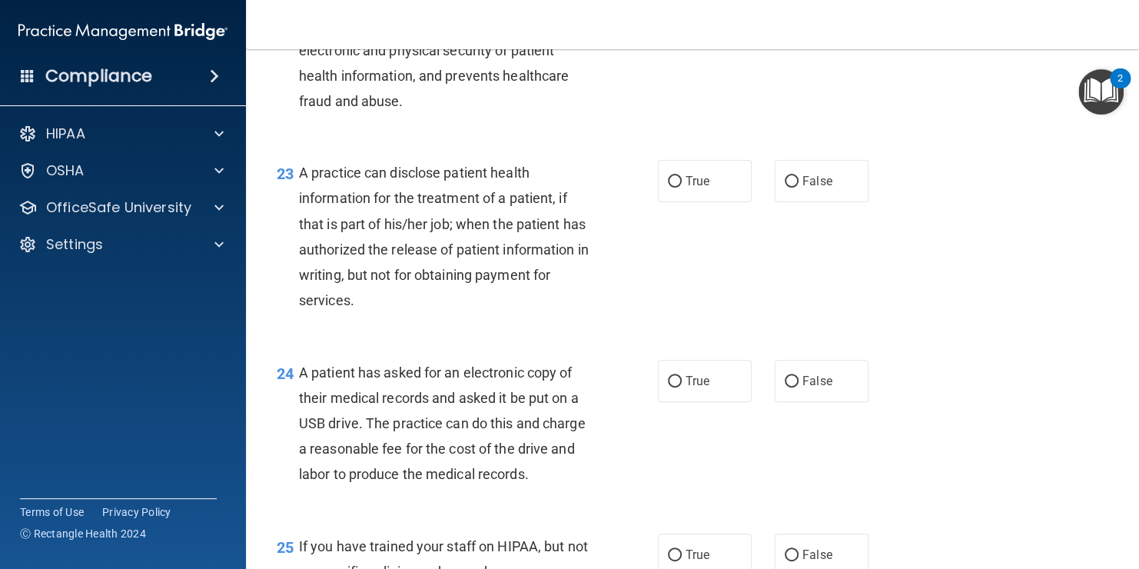
scroll to position [2955, 0]
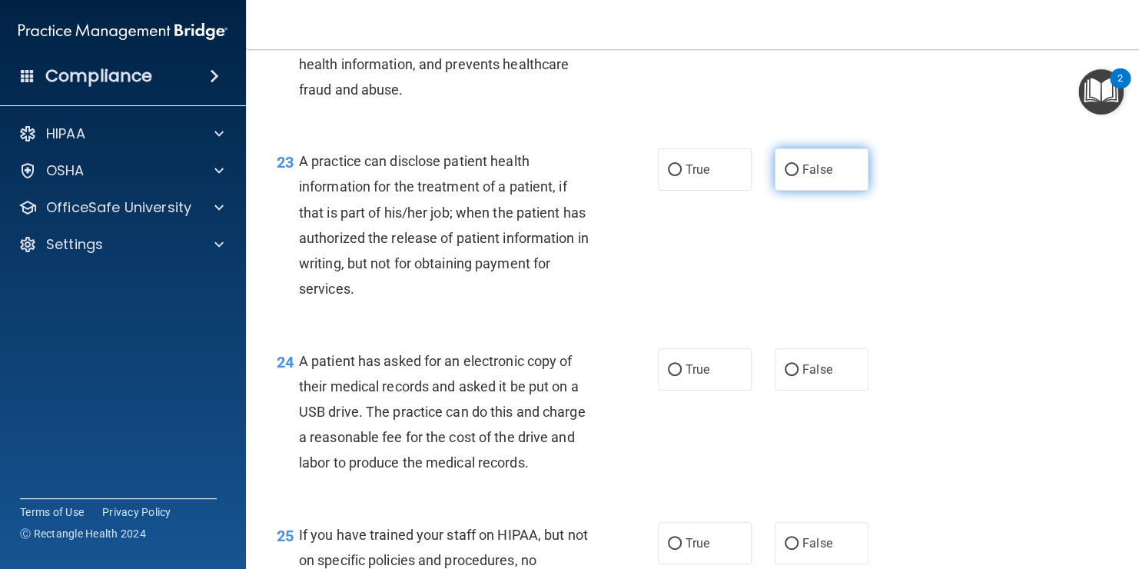
click at [804, 177] on span "False" at bounding box center [818, 169] width 30 height 15
click at [799, 176] on input "False" at bounding box center [792, 171] width 14 height 12
radio input "true"
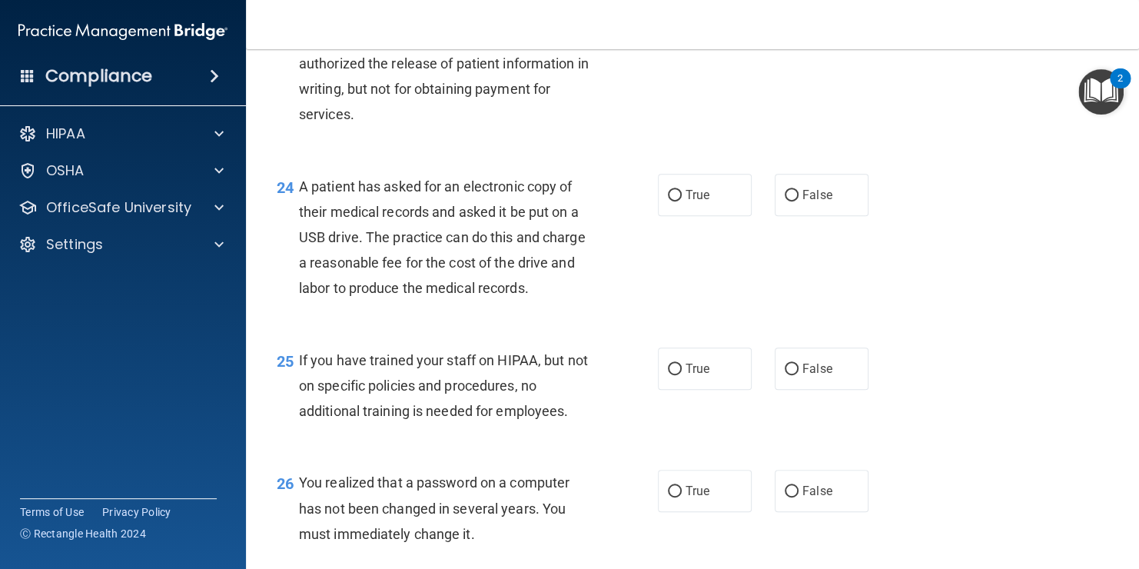
scroll to position [3131, 0]
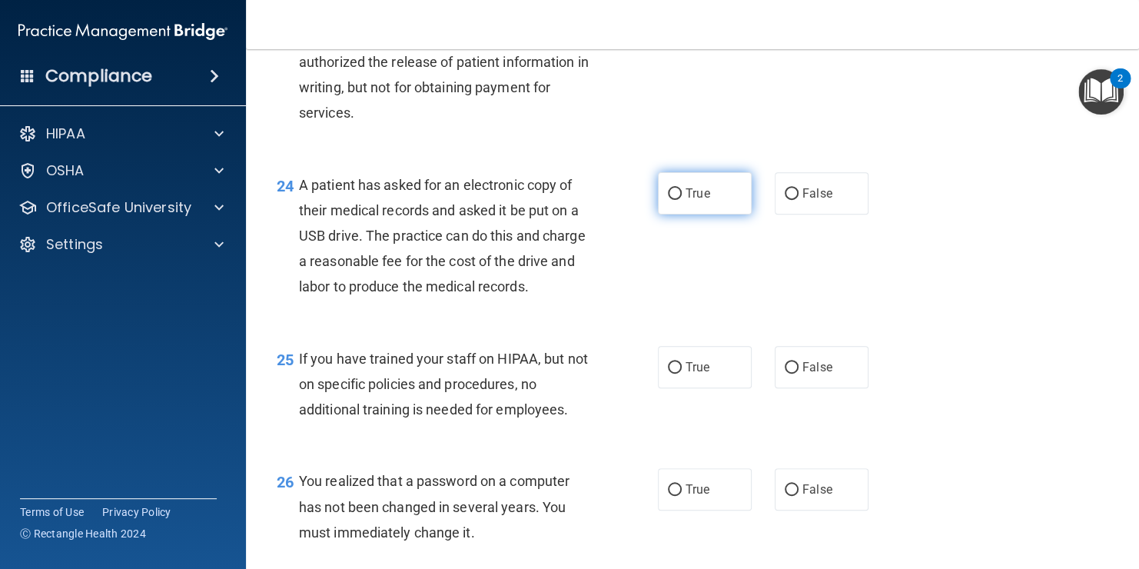
click at [704, 214] on label "True" at bounding box center [705, 193] width 94 height 42
click at [682, 200] on input "True" at bounding box center [675, 194] width 14 height 12
radio input "true"
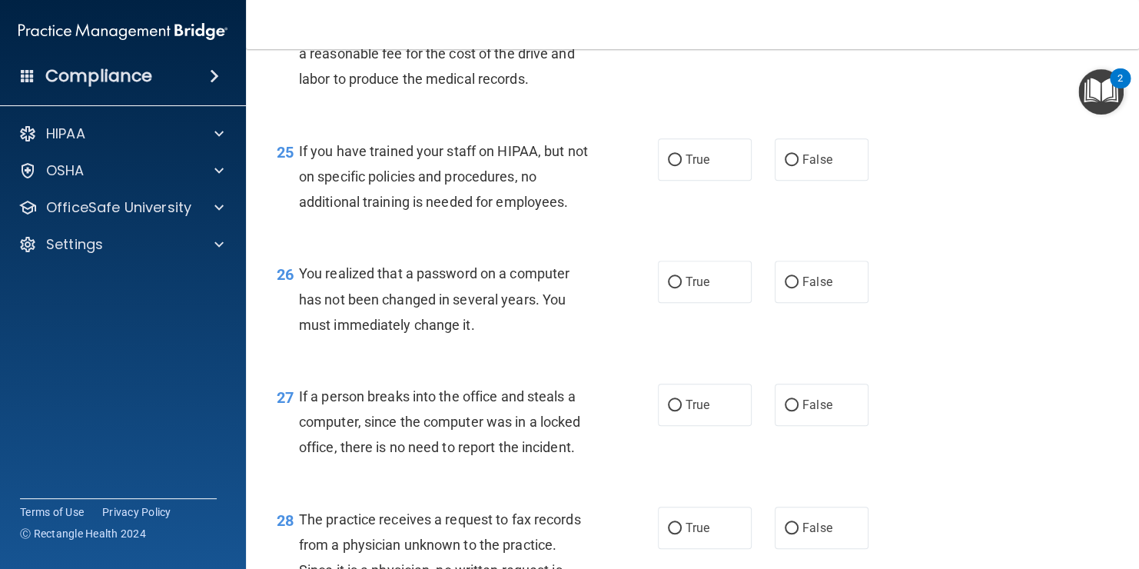
scroll to position [3338, 0]
click at [803, 167] on span "False" at bounding box center [818, 159] width 30 height 15
click at [799, 166] on input "False" at bounding box center [792, 161] width 14 height 12
radio input "true"
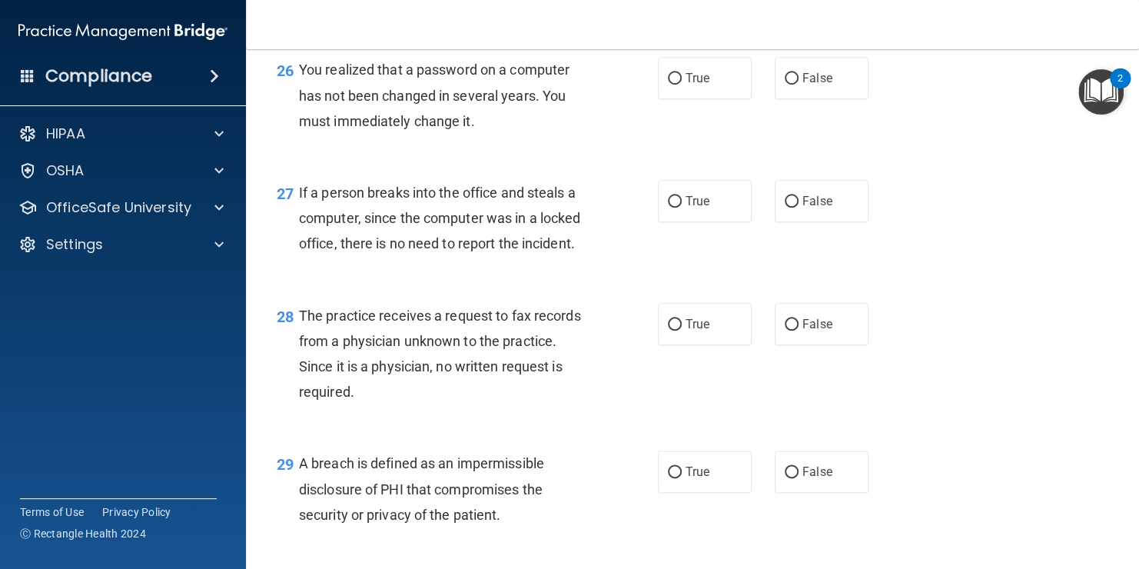
scroll to position [3543, 0]
click at [696, 85] on span "True" at bounding box center [698, 77] width 24 height 15
click at [682, 84] on input "True" at bounding box center [675, 78] width 14 height 12
radio input "true"
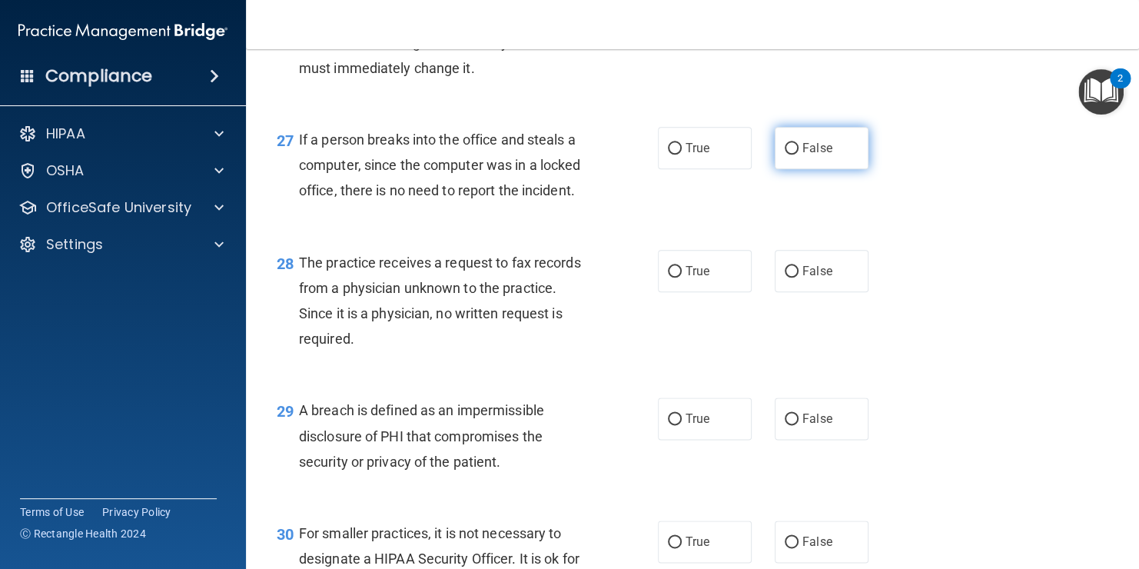
click at [825, 169] on label "False" at bounding box center [822, 148] width 94 height 42
click at [799, 155] on input "False" at bounding box center [792, 149] width 14 height 12
radio input "true"
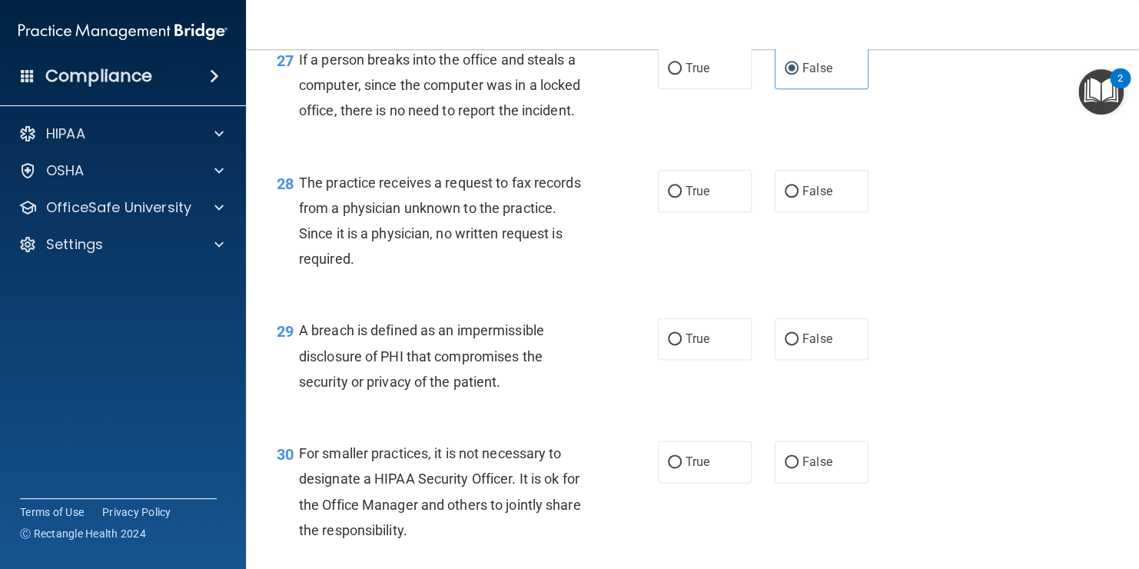
scroll to position [3675, 0]
click at [812, 198] on span "False" at bounding box center [818, 191] width 30 height 15
click at [799, 198] on input "False" at bounding box center [792, 192] width 14 height 12
radio input "true"
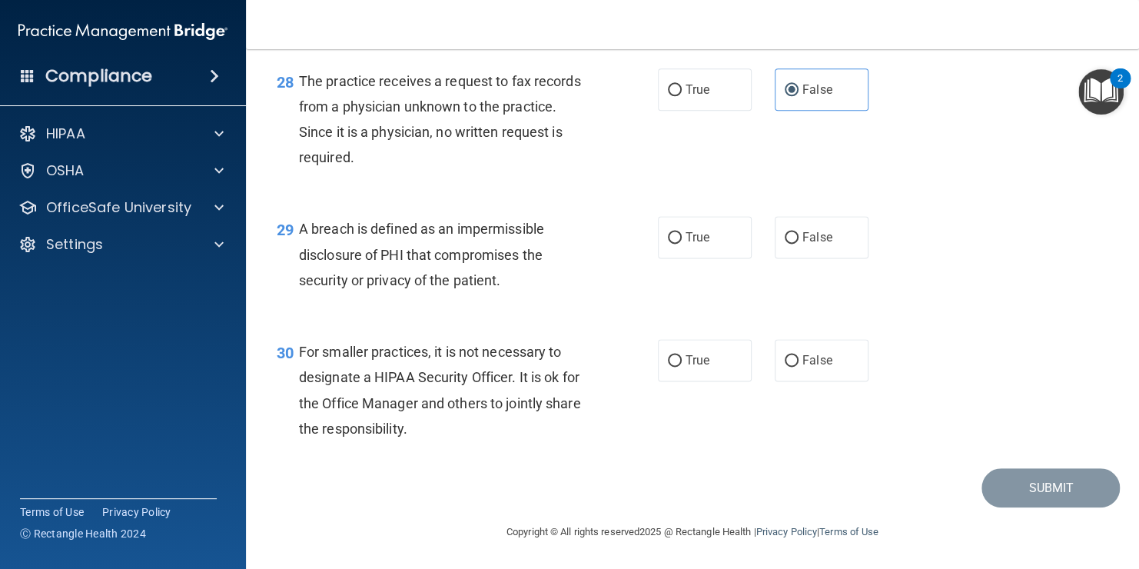
scroll to position [3853, 0]
click at [704, 244] on label "True" at bounding box center [705, 237] width 94 height 42
click at [682, 244] on input "True" at bounding box center [675, 238] width 14 height 12
radio input "true"
click at [808, 364] on span "False" at bounding box center [818, 360] width 30 height 15
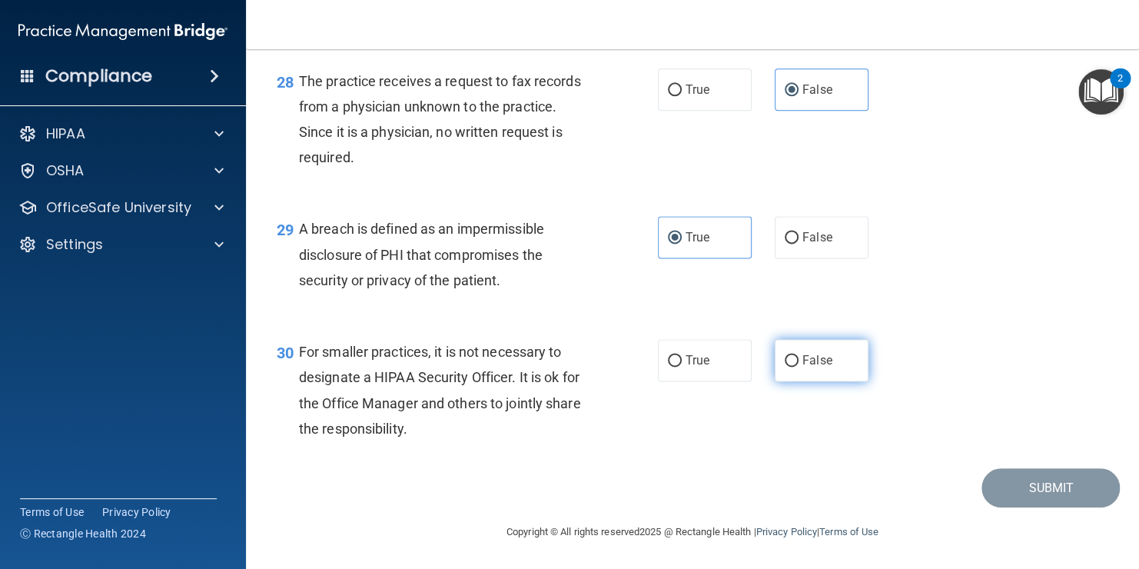
click at [799, 364] on input "False" at bounding box center [792, 361] width 14 height 12
radio input "true"
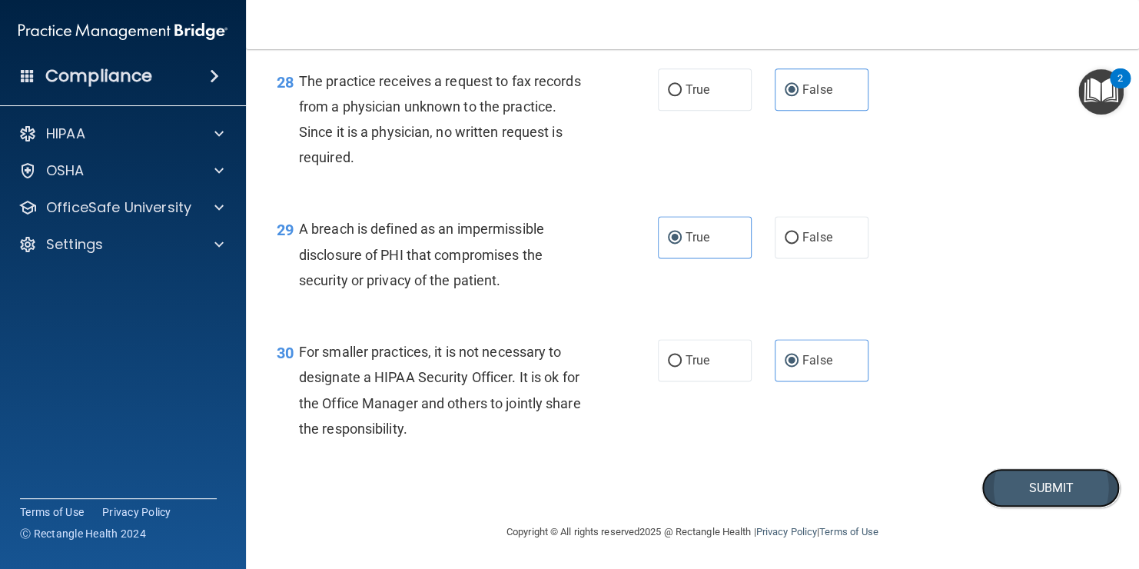
click at [1031, 501] on button "Submit" at bounding box center [1051, 487] width 138 height 39
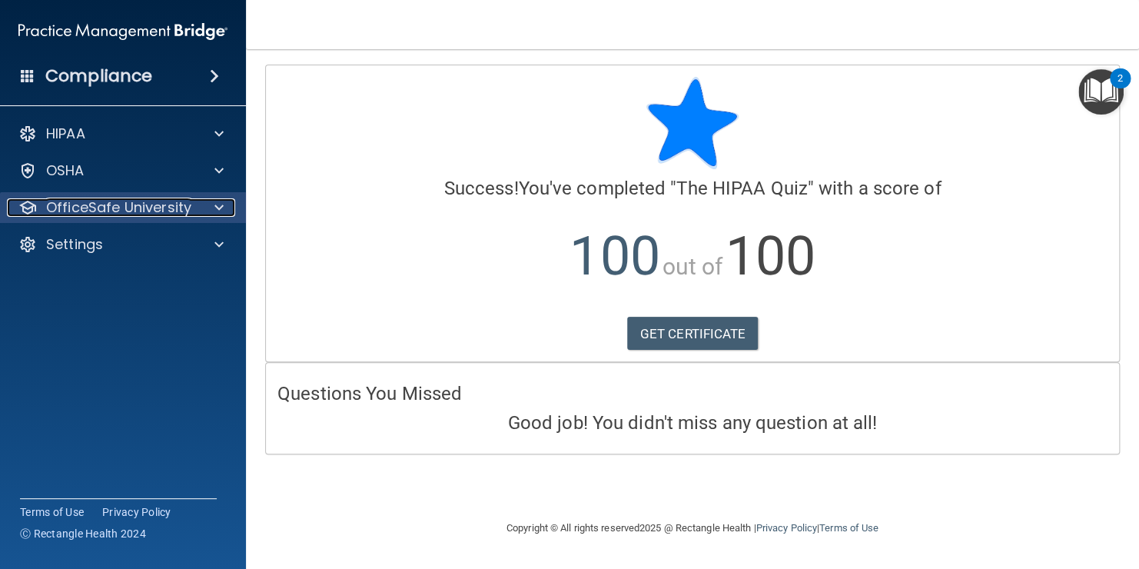
click at [220, 209] on span at bounding box center [218, 207] width 9 height 18
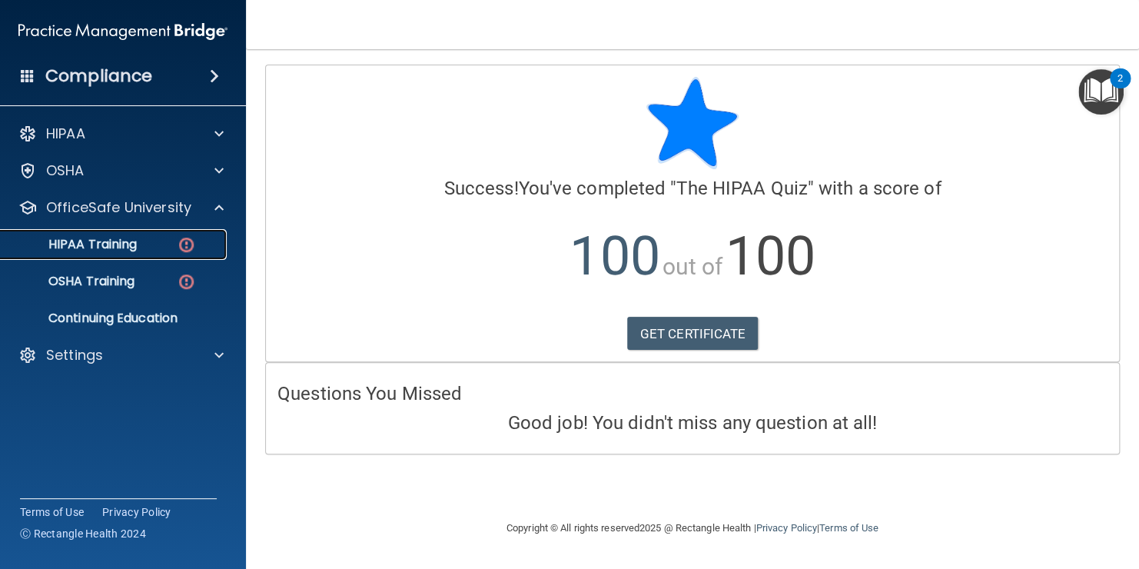
click at [181, 254] on img at bounding box center [186, 244] width 19 height 19
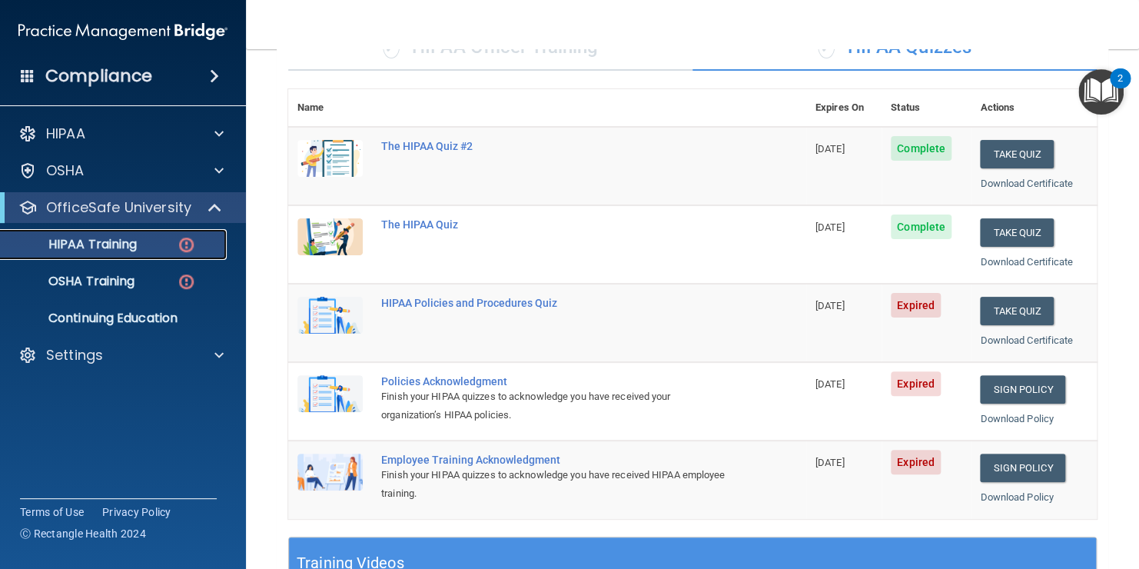
scroll to position [143, 0]
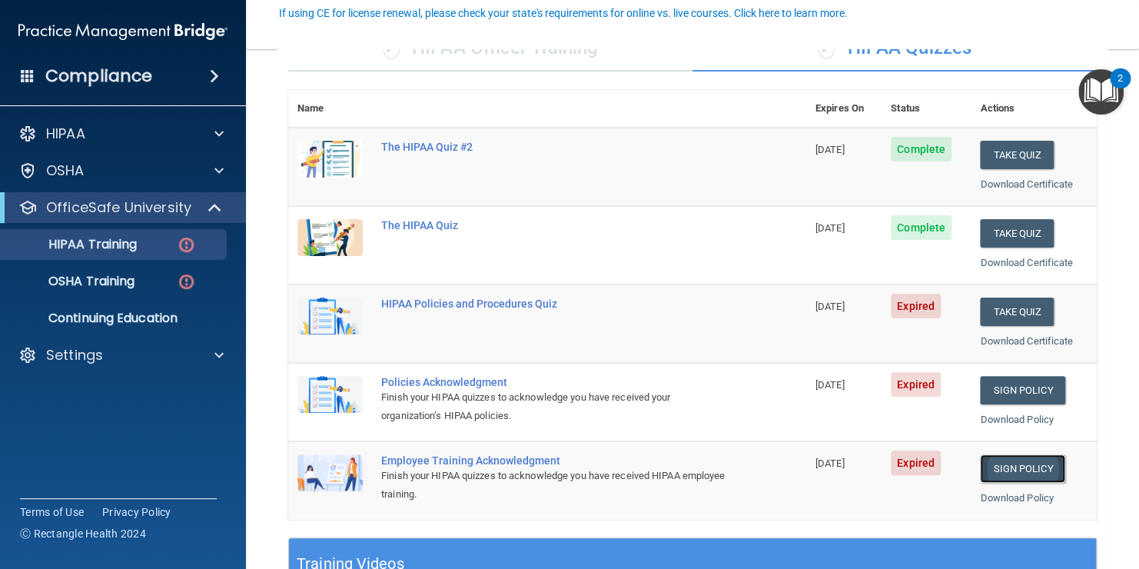
click at [1014, 466] on link "Sign Policy" at bounding box center [1022, 468] width 85 height 28
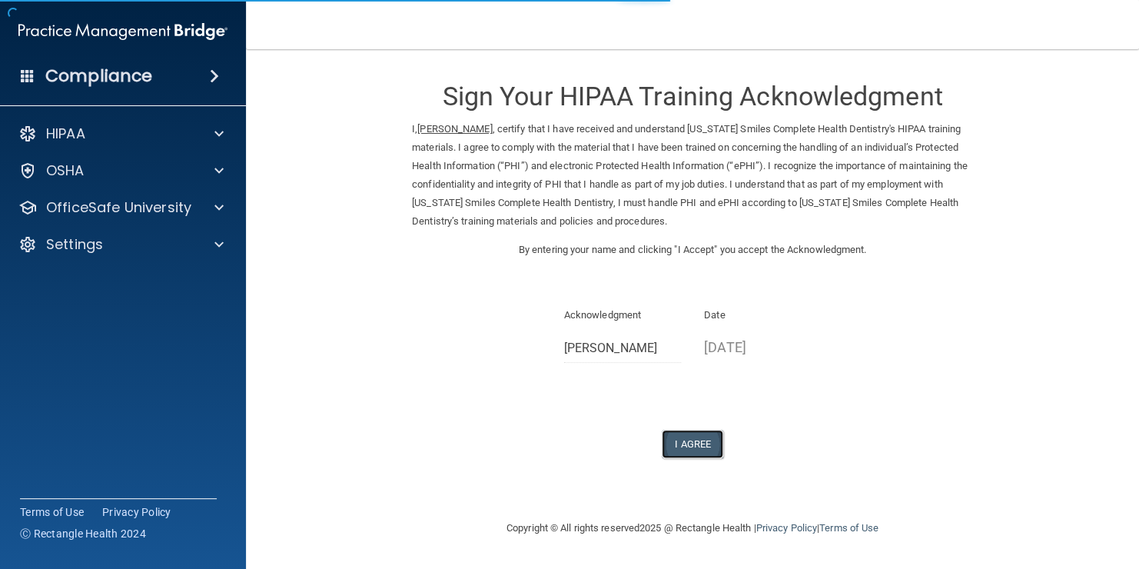
click at [691, 436] on button "I Agree" at bounding box center [693, 444] width 62 height 28
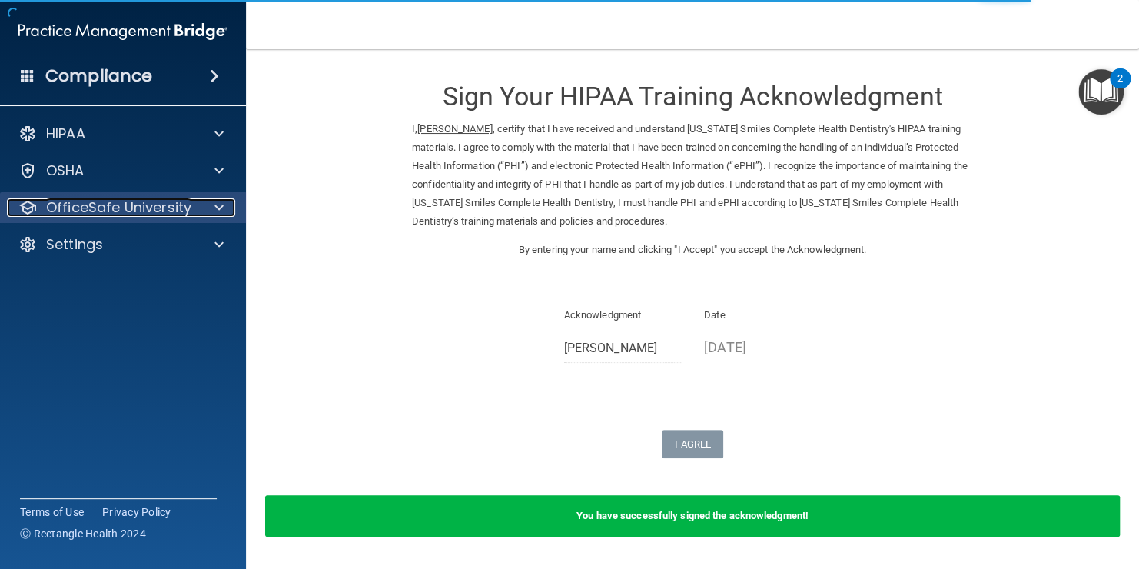
click at [227, 212] on div at bounding box center [217, 207] width 38 height 18
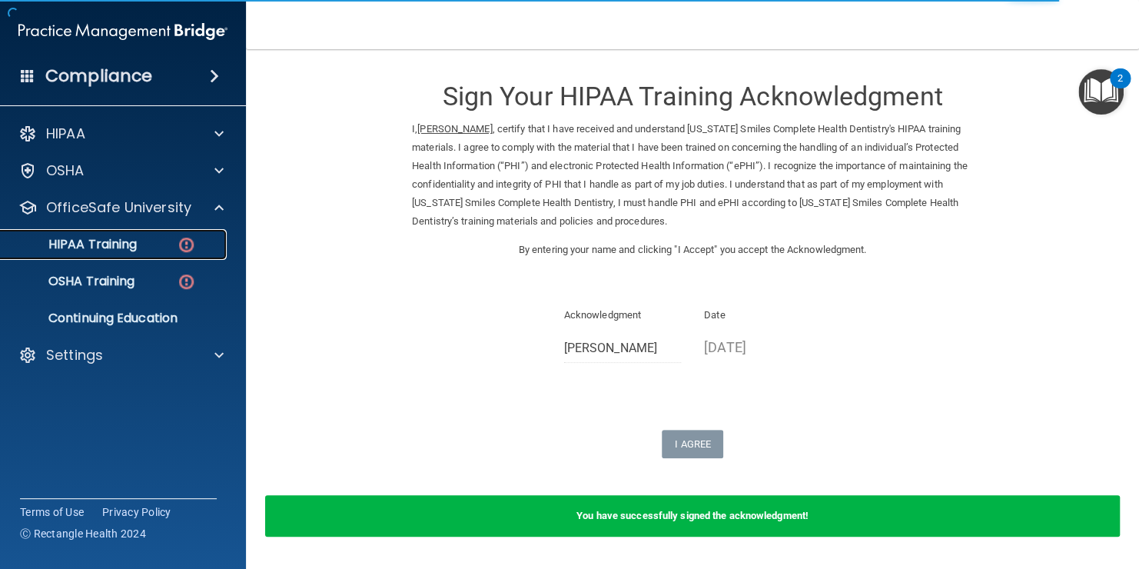
click at [168, 246] on div "HIPAA Training" at bounding box center [115, 244] width 210 height 15
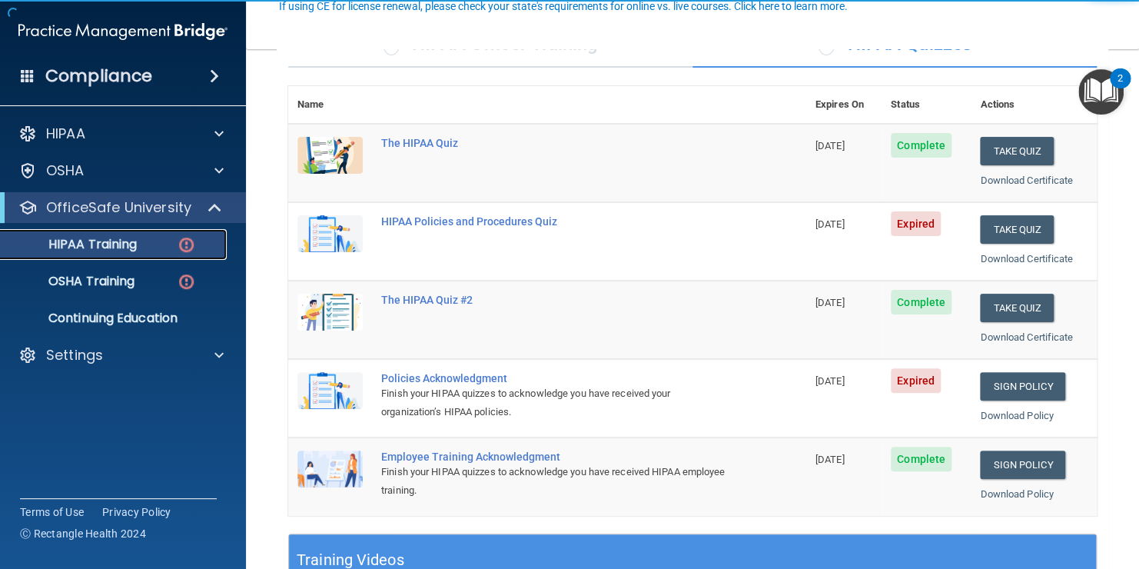
scroll to position [151, 0]
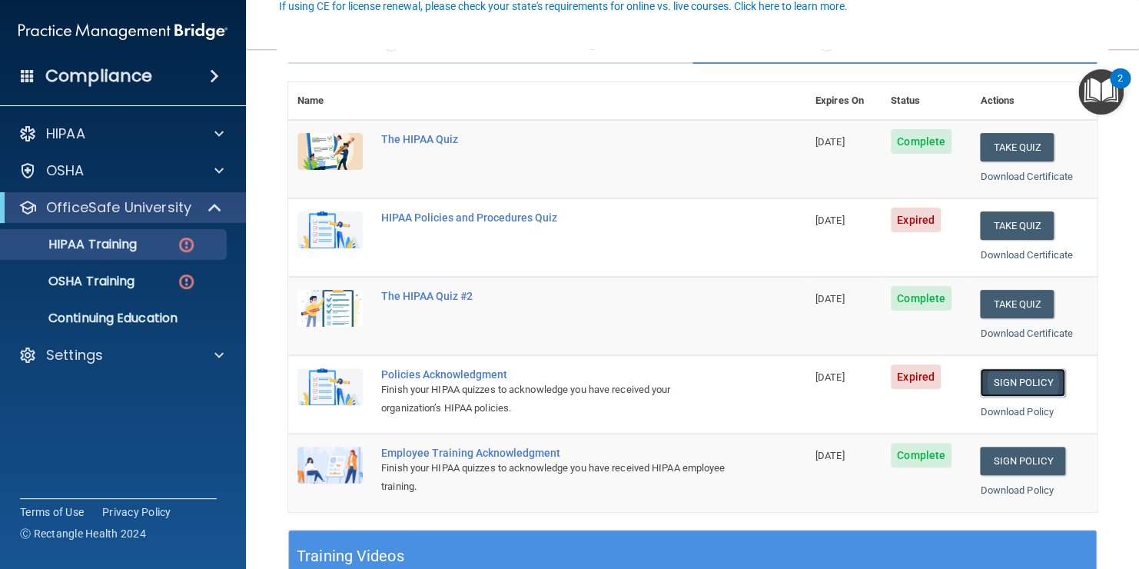
click at [1022, 371] on link "Sign Policy" at bounding box center [1022, 382] width 85 height 28
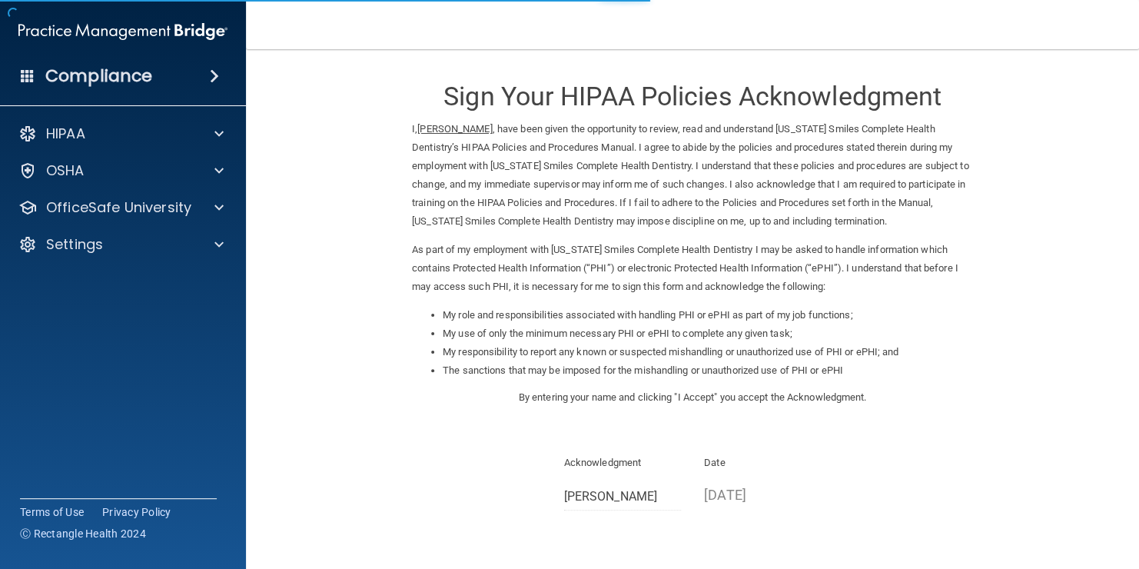
scroll to position [135, 0]
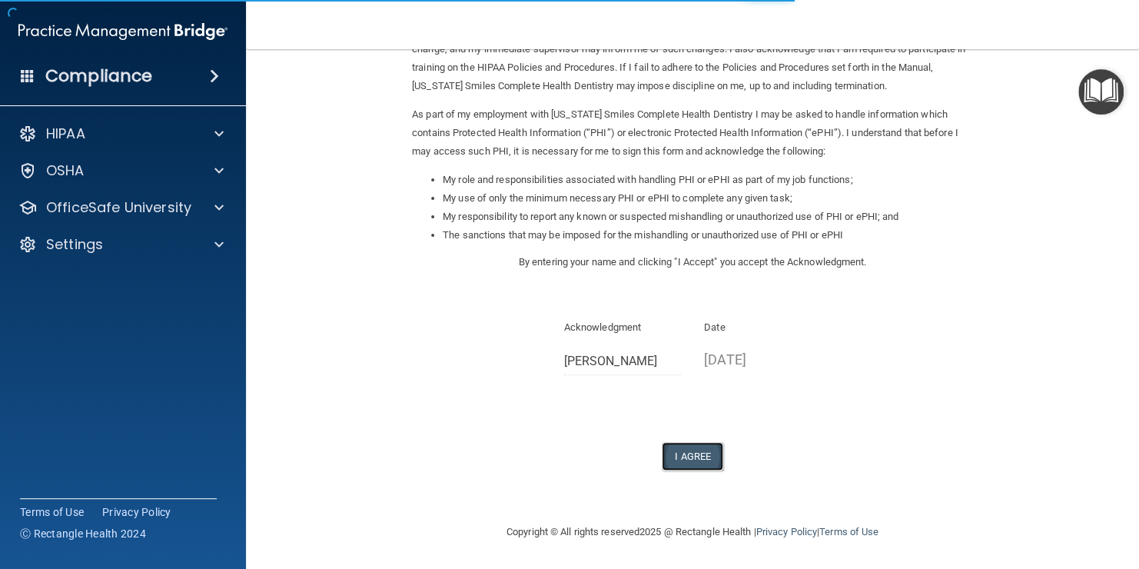
click at [675, 452] on button "I Agree" at bounding box center [693, 456] width 62 height 28
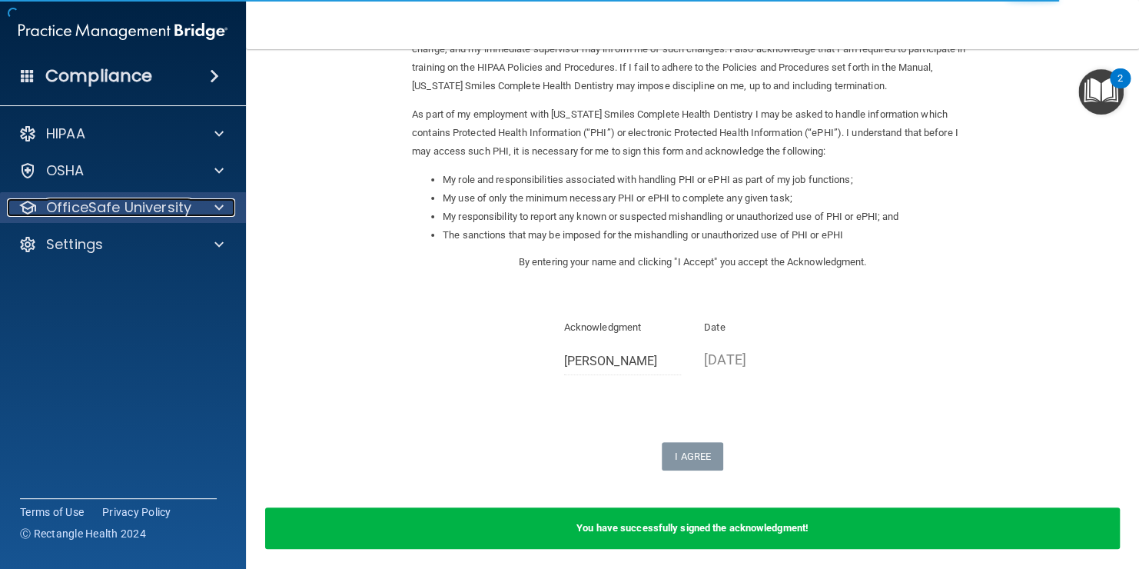
click at [218, 205] on span at bounding box center [218, 207] width 9 height 18
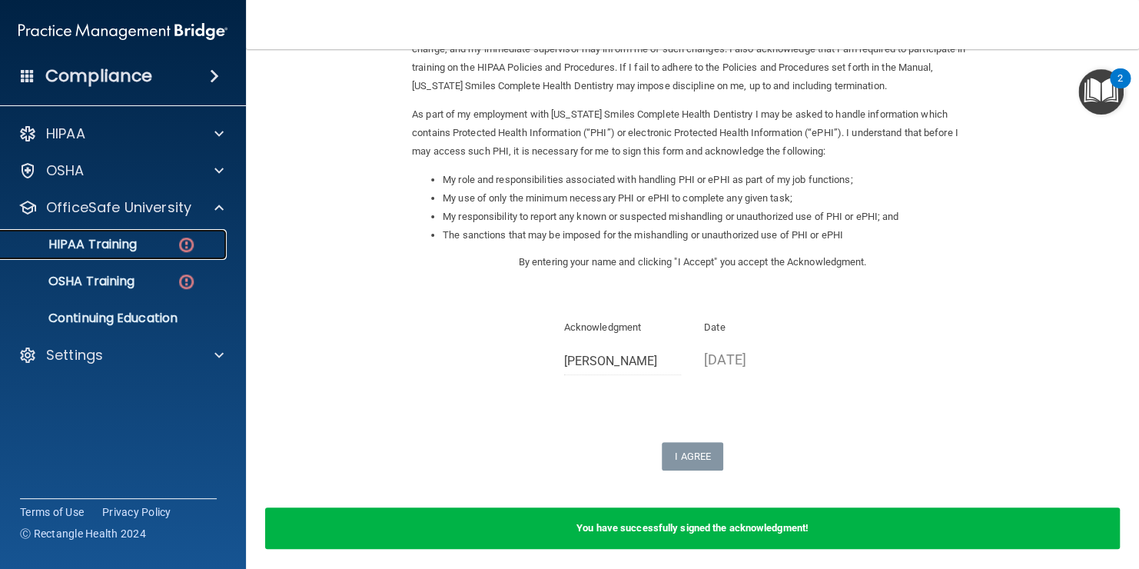
click at [175, 249] on div "HIPAA Training" at bounding box center [115, 244] width 210 height 15
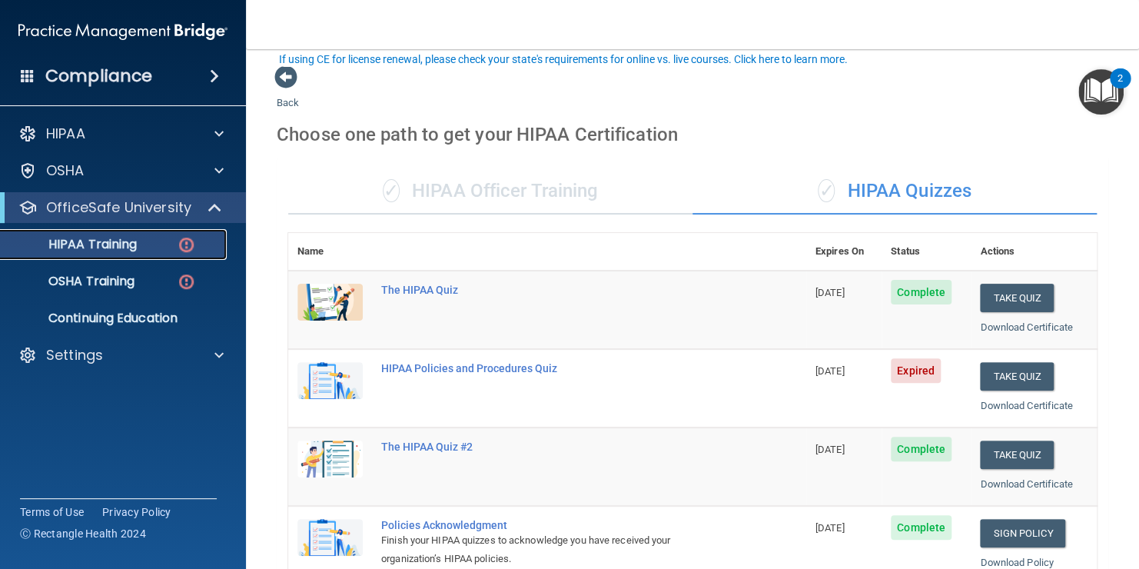
scroll to position [202, 0]
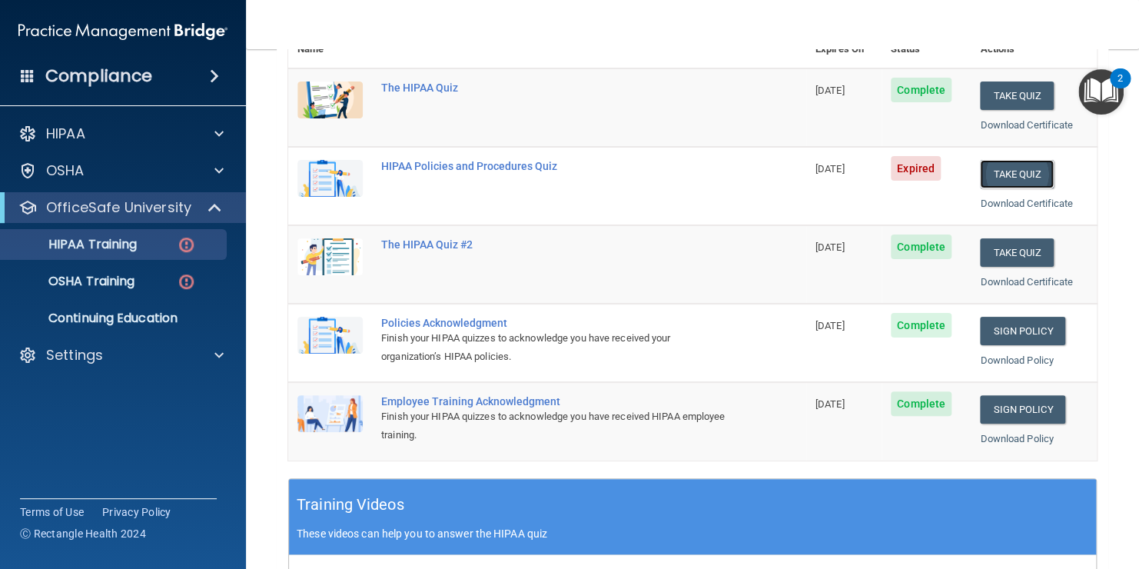
click at [1021, 175] on button "Take Quiz" at bounding box center [1017, 174] width 74 height 28
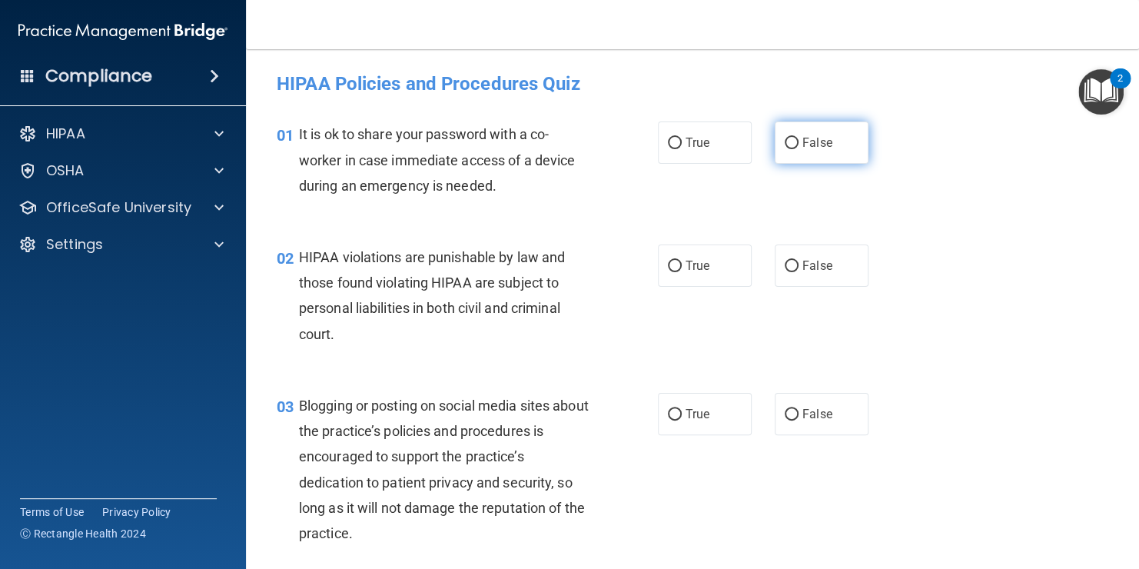
click at [803, 128] on label "False" at bounding box center [822, 142] width 94 height 42
click at [799, 138] on input "False" at bounding box center [792, 144] width 14 height 12
radio input "true"
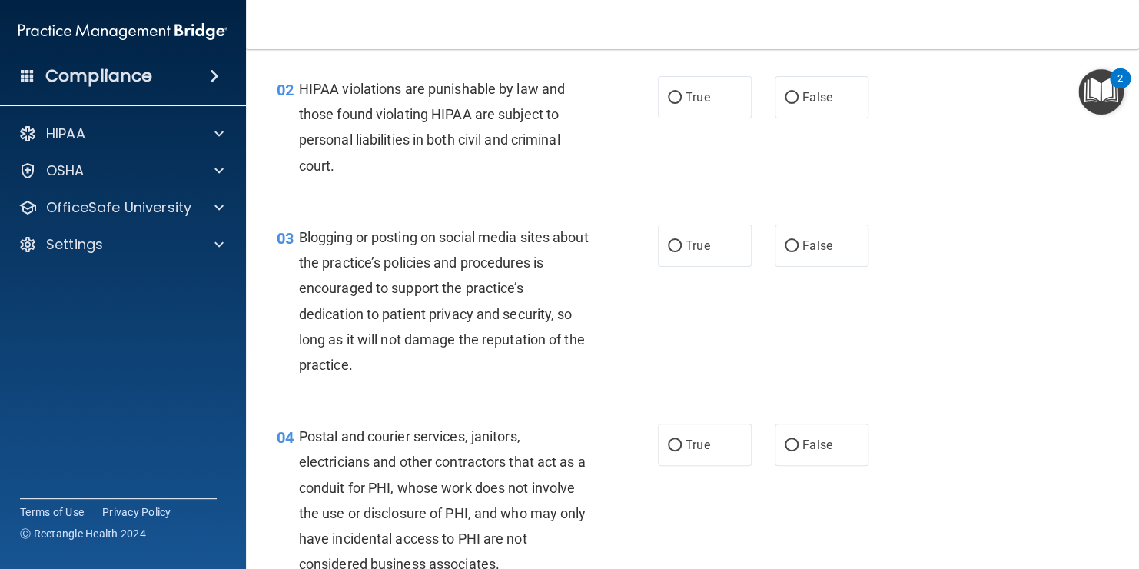
scroll to position [172, 0]
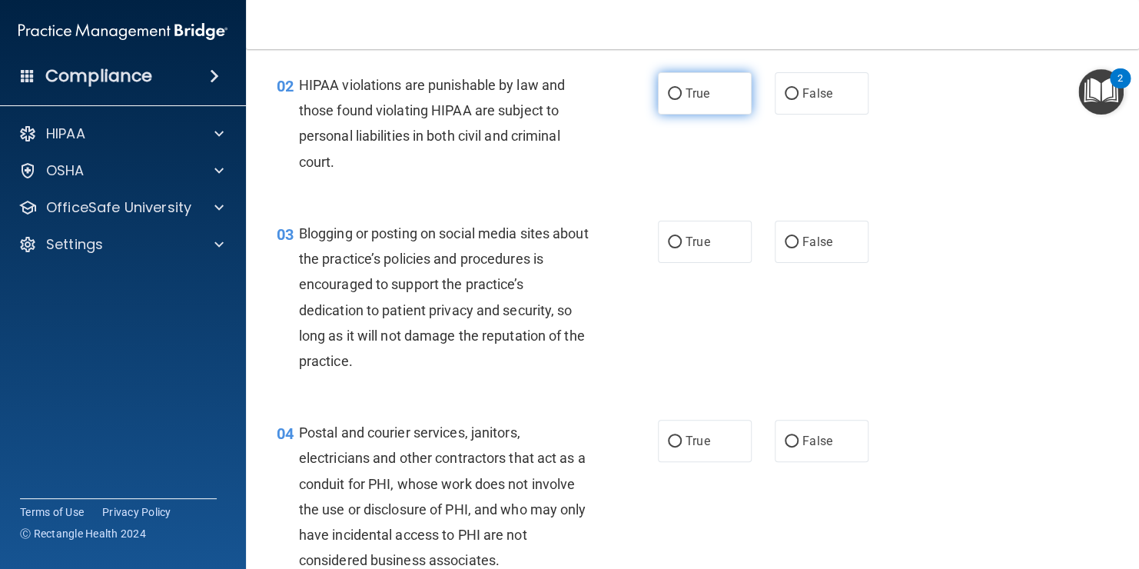
click at [683, 104] on label "True" at bounding box center [705, 93] width 94 height 42
click at [682, 100] on input "True" at bounding box center [675, 94] width 14 height 12
radio input "true"
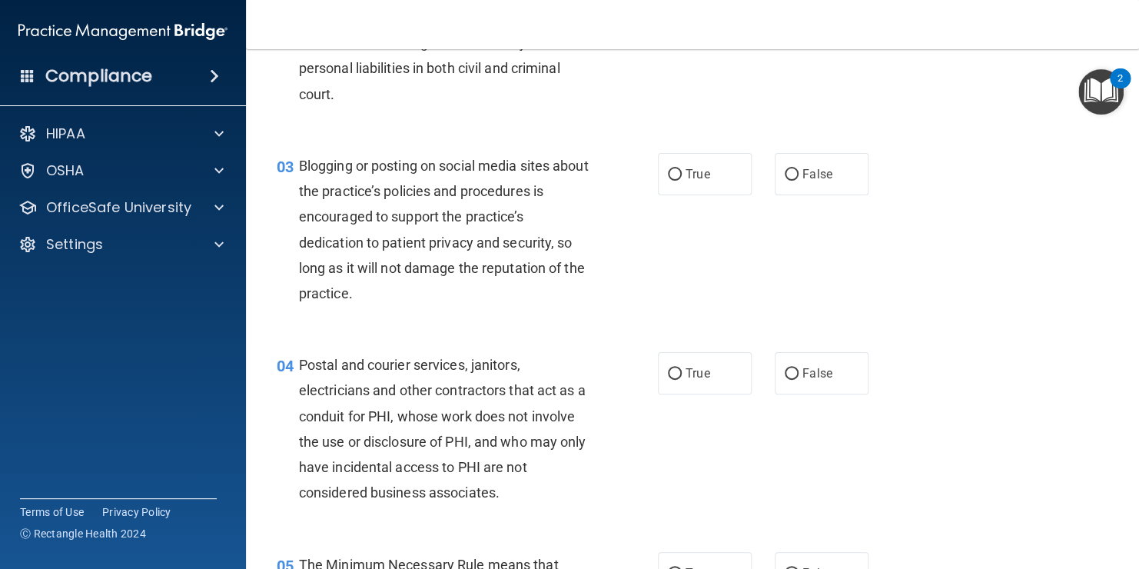
scroll to position [242, 0]
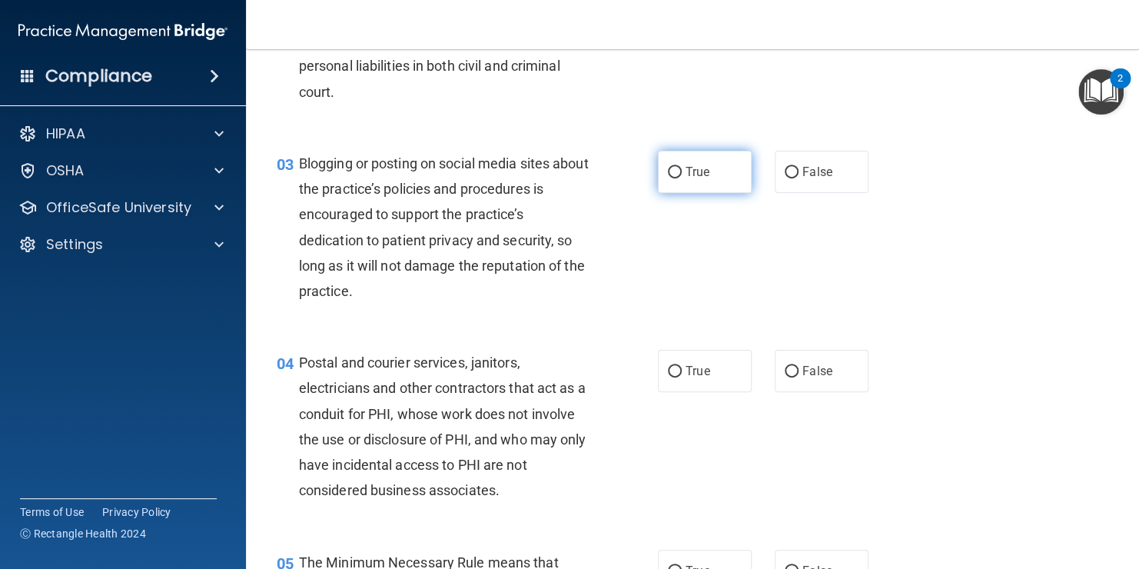
click at [690, 177] on span "True" at bounding box center [698, 172] width 24 height 15
click at [682, 177] on input "True" at bounding box center [675, 173] width 14 height 12
radio input "true"
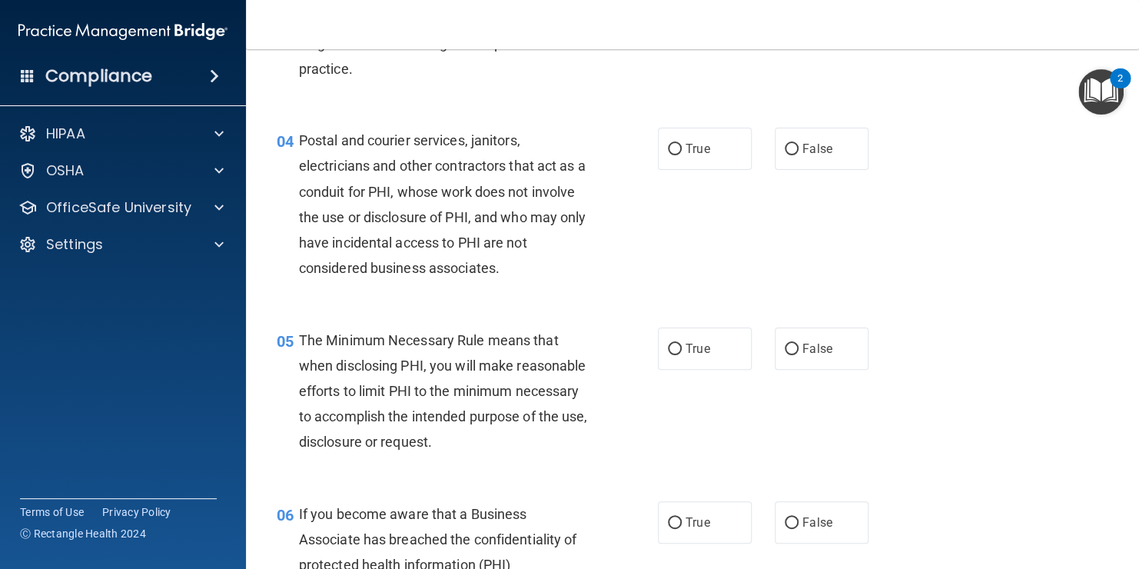
scroll to position [467, 0]
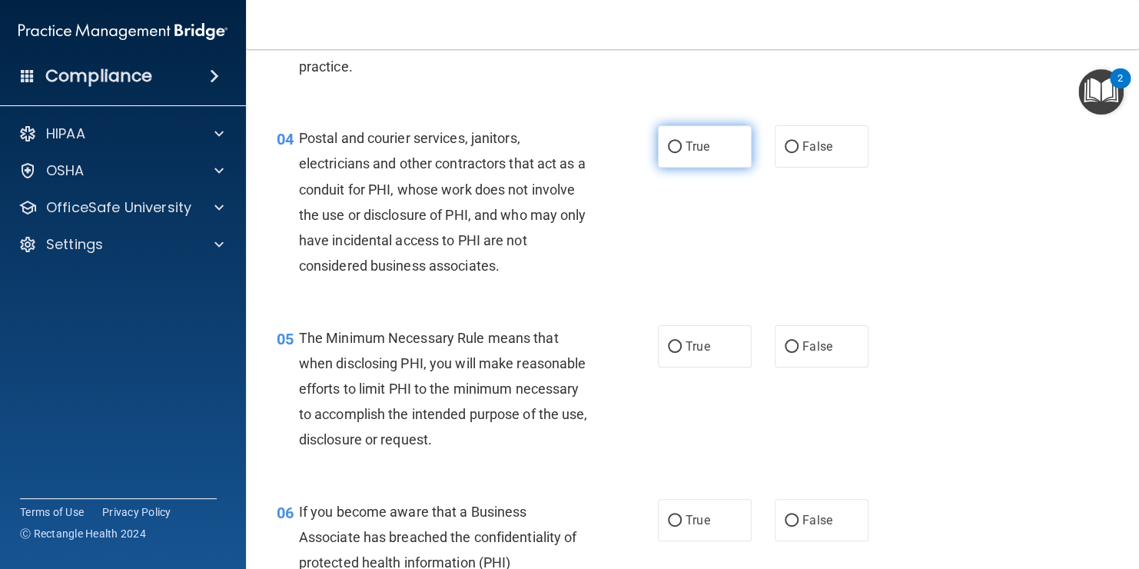
click at [707, 159] on label "True" at bounding box center [705, 146] width 94 height 42
click at [682, 153] on input "True" at bounding box center [675, 147] width 14 height 12
radio input "true"
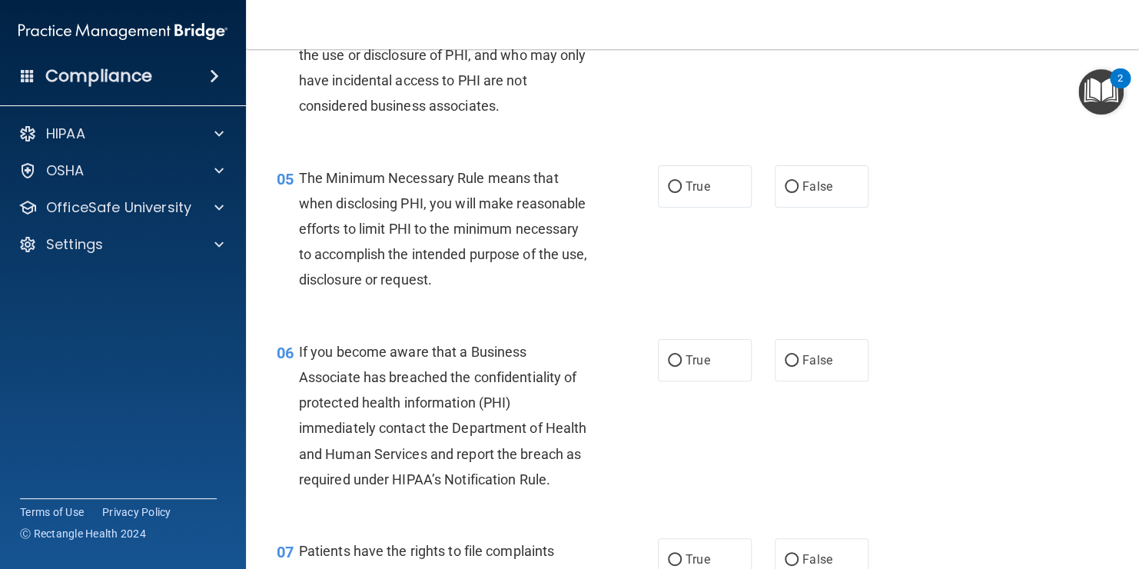
scroll to position [627, 0]
click at [678, 191] on label "True" at bounding box center [705, 186] width 94 height 42
click at [678, 191] on input "True" at bounding box center [675, 187] width 14 height 12
radio input "true"
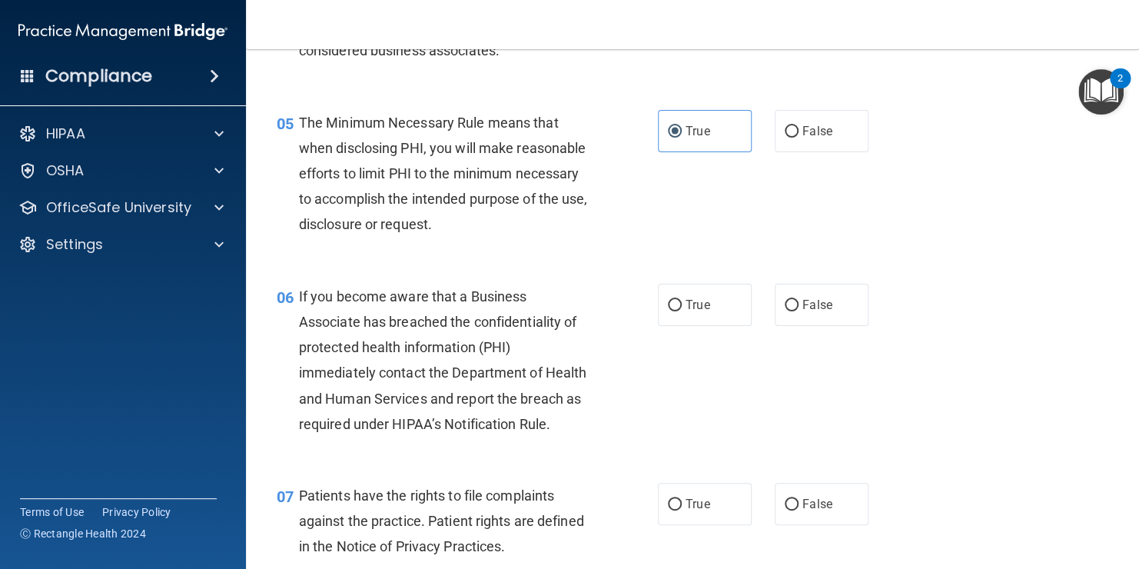
scroll to position [826, 0]
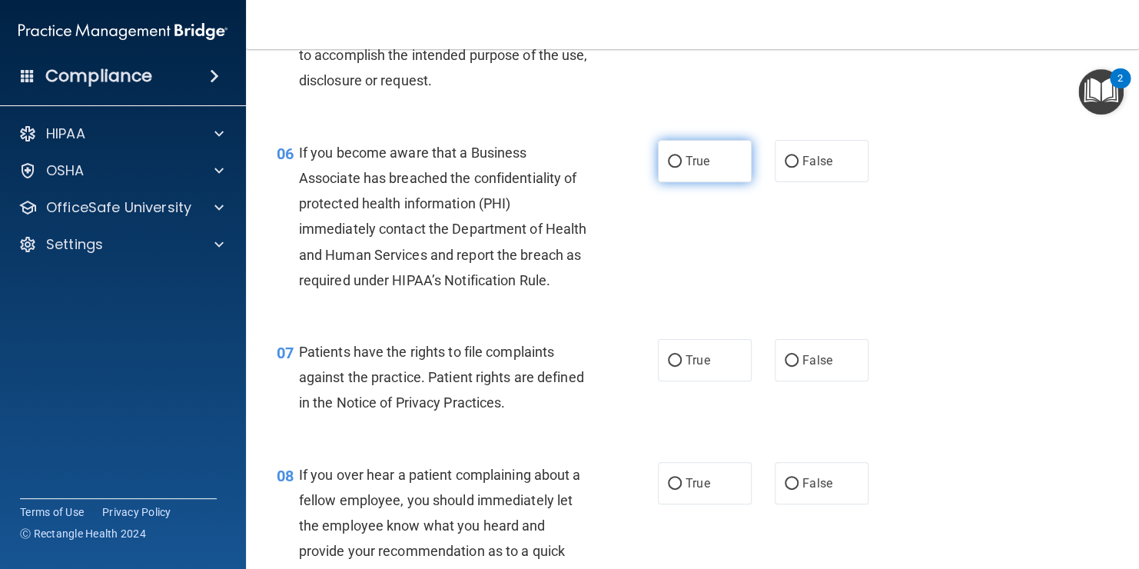
click at [687, 169] on label "True" at bounding box center [705, 161] width 94 height 42
click at [682, 168] on input "True" at bounding box center [675, 162] width 14 height 12
radio input "true"
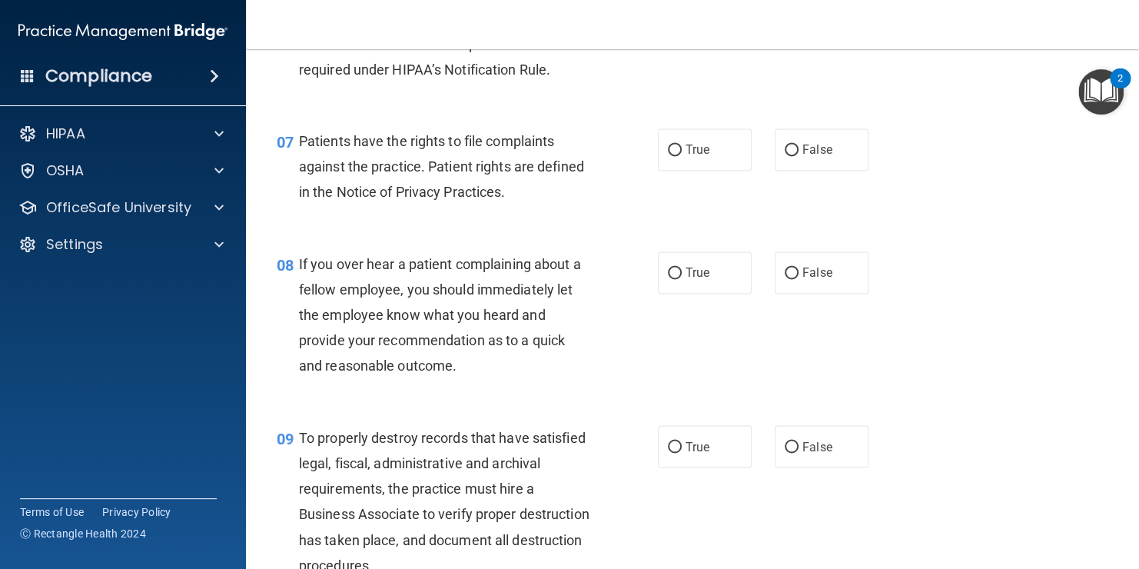
scroll to position [1038, 0]
click at [722, 169] on label "True" at bounding box center [705, 148] width 94 height 42
click at [682, 155] on input "True" at bounding box center [675, 149] width 14 height 12
radio input "true"
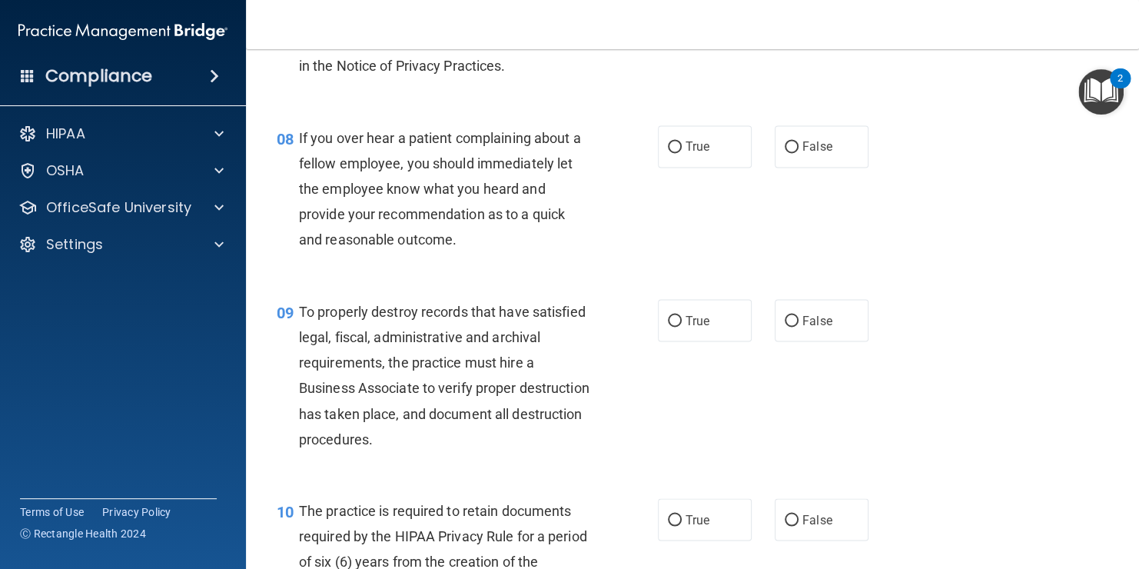
scroll to position [1164, 0]
click at [693, 152] on span "True" at bounding box center [698, 145] width 24 height 15
click at [682, 151] on input "True" at bounding box center [675, 146] width 14 height 12
radio input "true"
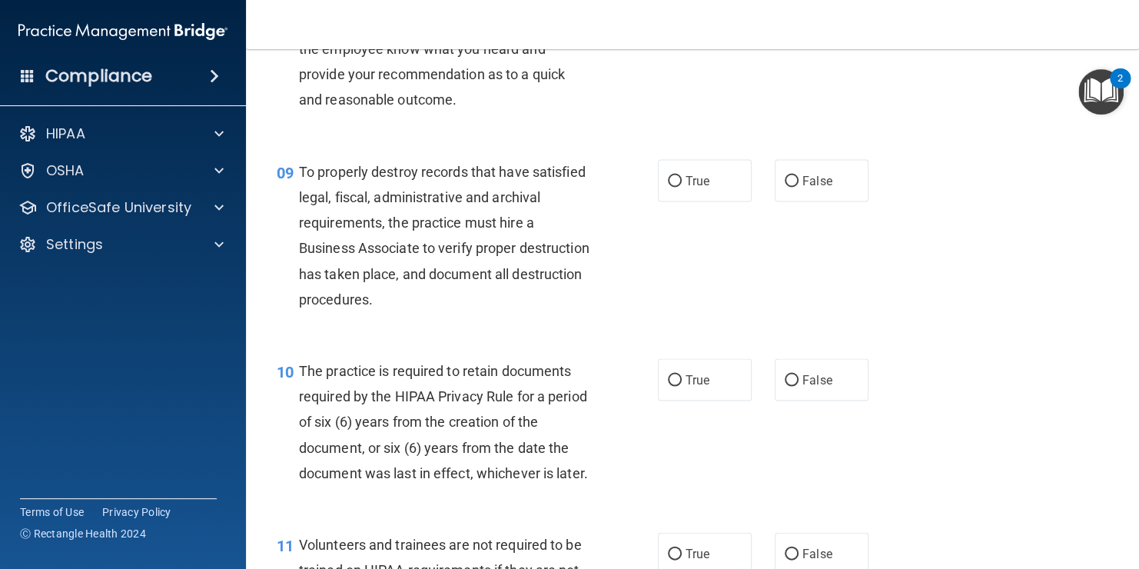
scroll to position [1276, 0]
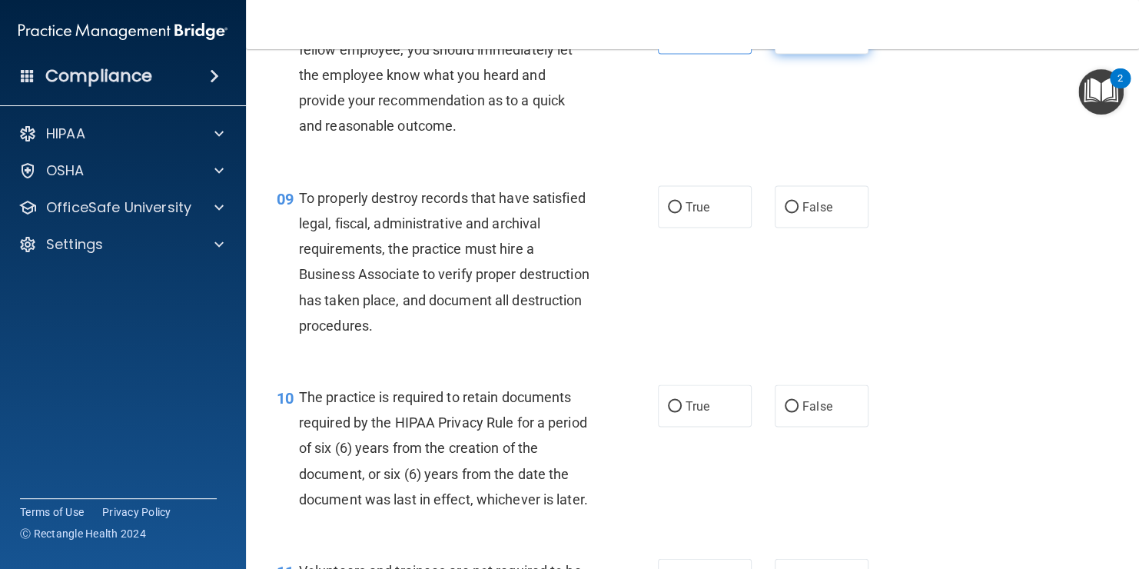
click at [803, 40] on span "False" at bounding box center [818, 32] width 30 height 15
click at [794, 39] on input "False" at bounding box center [792, 34] width 14 height 12
radio input "true"
radio input "false"
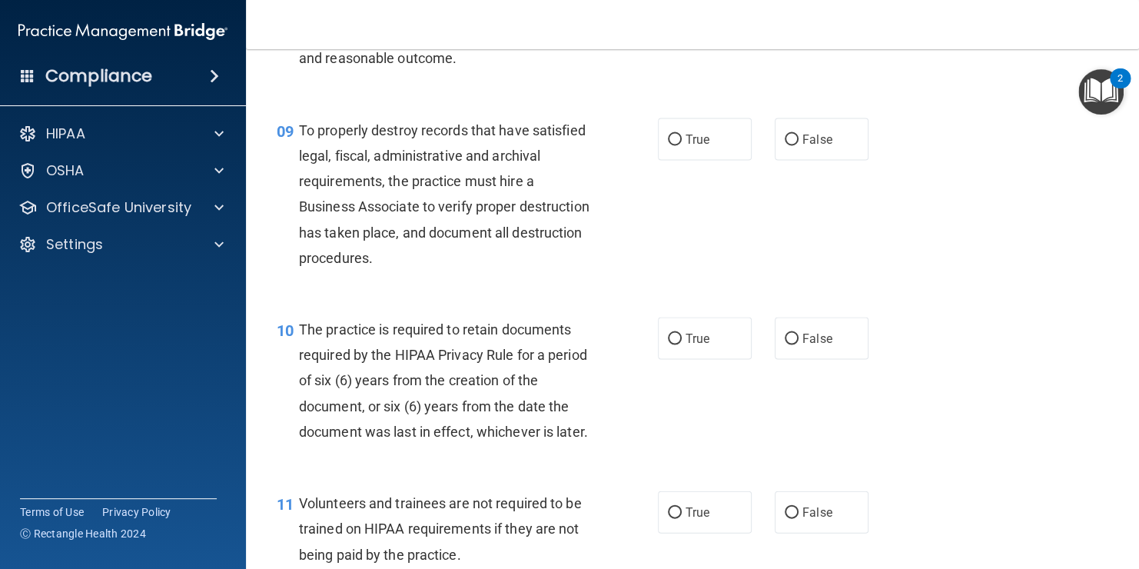
scroll to position [1350, 0]
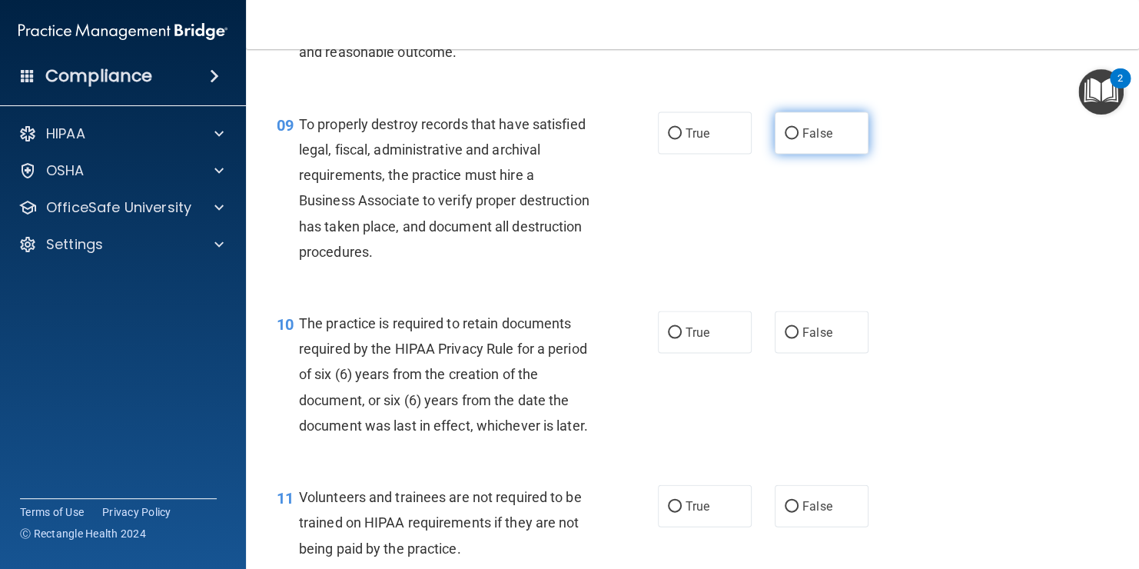
click at [792, 154] on label "False" at bounding box center [822, 132] width 94 height 42
click at [792, 139] on input "False" at bounding box center [792, 134] width 14 height 12
radio input "true"
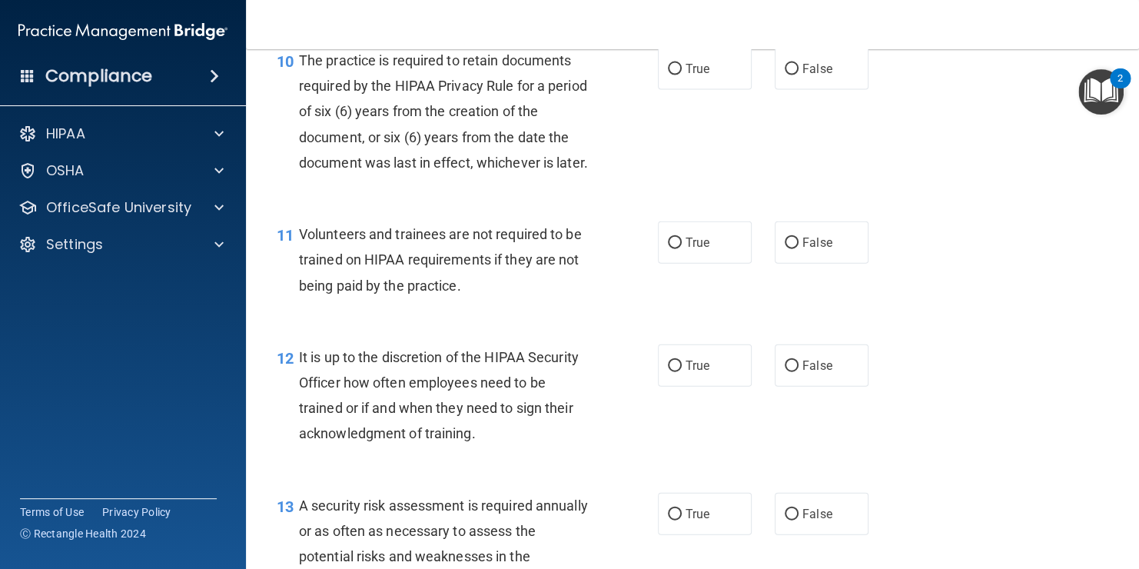
scroll to position [1614, 0]
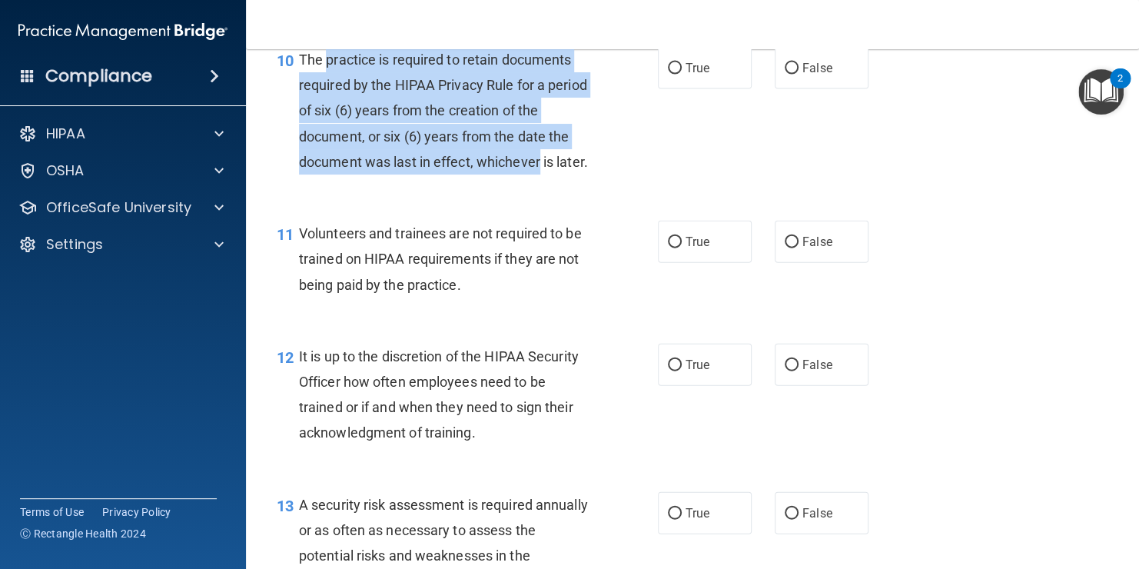
drag, startPoint x: 326, startPoint y: 108, endPoint x: 560, endPoint y: 234, distance: 266.2
click at [560, 175] on div "The practice is required to retain documents required by the HIPAA Privacy Rule…" at bounding box center [451, 111] width 304 height 128
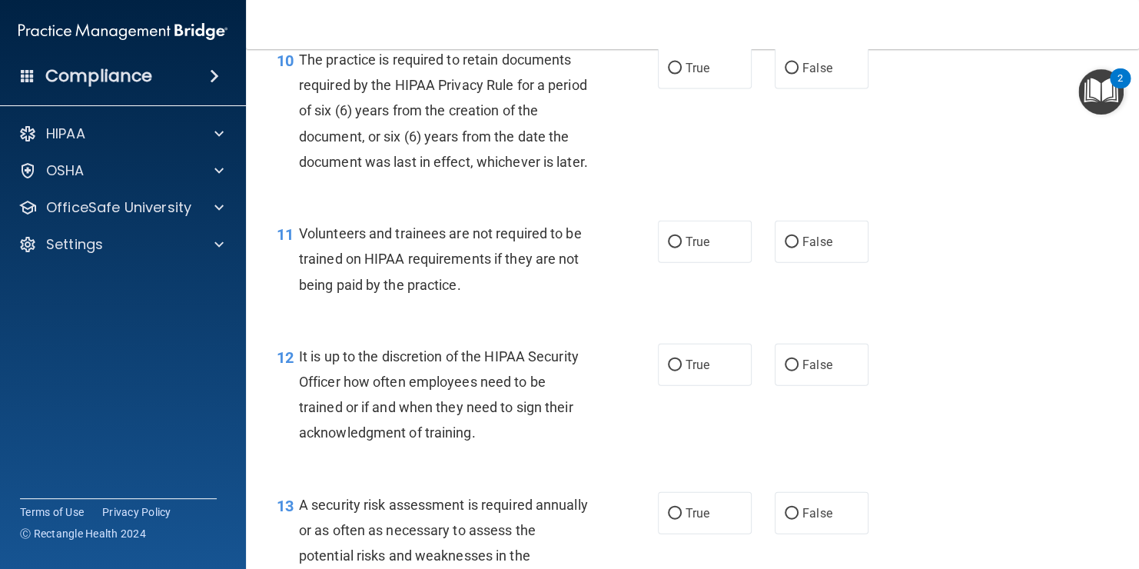
drag, startPoint x: 560, startPoint y: 234, endPoint x: 737, endPoint y: 250, distance: 176.8
click at [737, 201] on div "10 The practice is required to retain documents required by the HIPAA Privacy R…" at bounding box center [692, 115] width 855 height 174
click at [826, 89] on label "False" at bounding box center [822, 68] width 94 height 42
click at [799, 75] on input "False" at bounding box center [792, 69] width 14 height 12
radio input "true"
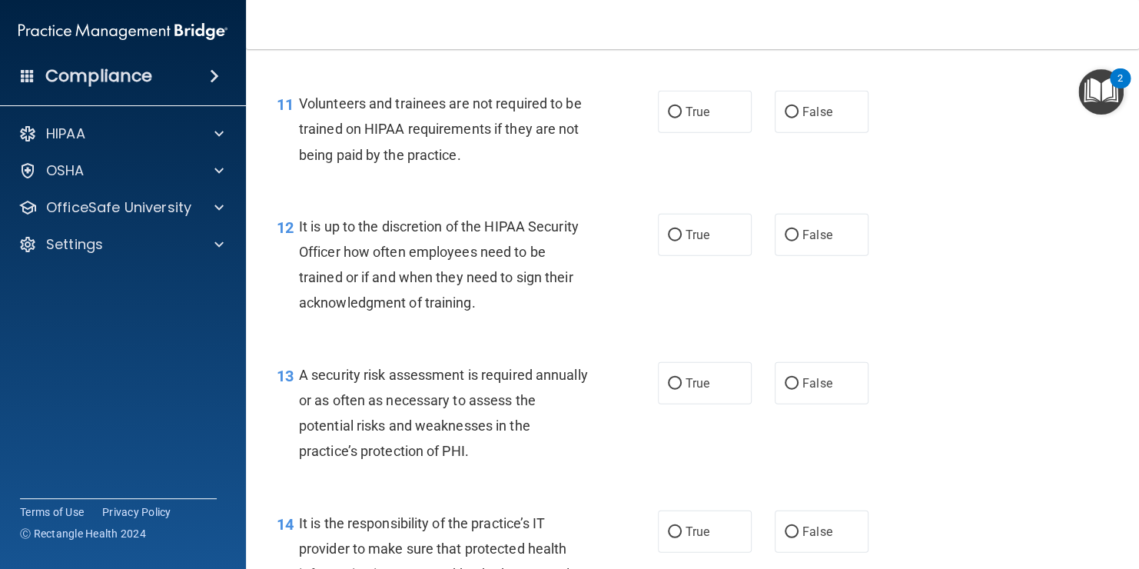
scroll to position [1768, 0]
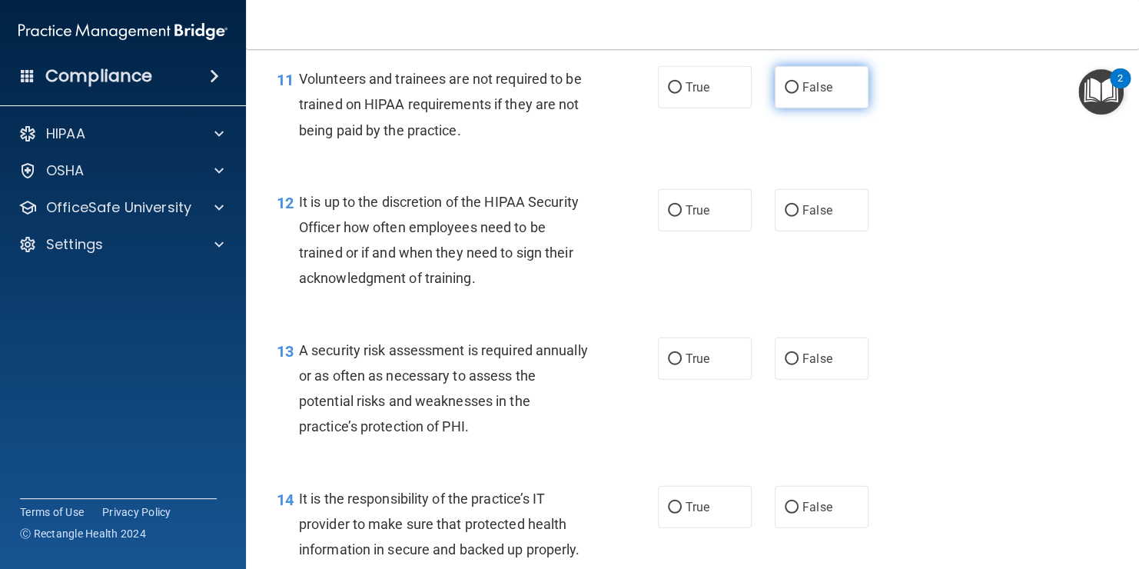
click at [822, 95] on span "False" at bounding box center [818, 87] width 30 height 15
click at [799, 94] on input "False" at bounding box center [792, 88] width 14 height 12
radio input "true"
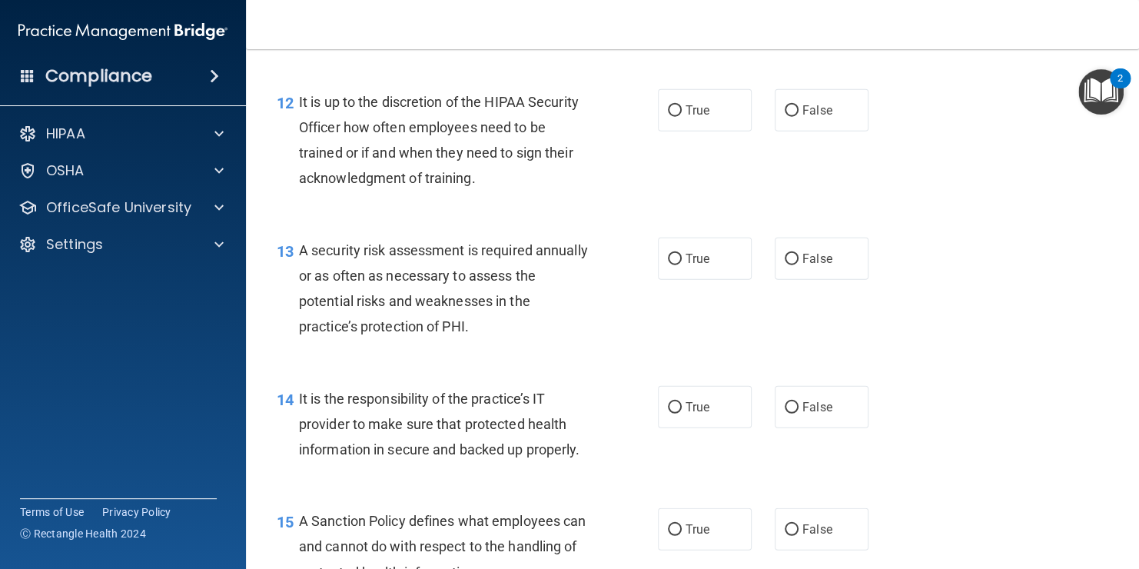
scroll to position [1874, 0]
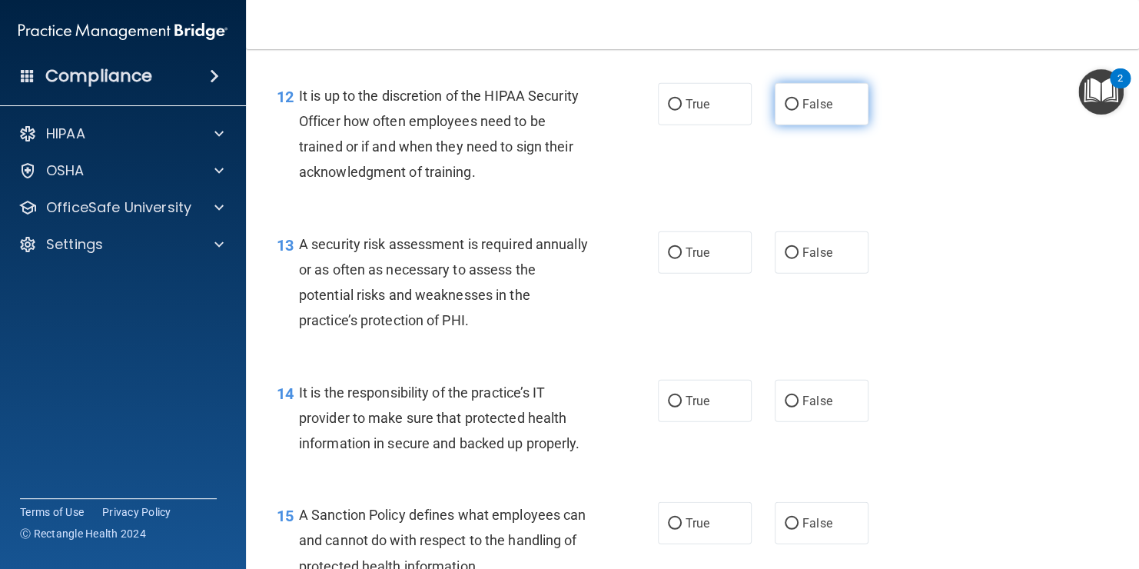
click at [797, 125] on label "False" at bounding box center [822, 104] width 94 height 42
click at [797, 111] on input "False" at bounding box center [792, 105] width 14 height 12
radio input "true"
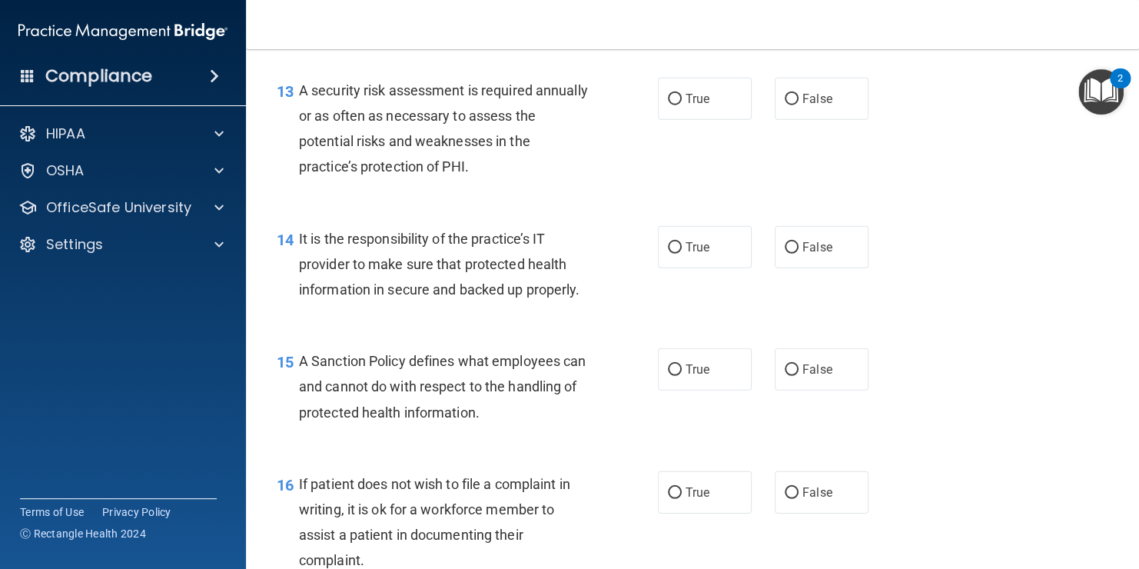
scroll to position [2029, 0]
click at [683, 119] on label "True" at bounding box center [705, 98] width 94 height 42
click at [682, 105] on input "True" at bounding box center [675, 99] width 14 height 12
radio input "true"
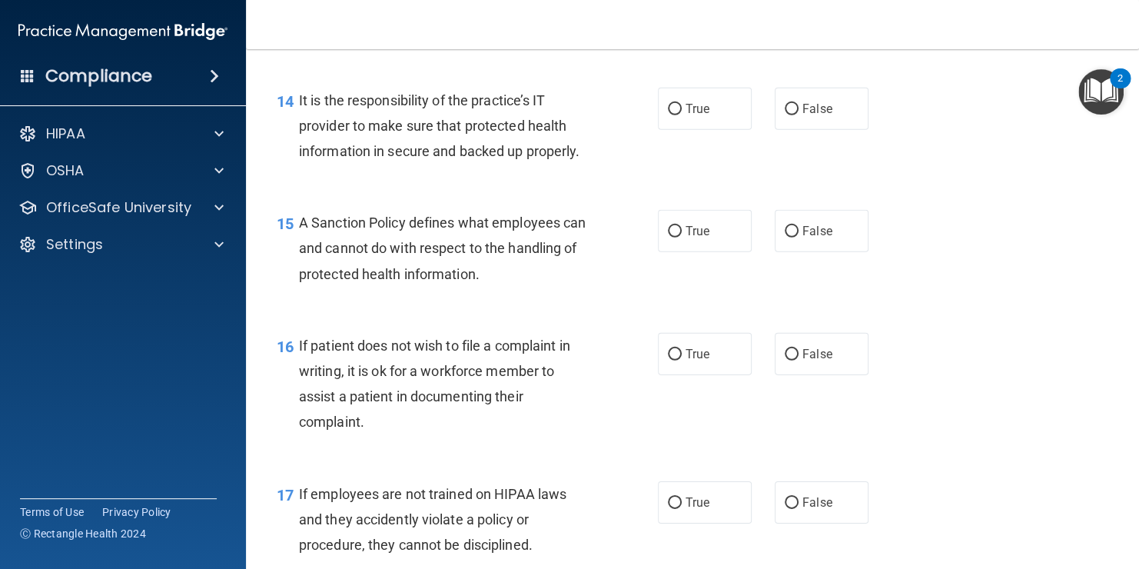
scroll to position [2214, 0]
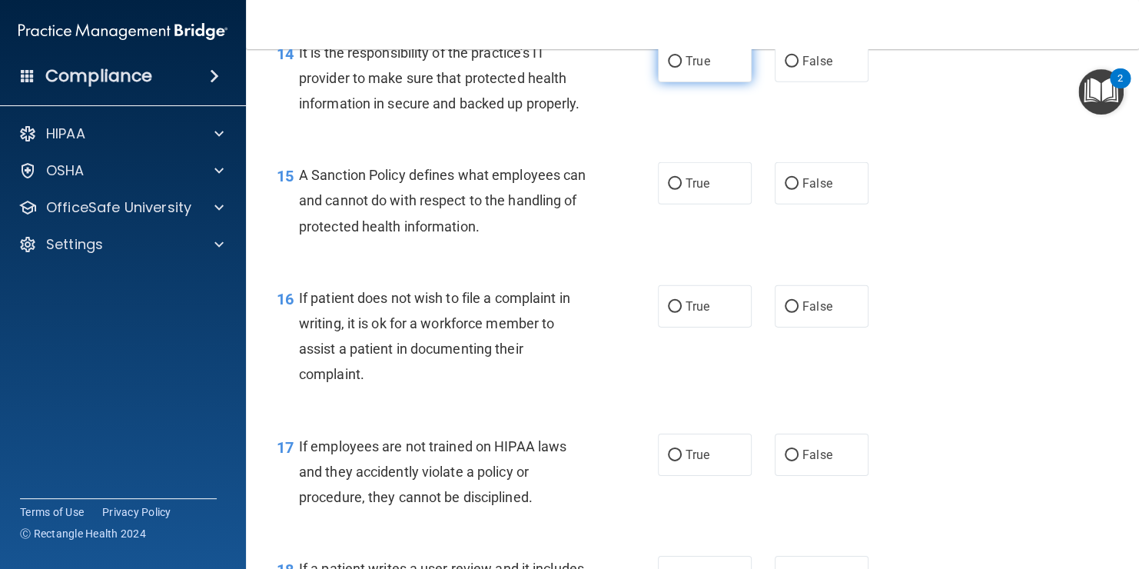
click at [719, 82] on label "True" at bounding box center [705, 61] width 94 height 42
click at [682, 68] on input "True" at bounding box center [675, 62] width 14 height 12
radio input "true"
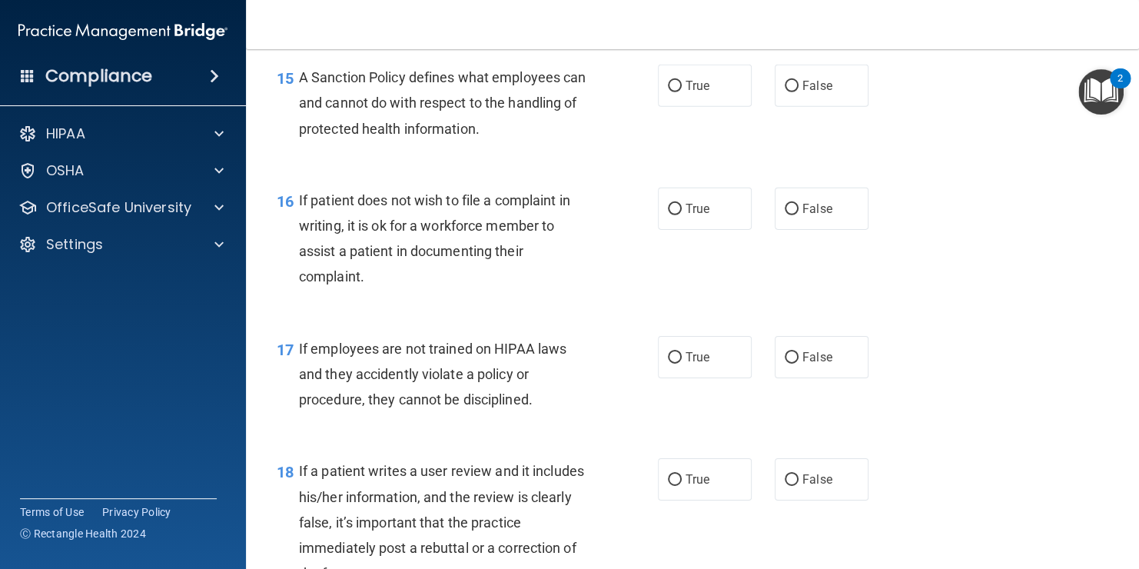
scroll to position [2325, 0]
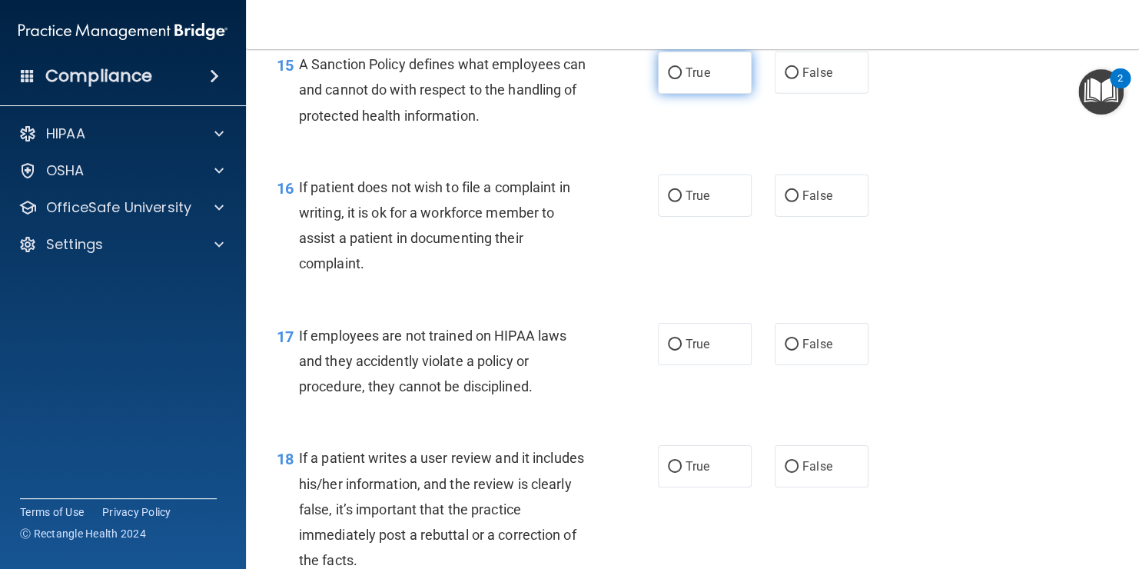
click at [678, 94] on label "True" at bounding box center [705, 73] width 94 height 42
click at [678, 79] on input "True" at bounding box center [675, 74] width 14 height 12
radio input "true"
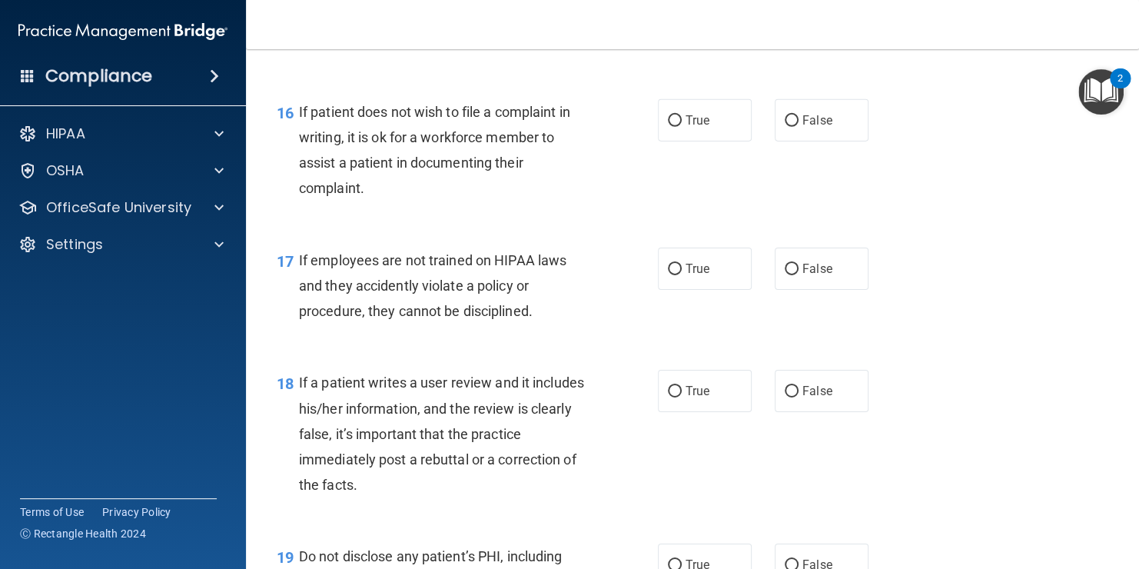
scroll to position [2402, 0]
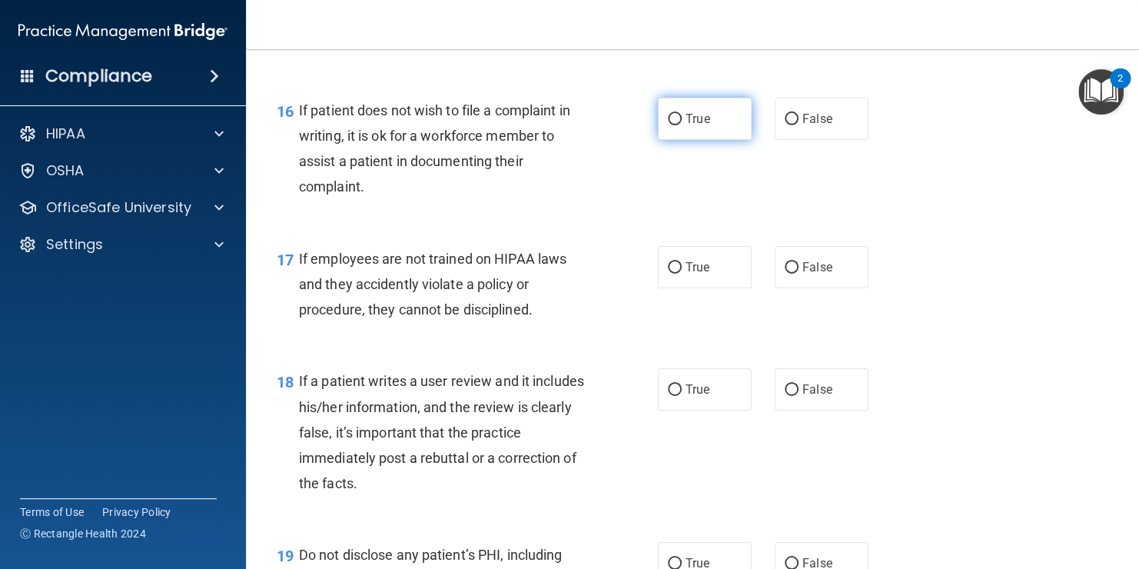
click at [690, 126] on span "True" at bounding box center [698, 118] width 24 height 15
click at [682, 125] on input "True" at bounding box center [675, 120] width 14 height 12
radio input "true"
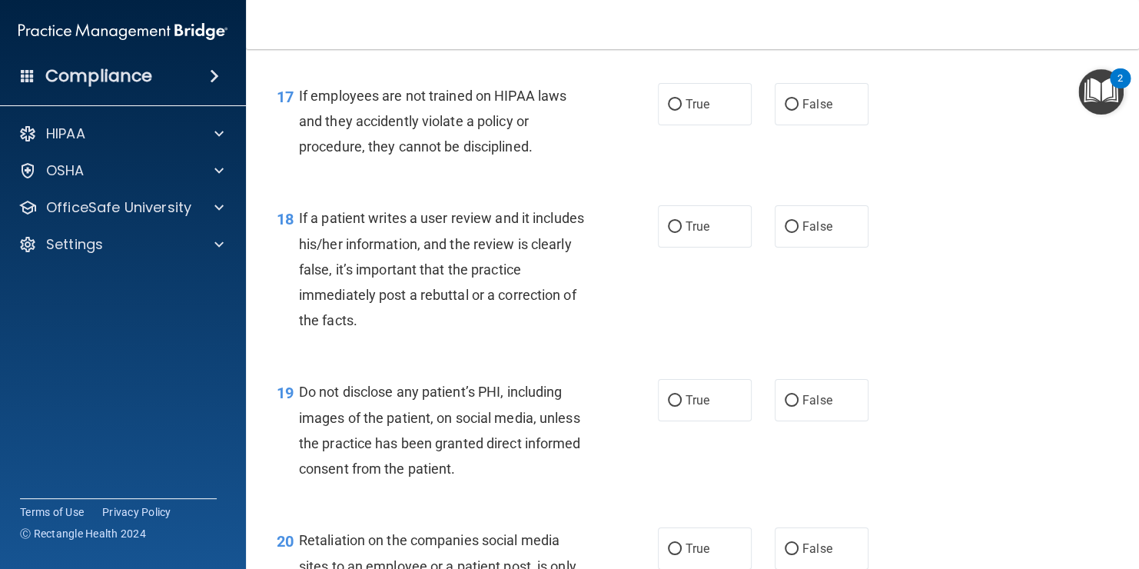
scroll to position [2565, 0]
click at [794, 125] on label "False" at bounding box center [822, 104] width 94 height 42
click at [794, 111] on input "False" at bounding box center [792, 105] width 14 height 12
radio input "true"
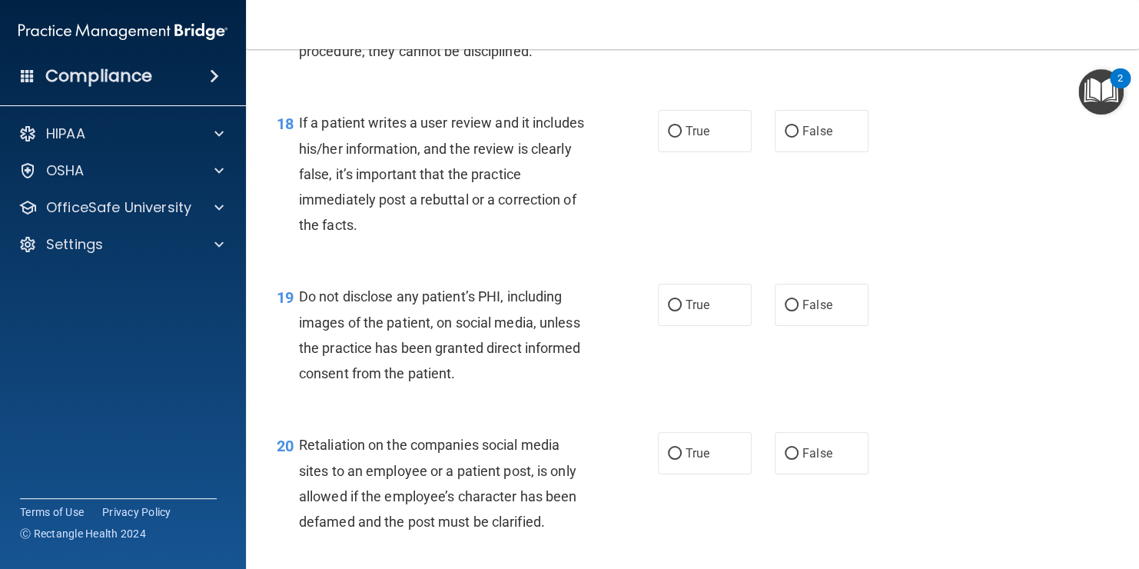
scroll to position [2660, 0]
click at [710, 152] on label "True" at bounding box center [705, 131] width 94 height 42
click at [682, 138] on input "True" at bounding box center [675, 132] width 14 height 12
radio input "true"
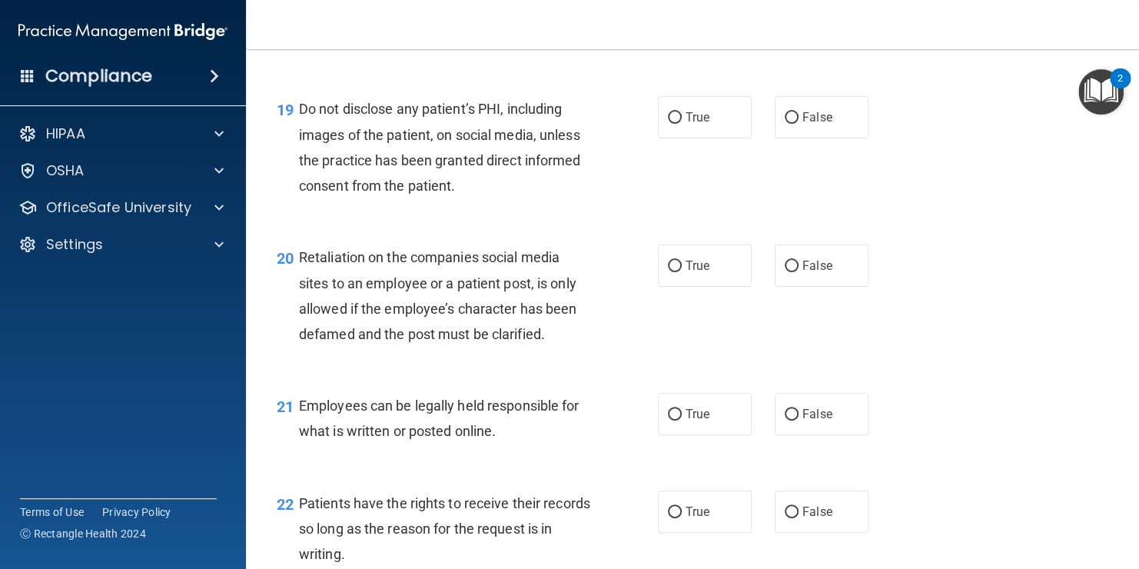
scroll to position [2854, 0]
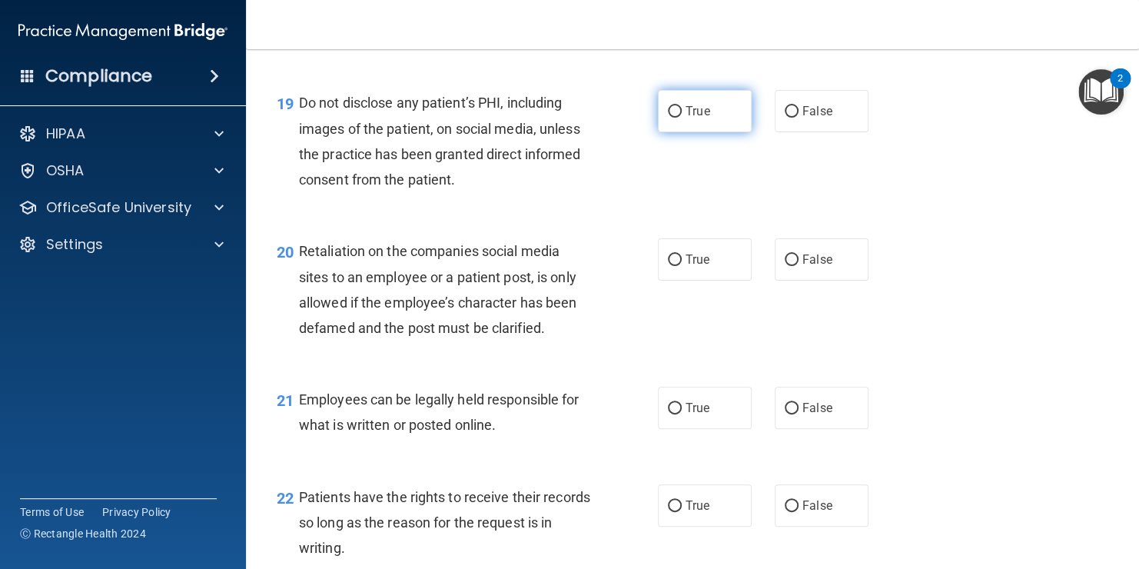
click at [686, 118] on span "True" at bounding box center [698, 111] width 24 height 15
click at [680, 118] on input "True" at bounding box center [675, 112] width 14 height 12
radio input "true"
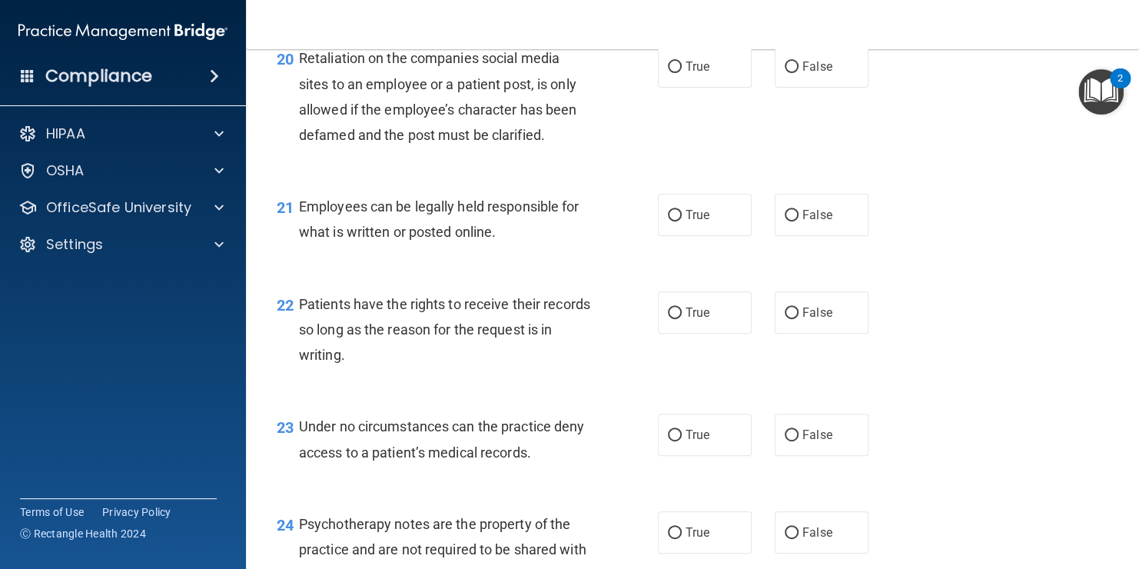
scroll to position [3048, 0]
click at [702, 168] on div "20 Retaliation on the companies social media sites to an employee or a patient …" at bounding box center [692, 99] width 855 height 148
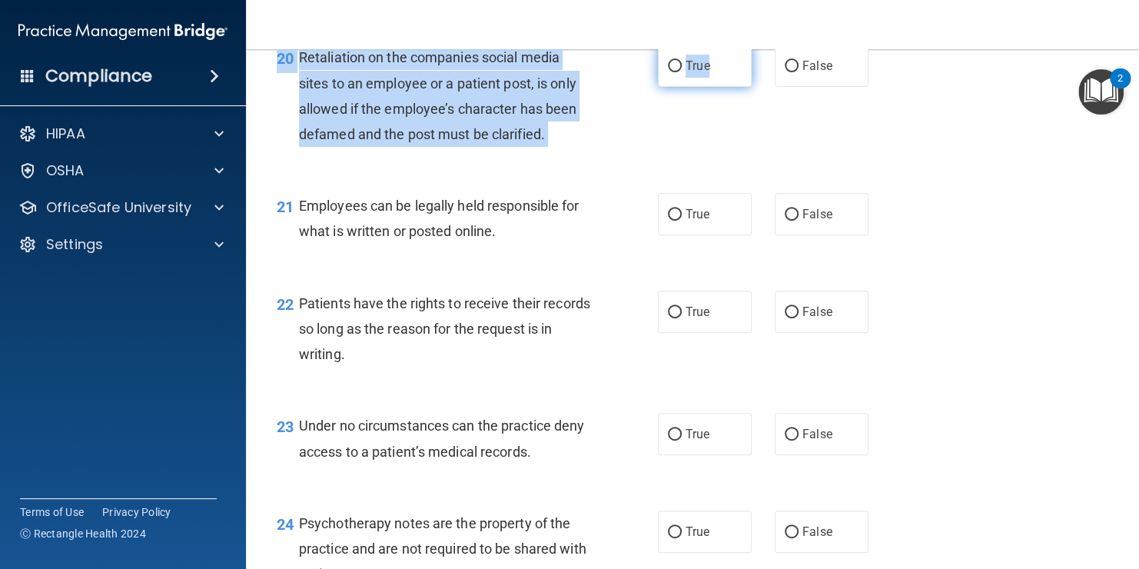
drag, startPoint x: 702, startPoint y: 168, endPoint x: 693, endPoint y: 140, distance: 29.2
click at [693, 140] on div "20 Retaliation on the companies social media sites to an employee or a patient …" at bounding box center [692, 99] width 855 height 148
click at [693, 73] on span "True" at bounding box center [698, 65] width 24 height 15
click at [682, 72] on input "True" at bounding box center [675, 67] width 14 height 12
radio input "true"
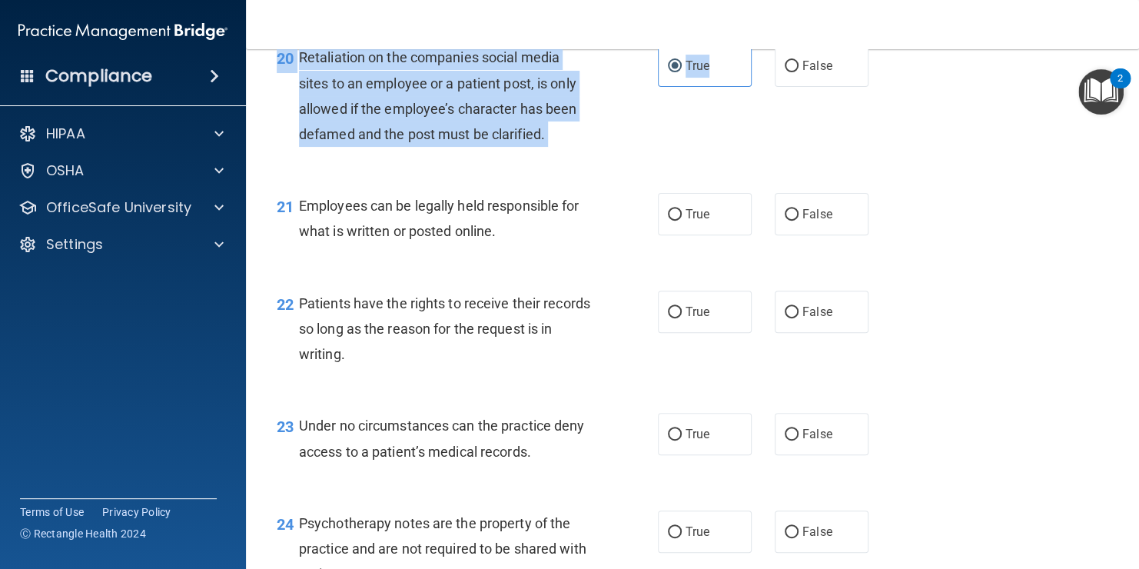
click at [622, 155] on div "20 Retaliation on the companies social media sites to an employee or a patient …" at bounding box center [467, 100] width 427 height 110
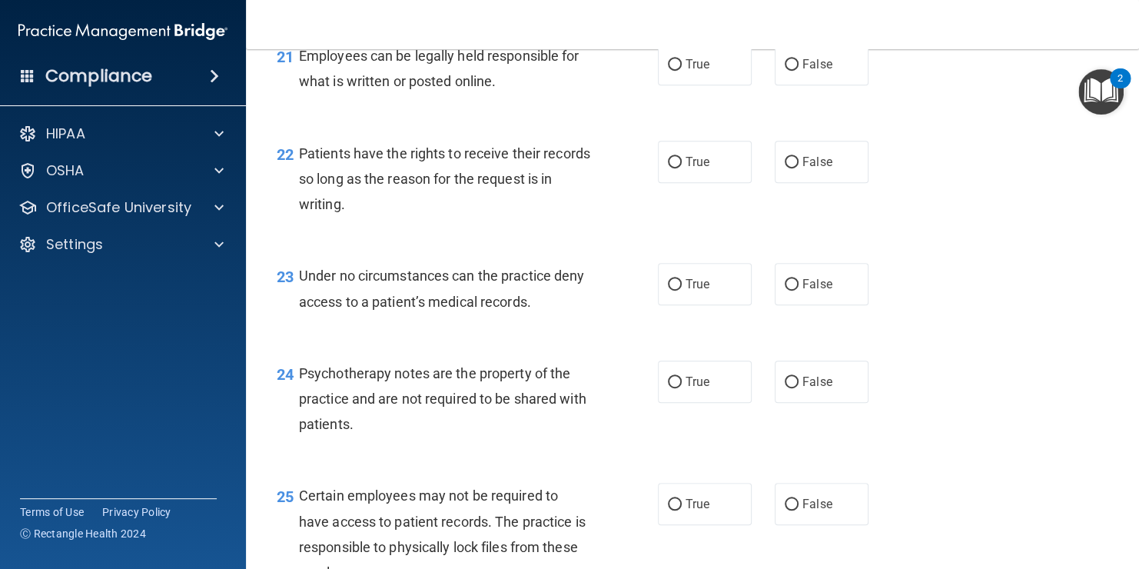
scroll to position [3204, 0]
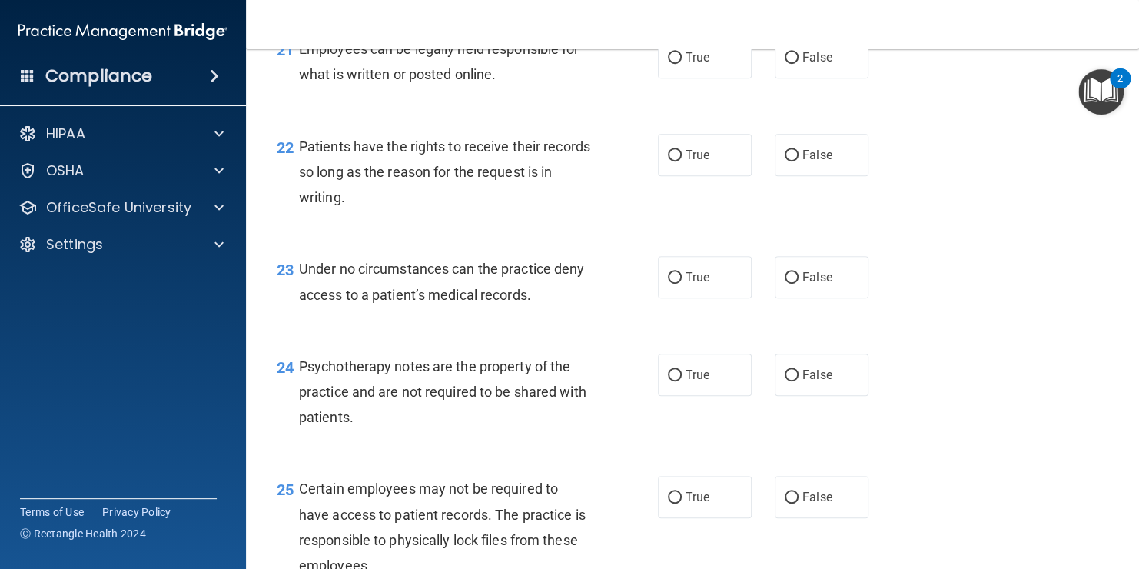
click at [704, 114] on div "21 Employees can be legally held responsible for what is written or posted onli…" at bounding box center [692, 65] width 855 height 97
click at [705, 78] on label "True" at bounding box center [705, 57] width 94 height 42
click at [682, 64] on input "True" at bounding box center [675, 58] width 14 height 12
radio input "true"
click at [711, 176] on label "True" at bounding box center [705, 155] width 94 height 42
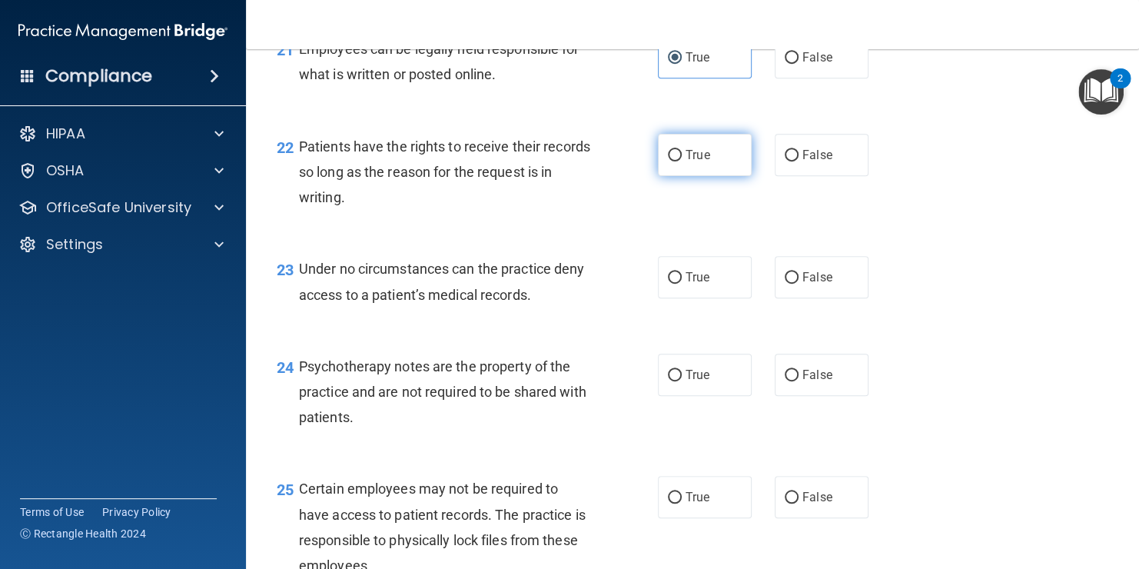
click at [682, 161] on input "True" at bounding box center [675, 156] width 14 height 12
radio input "true"
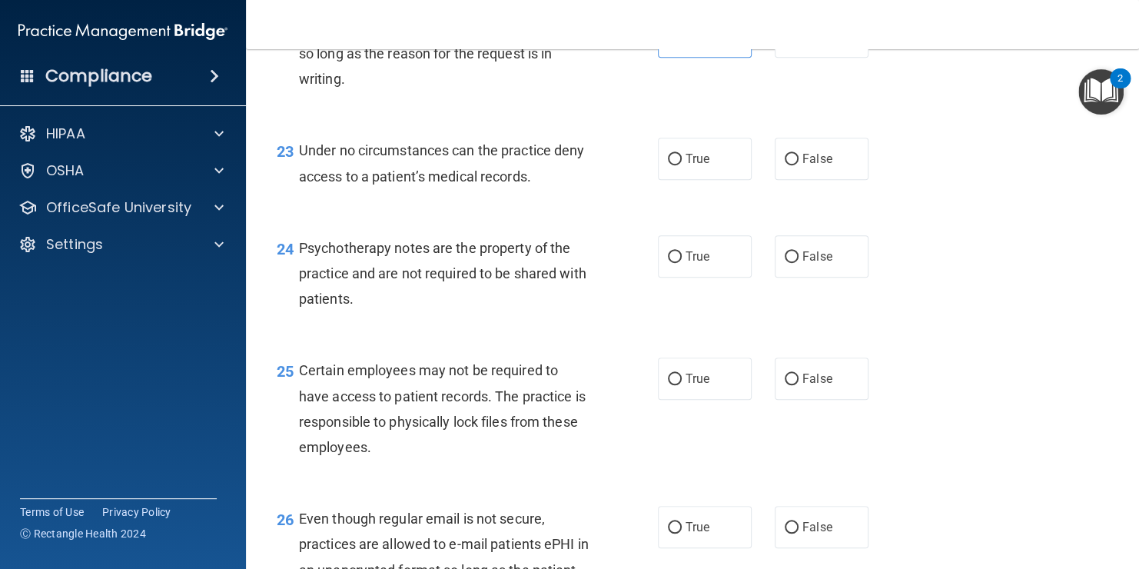
scroll to position [3355, 0]
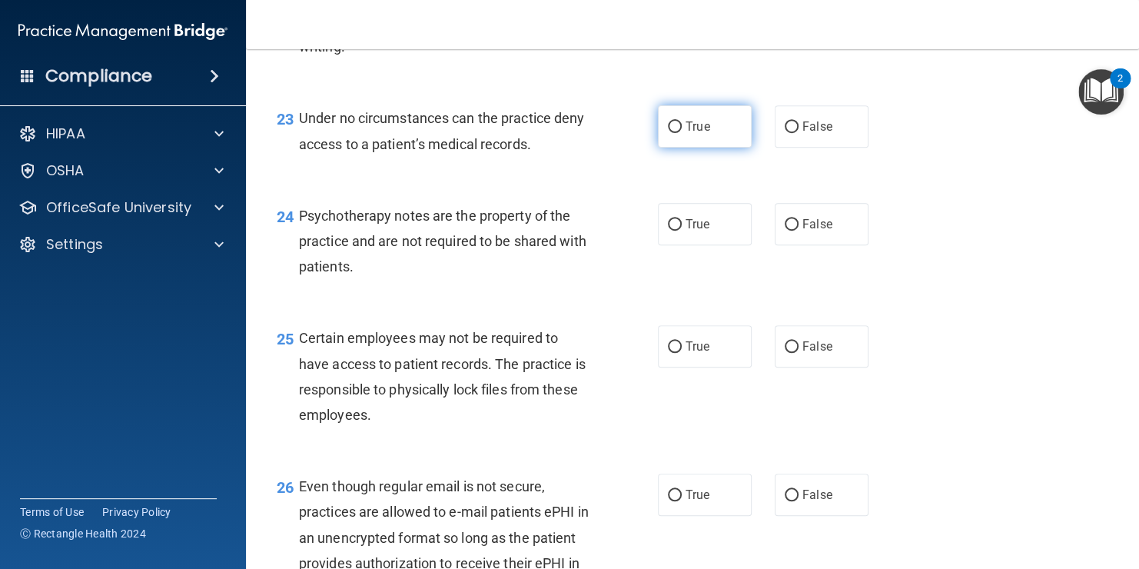
click at [709, 148] on label "True" at bounding box center [705, 126] width 94 height 42
click at [682, 133] on input "True" at bounding box center [675, 127] width 14 height 12
radio input "true"
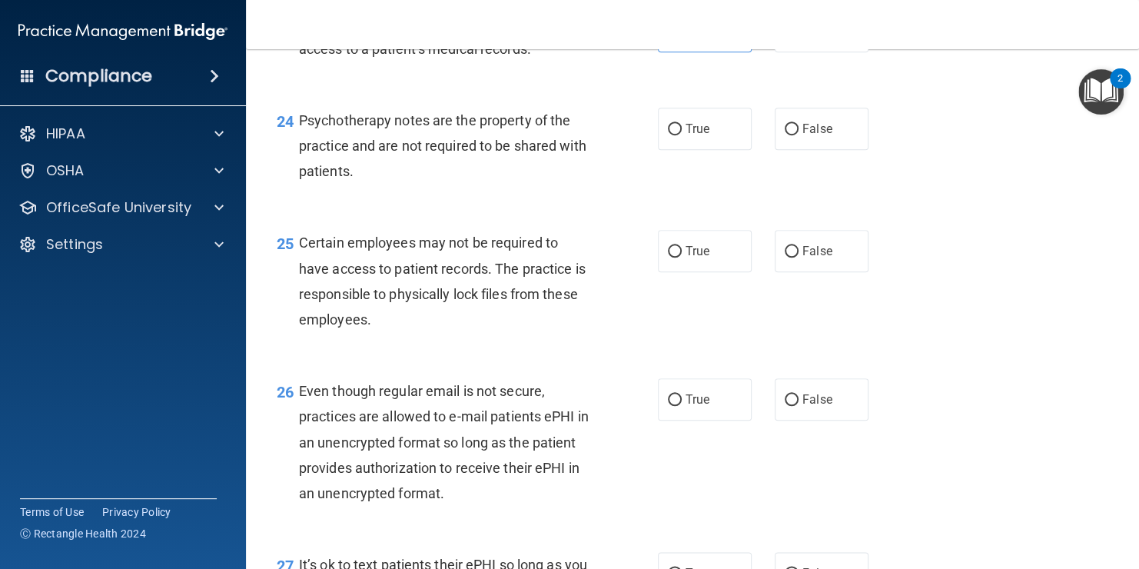
scroll to position [3453, 0]
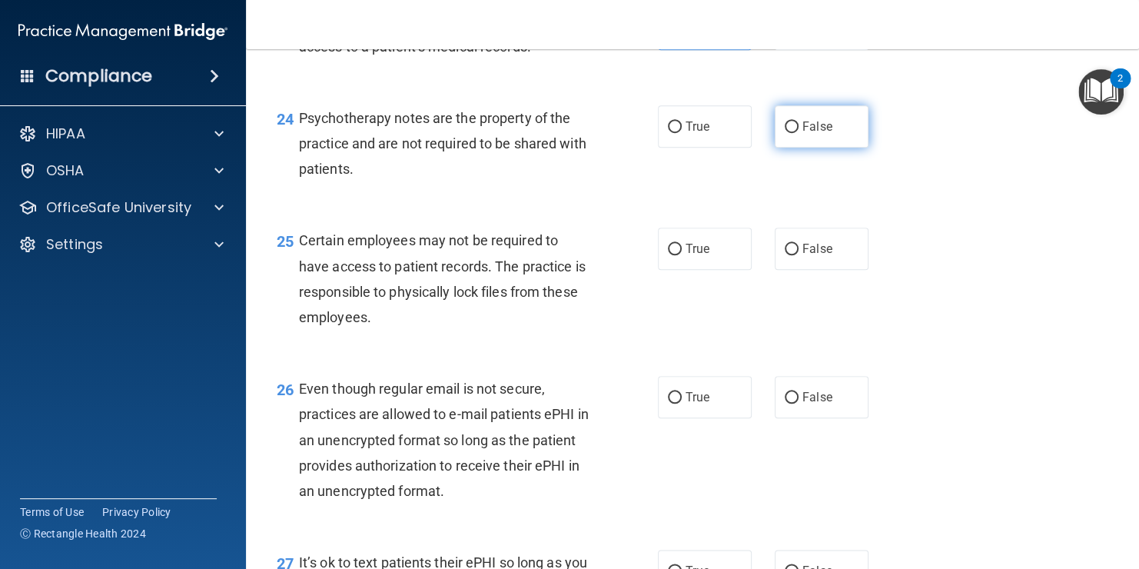
click at [819, 134] on span "False" at bounding box center [818, 126] width 30 height 15
click at [799, 133] on input "False" at bounding box center [792, 127] width 14 height 12
radio input "true"
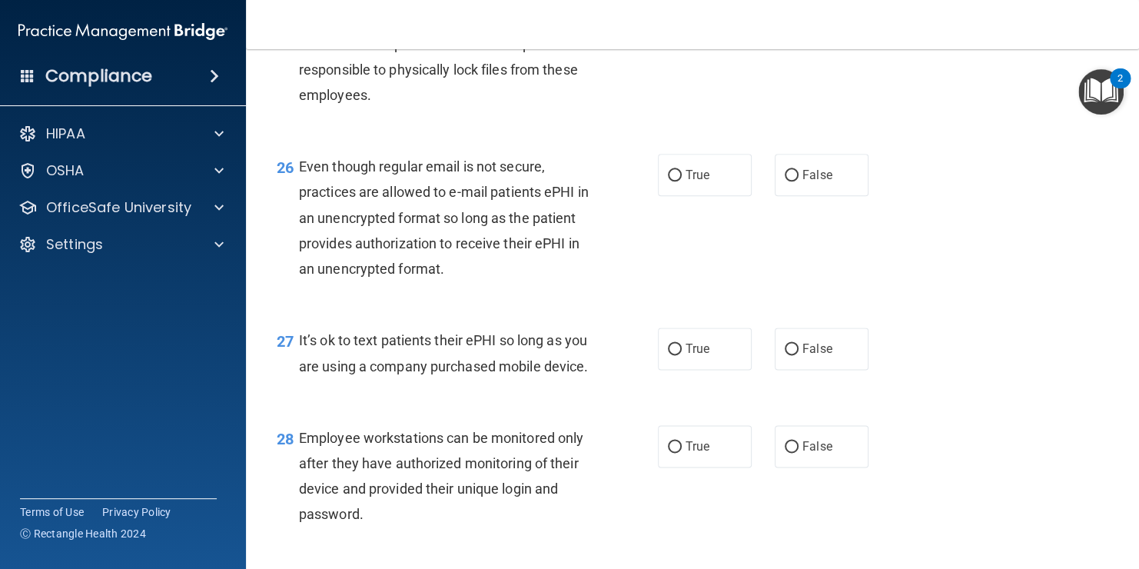
scroll to position [3656, 0]
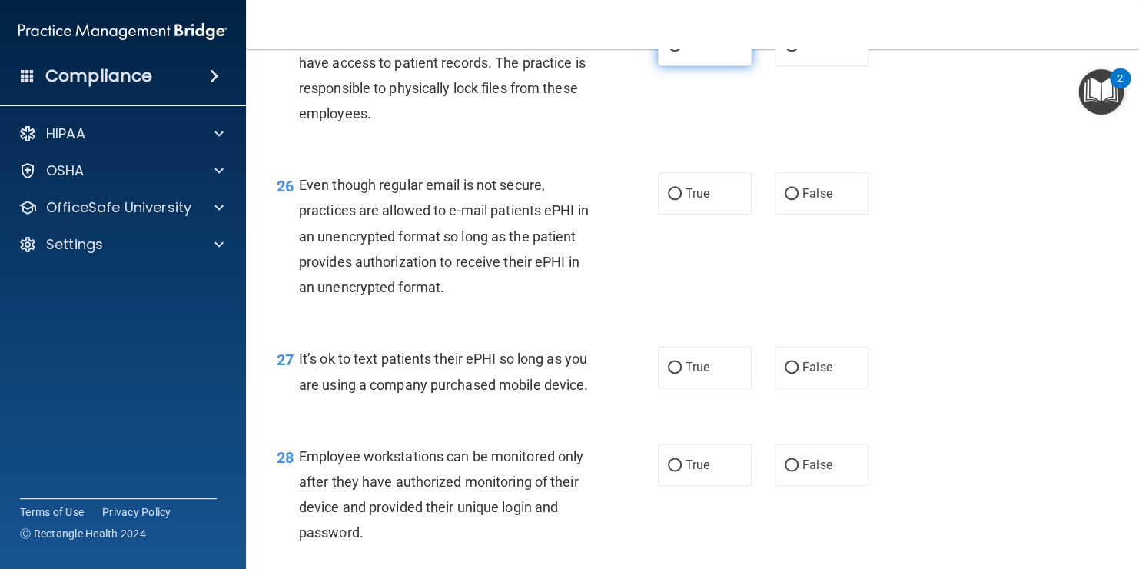
click at [694, 52] on span "True" at bounding box center [698, 45] width 24 height 15
click at [682, 52] on input "True" at bounding box center [675, 46] width 14 height 12
radio input "true"
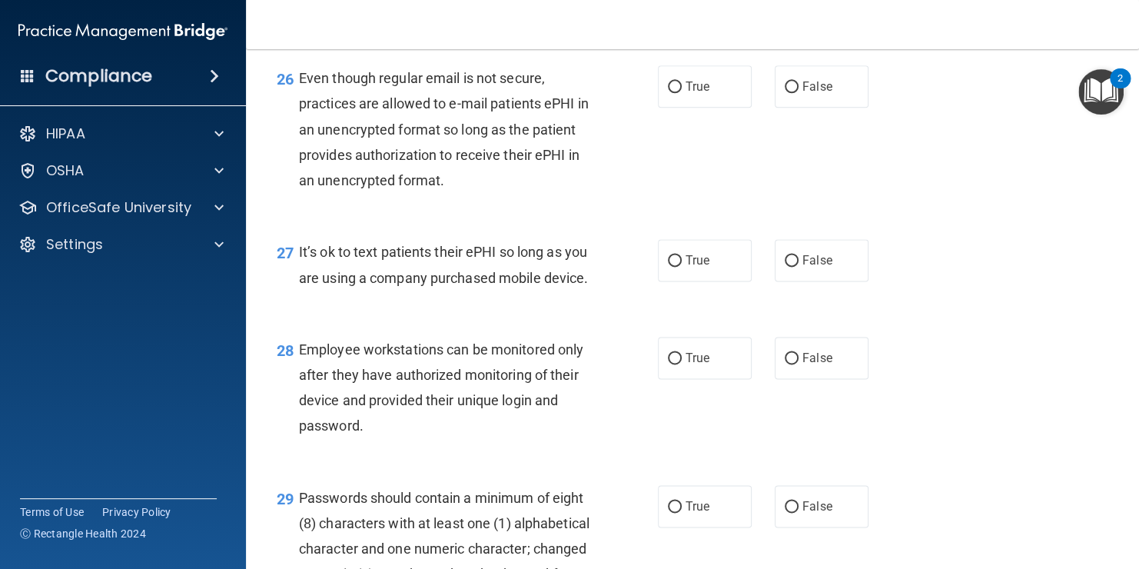
scroll to position [3764, 0]
click at [787, 92] on input "False" at bounding box center [792, 87] width 14 height 12
radio input "true"
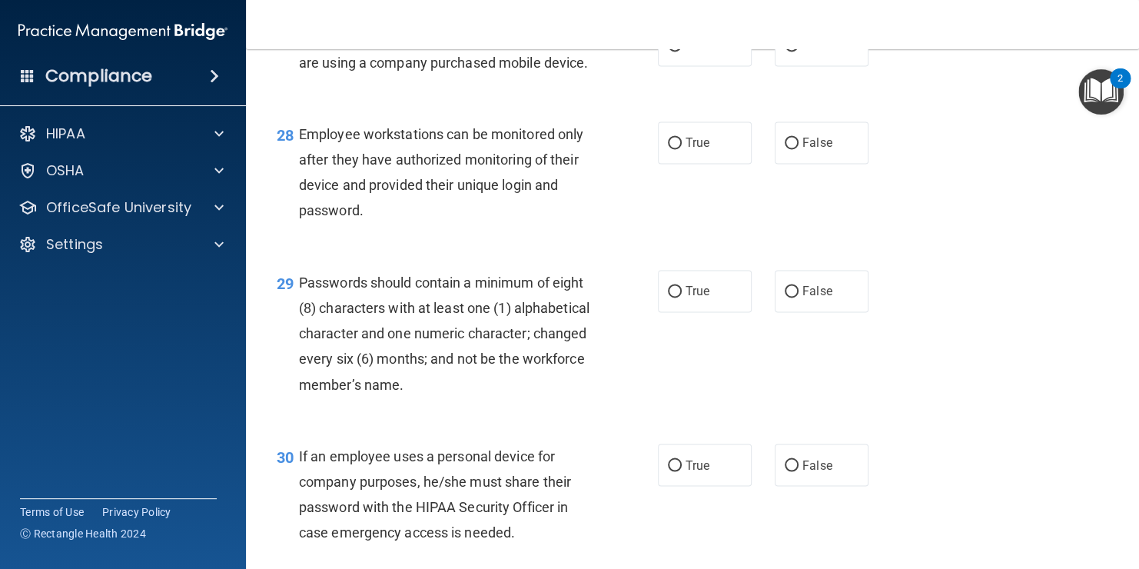
scroll to position [3979, 0]
click at [810, 52] on span "False" at bounding box center [818, 44] width 30 height 15
click at [799, 51] on input "False" at bounding box center [792, 45] width 14 height 12
radio input "true"
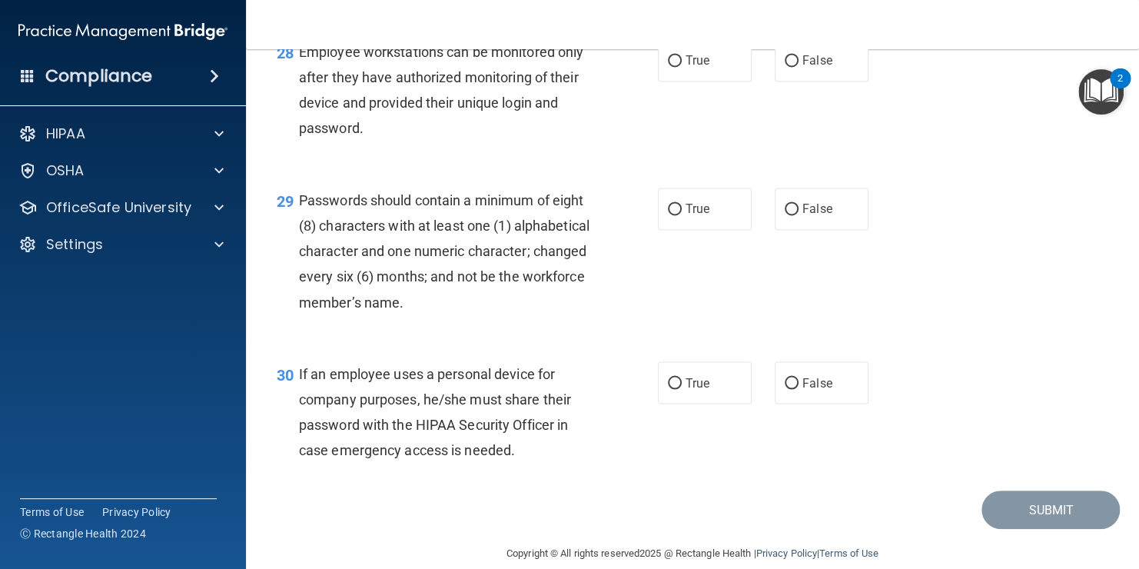
scroll to position [4062, 0]
click at [705, 80] on label "True" at bounding box center [705, 59] width 94 height 42
click at [682, 65] on input "True" at bounding box center [675, 60] width 14 height 12
radio input "true"
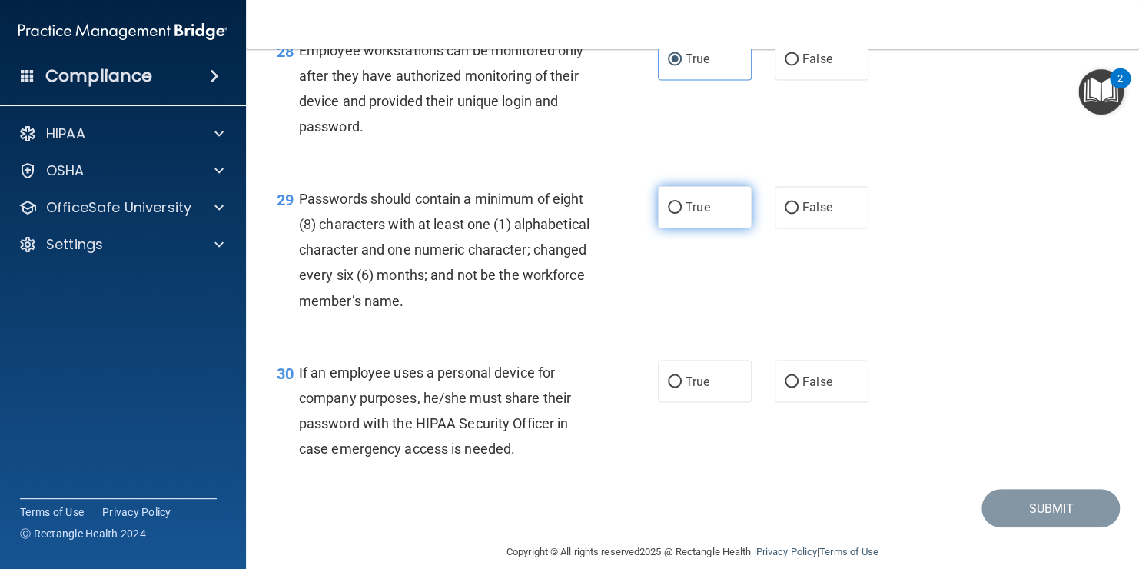
click at [724, 228] on label "True" at bounding box center [705, 207] width 94 height 42
click at [682, 214] on input "True" at bounding box center [675, 208] width 14 height 12
radio input "true"
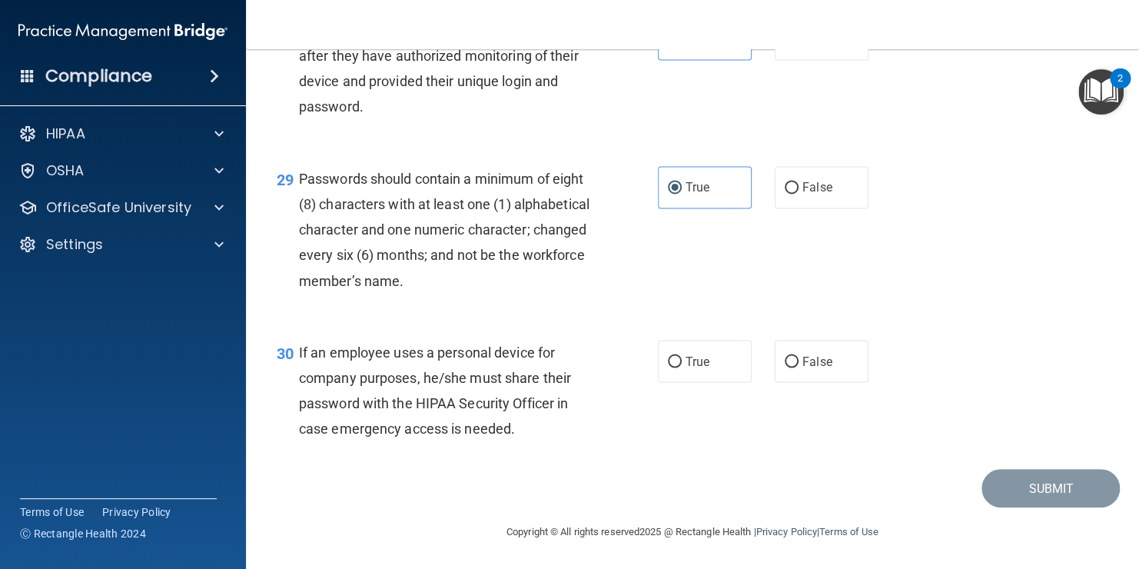
click at [648, 367] on div "30 If an employee uses a personal device for company purposes, he/she must shar…" at bounding box center [467, 395] width 427 height 110
click at [714, 354] on label "True" at bounding box center [705, 361] width 94 height 42
click at [682, 356] on input "True" at bounding box center [675, 362] width 14 height 12
radio input "true"
click at [1017, 498] on button "Submit" at bounding box center [1051, 488] width 138 height 39
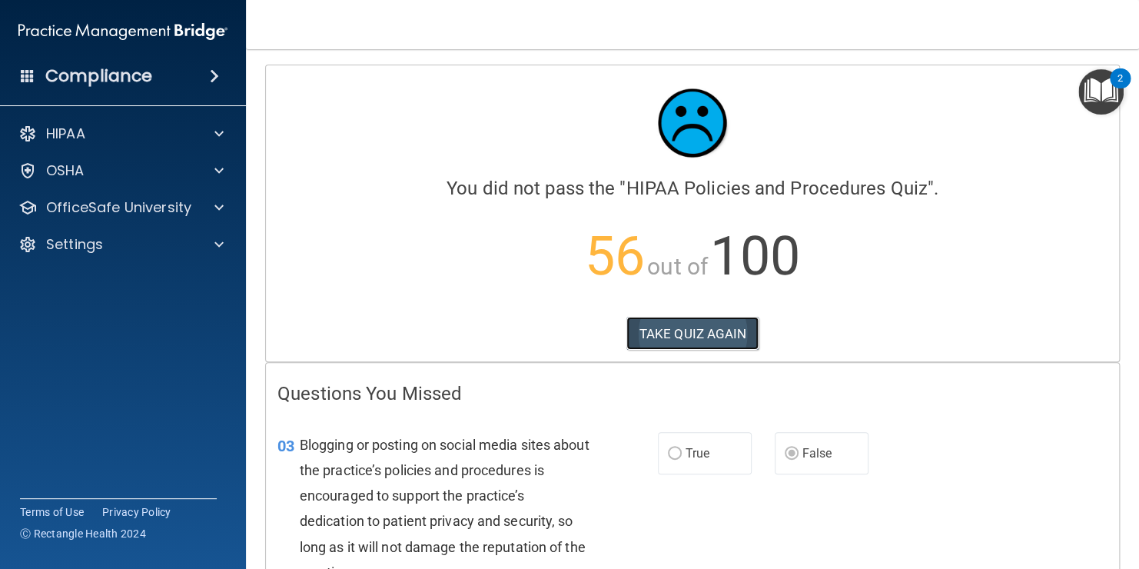
click at [733, 331] on button "TAKE QUIZ AGAIN" at bounding box center [693, 334] width 133 height 34
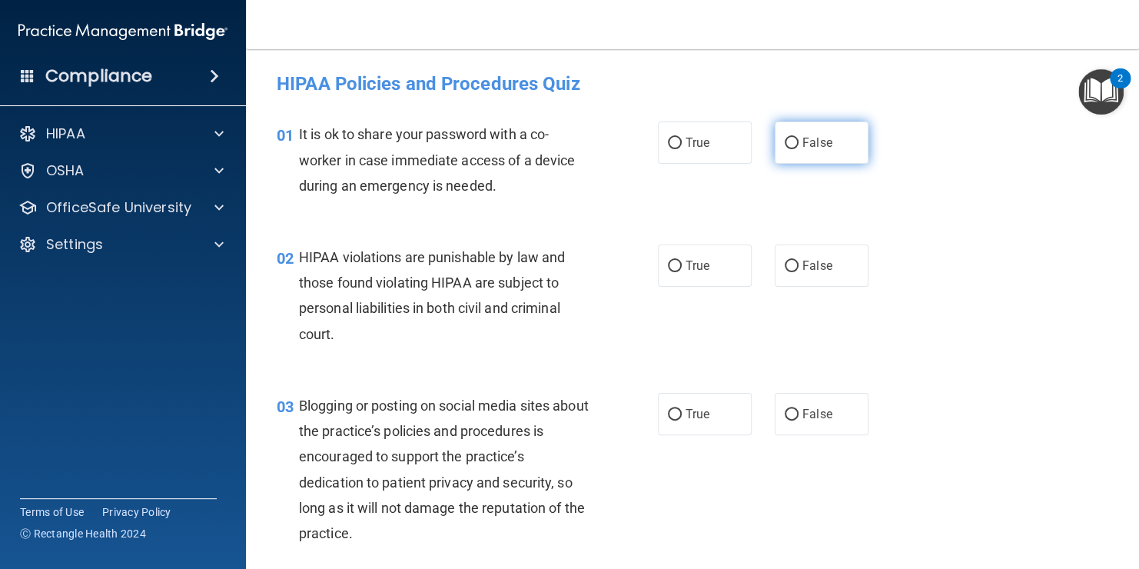
click at [836, 136] on label "False" at bounding box center [822, 142] width 94 height 42
click at [799, 138] on input "False" at bounding box center [792, 144] width 14 height 12
radio input "true"
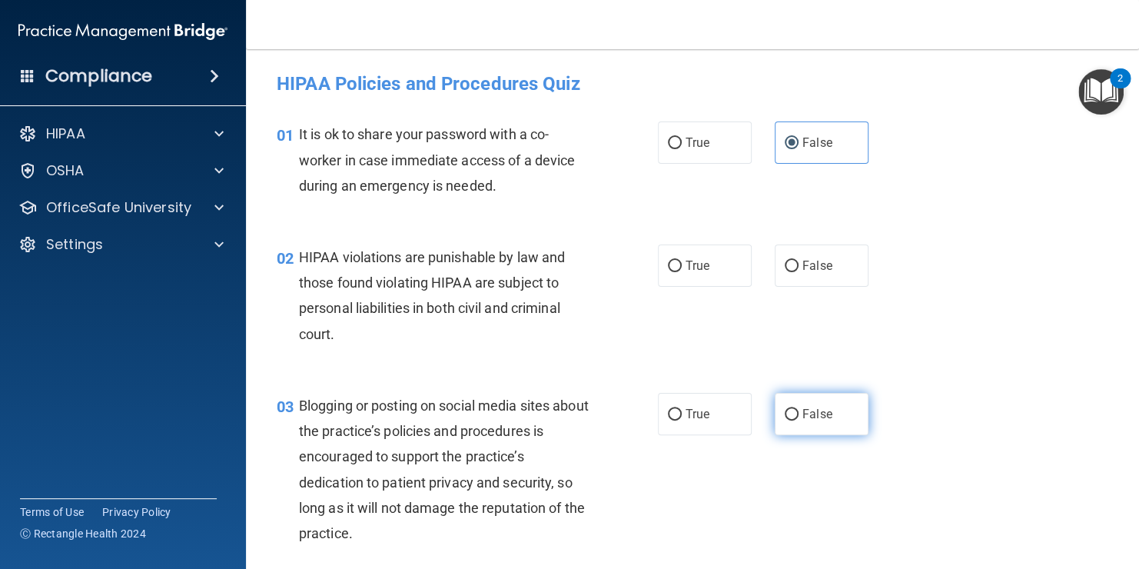
click at [813, 418] on span "False" at bounding box center [818, 414] width 30 height 15
click at [799, 418] on input "False" at bounding box center [792, 415] width 14 height 12
radio input "true"
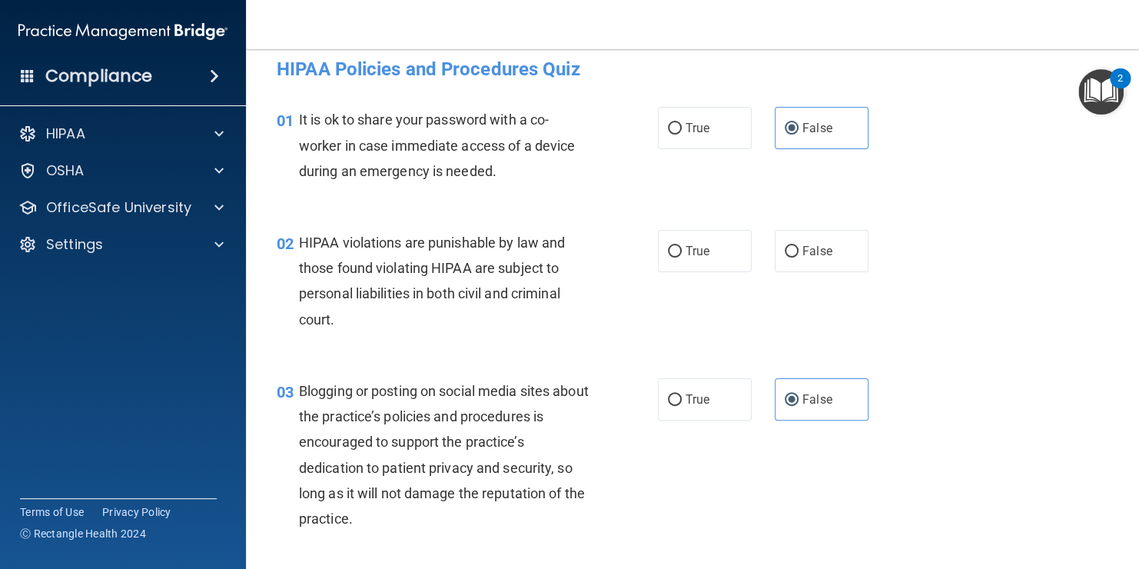
scroll to position [5, 0]
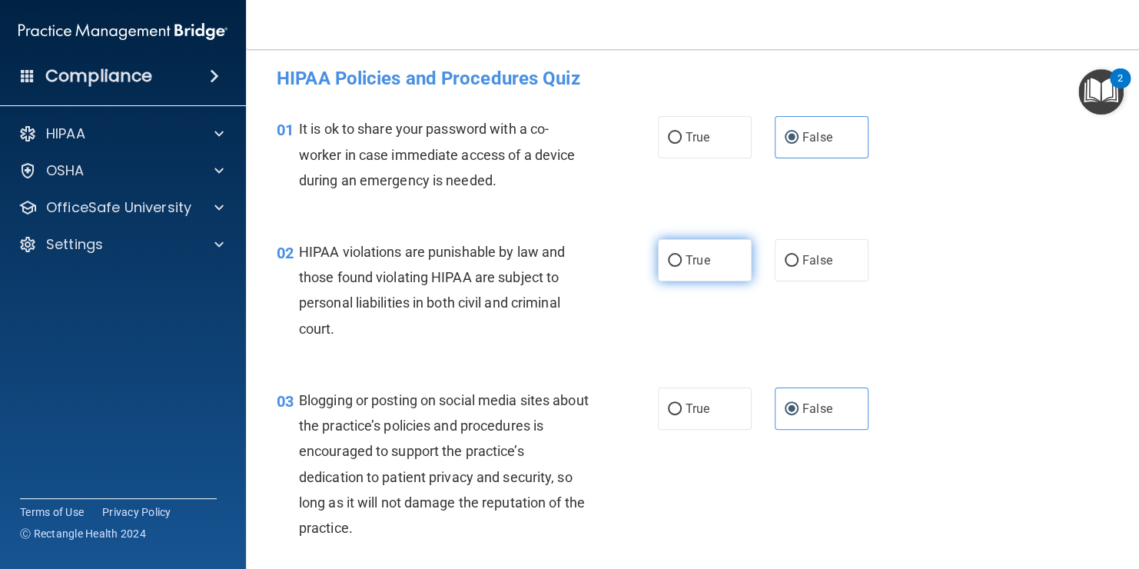
click at [705, 263] on label "True" at bounding box center [705, 260] width 94 height 42
click at [682, 263] on input "True" at bounding box center [675, 261] width 14 height 12
radio input "true"
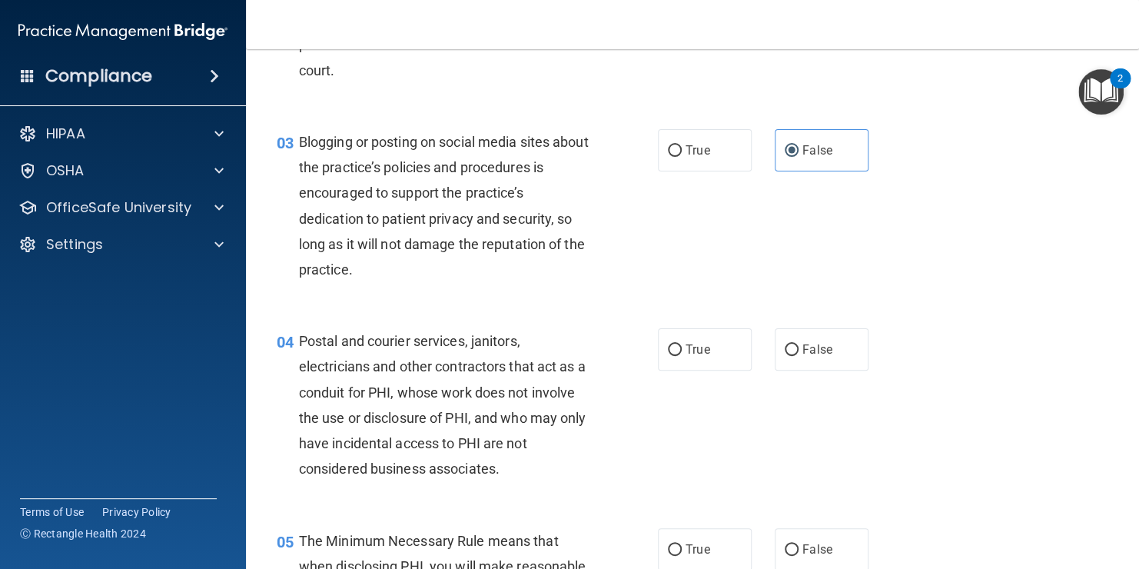
scroll to position [318, 0]
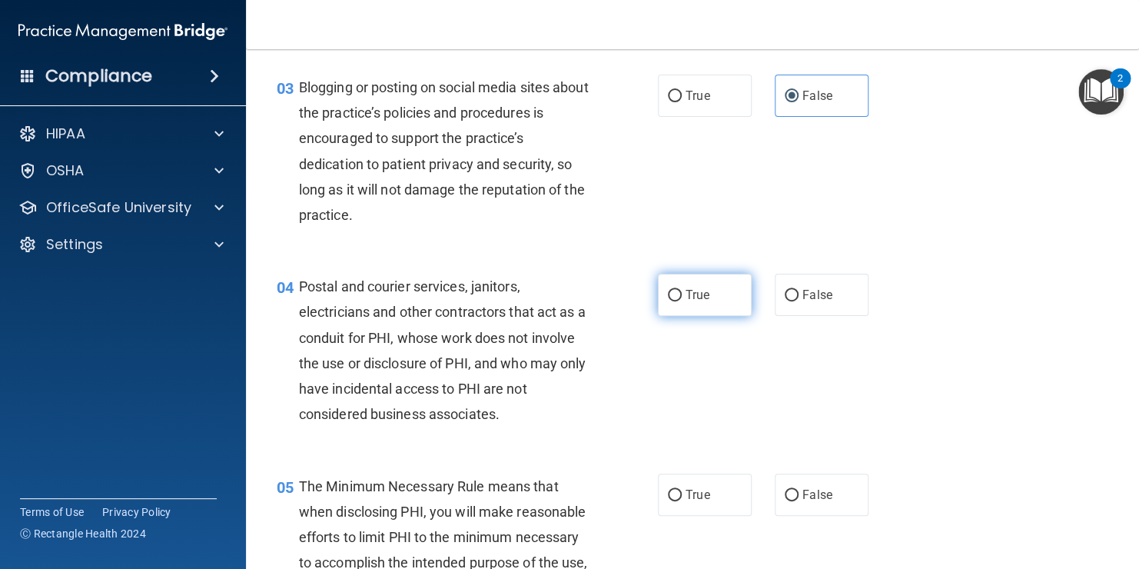
click at [693, 285] on label "True" at bounding box center [705, 295] width 94 height 42
click at [682, 290] on input "True" at bounding box center [675, 296] width 14 height 12
radio input "true"
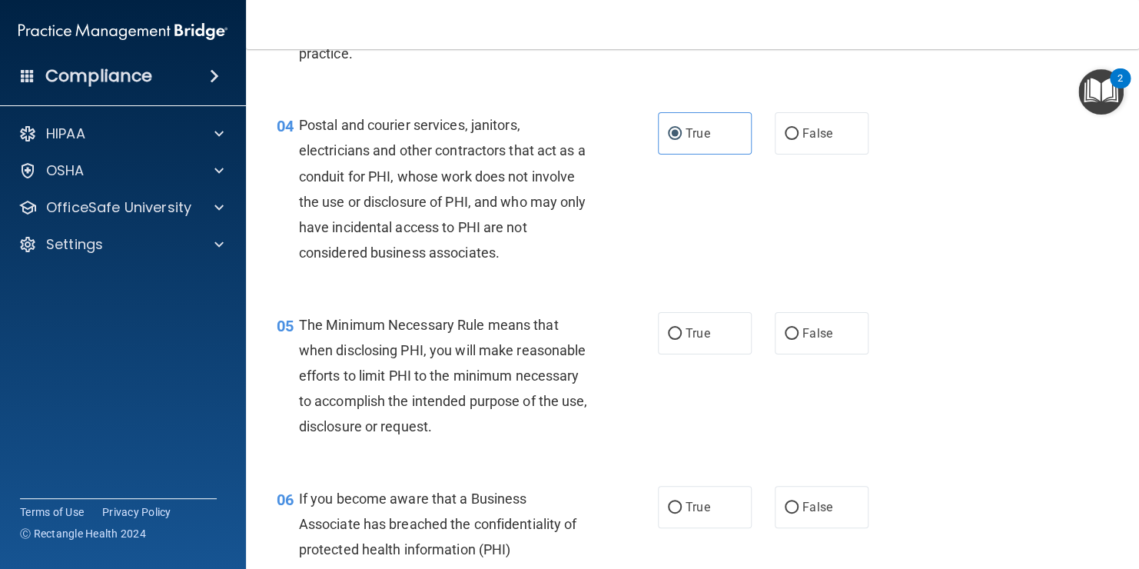
scroll to position [486, 0]
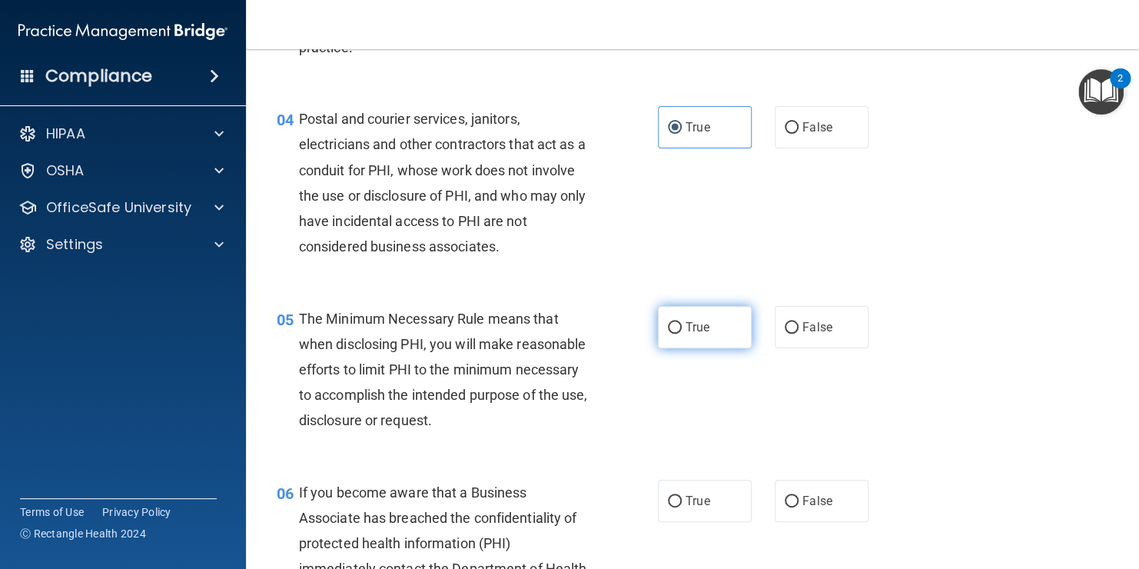
click at [690, 326] on span "True" at bounding box center [698, 327] width 24 height 15
click at [682, 326] on input "True" at bounding box center [675, 328] width 14 height 12
radio input "true"
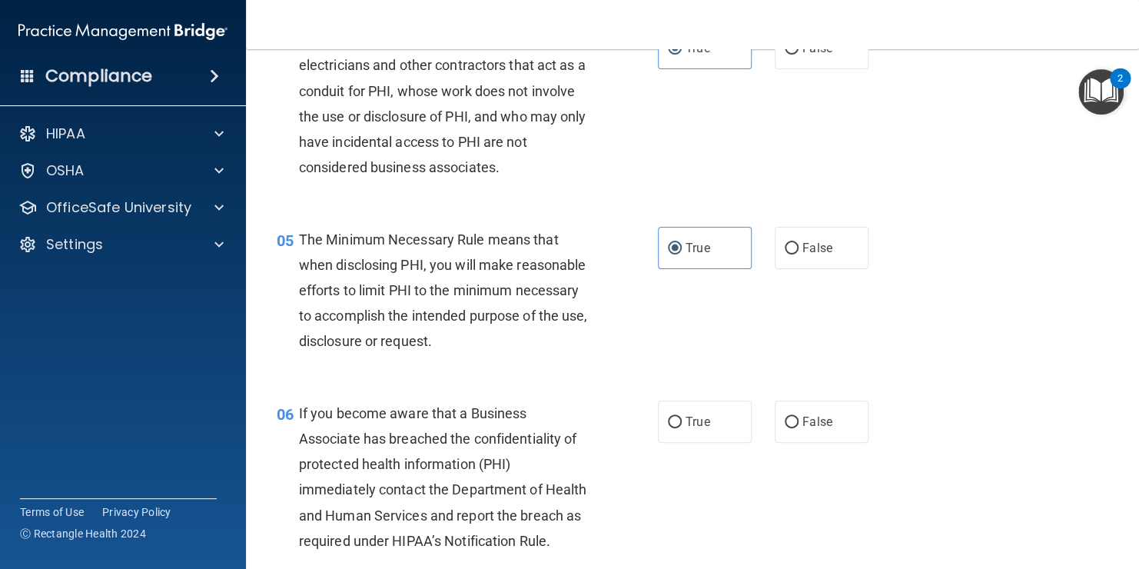
scroll to position [566, 0]
click at [810, 428] on span "False" at bounding box center [818, 421] width 30 height 15
click at [799, 427] on input "False" at bounding box center [792, 422] width 14 height 12
radio input "true"
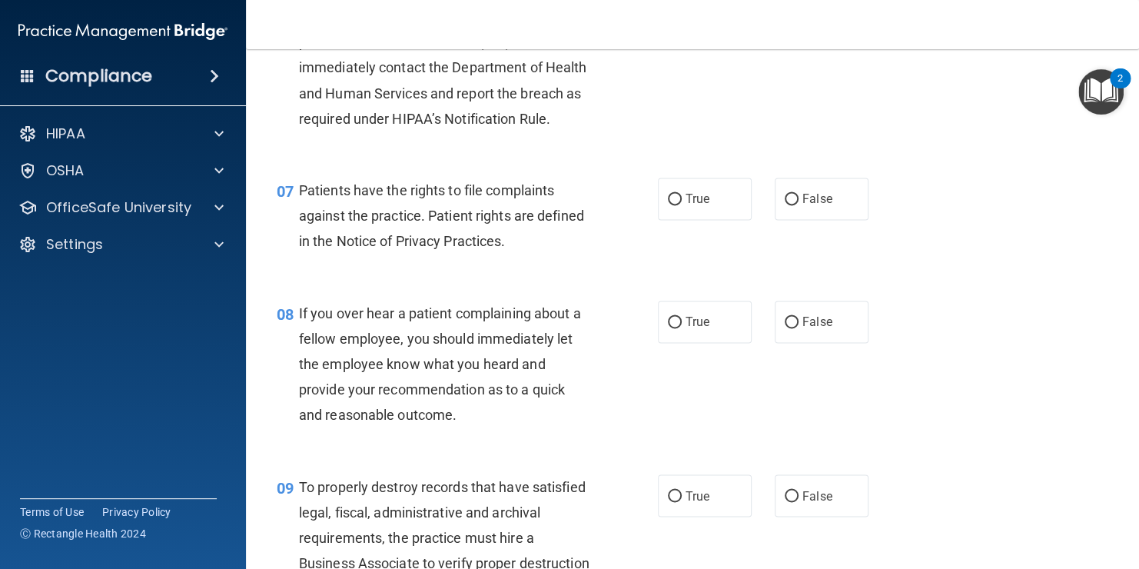
scroll to position [990, 0]
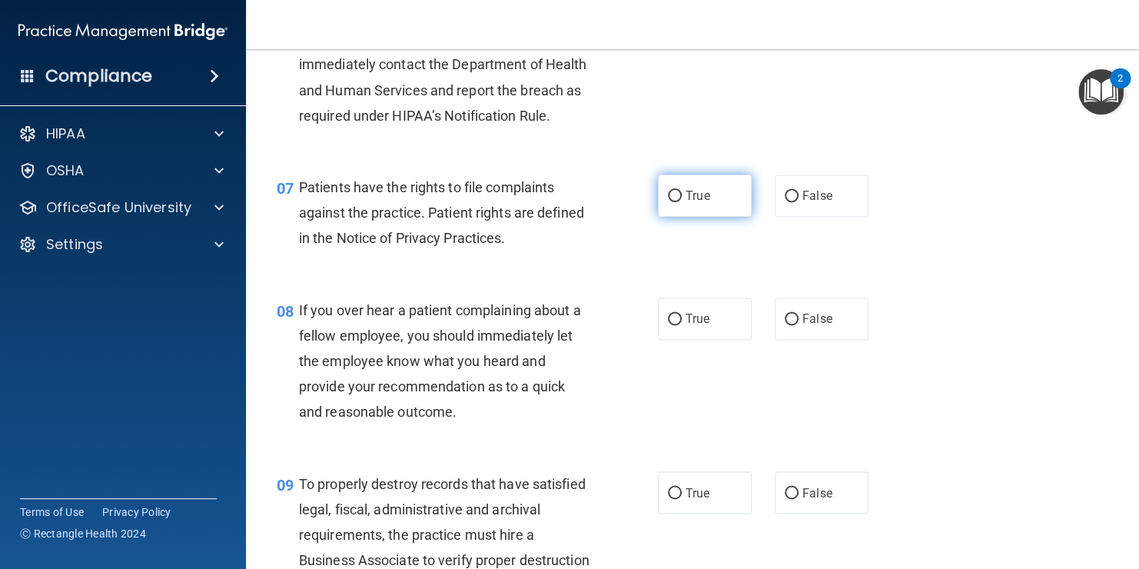
click at [695, 217] on label "True" at bounding box center [705, 196] width 94 height 42
click at [682, 202] on input "True" at bounding box center [675, 197] width 14 height 12
radio input "true"
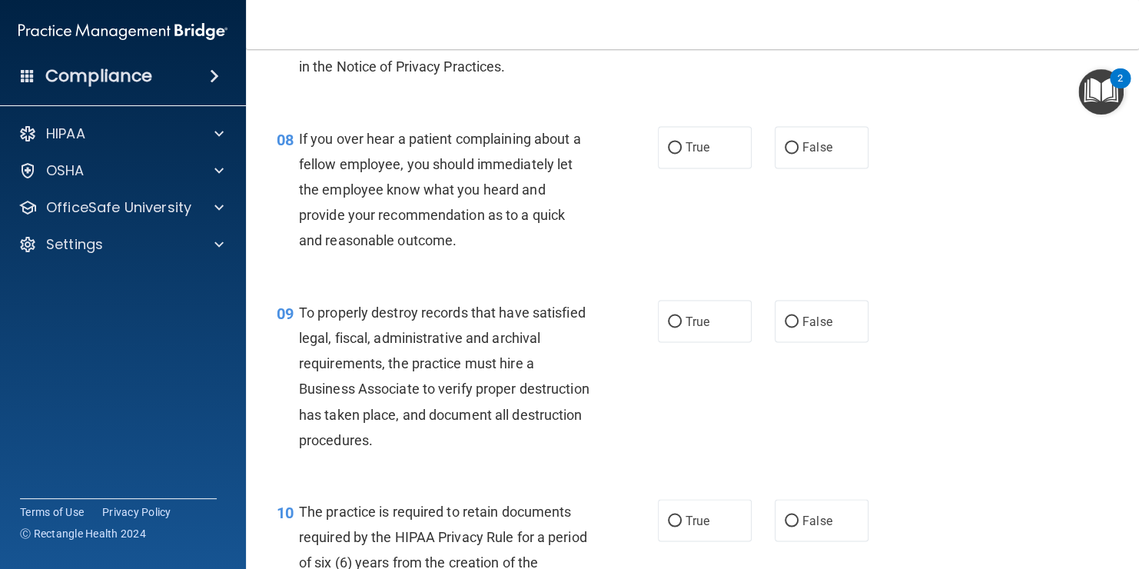
scroll to position [1162, 0]
click at [816, 155] on span "False" at bounding box center [818, 147] width 30 height 15
click at [799, 154] on input "False" at bounding box center [792, 148] width 14 height 12
radio input "true"
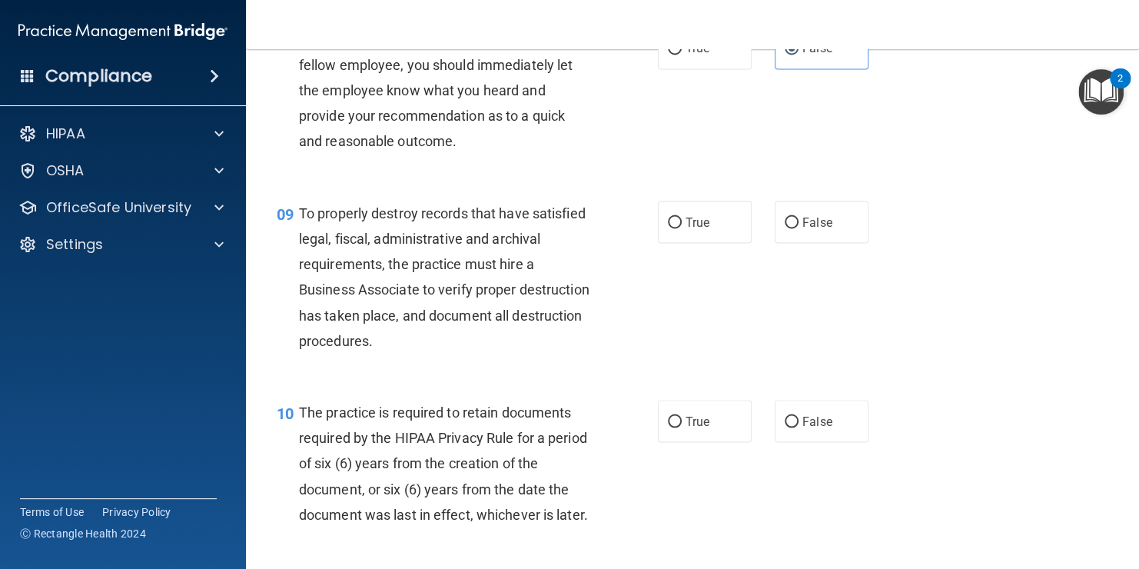
scroll to position [1315, 0]
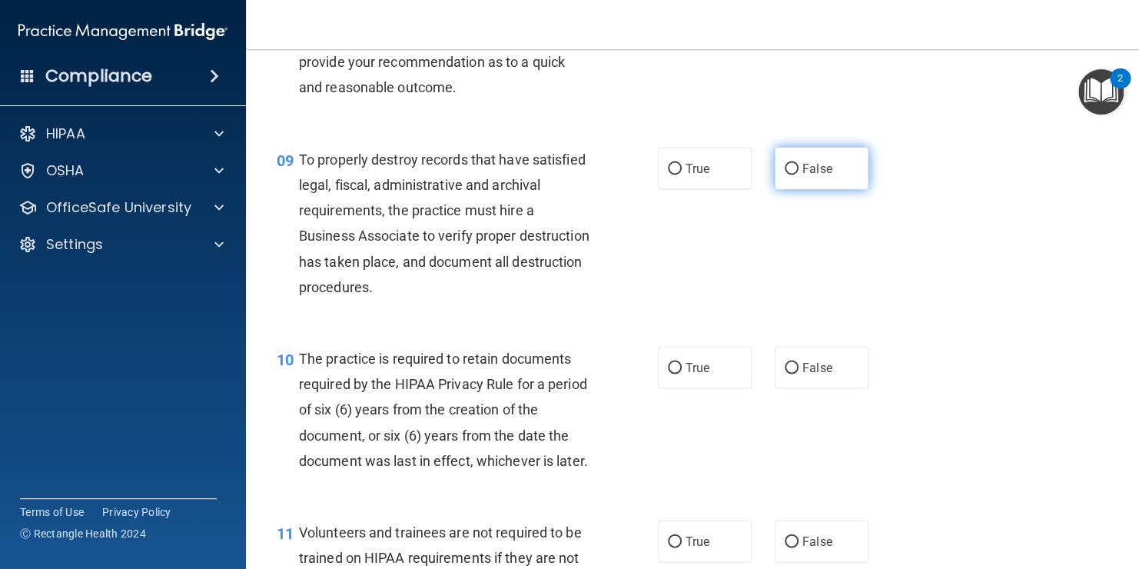
click at [811, 189] on label "False" at bounding box center [822, 168] width 94 height 42
click at [799, 175] on input "False" at bounding box center [792, 169] width 14 height 12
radio input "true"
click at [811, 189] on label "False" at bounding box center [822, 168] width 94 height 42
click at [799, 175] on input "False" at bounding box center [792, 169] width 14 height 12
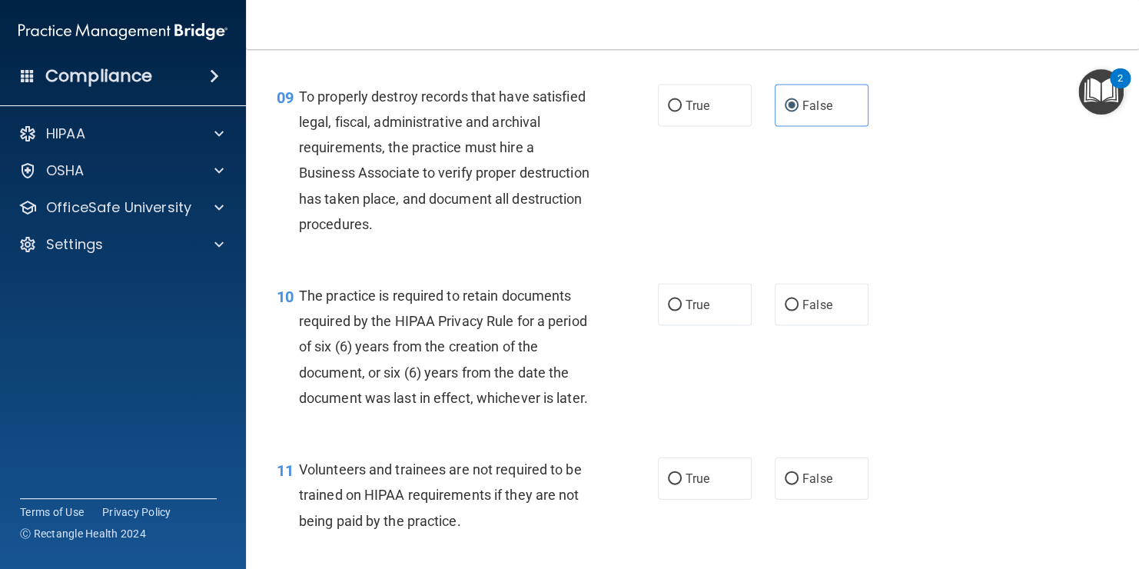
scroll to position [1382, 0]
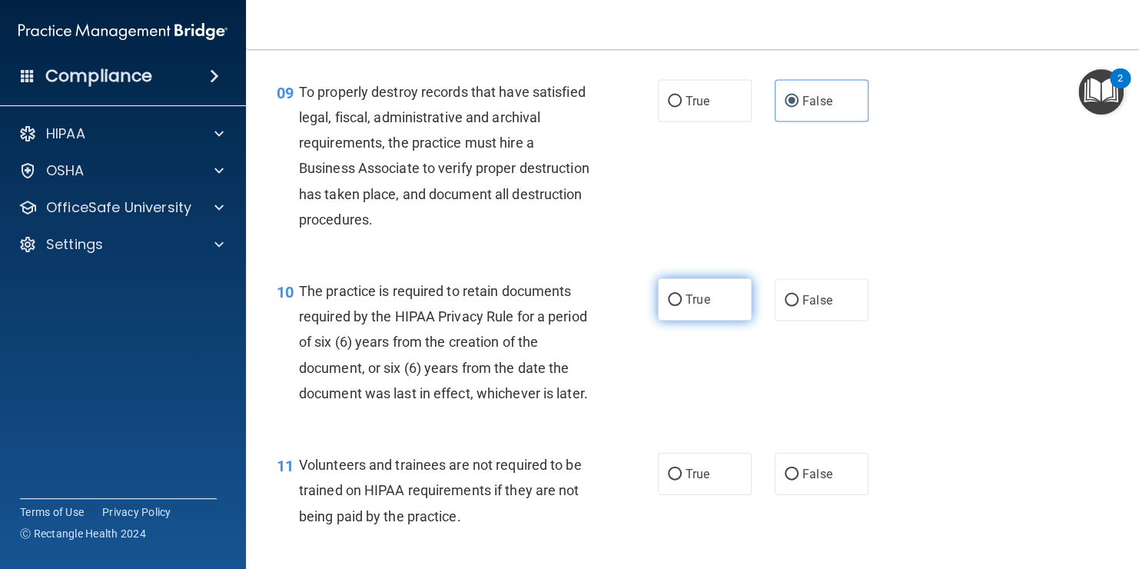
click at [697, 307] on span "True" at bounding box center [698, 299] width 24 height 15
click at [682, 306] on input "True" at bounding box center [675, 300] width 14 height 12
radio input "true"
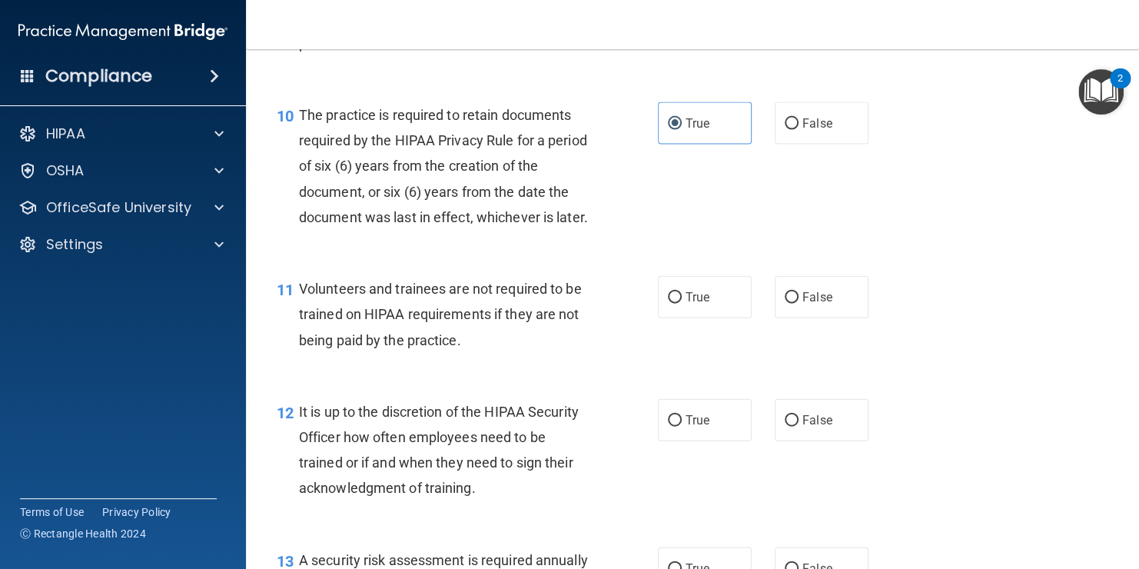
scroll to position [1629, 0]
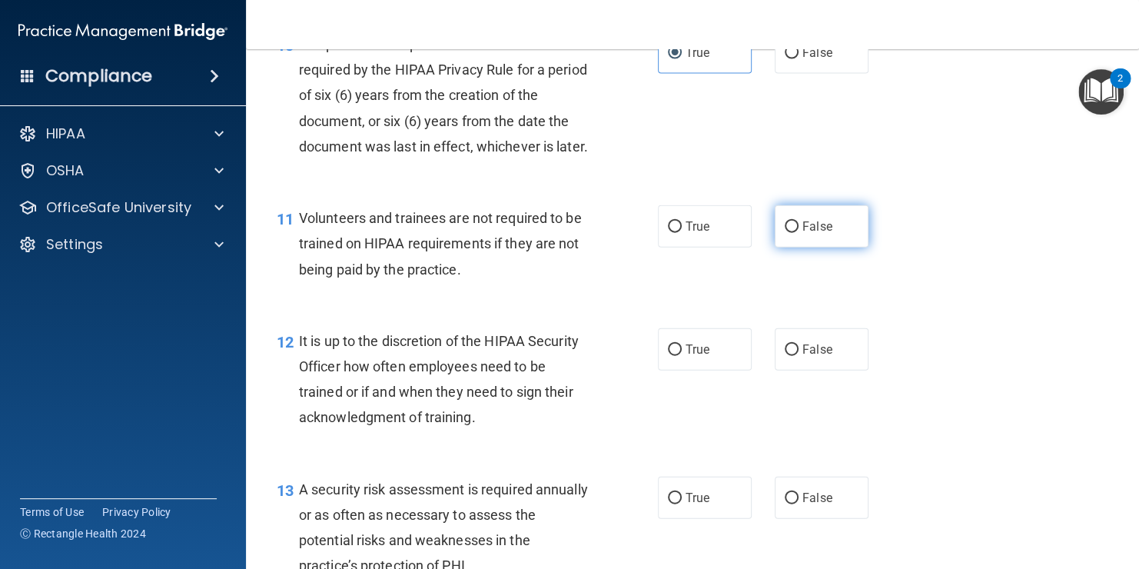
click at [808, 248] on label "False" at bounding box center [822, 226] width 94 height 42
click at [799, 233] on input "False" at bounding box center [792, 227] width 14 height 12
radio input "true"
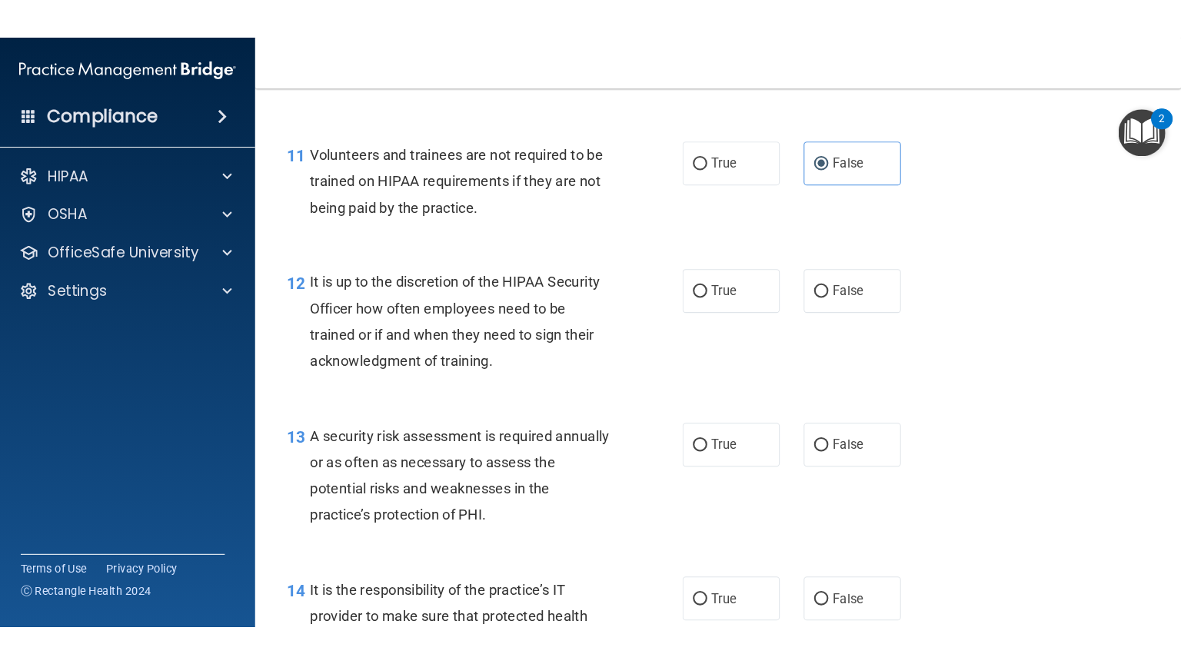
scroll to position [1632, 0]
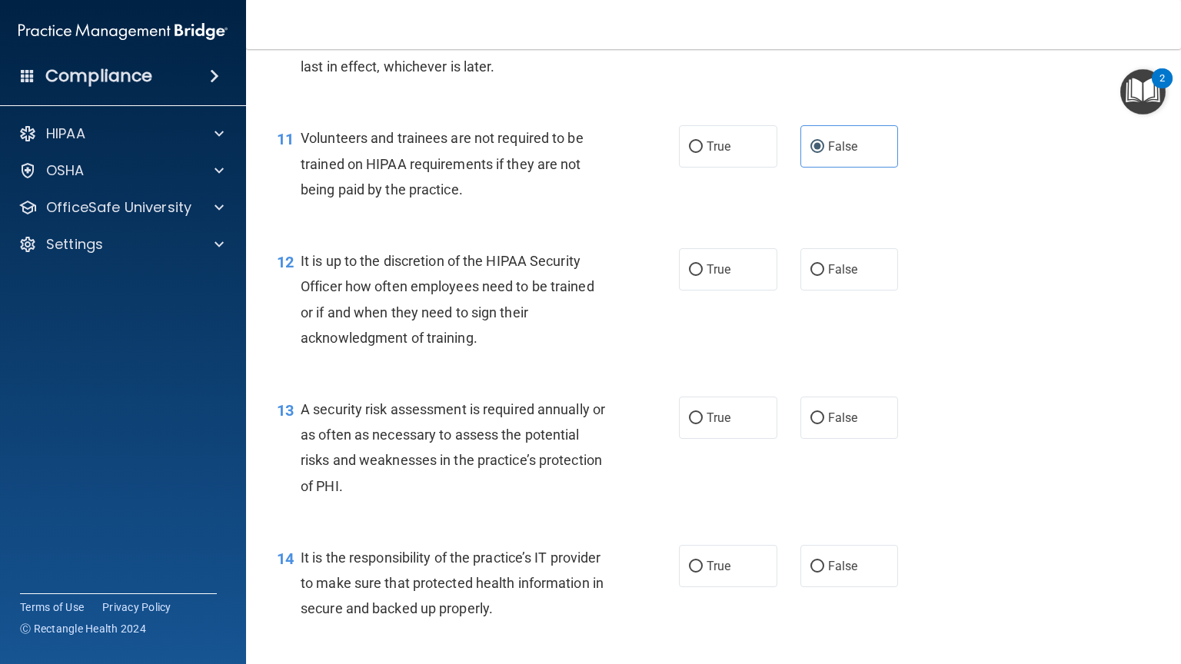
click at [856, 348] on div "12 It is up to the discretion of the HIPAA Security Officer how often employees…" at bounding box center [713, 303] width 896 height 148
click at [831, 277] on span "False" at bounding box center [843, 269] width 30 height 15
click at [824, 276] on input "False" at bounding box center [817, 270] width 14 height 12
radio input "true"
click at [831, 277] on span "False" at bounding box center [843, 269] width 30 height 15
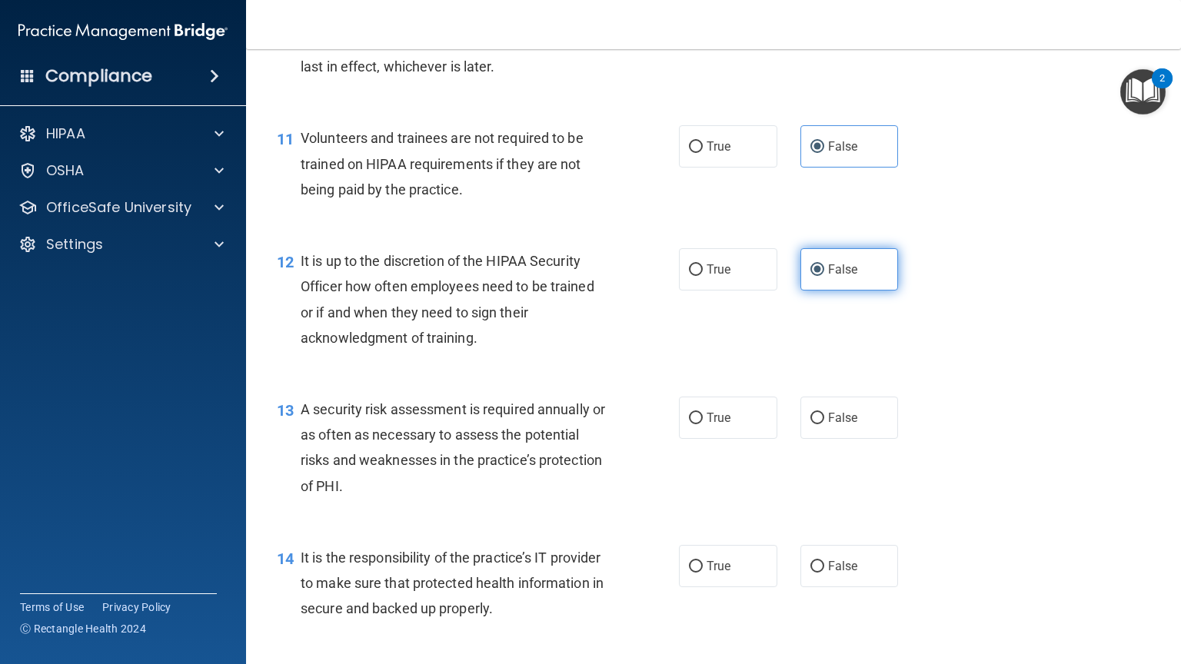
click at [824, 276] on input "False" at bounding box center [817, 270] width 14 height 12
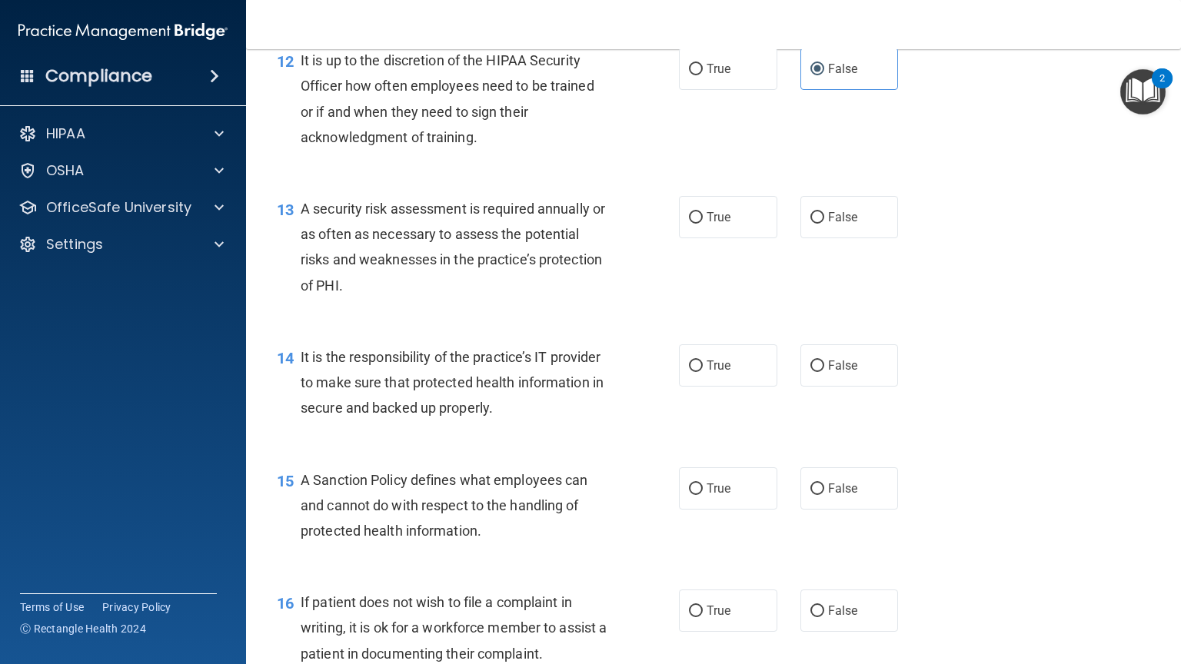
scroll to position [1835, 0]
click at [727, 236] on label "True" at bounding box center [728, 215] width 98 height 42
click at [703, 221] on input "True" at bounding box center [696, 216] width 14 height 12
radio input "true"
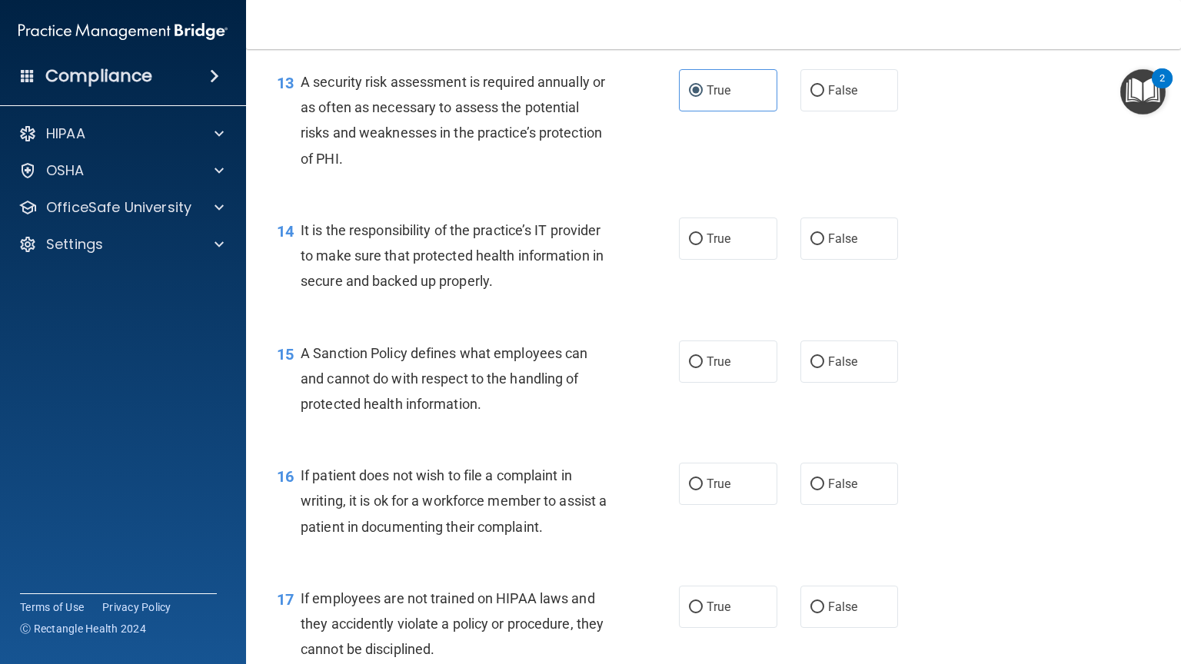
scroll to position [1960, 0]
click at [847, 245] on span "False" at bounding box center [843, 238] width 30 height 15
click at [824, 244] on input "False" at bounding box center [817, 239] width 14 height 12
radio input "true"
click at [861, 377] on label "False" at bounding box center [849, 361] width 98 height 42
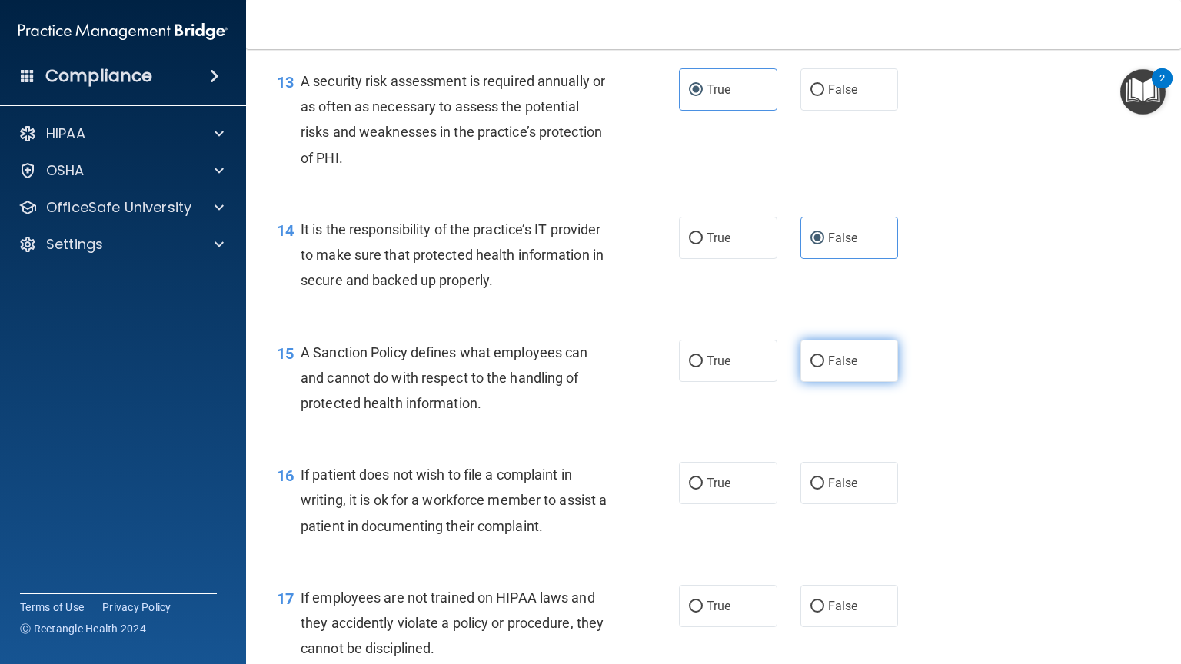
click at [824, 367] on input "False" at bounding box center [817, 362] width 14 height 12
radio input "true"
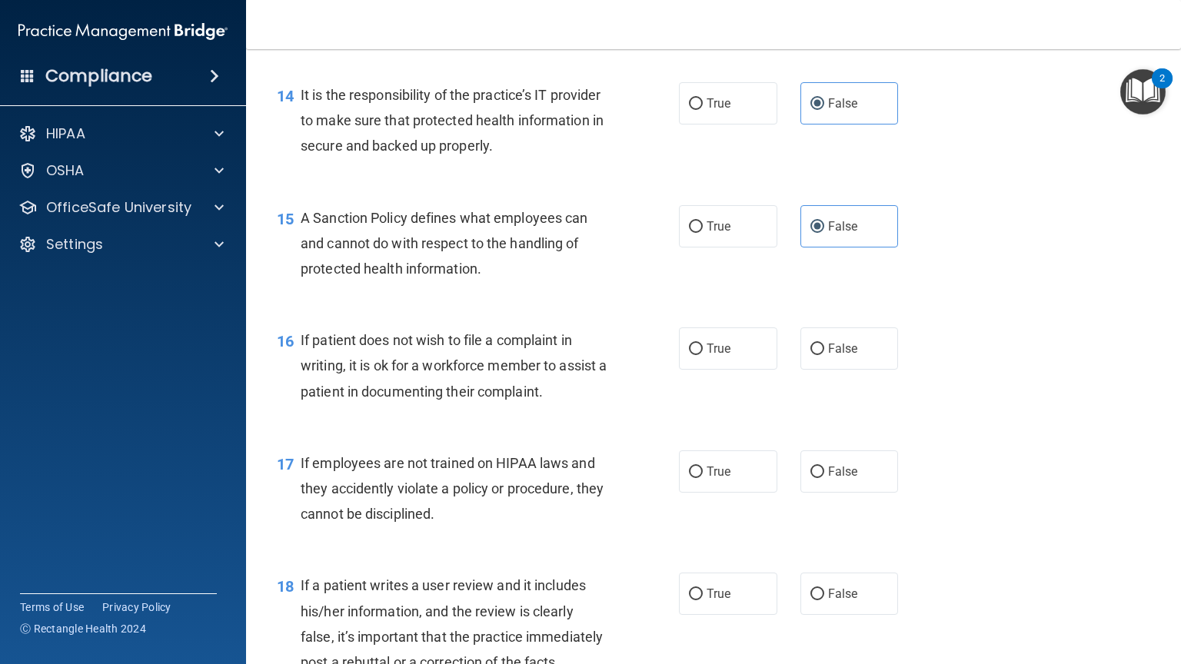
scroll to position [2097, 0]
click at [856, 568] on label "False" at bounding box center [849, 592] width 98 height 42
click at [824, 568] on input "False" at bounding box center [817, 593] width 14 height 12
radio input "true"
click at [828, 477] on span "False" at bounding box center [843, 470] width 30 height 15
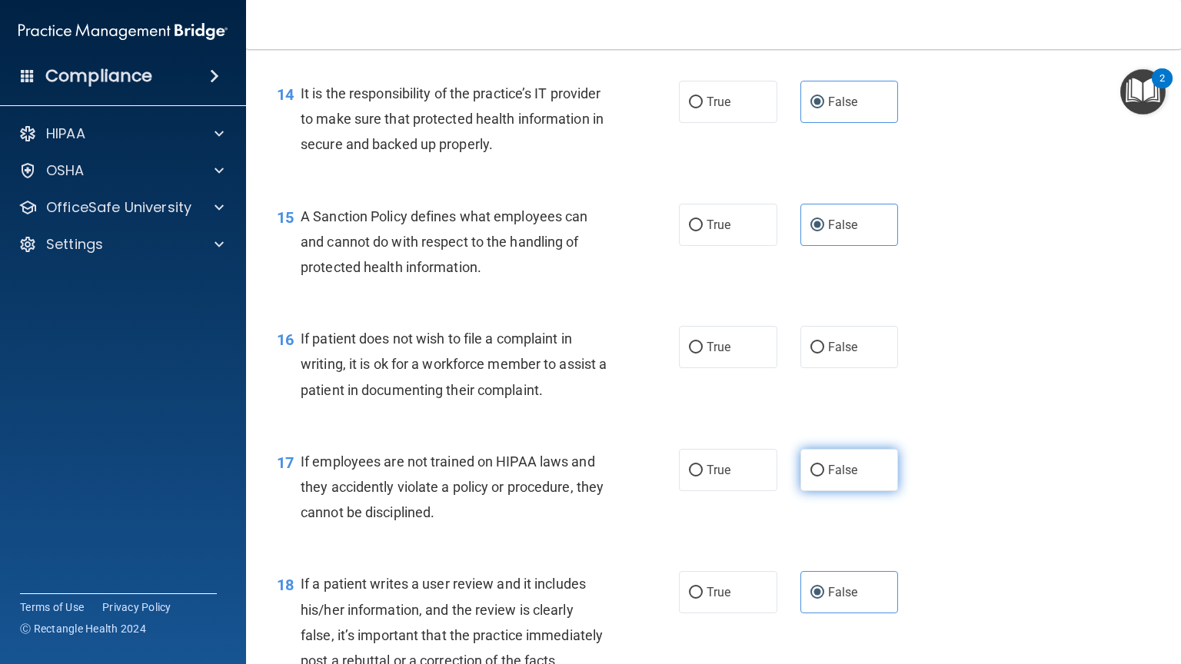
click at [824, 477] on input "False" at bounding box center [817, 471] width 14 height 12
radio input "true"
click at [721, 354] on span "True" at bounding box center [719, 347] width 24 height 15
click at [703, 354] on input "True" at bounding box center [696, 348] width 14 height 12
radio input "true"
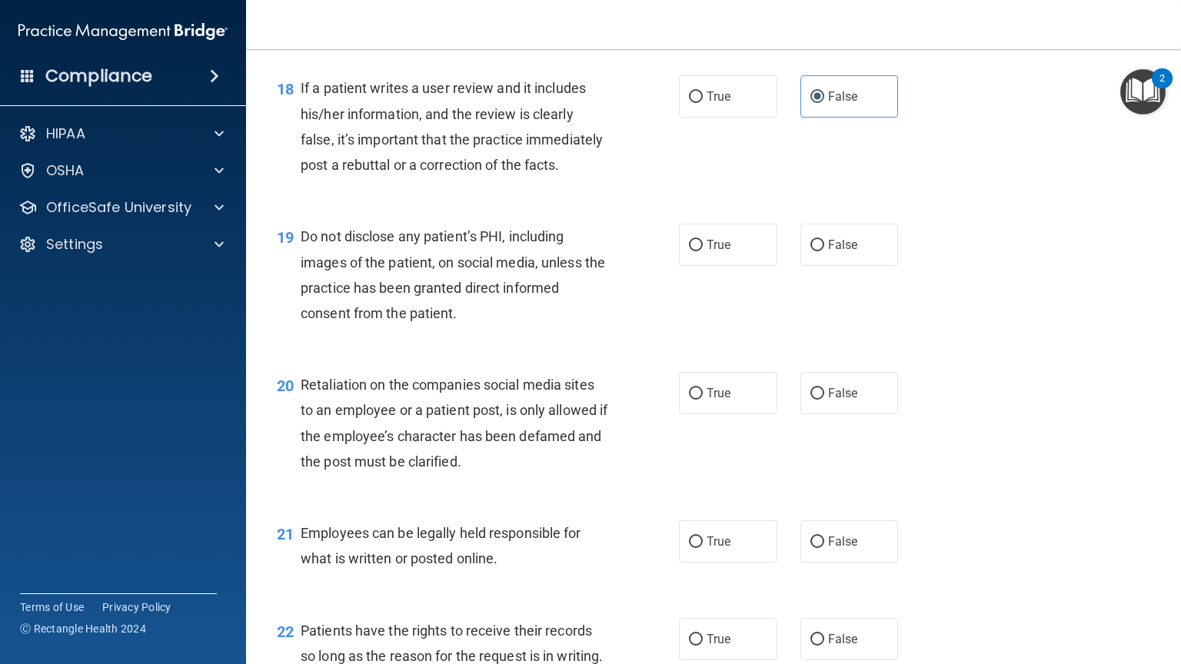
scroll to position [2592, 0]
click at [842, 401] on span "False" at bounding box center [843, 394] width 30 height 15
click at [824, 401] on input "False" at bounding box center [817, 395] width 14 height 12
radio input "true"
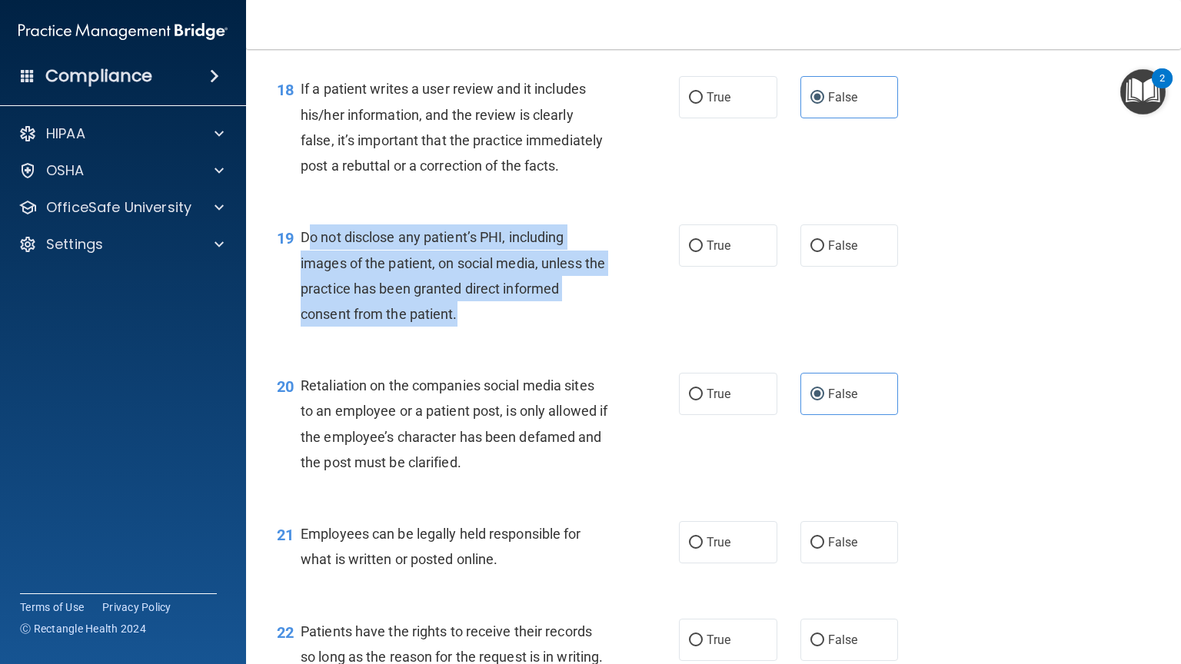
drag, startPoint x: 305, startPoint y: 285, endPoint x: 524, endPoint y: 371, distance: 234.7
click at [524, 327] on div "Do not disclose any patient’s PHI, including images of the patient, on social m…" at bounding box center [460, 275] width 319 height 102
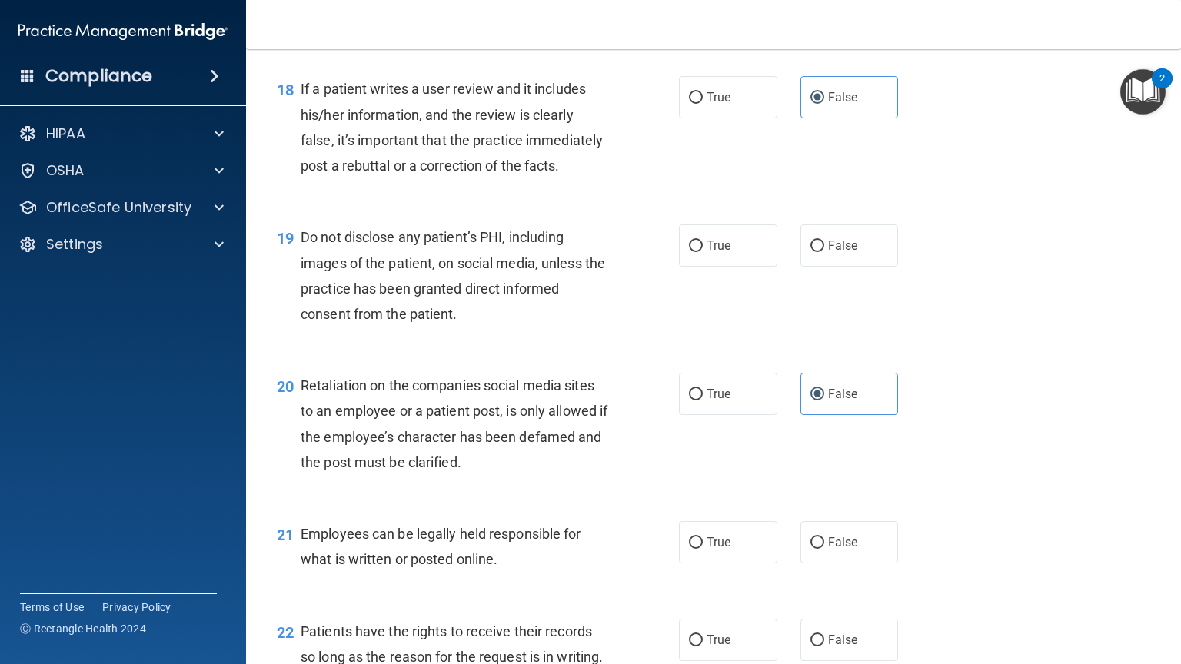
drag, startPoint x: 524, startPoint y: 371, endPoint x: 616, endPoint y: 397, distance: 95.7
click at [616, 354] on div "19 Do not disclose any patient’s PHI, including images of the patient, on socia…" at bounding box center [713, 279] width 896 height 148
click at [714, 253] on span "True" at bounding box center [719, 245] width 24 height 15
click at [703, 252] on input "True" at bounding box center [696, 247] width 14 height 12
radio input "true"
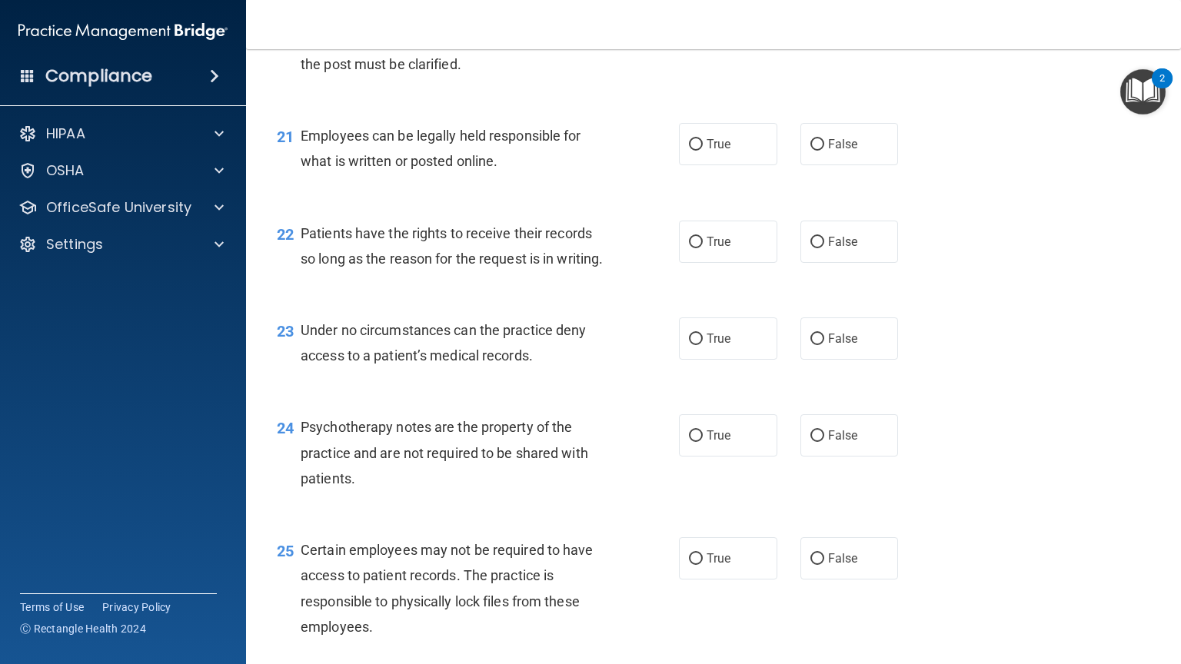
scroll to position [2991, 0]
click at [833, 262] on label "False" at bounding box center [849, 241] width 98 height 42
click at [824, 248] on input "False" at bounding box center [817, 242] width 14 height 12
radio input "true"
click at [833, 262] on label "False" at bounding box center [849, 241] width 98 height 42
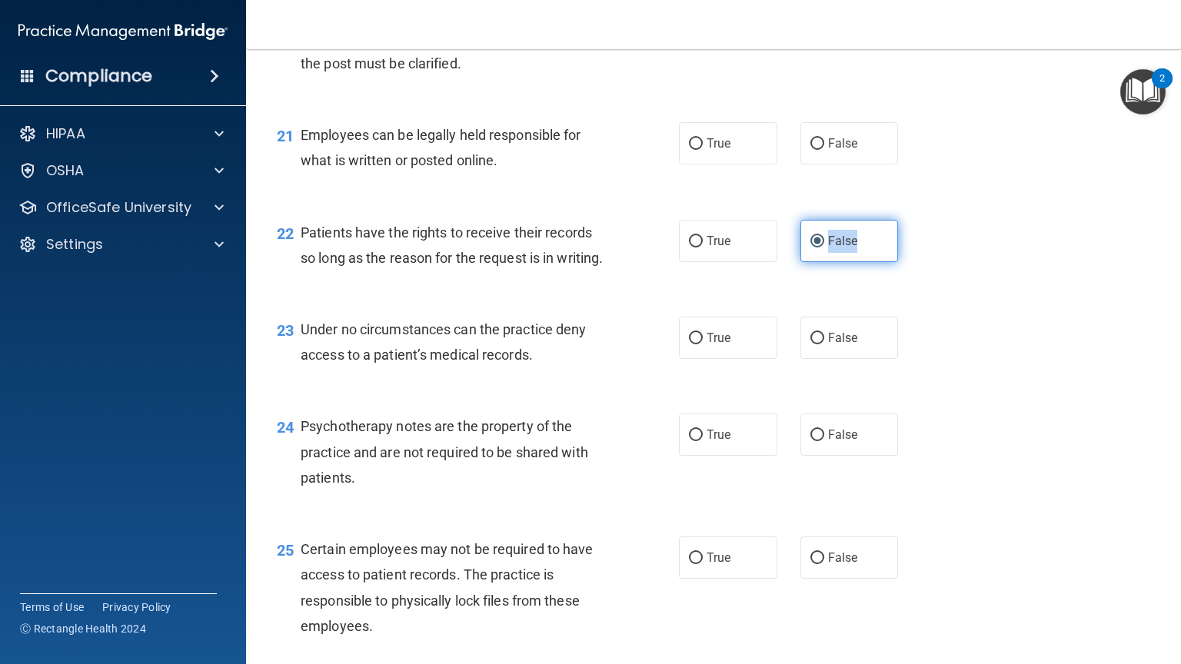
click at [824, 248] on input "False" at bounding box center [817, 242] width 14 height 12
drag, startPoint x: 833, startPoint y: 301, endPoint x: 836, endPoint y: 412, distance: 110.8
click at [836, 345] on span "False" at bounding box center [843, 338] width 30 height 15
click at [595, 181] on div "21 Employees can be legally held responsible for what is written or posted onli…" at bounding box center [478, 151] width 448 height 58
click at [710, 151] on span "True" at bounding box center [719, 143] width 24 height 15
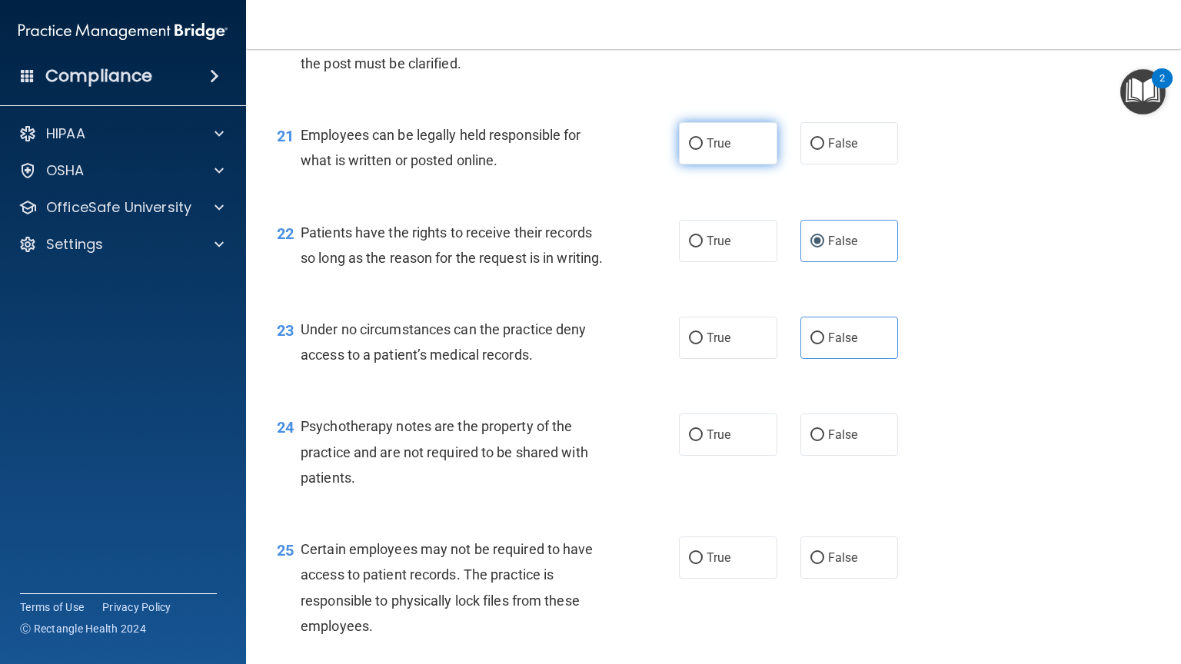
click at [703, 150] on input "True" at bounding box center [696, 144] width 14 height 12
radio input "true"
click at [810, 344] on input "False" at bounding box center [817, 339] width 14 height 12
radio input "true"
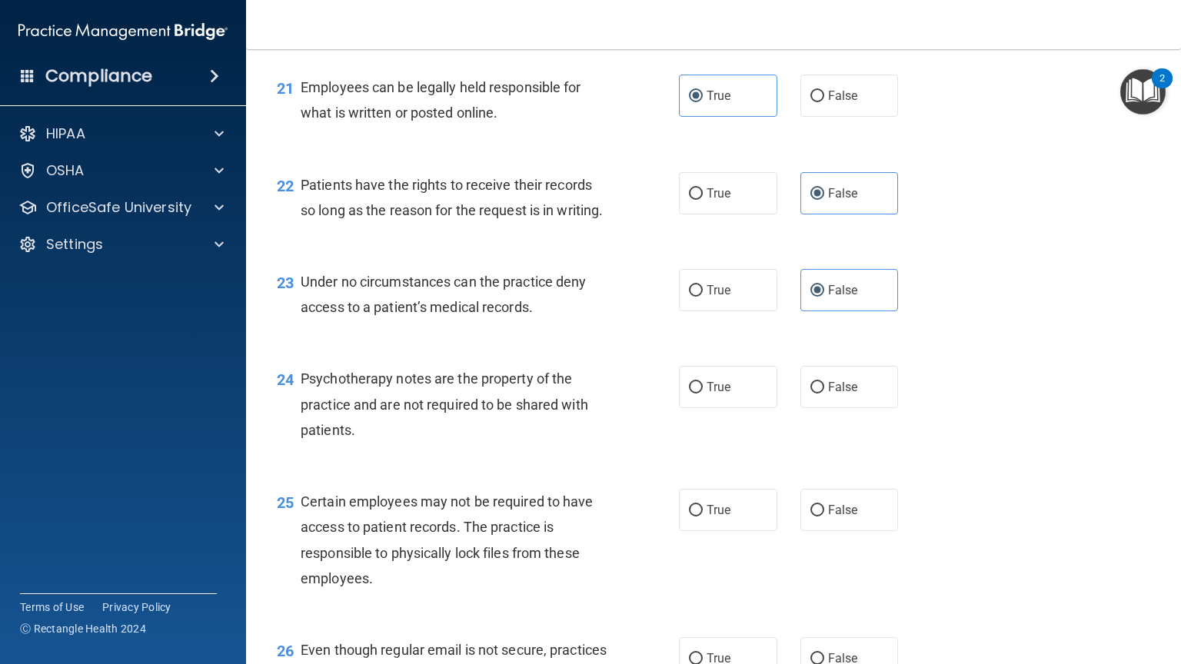
scroll to position [3038, 0]
click at [708, 395] on span "True" at bounding box center [719, 388] width 24 height 15
click at [703, 394] on input "True" at bounding box center [696, 389] width 14 height 12
radio input "true"
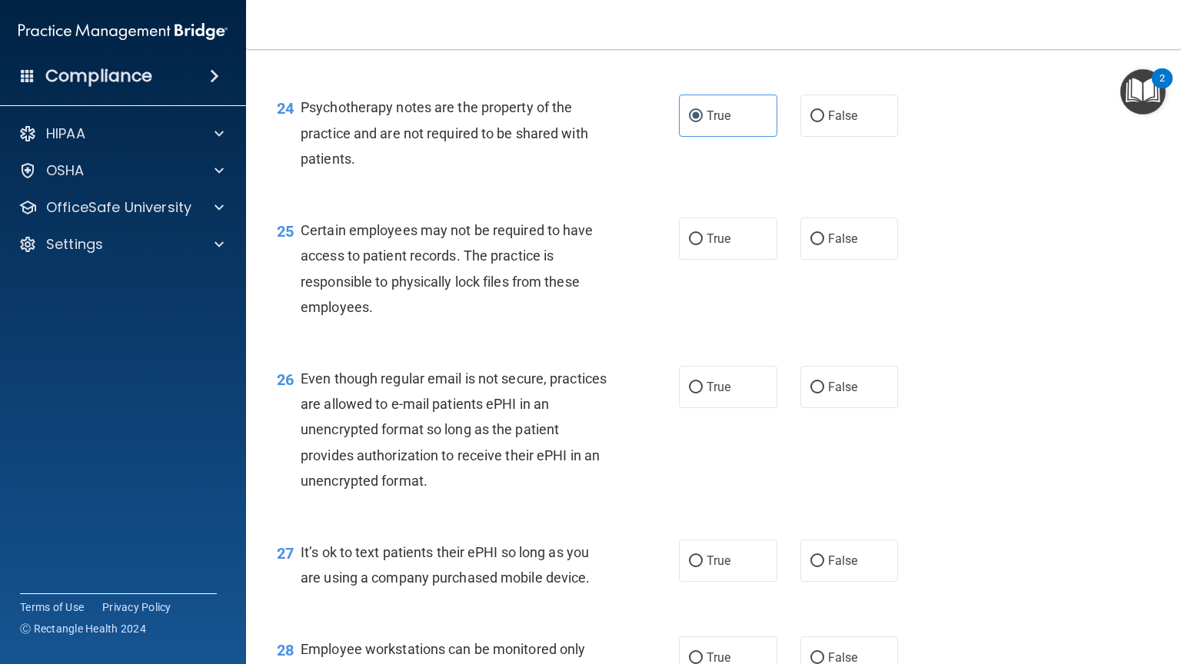
scroll to position [3316, 0]
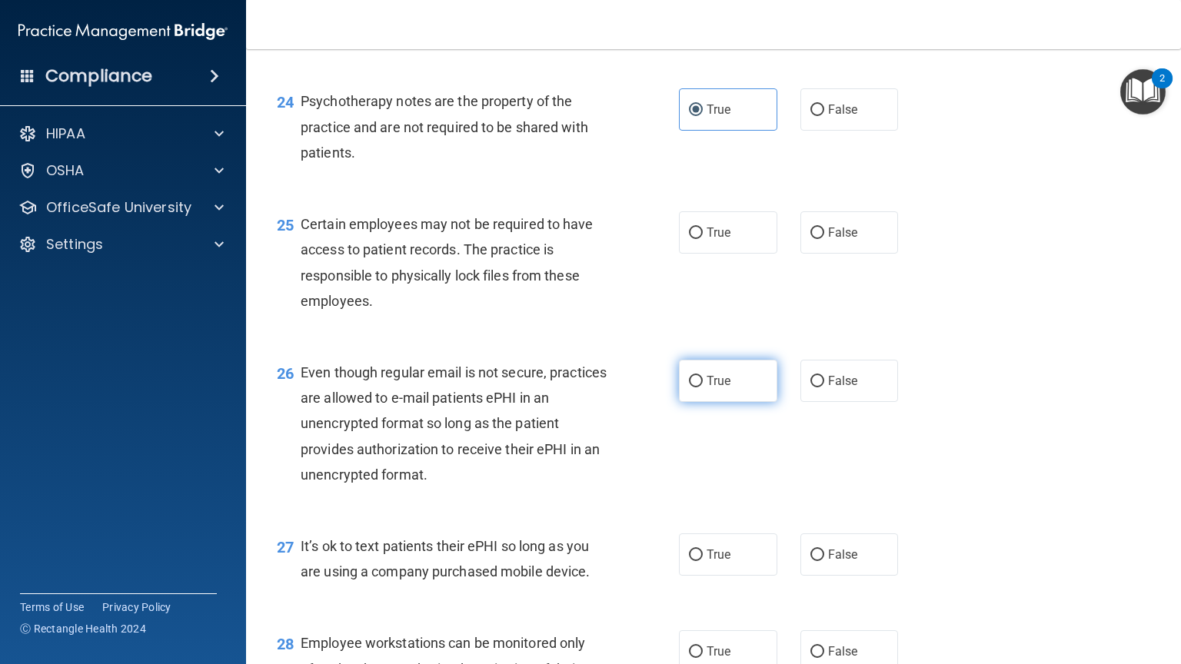
click at [712, 388] on span "True" at bounding box center [719, 381] width 24 height 15
click at [703, 387] on input "True" at bounding box center [696, 382] width 14 height 12
radio input "true"
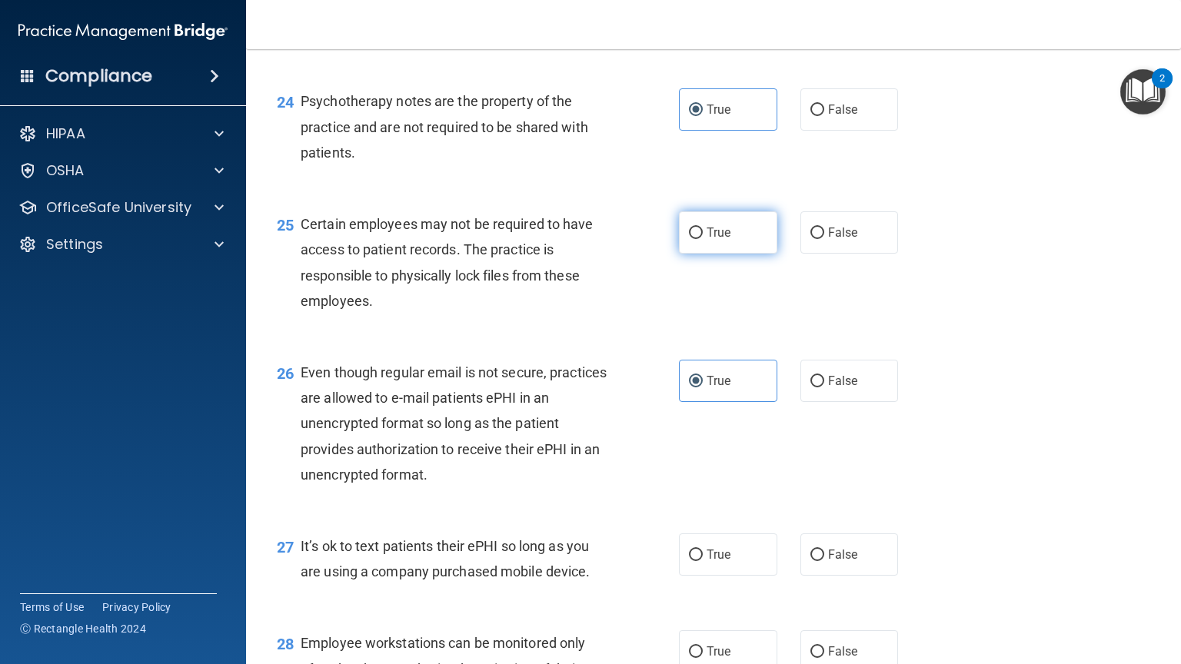
click at [752, 254] on label "True" at bounding box center [728, 232] width 98 height 42
click at [703, 239] on input "True" at bounding box center [696, 234] width 14 height 12
radio input "true"
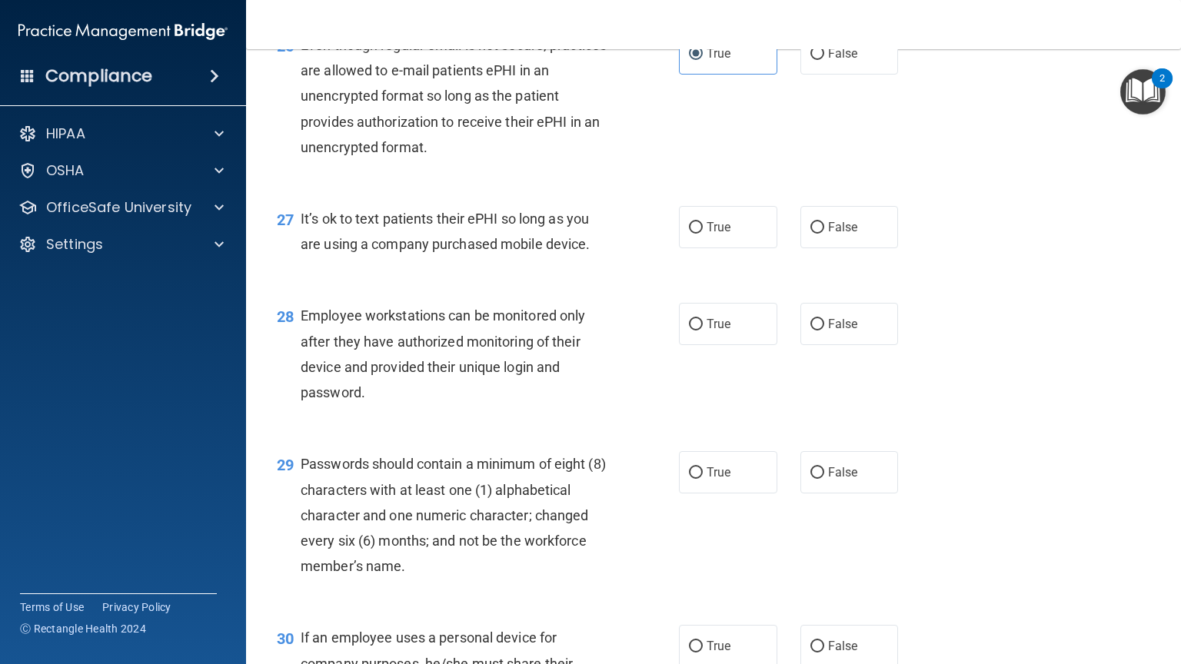
scroll to position [3643, 0]
click at [836, 234] on span "False" at bounding box center [843, 227] width 30 height 15
click at [824, 234] on input "False" at bounding box center [817, 228] width 14 height 12
radio input "true"
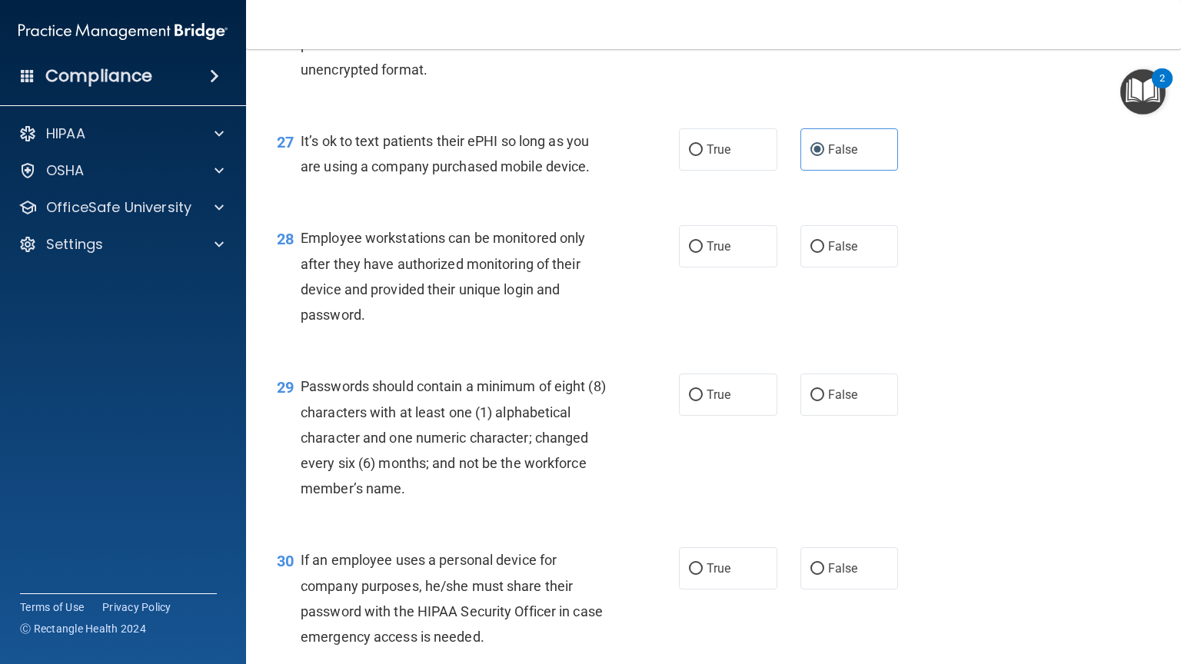
scroll to position [3724, 0]
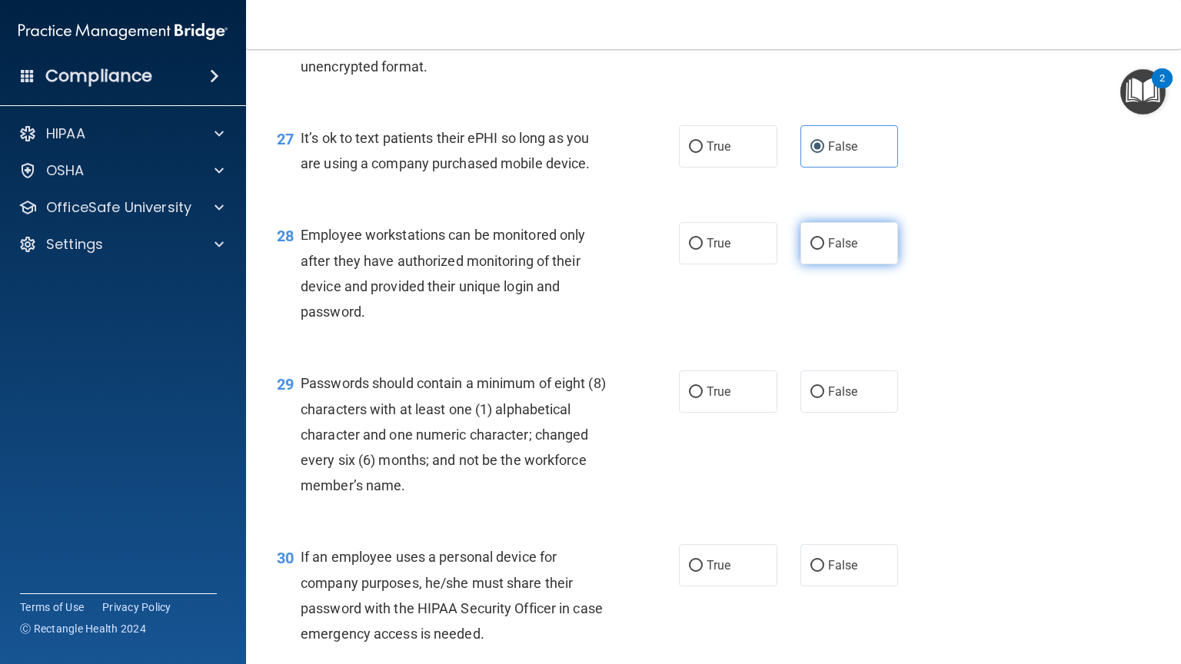
click at [828, 251] on span "False" at bounding box center [843, 243] width 30 height 15
click at [824, 250] on input "False" at bounding box center [817, 244] width 14 height 12
radio input "true"
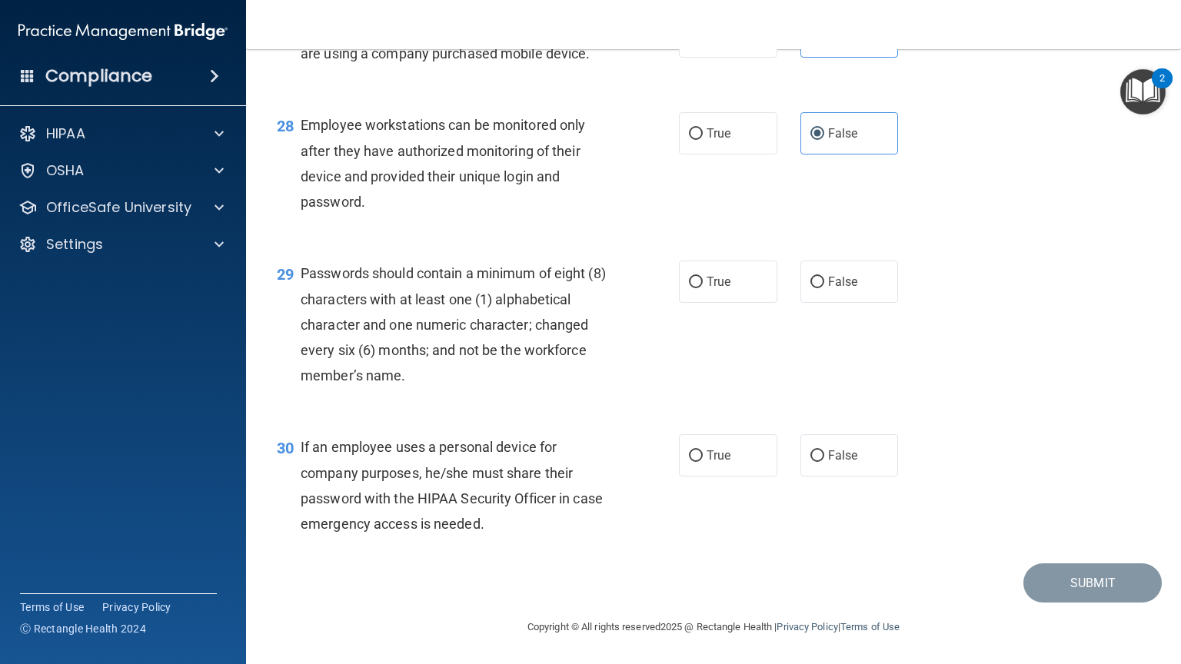
scroll to position [3911, 0]
click at [839, 469] on label "False" at bounding box center [849, 455] width 98 height 42
click at [824, 462] on input "False" at bounding box center [817, 457] width 14 height 12
radio input "true"
click at [717, 287] on span "True" at bounding box center [719, 281] width 24 height 15
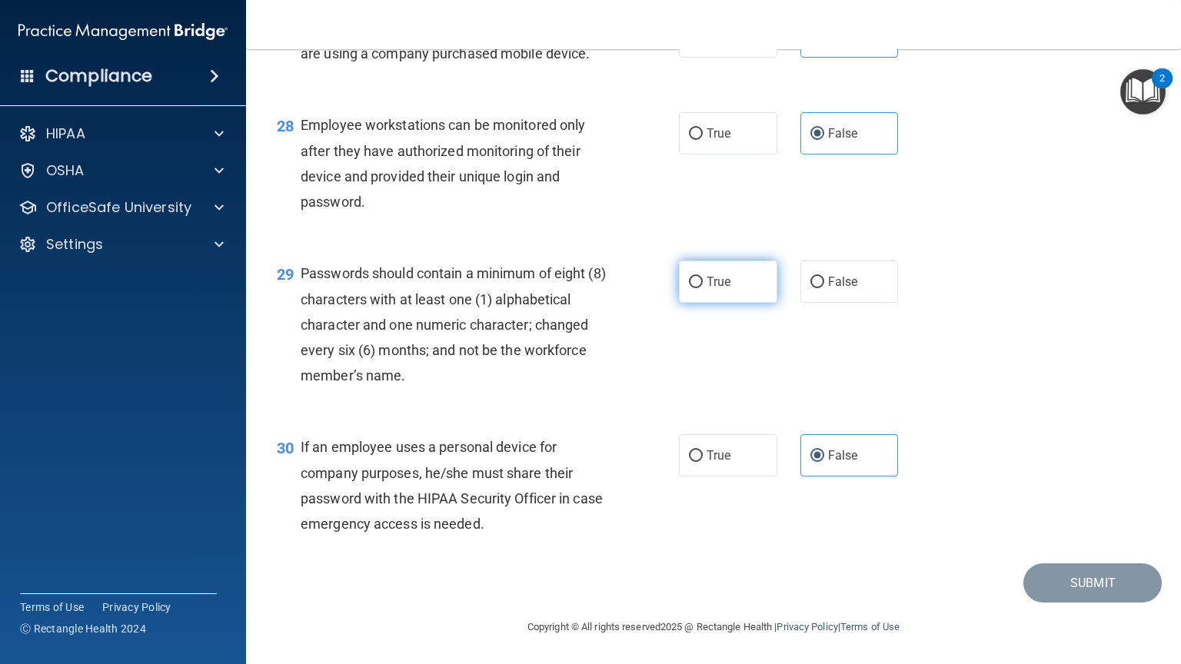
click at [703, 287] on input "True" at bounding box center [696, 283] width 14 height 12
radio input "true"
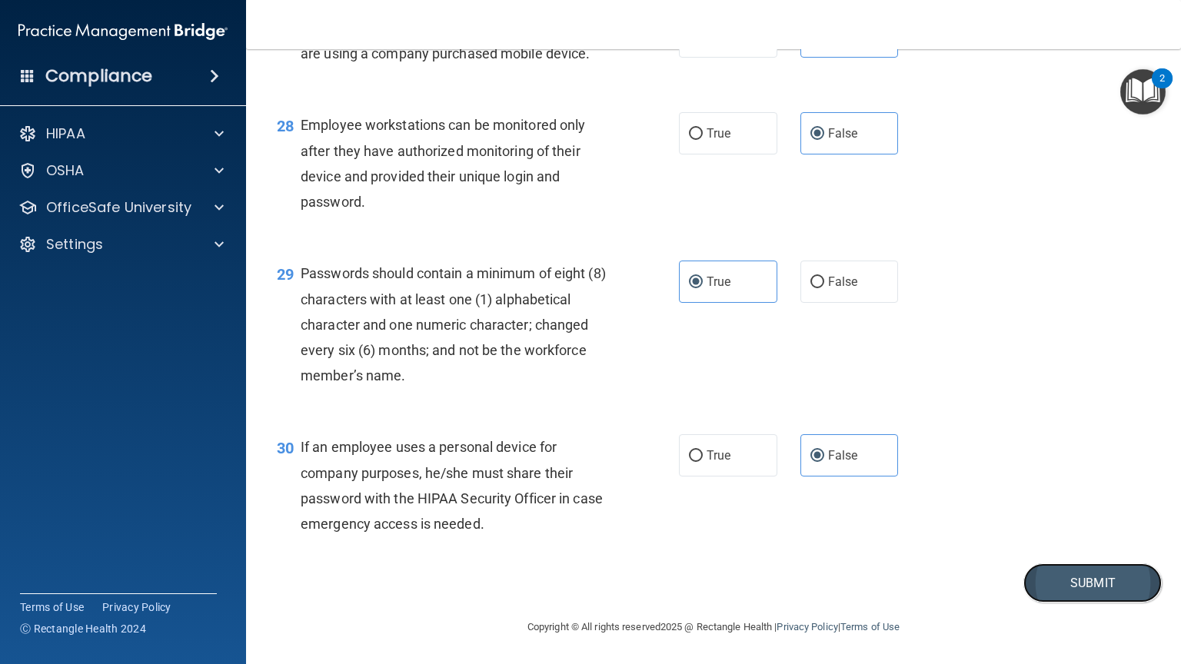
click at [1067, 568] on button "Submit" at bounding box center [1092, 583] width 138 height 39
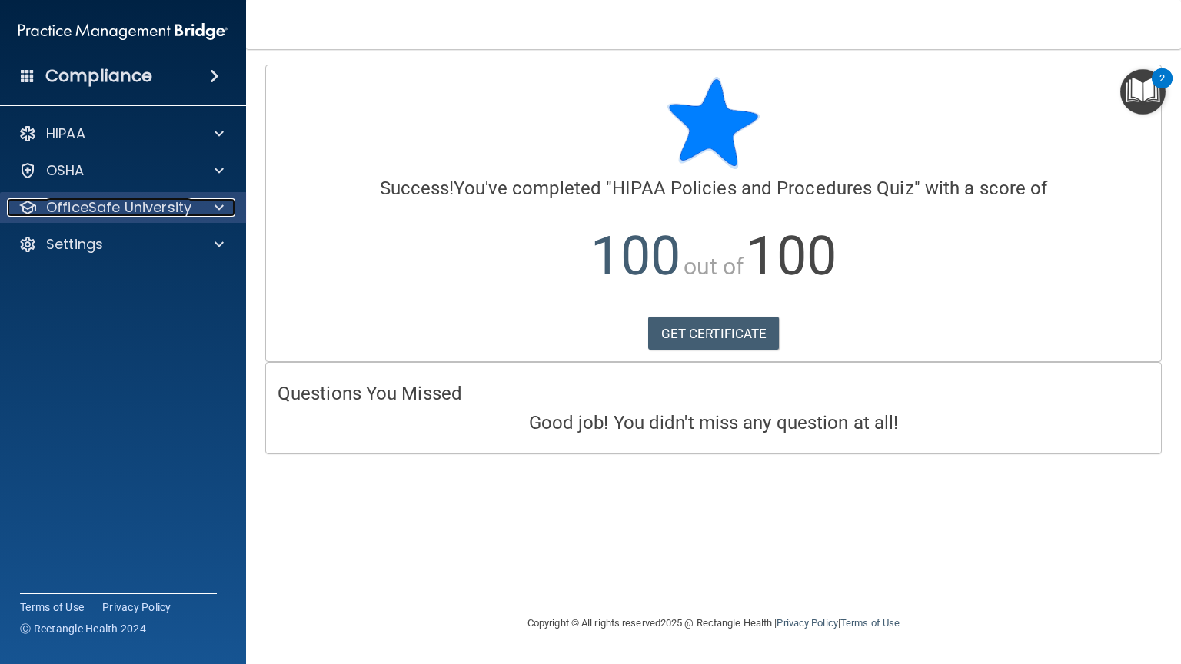
click at [224, 212] on div at bounding box center [217, 207] width 38 height 18
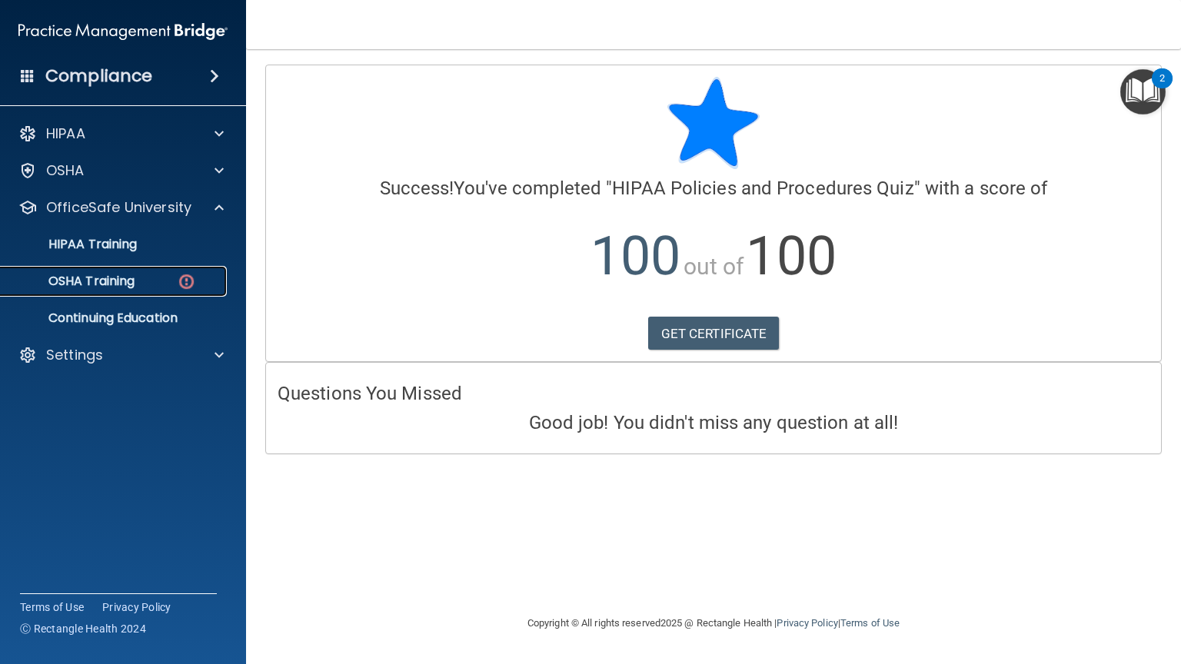
click at [175, 283] on div "OSHA Training" at bounding box center [115, 281] width 210 height 15
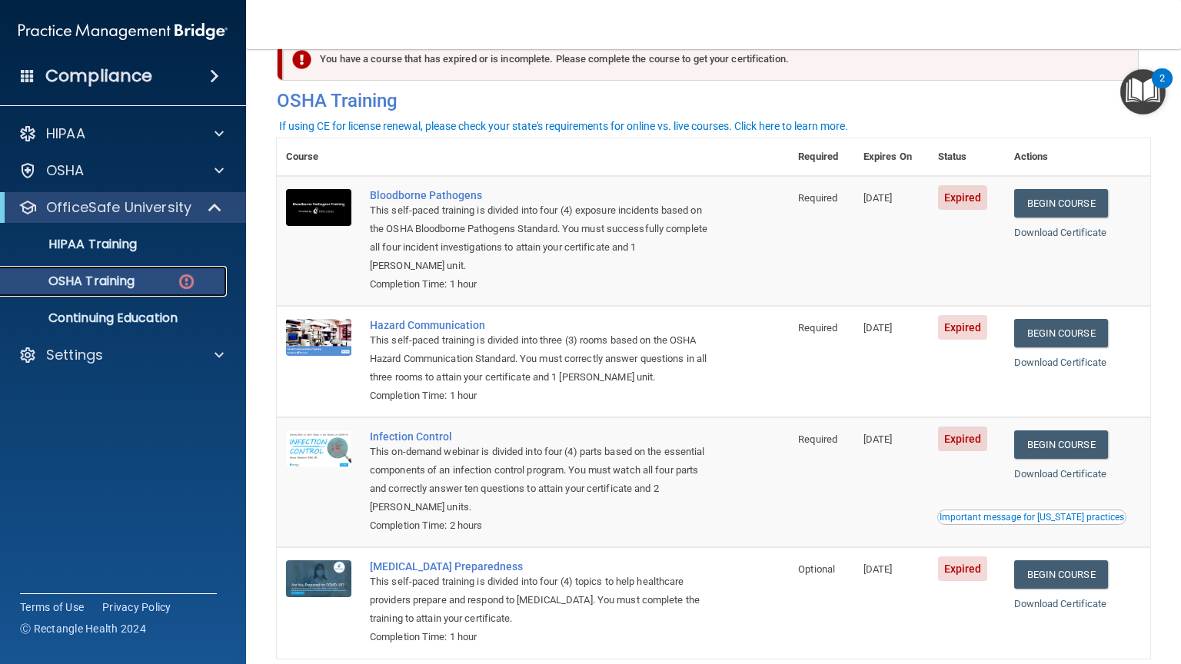
scroll to position [38, 0]
click at [1045, 192] on link "Begin Course" at bounding box center [1061, 204] width 94 height 28
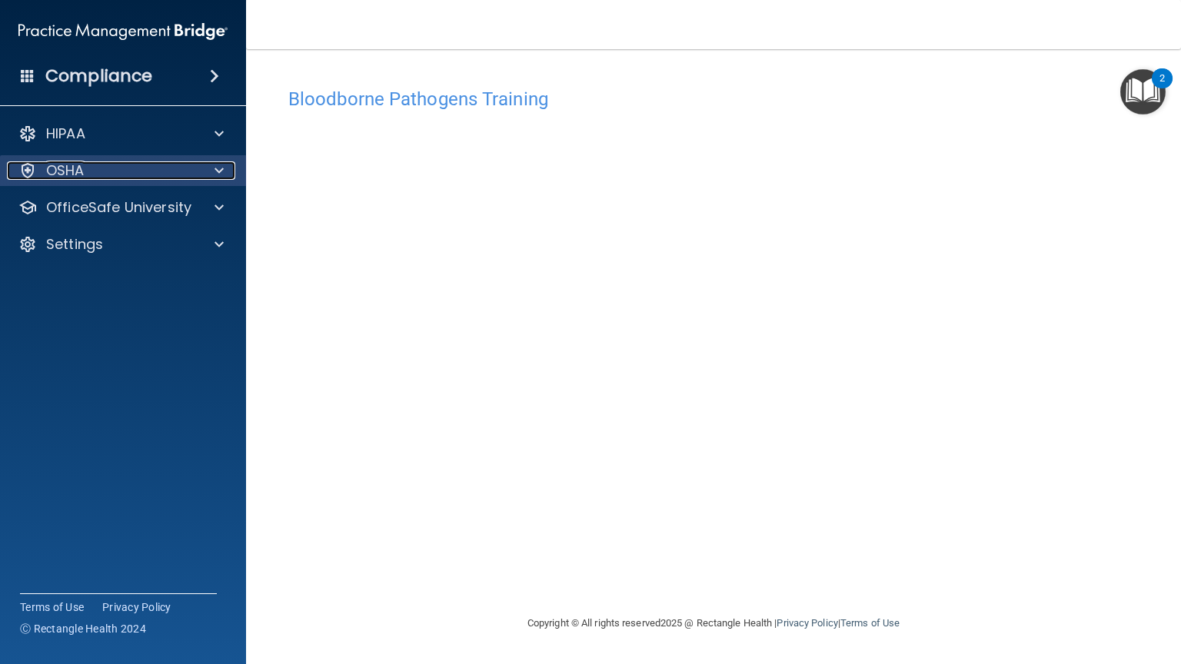
click at [211, 163] on div at bounding box center [217, 170] width 38 height 18
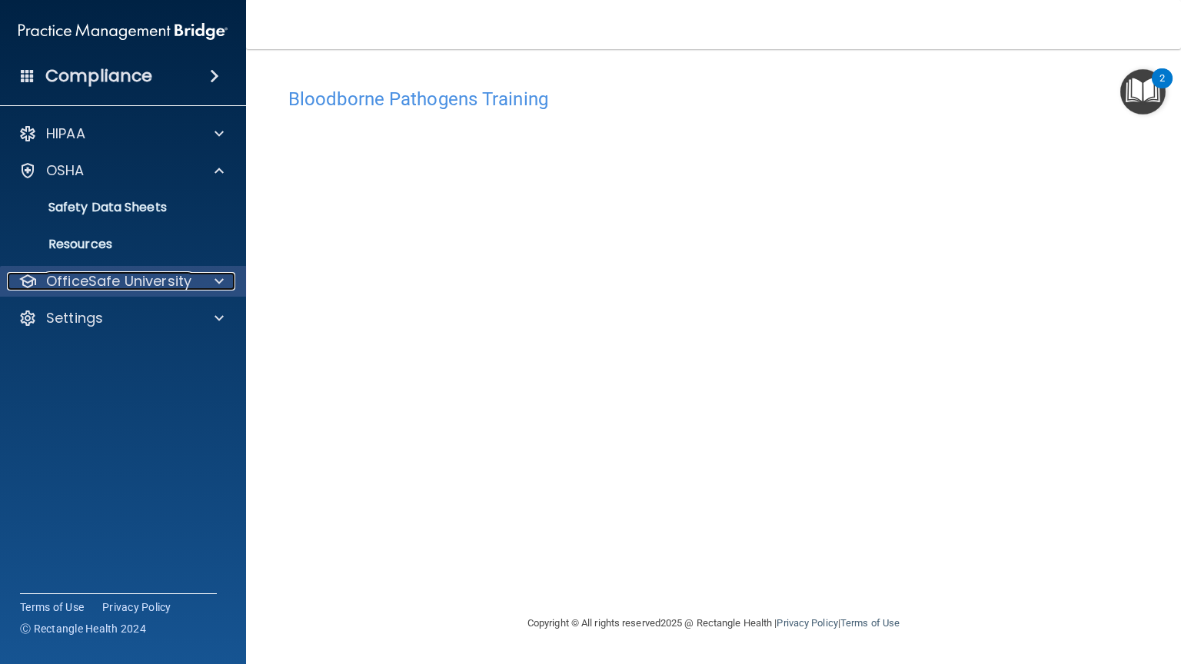
click at [158, 279] on p "OfficeSafe University" at bounding box center [118, 281] width 145 height 18
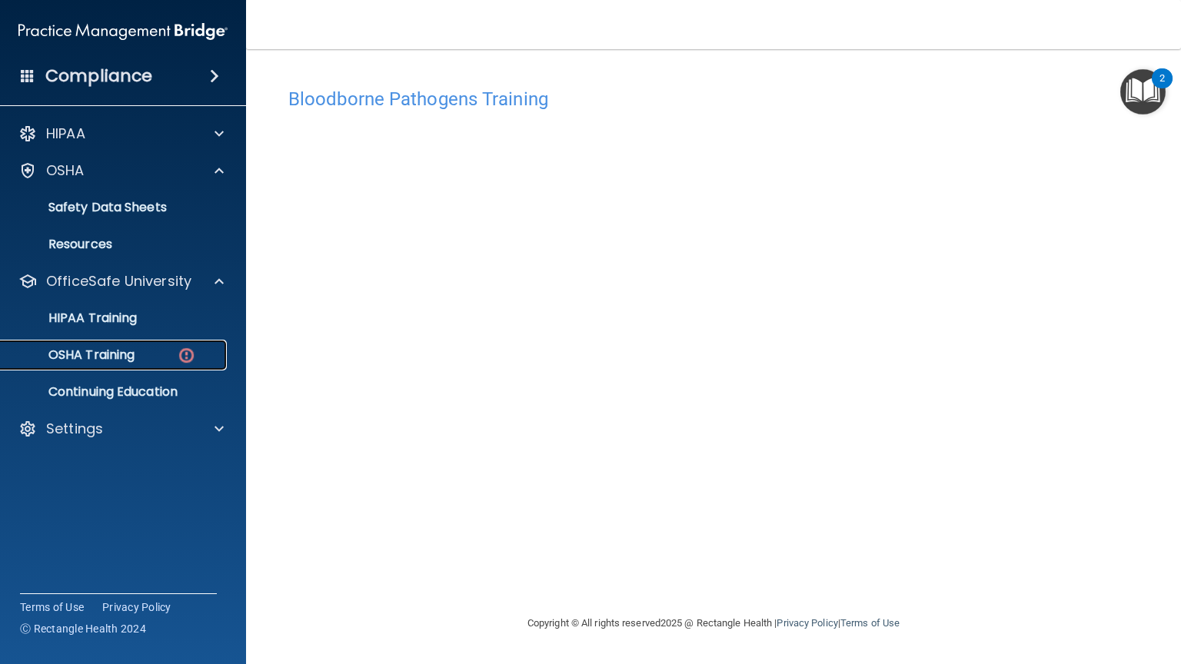
click at [138, 350] on div "OSHA Training" at bounding box center [115, 355] width 210 height 15
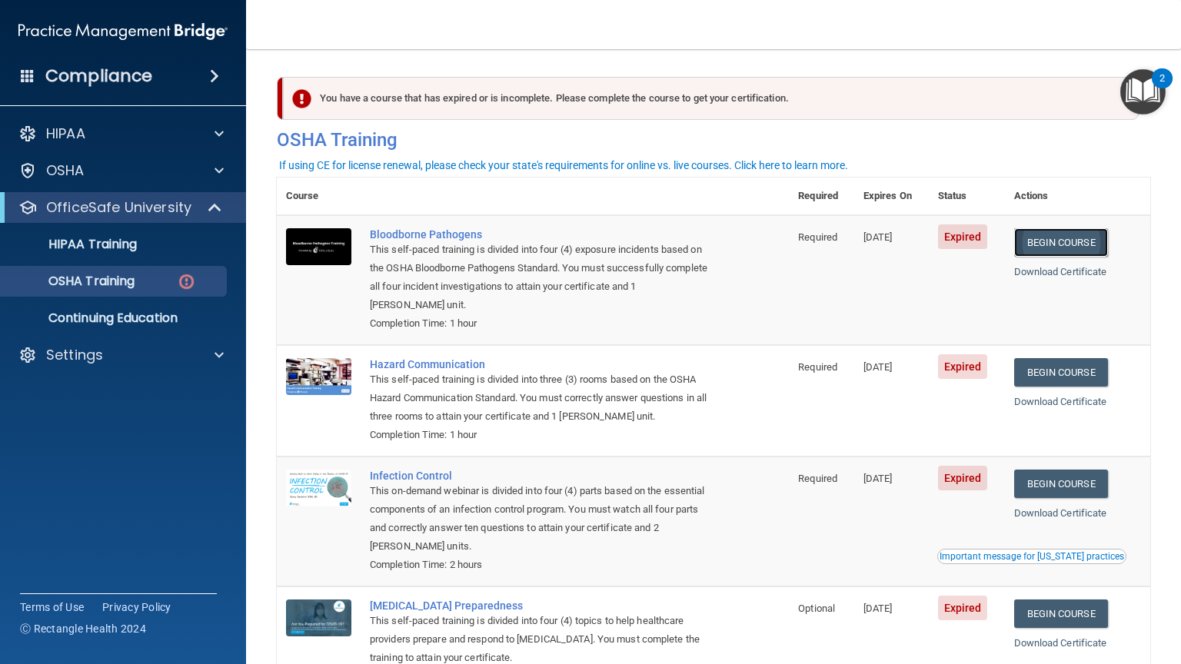
click at [1057, 233] on link "Begin Course" at bounding box center [1061, 242] width 94 height 28
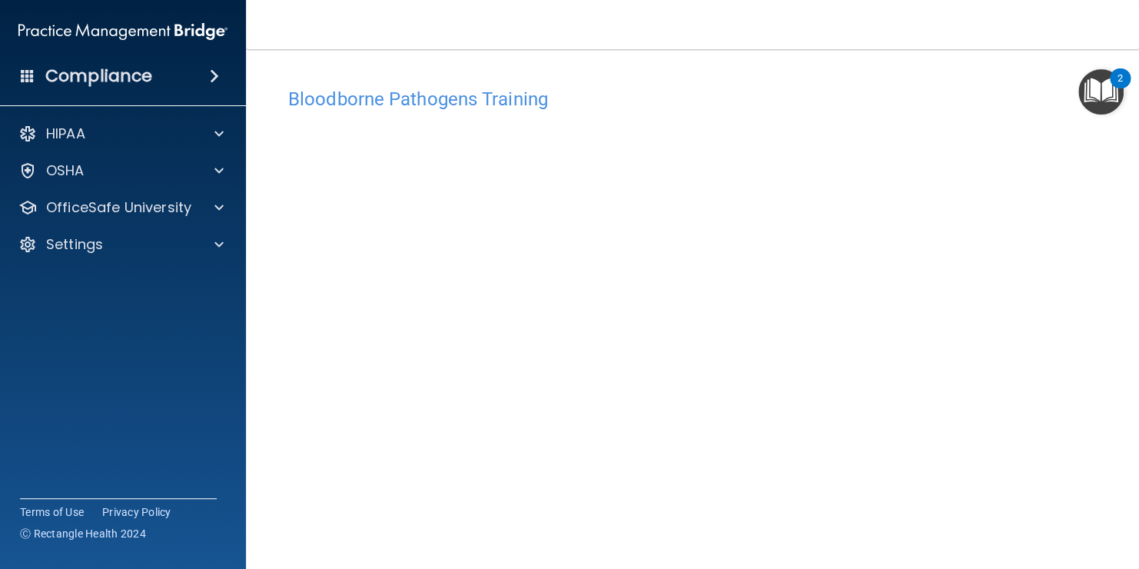
scroll to position [89, 0]
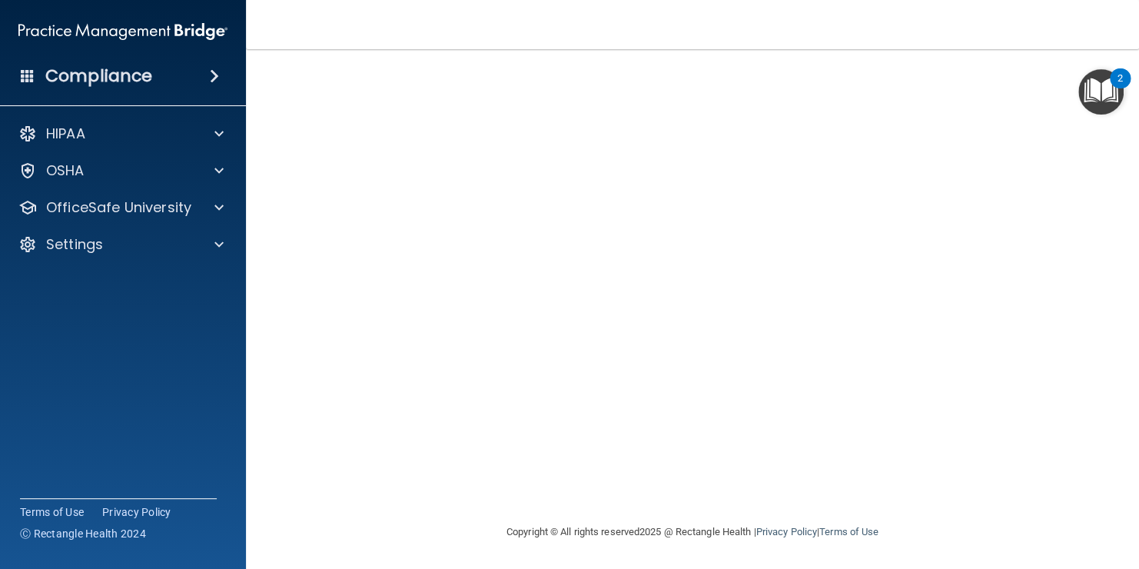
click at [1111, 93] on img "Open Resource Center, 2 new notifications" at bounding box center [1101, 91] width 45 height 45
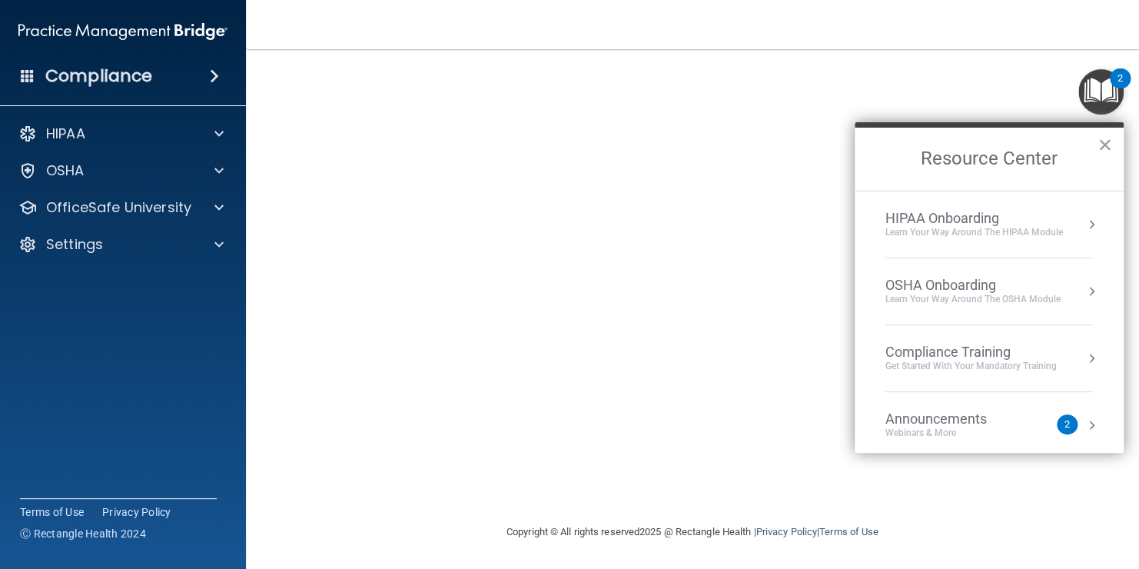
click at [1102, 147] on button "×" at bounding box center [1105, 144] width 15 height 25
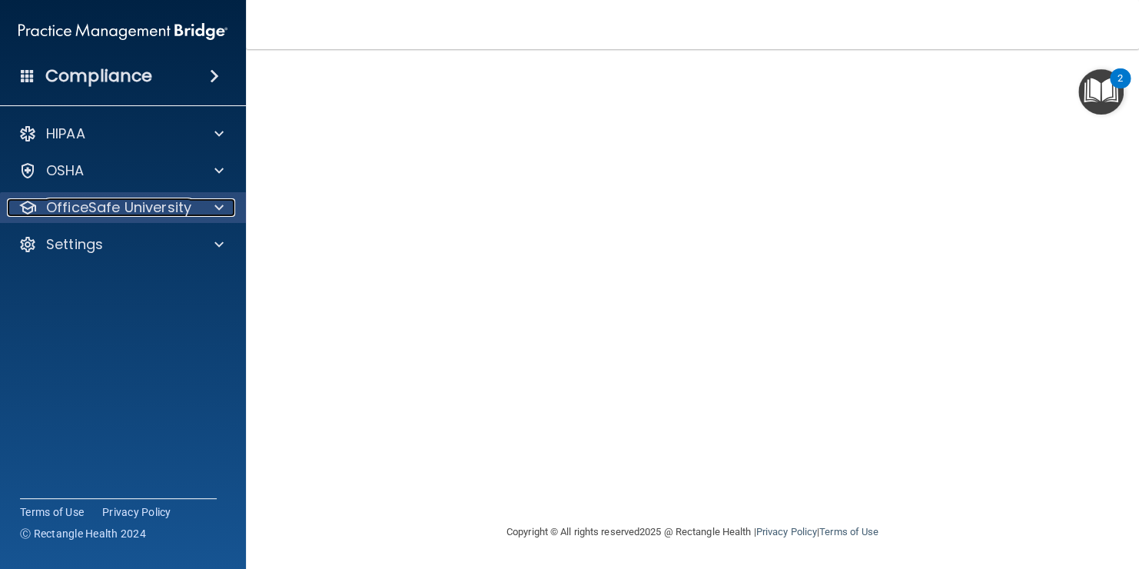
click at [222, 202] on span at bounding box center [218, 207] width 9 height 18
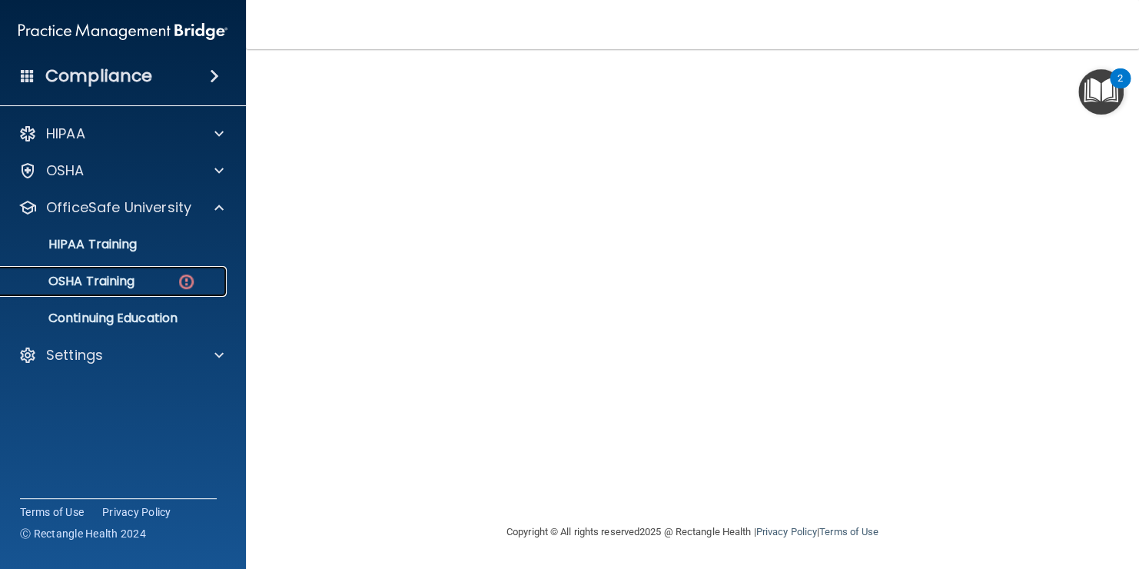
click at [178, 285] on img at bounding box center [186, 281] width 19 height 19
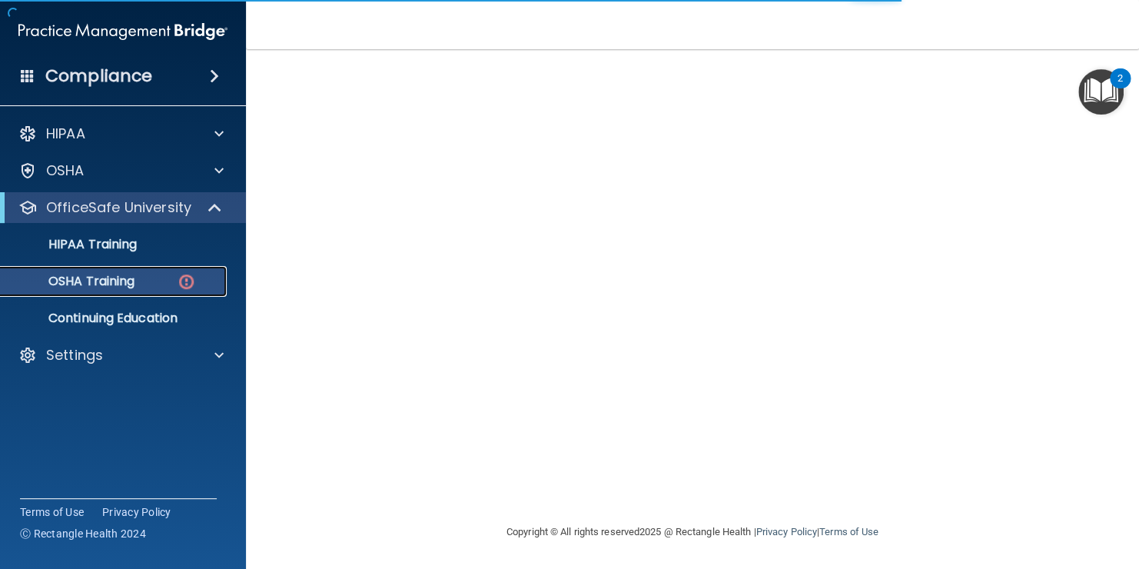
scroll to position [229, 0]
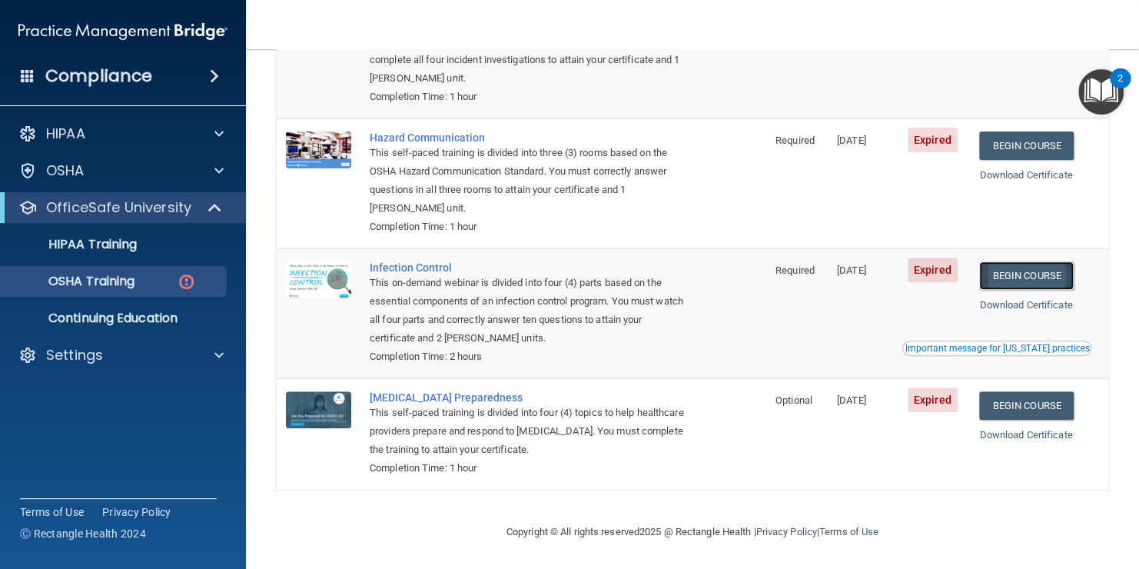
click at [1023, 278] on link "Begin Course" at bounding box center [1026, 275] width 94 height 28
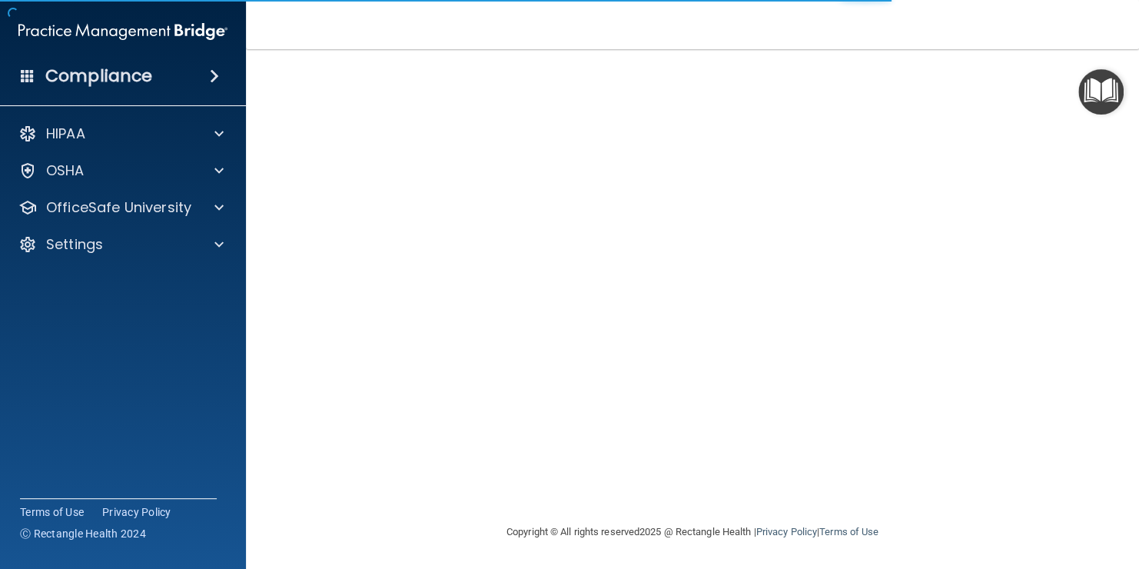
scroll to position [88, 0]
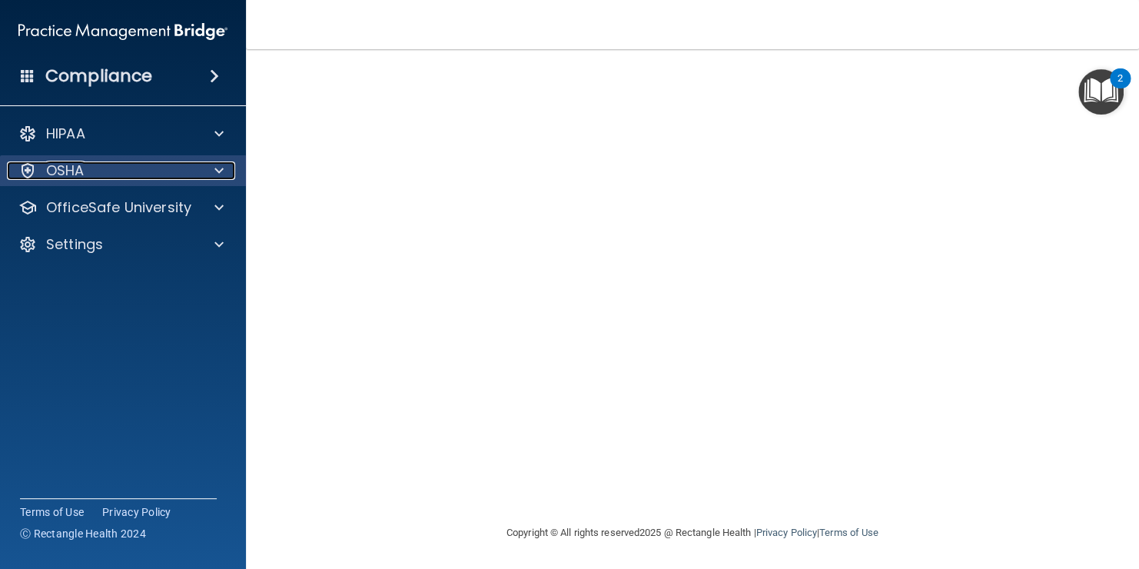
click at [185, 165] on div "OSHA" at bounding box center [102, 170] width 191 height 18
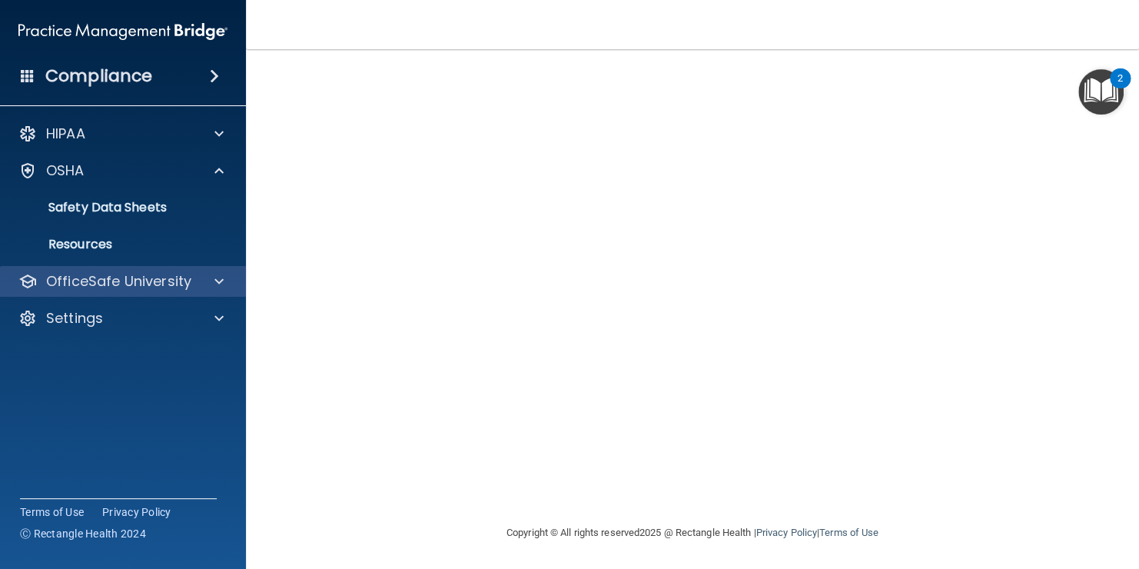
click at [205, 292] on div "OfficeSafe University" at bounding box center [123, 281] width 247 height 31
click at [222, 284] on span at bounding box center [218, 281] width 9 height 18
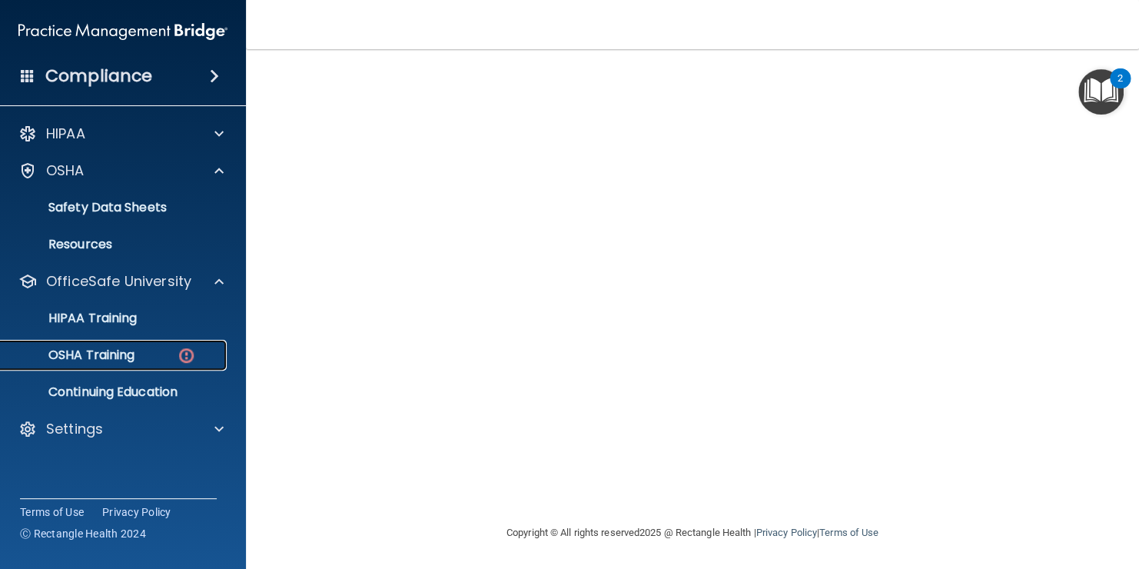
click at [165, 357] on div "OSHA Training" at bounding box center [115, 355] width 210 height 15
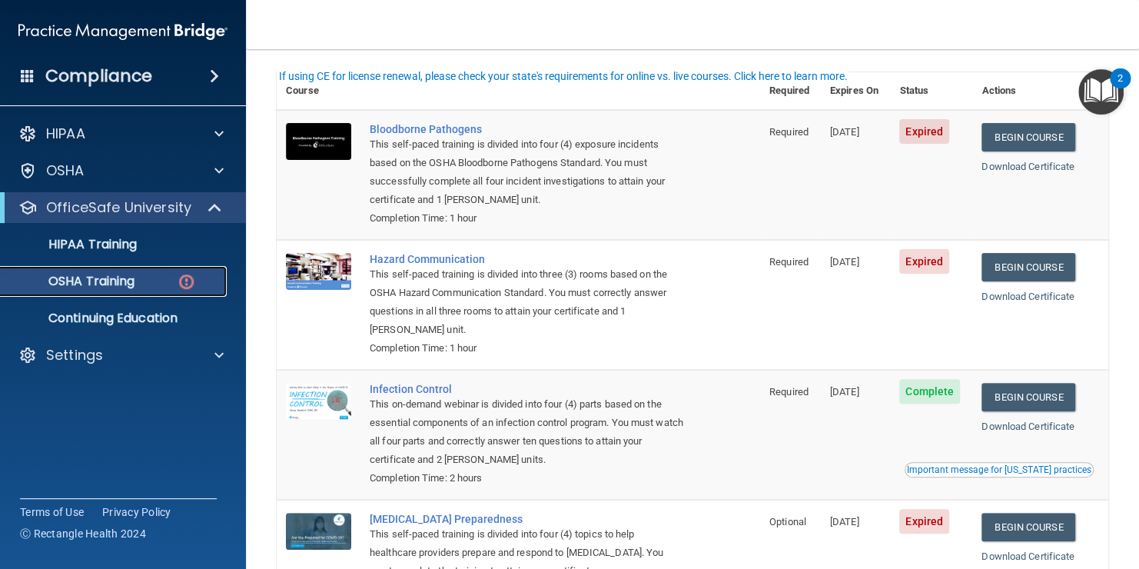
scroll to position [87, 0]
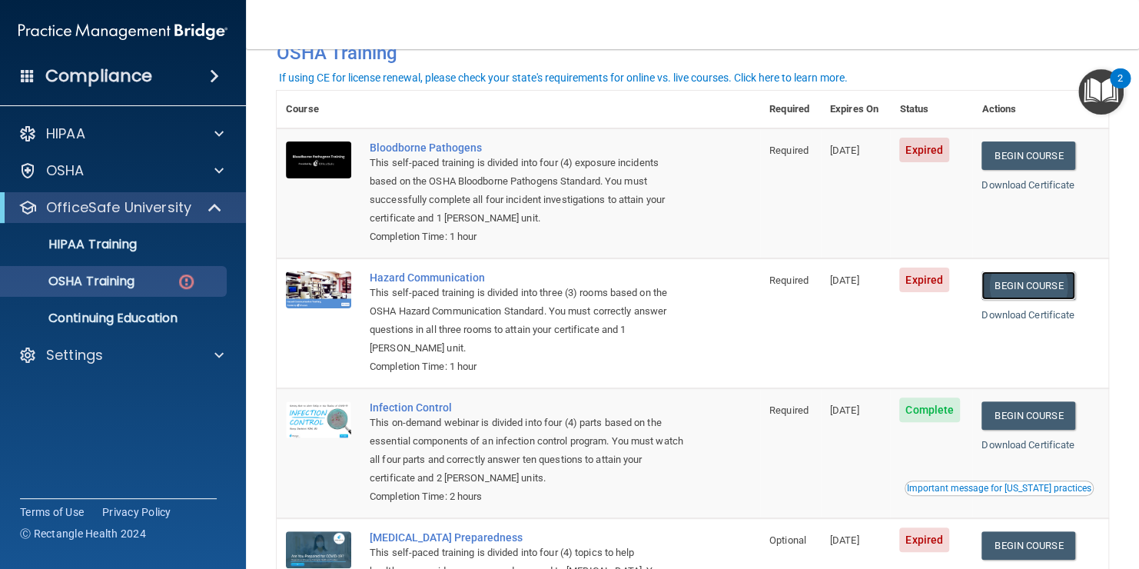
click at [1018, 290] on link "Begin Course" at bounding box center [1029, 285] width 94 height 28
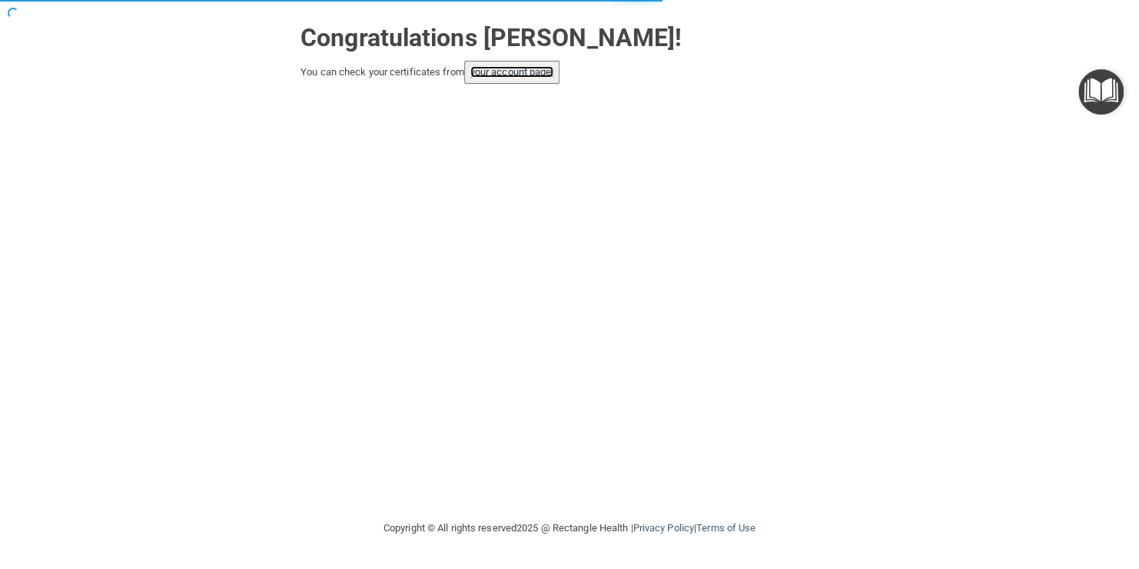
click at [499, 75] on link "your account page!" at bounding box center [513, 72] width 84 height 12
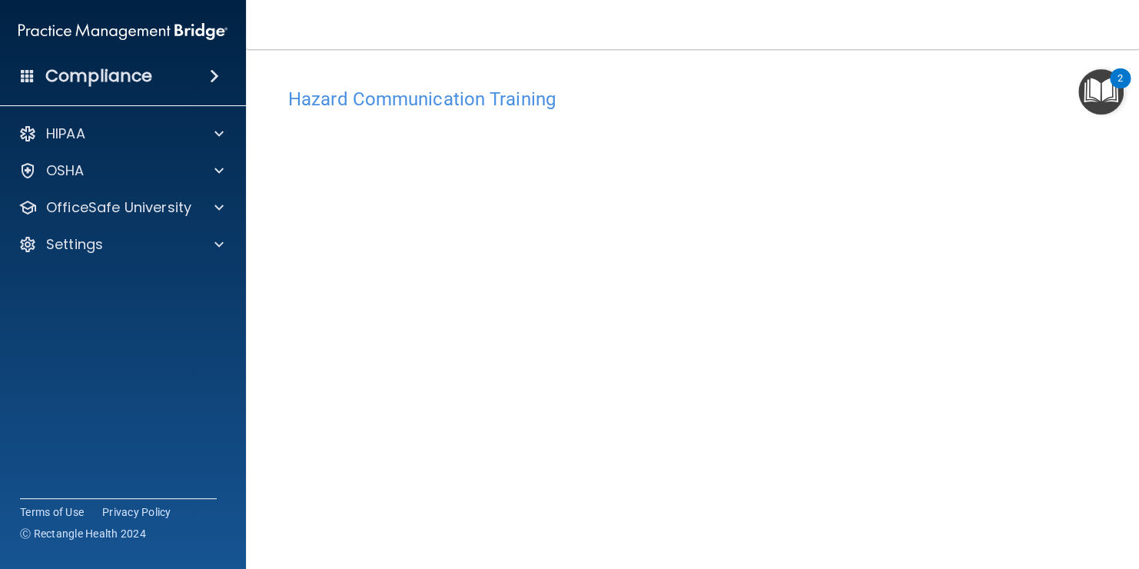
scroll to position [9, 0]
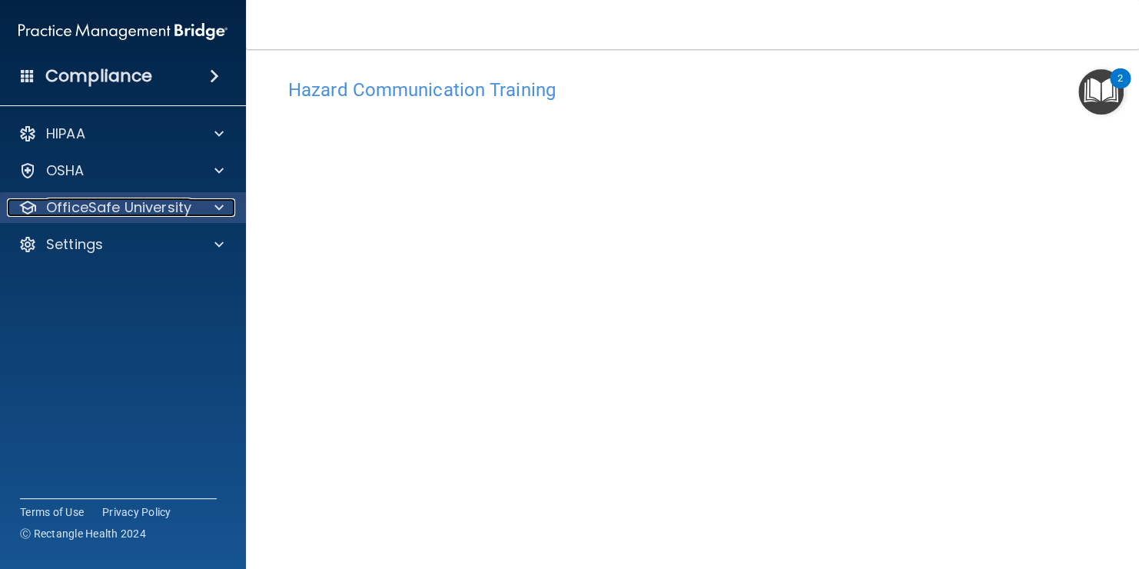
click at [188, 212] on p "OfficeSafe University" at bounding box center [118, 207] width 145 height 18
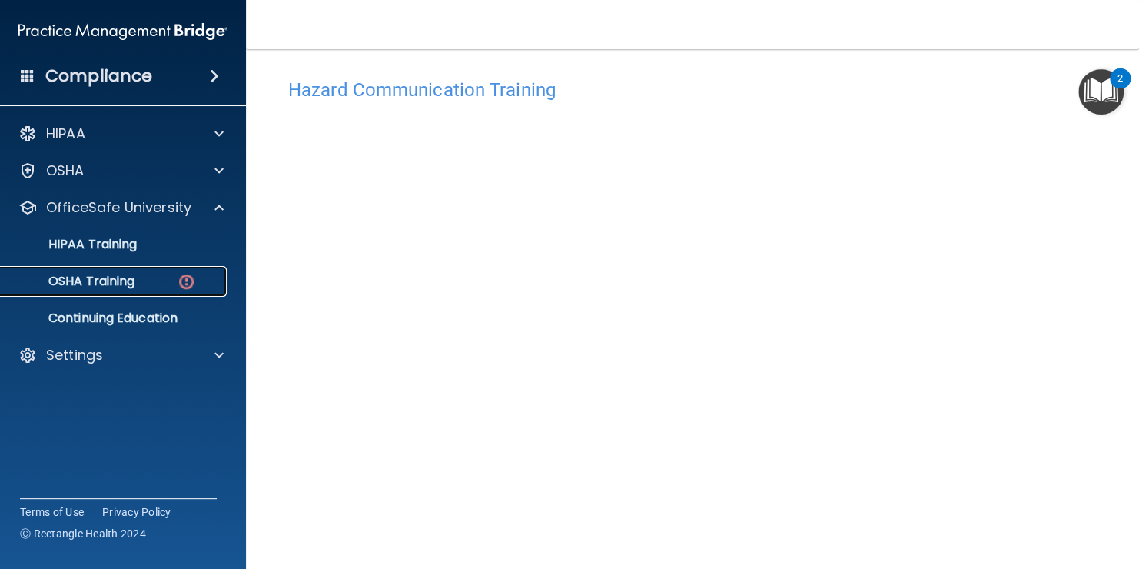
click at [168, 279] on div "OSHA Training" at bounding box center [115, 281] width 210 height 15
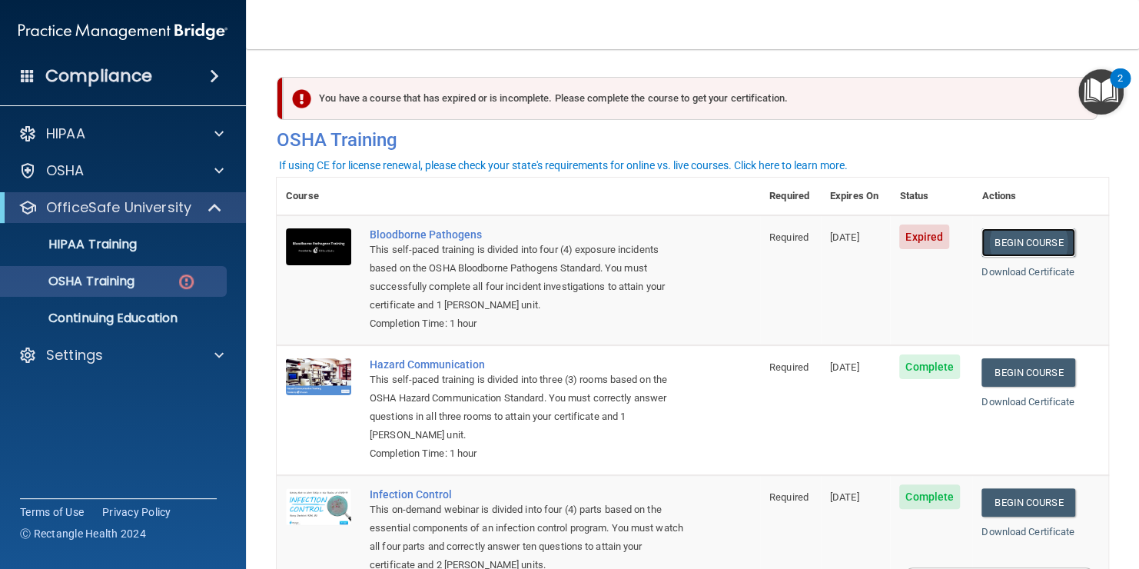
click at [1043, 245] on link "Begin Course" at bounding box center [1029, 242] width 94 height 28
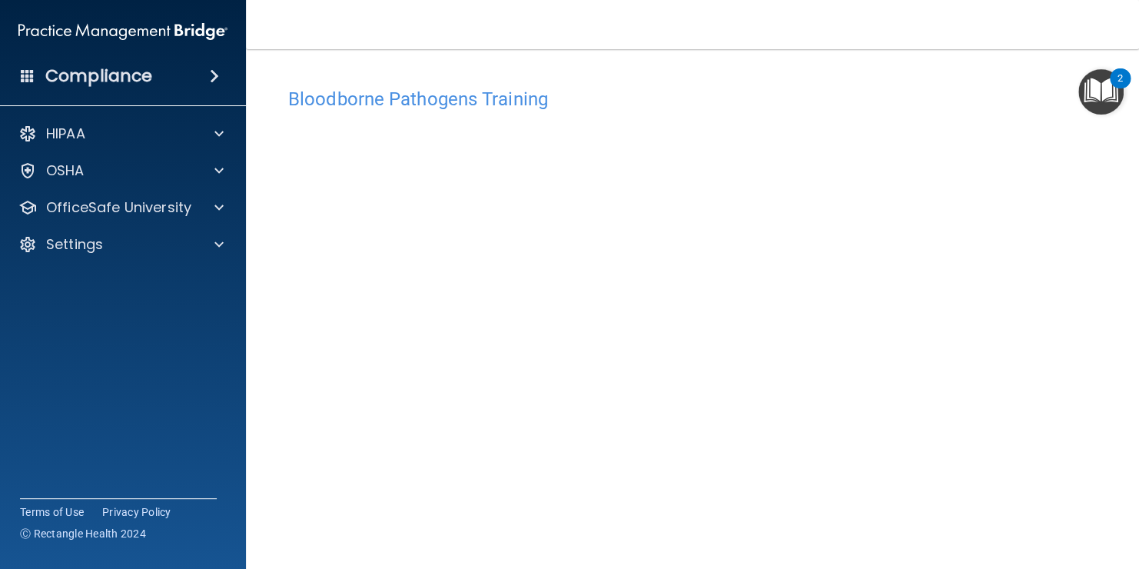
scroll to position [89, 0]
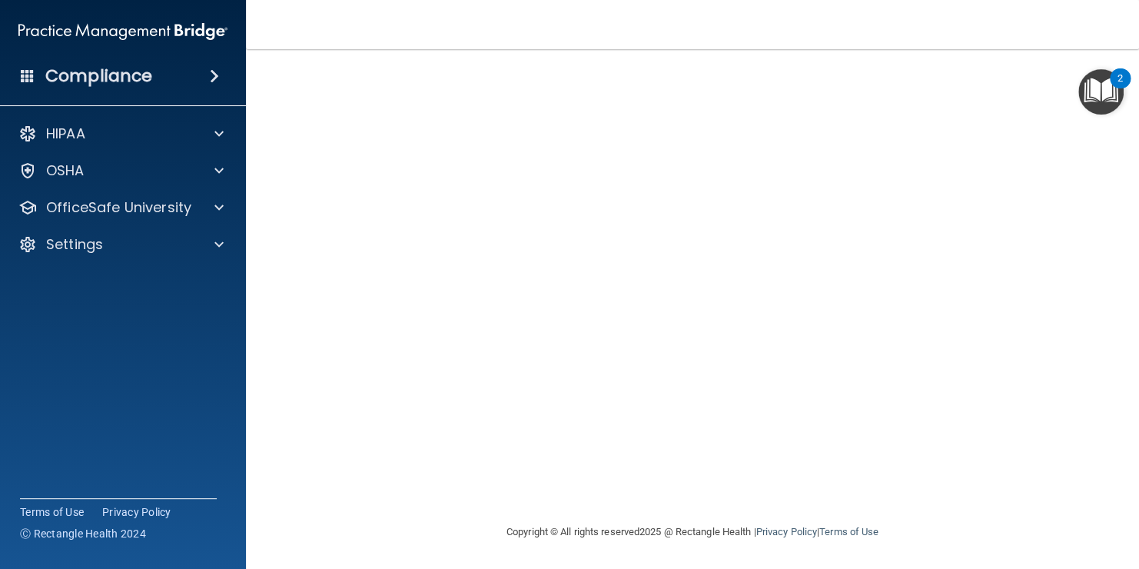
click at [1102, 300] on main "Bloodborne Pathogens Training This course doesn’t expire until [DATE]. Are you …" at bounding box center [692, 309] width 893 height 520
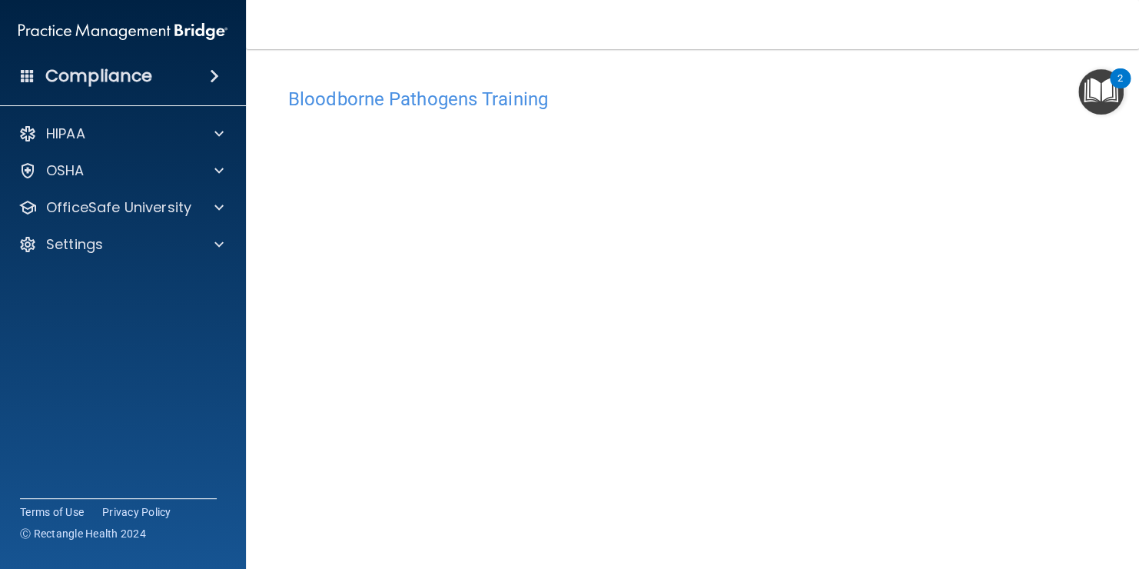
scroll to position [65, 0]
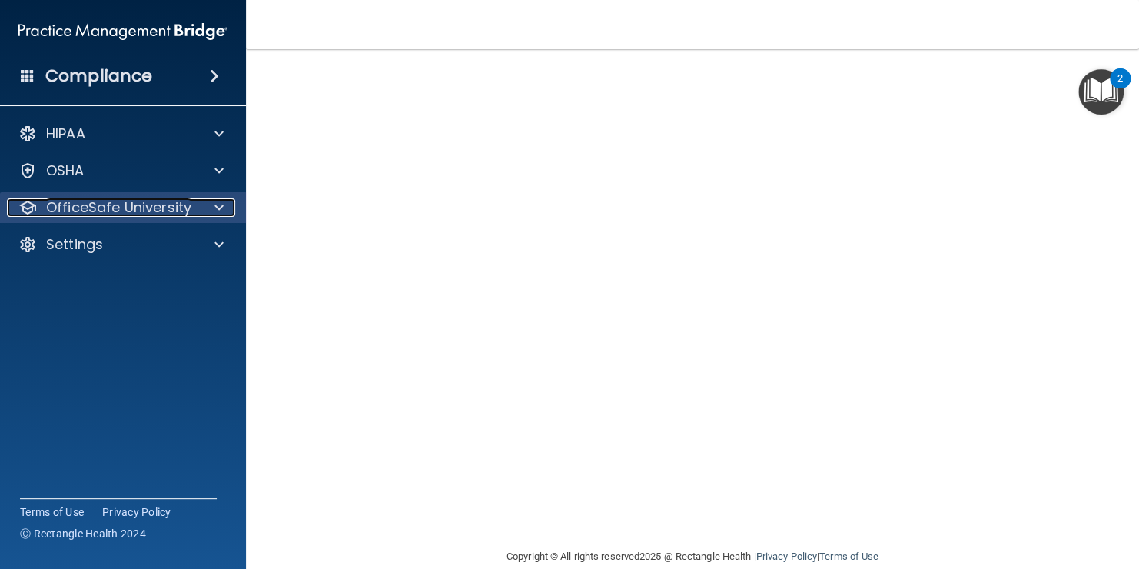
click at [114, 209] on p "OfficeSafe University" at bounding box center [118, 207] width 145 height 18
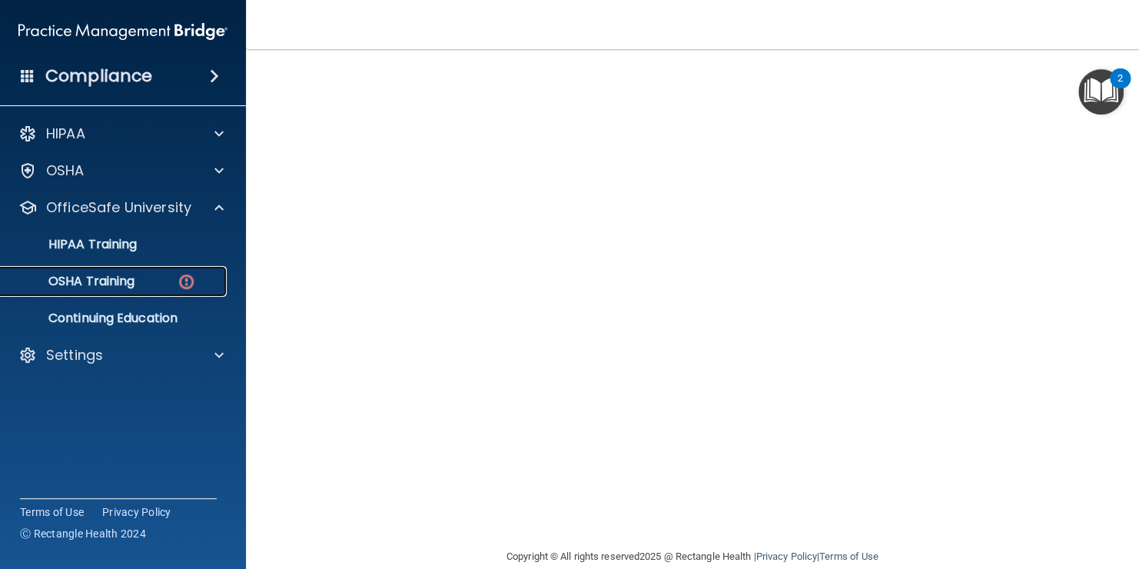
click at [99, 280] on p "OSHA Training" at bounding box center [72, 281] width 125 height 15
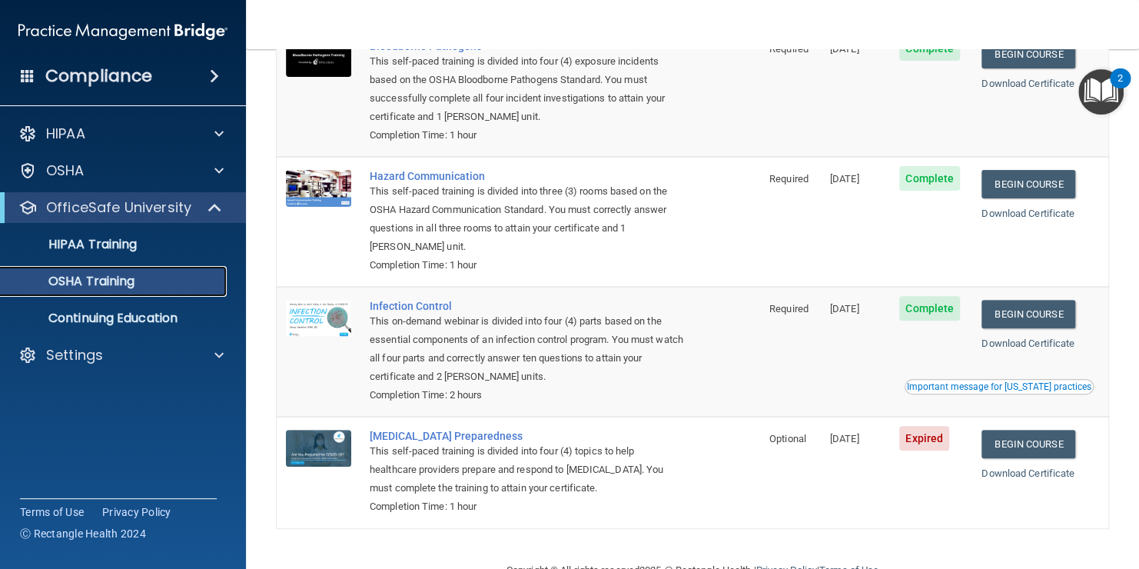
scroll to position [151, 0]
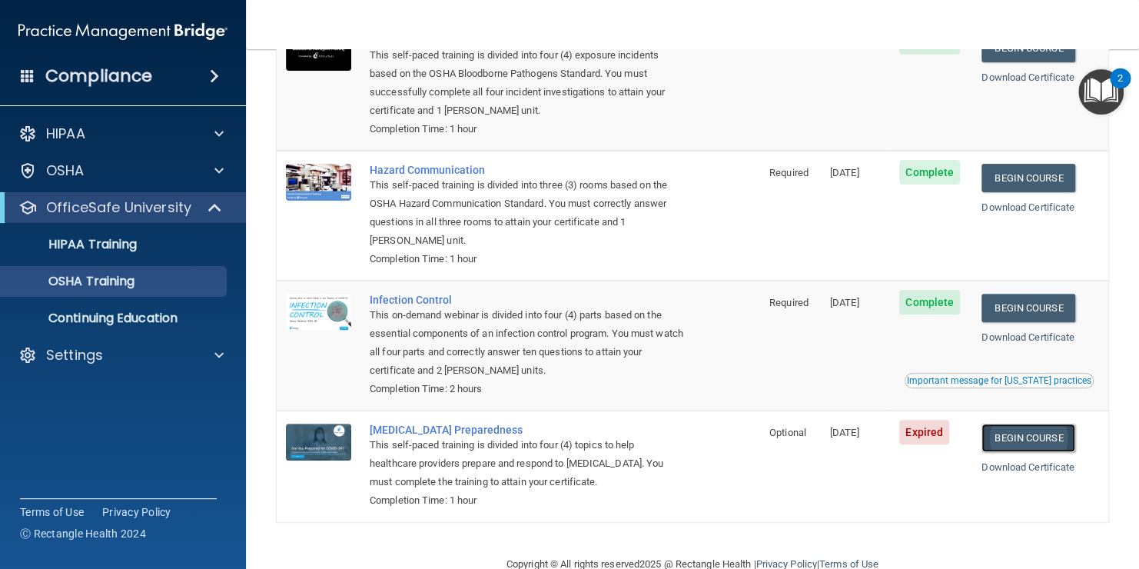
click at [1031, 441] on link "Begin Course" at bounding box center [1029, 438] width 94 height 28
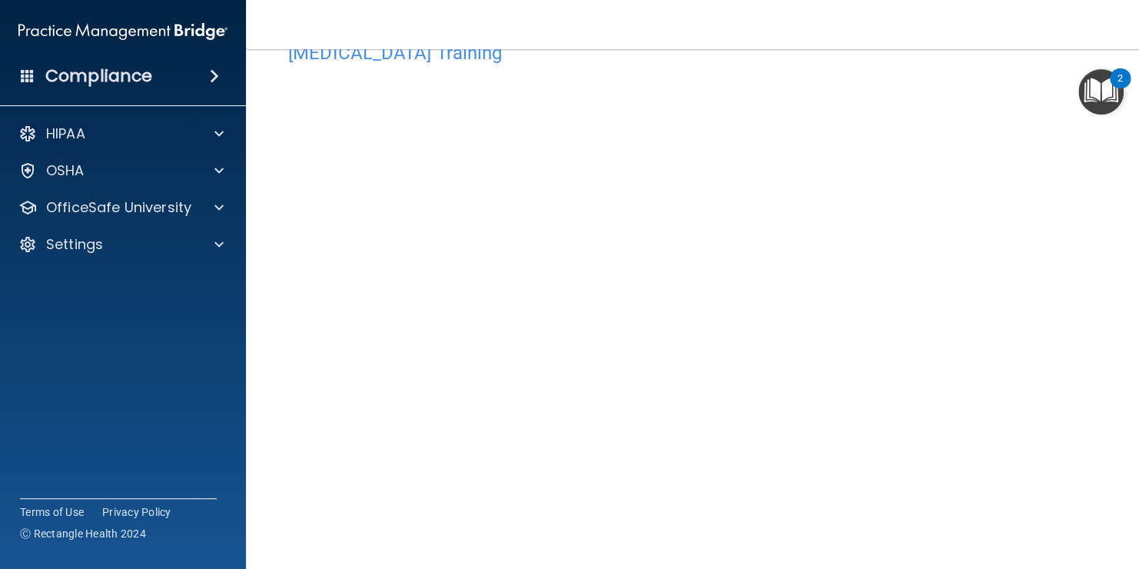
scroll to position [47, 0]
click at [191, 203] on div "OfficeSafe University" at bounding box center [102, 207] width 191 height 18
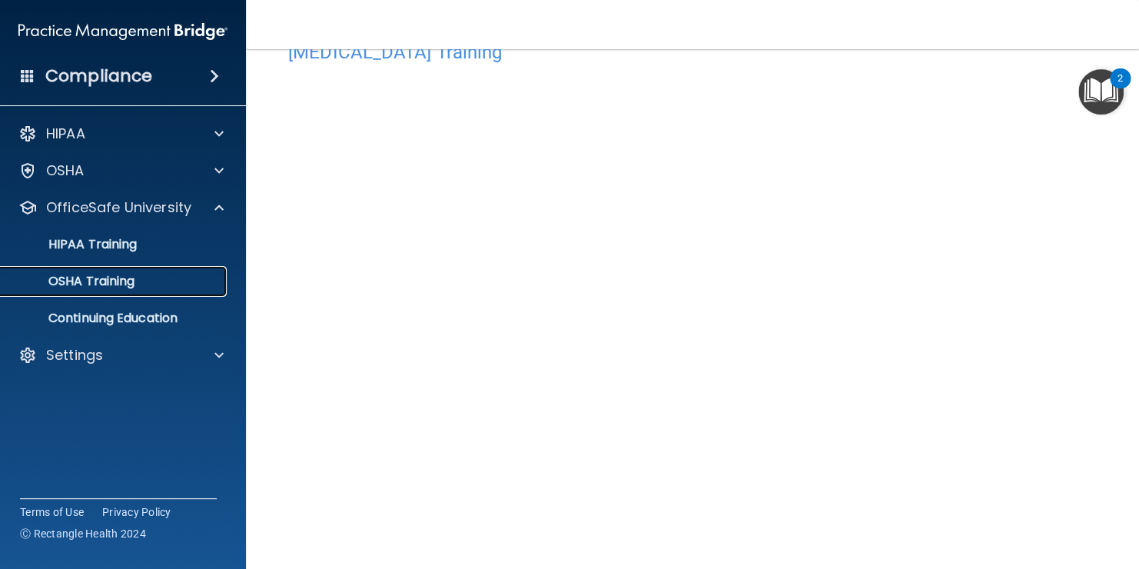
click at [207, 289] on link "OSHA Training" at bounding box center [106, 281] width 242 height 31
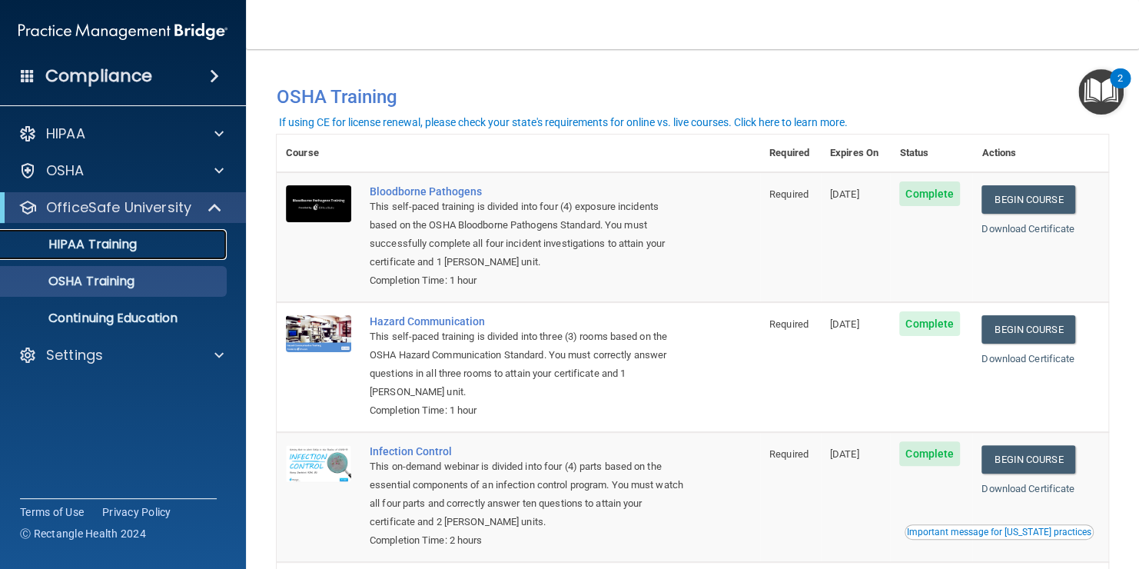
click at [182, 229] on link "HIPAA Training" at bounding box center [106, 244] width 242 height 31
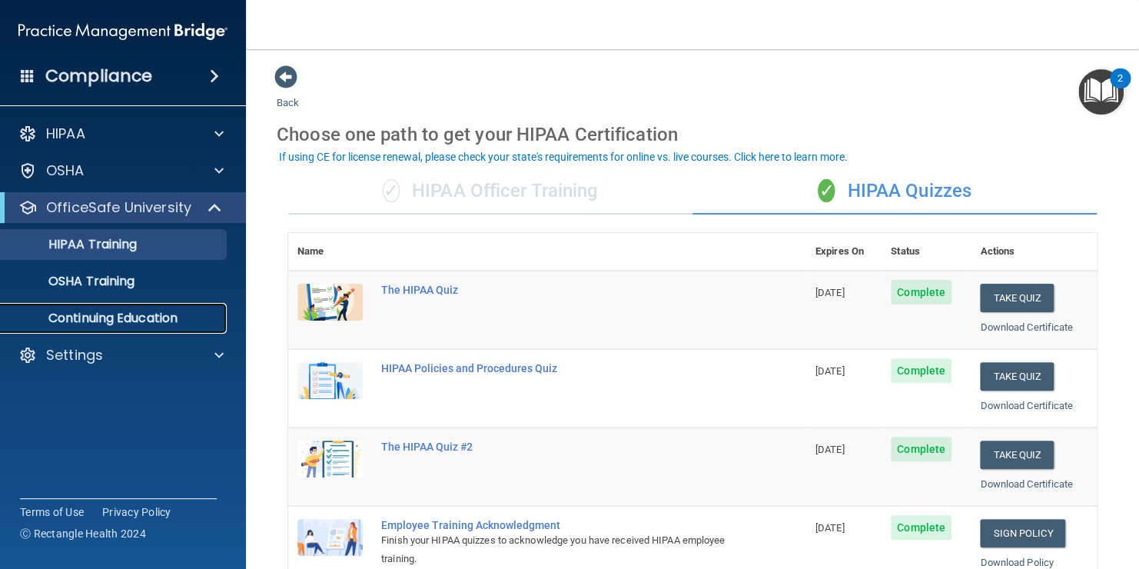
click at [172, 307] on link "Continuing Education" at bounding box center [106, 318] width 242 height 31
